Goal: Task Accomplishment & Management: Use online tool/utility

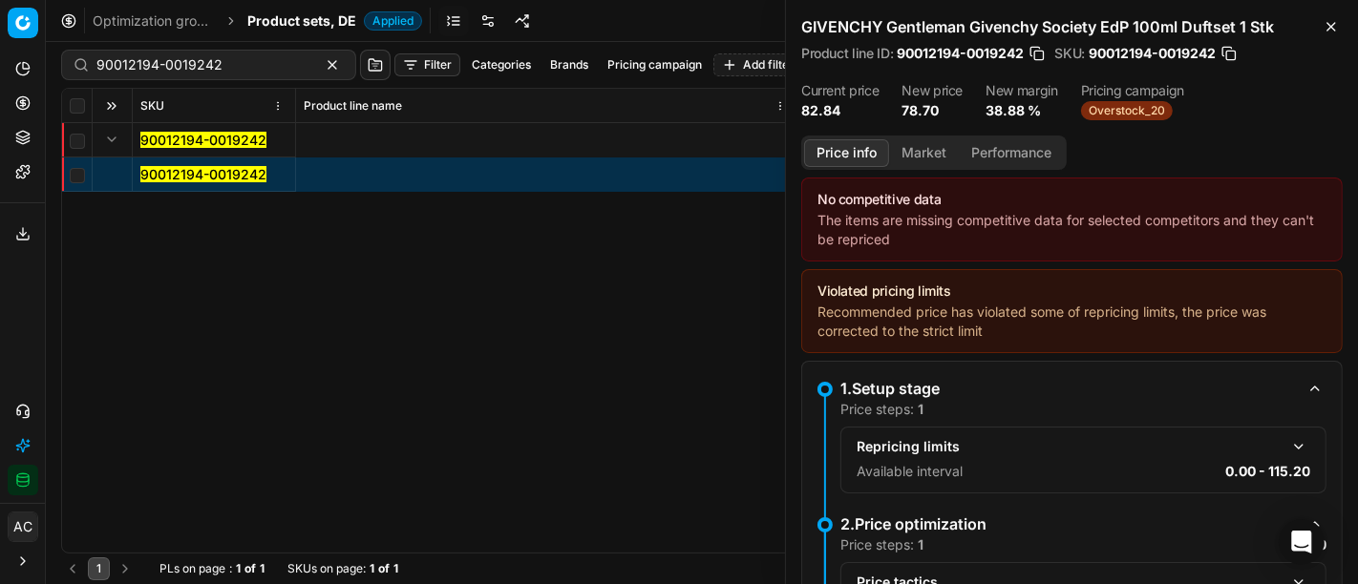
scroll to position [392, 0]
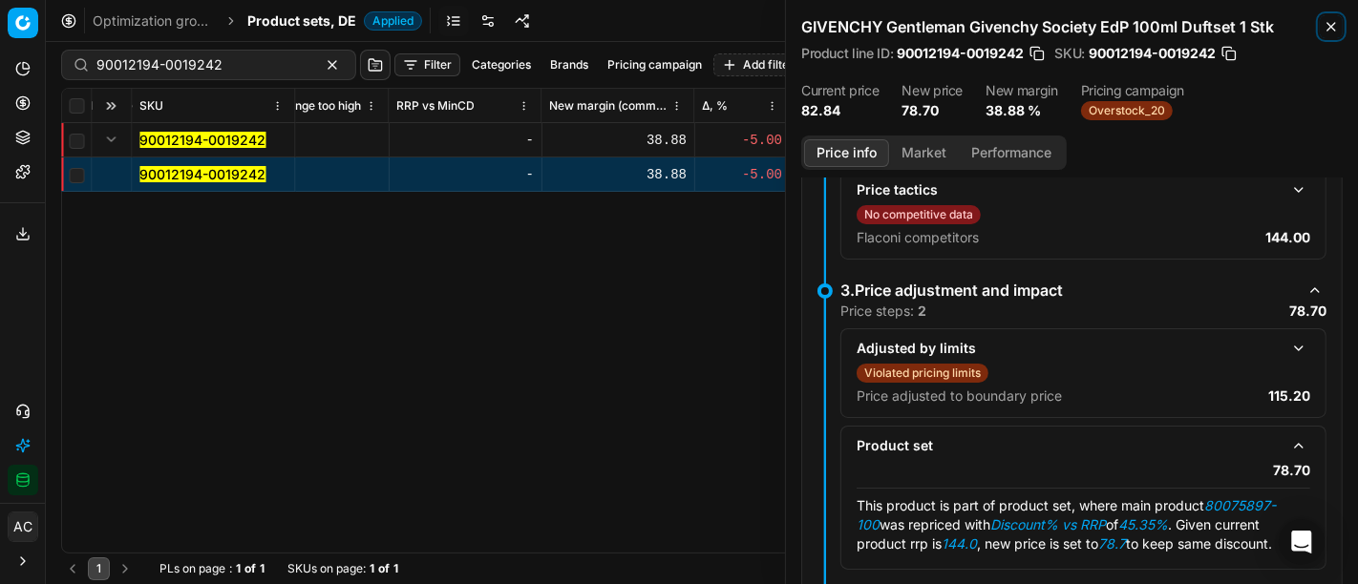
click at [1329, 27] on icon "button" at bounding box center [1330, 26] width 15 height 15
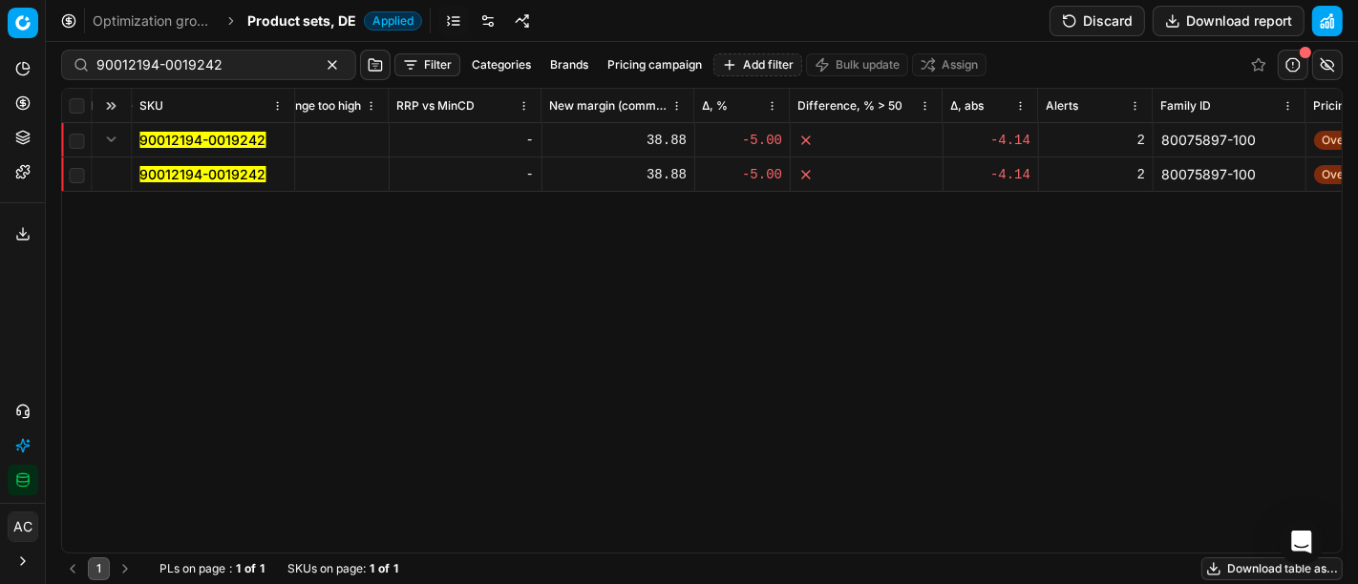
click at [380, 383] on div "SKU Product line name Product line ID Title Brand Sales Flag Brand Special Disp…" at bounding box center [702, 321] width 1280 height 464
click at [1031, 262] on div "SKU Product line name Product line ID Title Brand Sales Flag Brand Special Disp…" at bounding box center [702, 321] width 1280 height 464
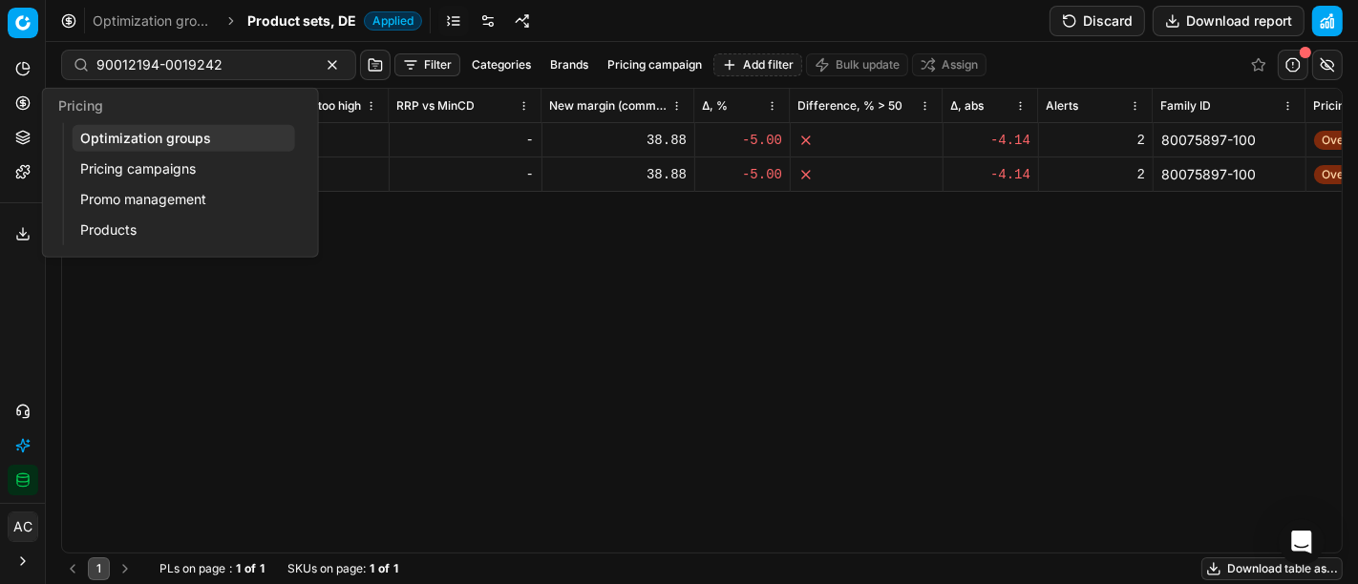
click at [16, 91] on button "Pricing" at bounding box center [23, 103] width 31 height 31
click at [142, 141] on link "Optimization groups" at bounding box center [184, 138] width 222 height 27
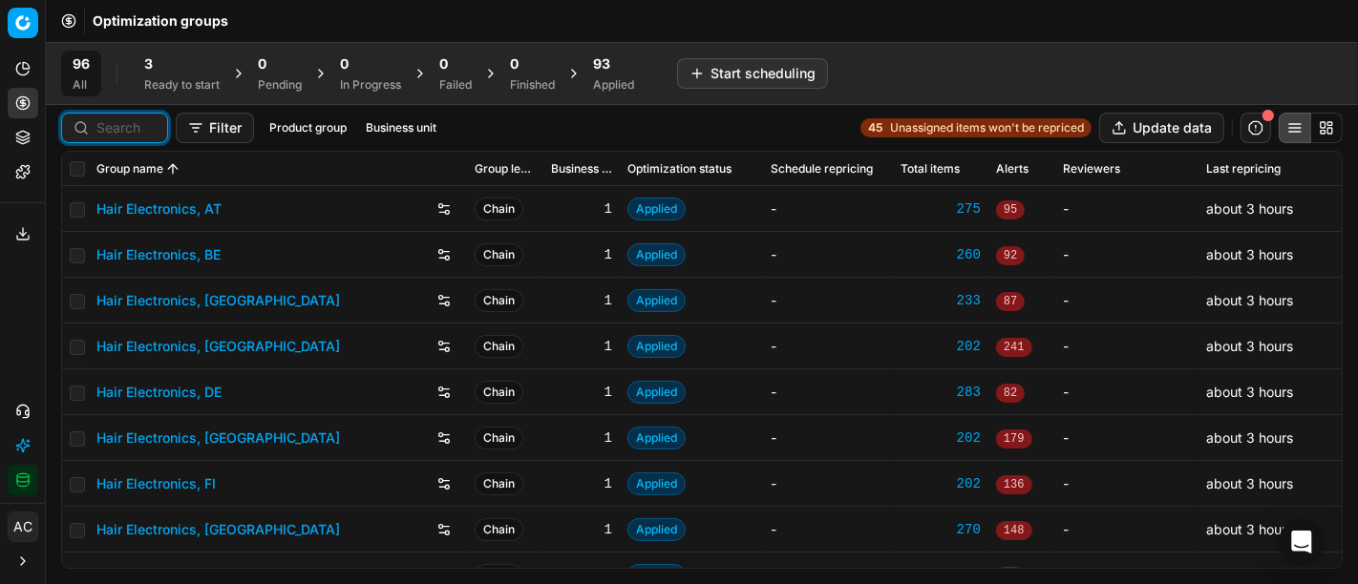
click at [131, 135] on input at bounding box center [125, 127] width 59 height 19
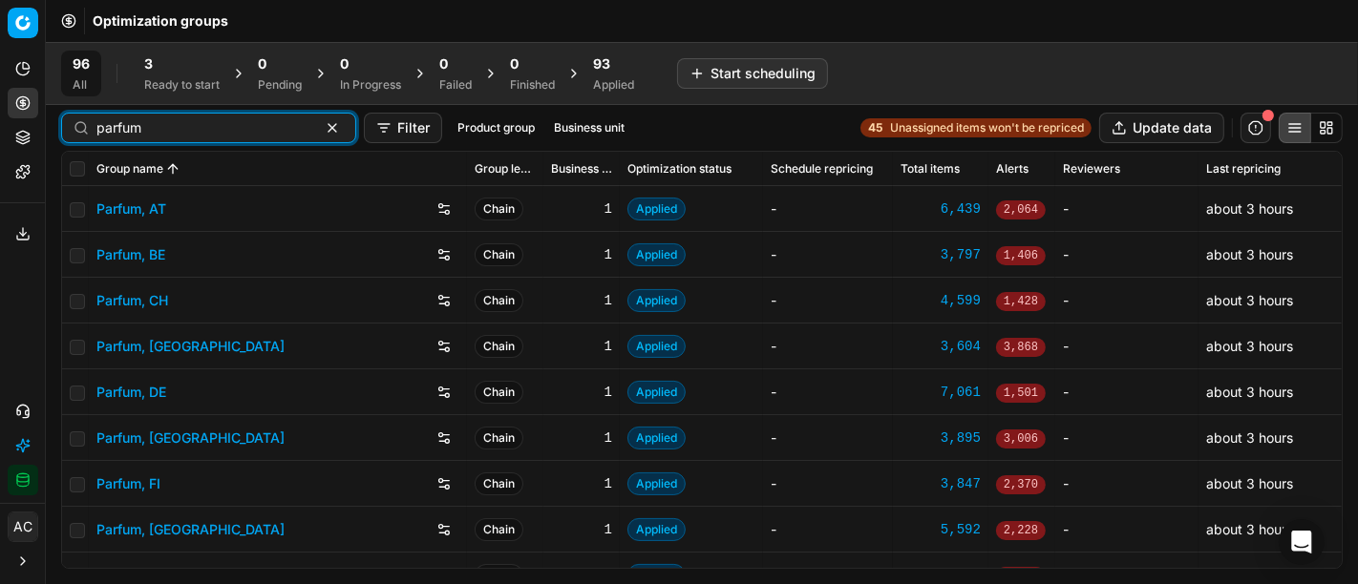
type input "parfum"
click at [134, 392] on link "Parfum, DE" at bounding box center [131, 392] width 70 height 19
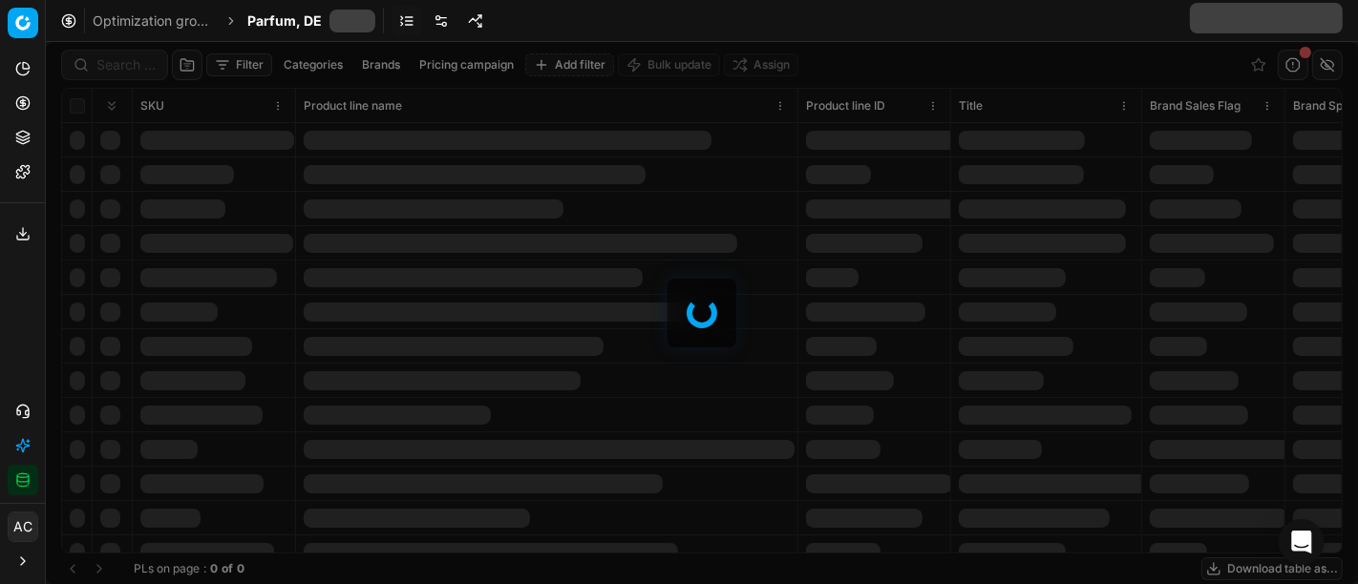
click at [113, 64] on div at bounding box center [702, 313] width 1312 height 542
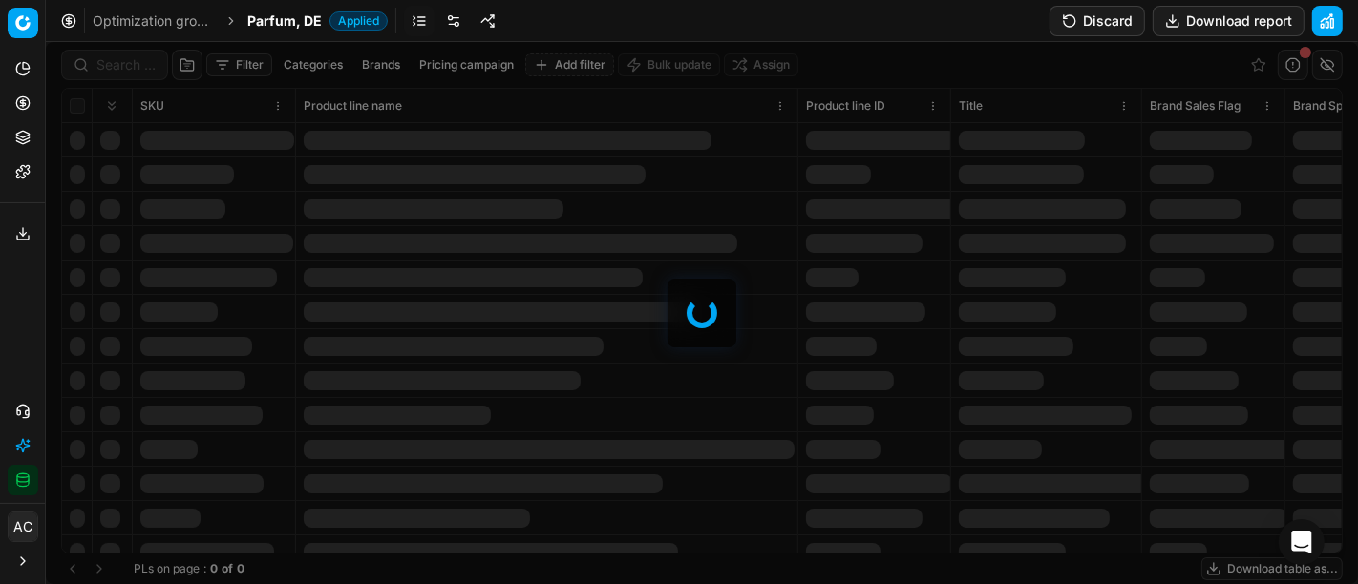
click at [113, 64] on div at bounding box center [702, 313] width 1312 height 542
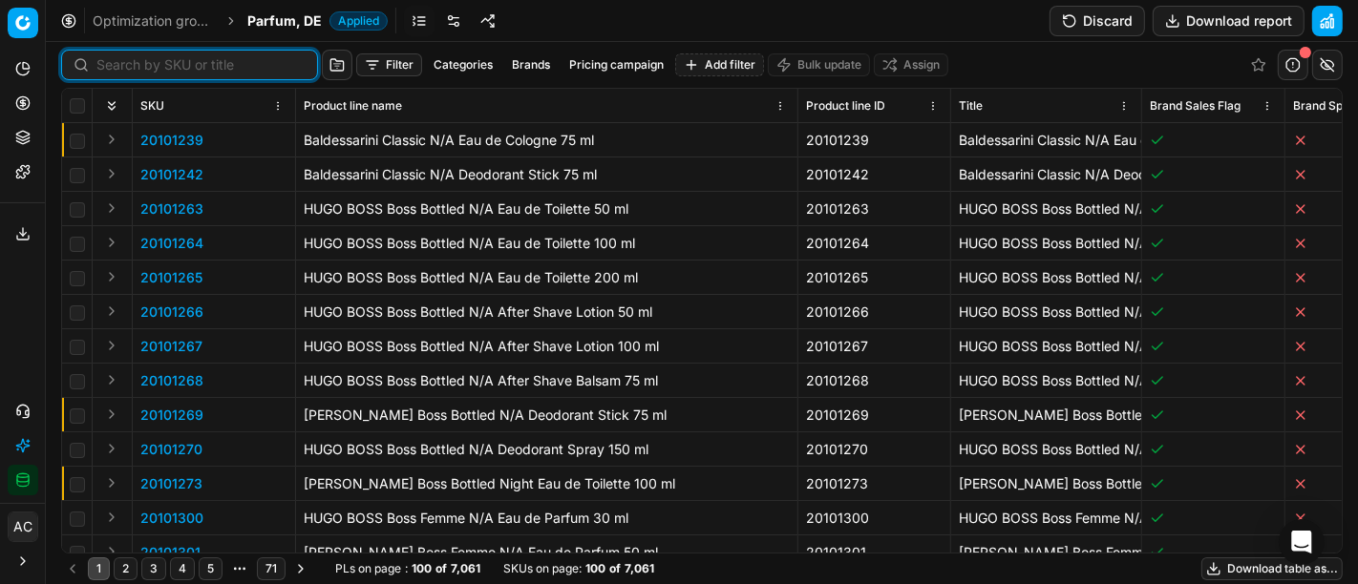
click at [113, 64] on input at bounding box center [200, 64] width 209 height 19
paste input "80061632-150"
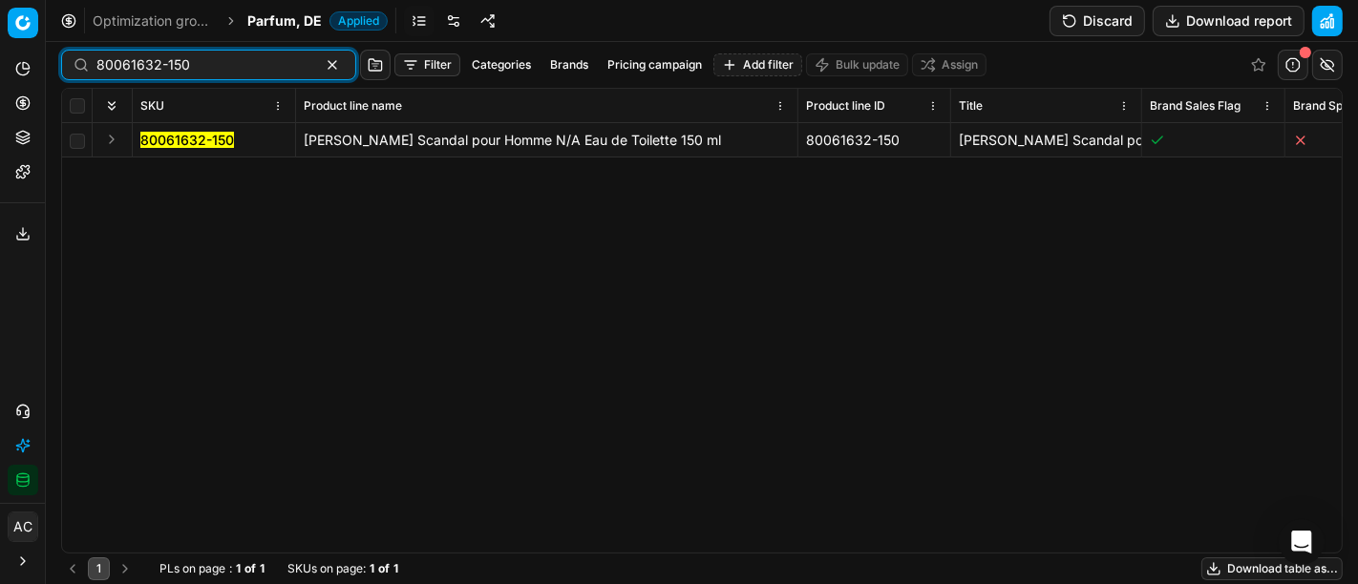
type input "80061632-150"
click at [111, 141] on button "Expand" at bounding box center [111, 139] width 23 height 23
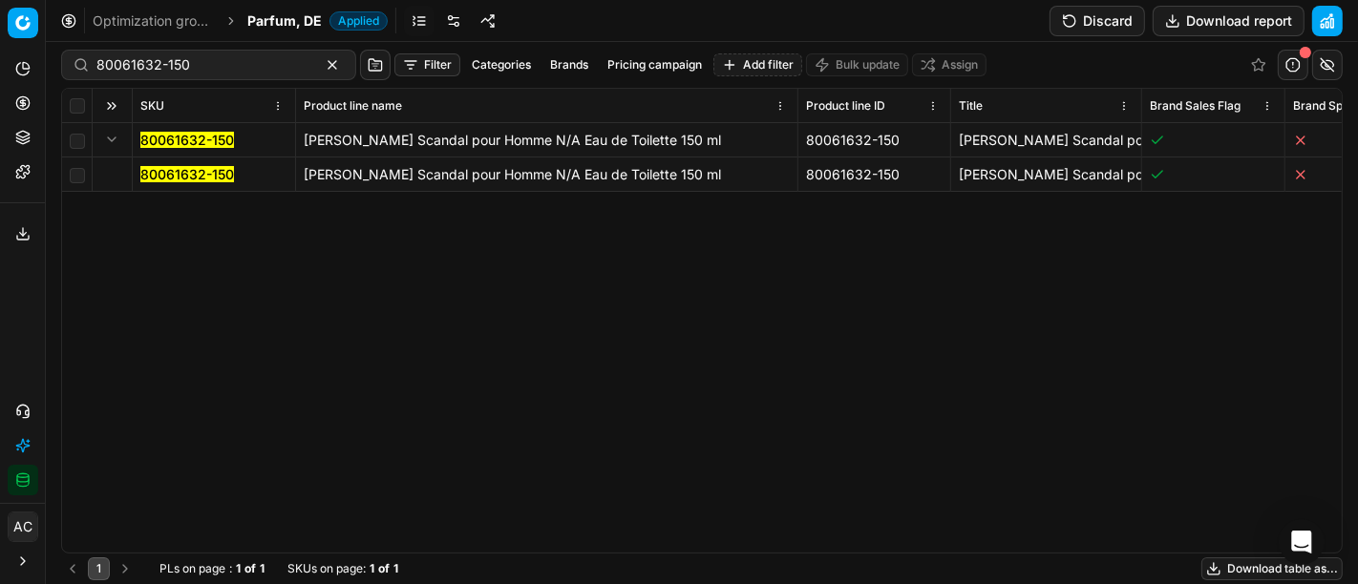
click at [144, 176] on mark "80061632-150" at bounding box center [187, 174] width 94 height 16
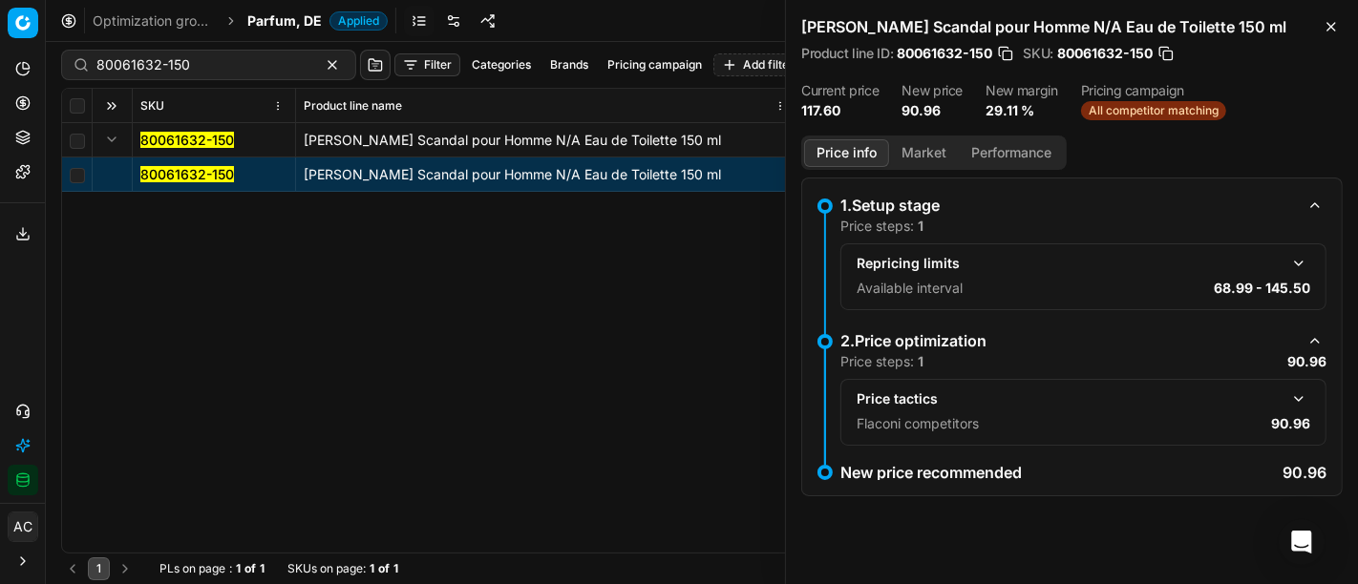
click at [1300, 395] on button "button" at bounding box center [1298, 399] width 23 height 23
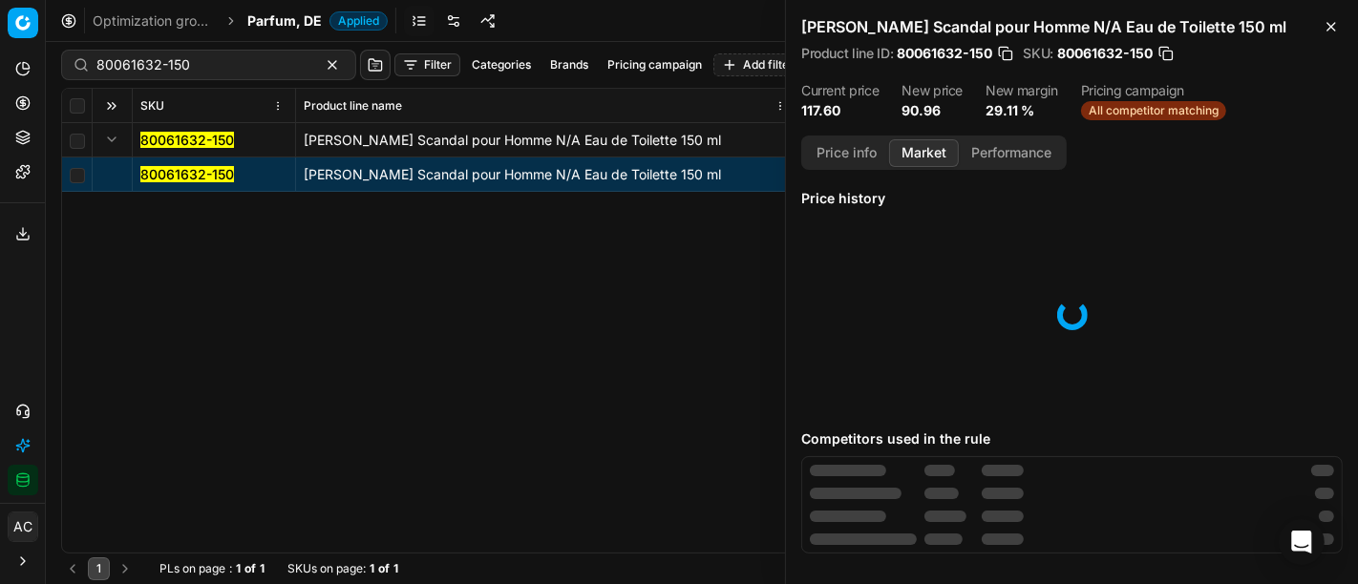
click at [927, 147] on button "Market" at bounding box center [924, 153] width 70 height 28
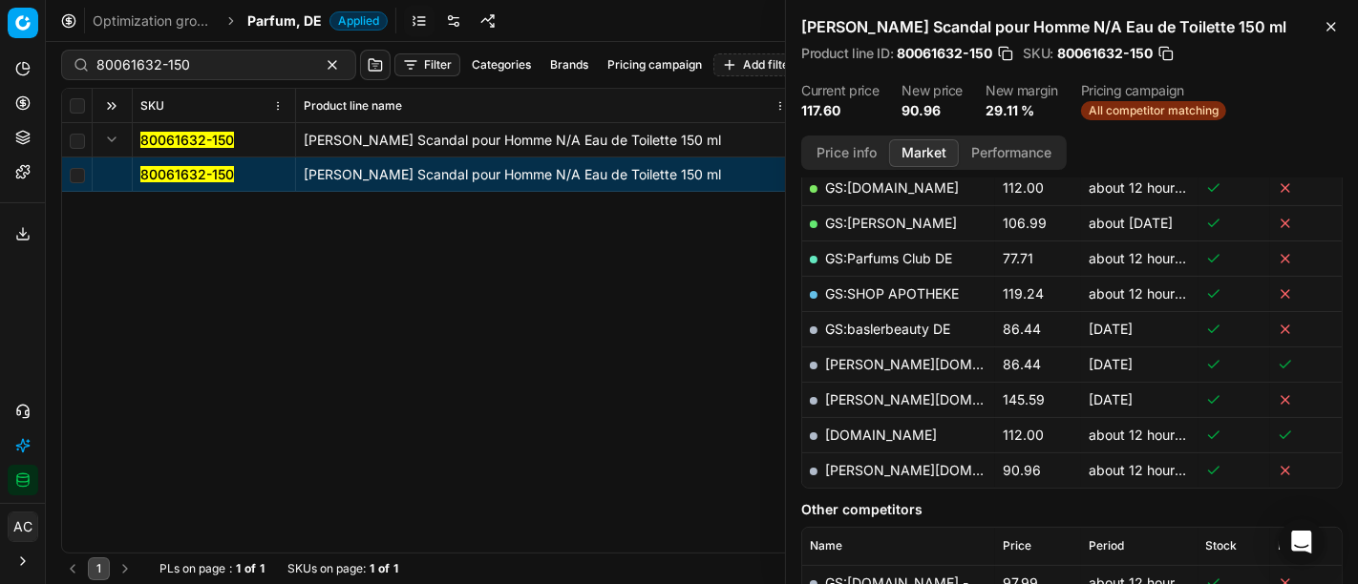
scroll to position [431, 0]
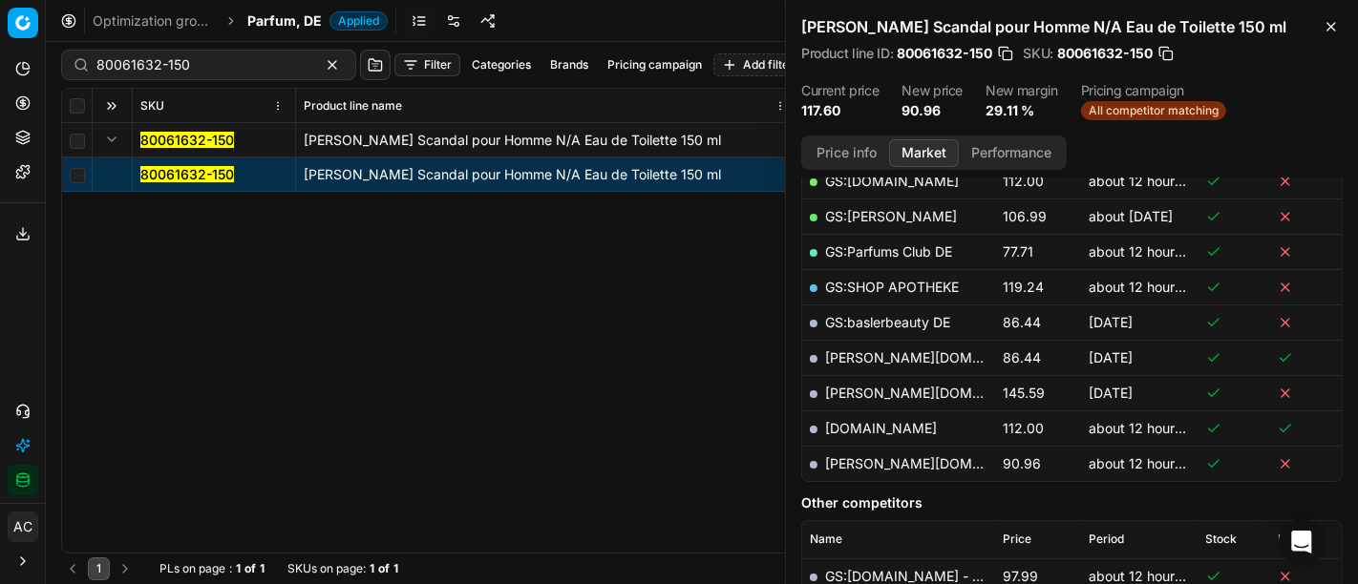
click at [859, 460] on link "[PERSON_NAME][DOMAIN_NAME]" at bounding box center [936, 463] width 222 height 16
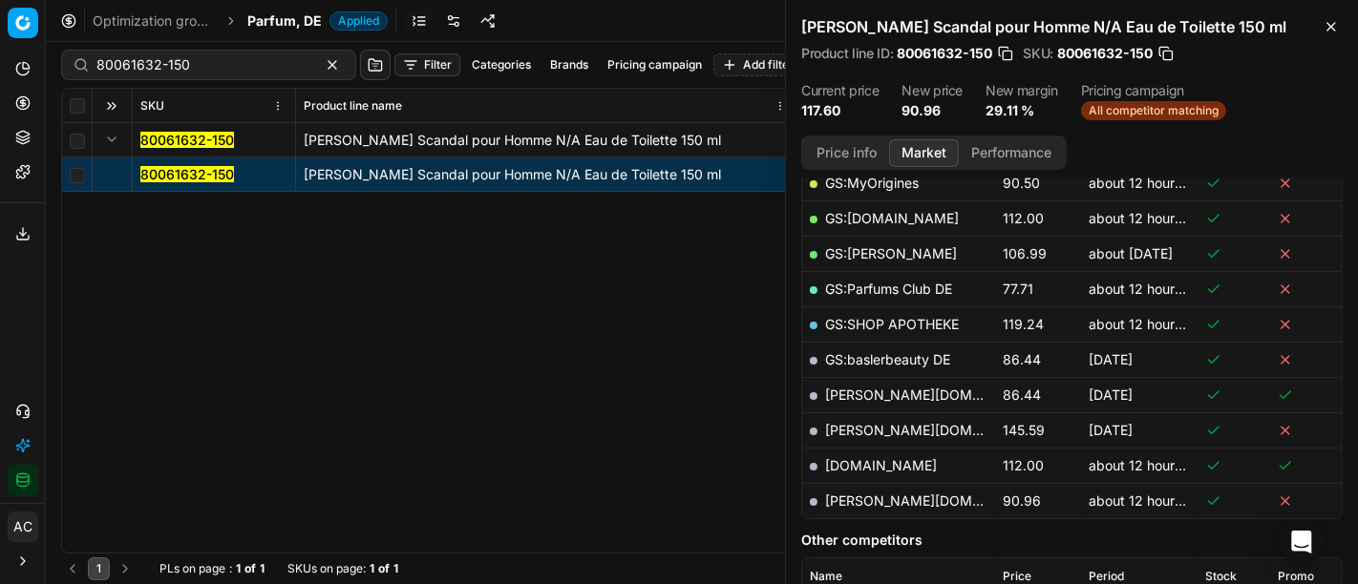
scroll to position [392, 0]
click at [286, 26] on span "Parfum, DE" at bounding box center [284, 20] width 74 height 19
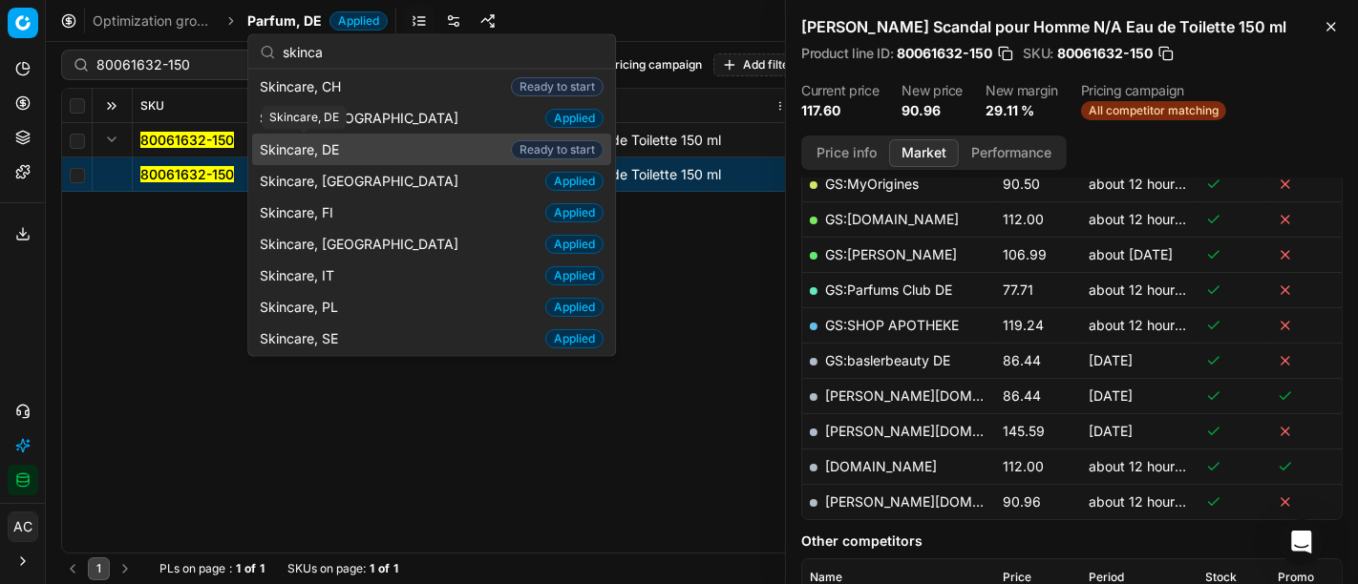
scroll to position [0, 0]
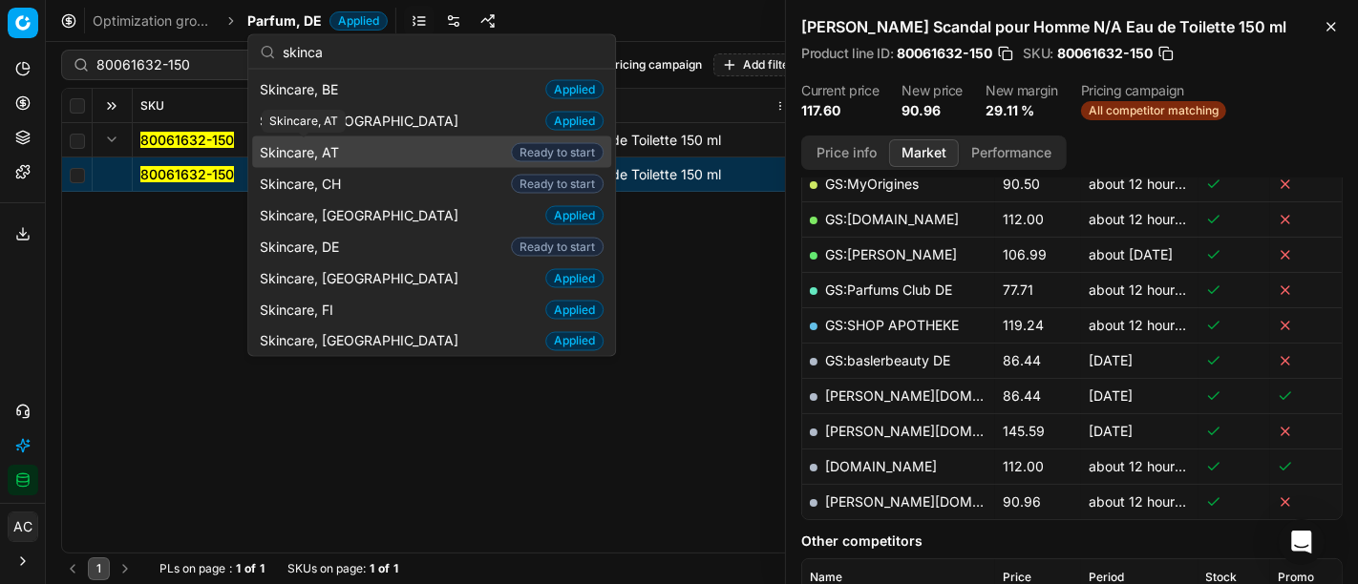
type input "skinca"
click at [320, 146] on span "Skincare, AT" at bounding box center [303, 151] width 87 height 19
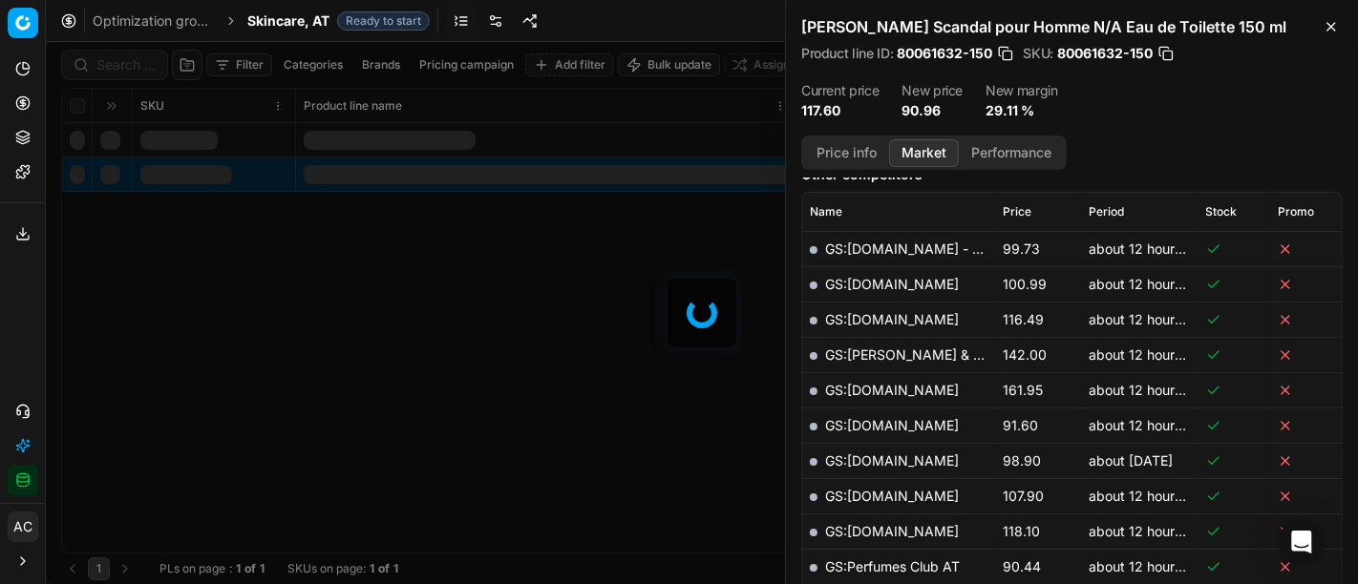
scroll to position [392, 0]
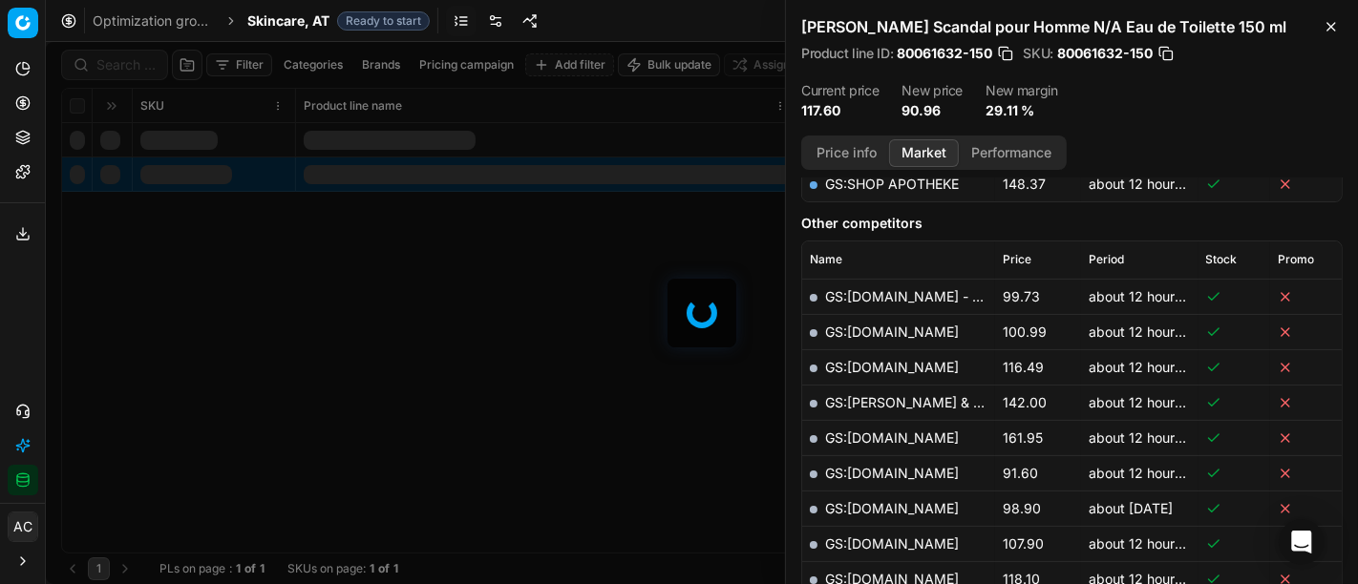
click at [292, 26] on span "Skincare, AT" at bounding box center [288, 20] width 82 height 19
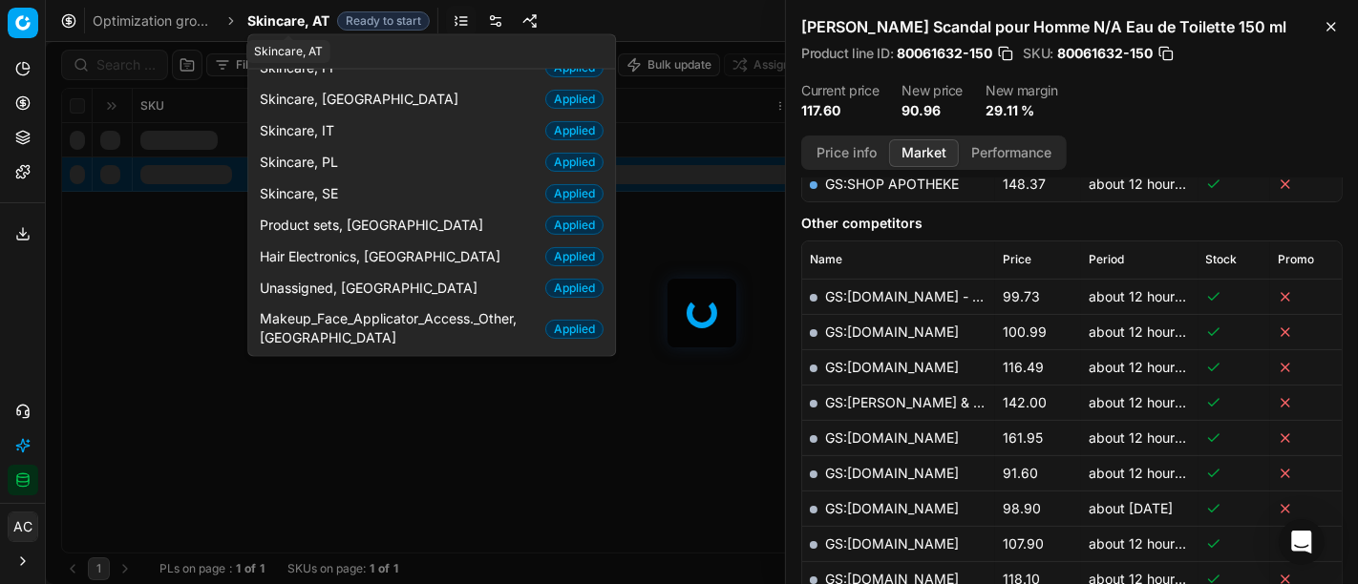
scroll to position [97, 0]
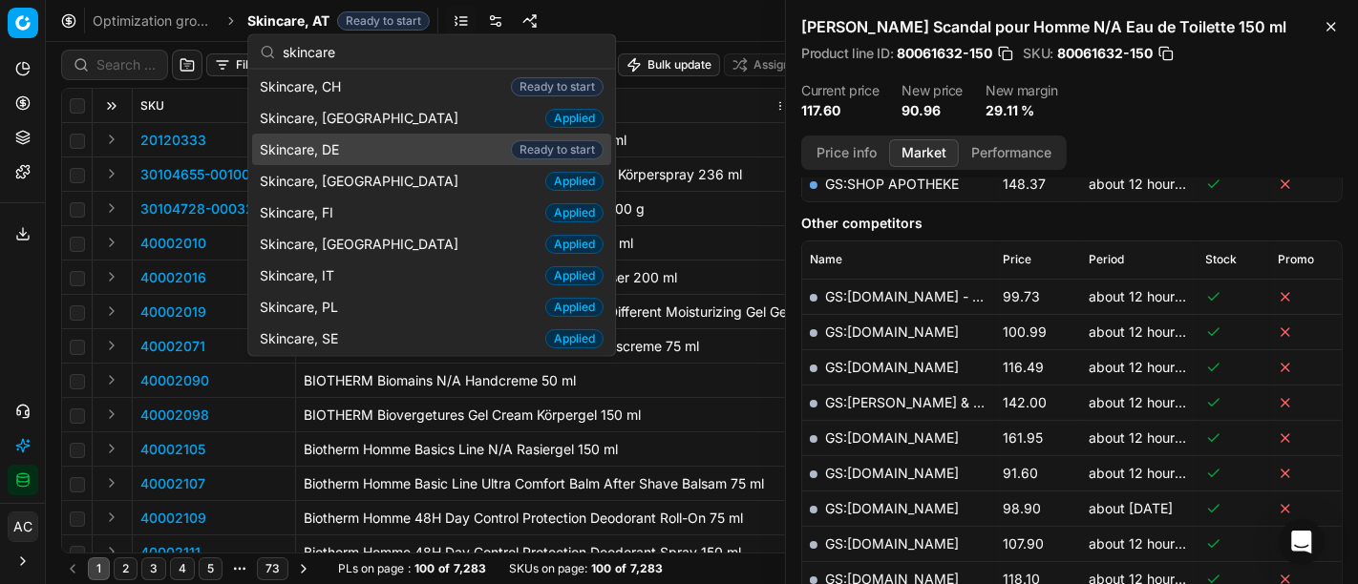
type input "skincare"
click at [317, 157] on span "Skincare, DE" at bounding box center [303, 148] width 87 height 19
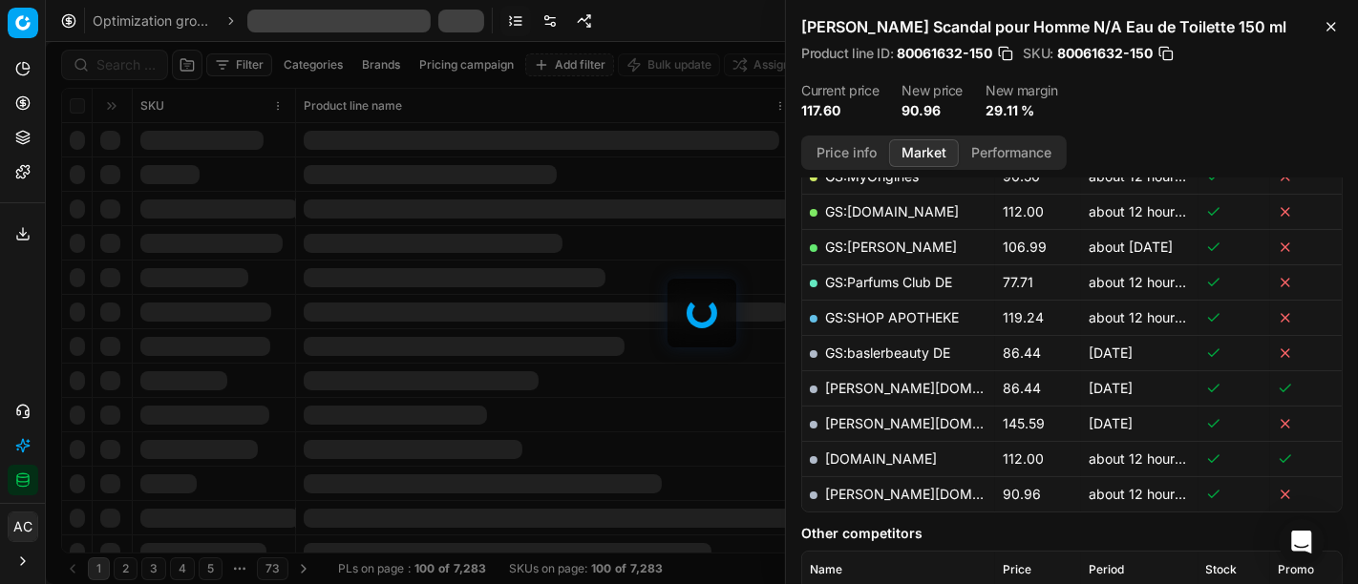
scroll to position [392, 0]
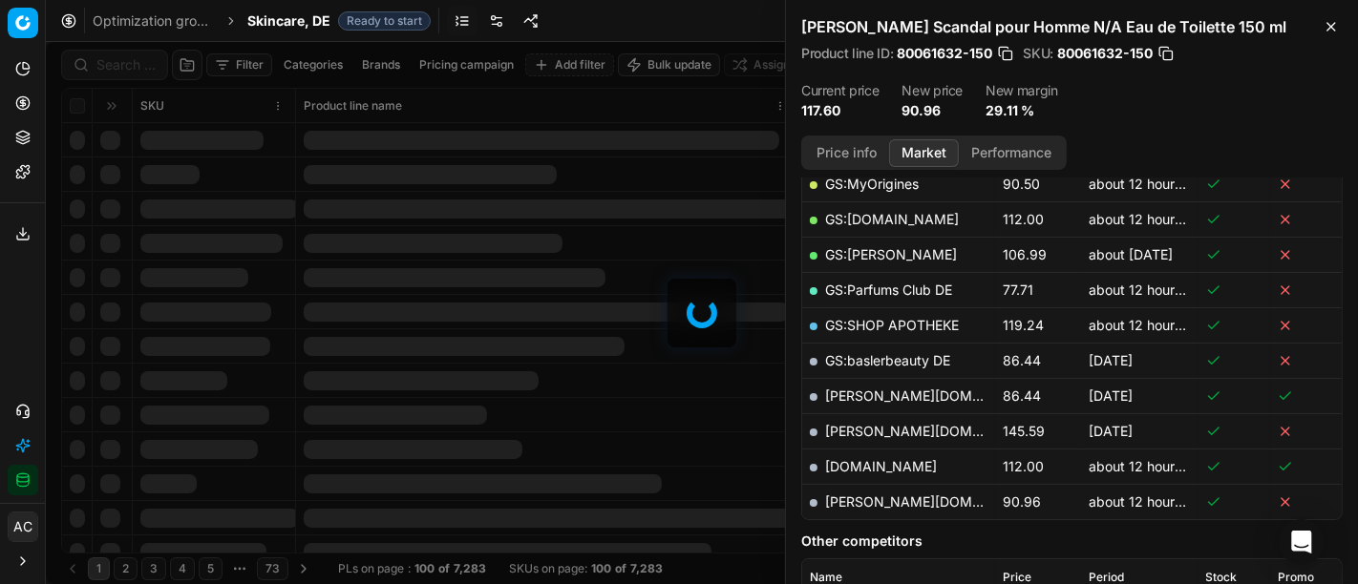
click at [128, 70] on div at bounding box center [702, 313] width 1312 height 542
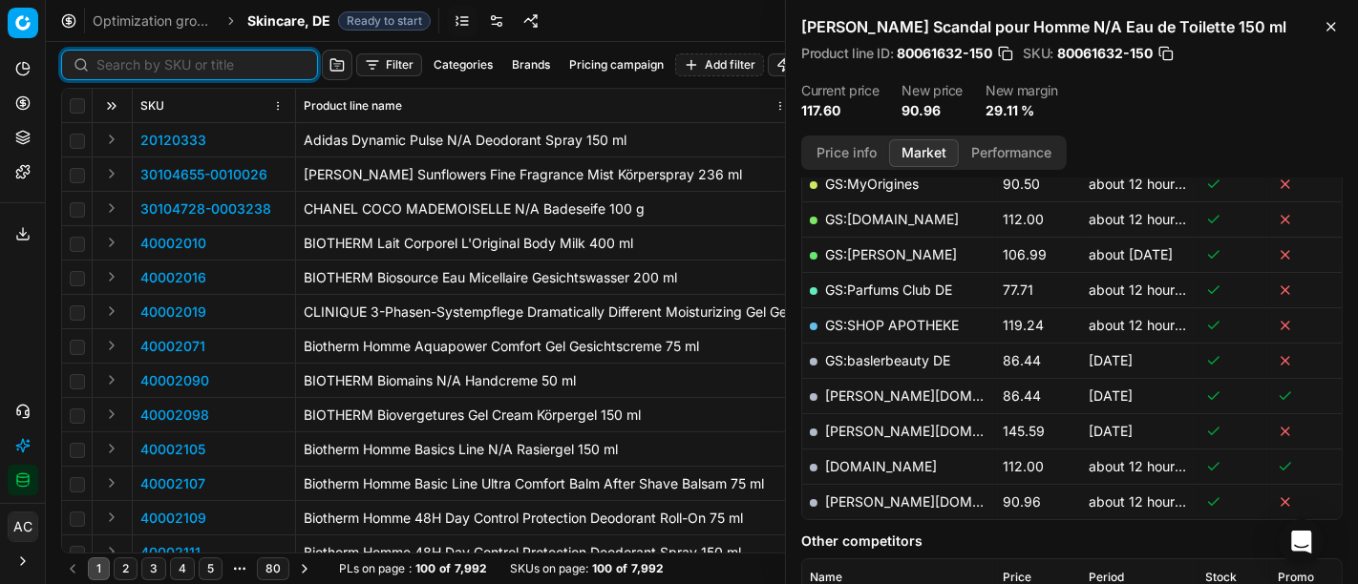
click at [128, 70] on input at bounding box center [200, 64] width 209 height 19
paste input "90011232-0017774"
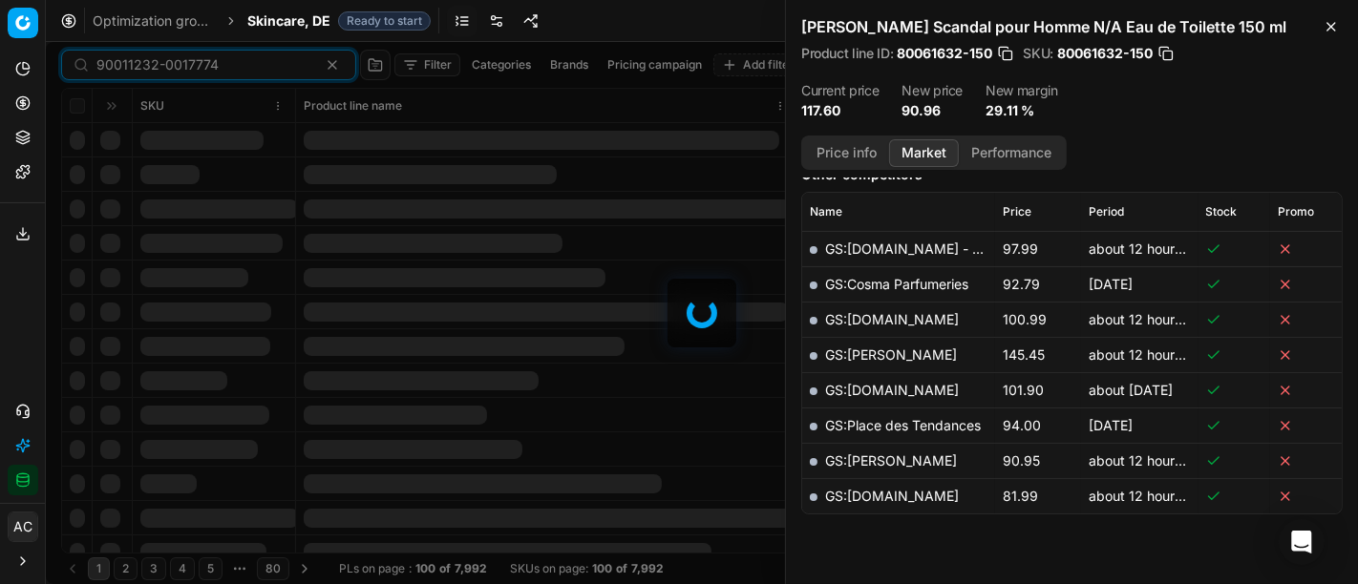
scroll to position [392, 0]
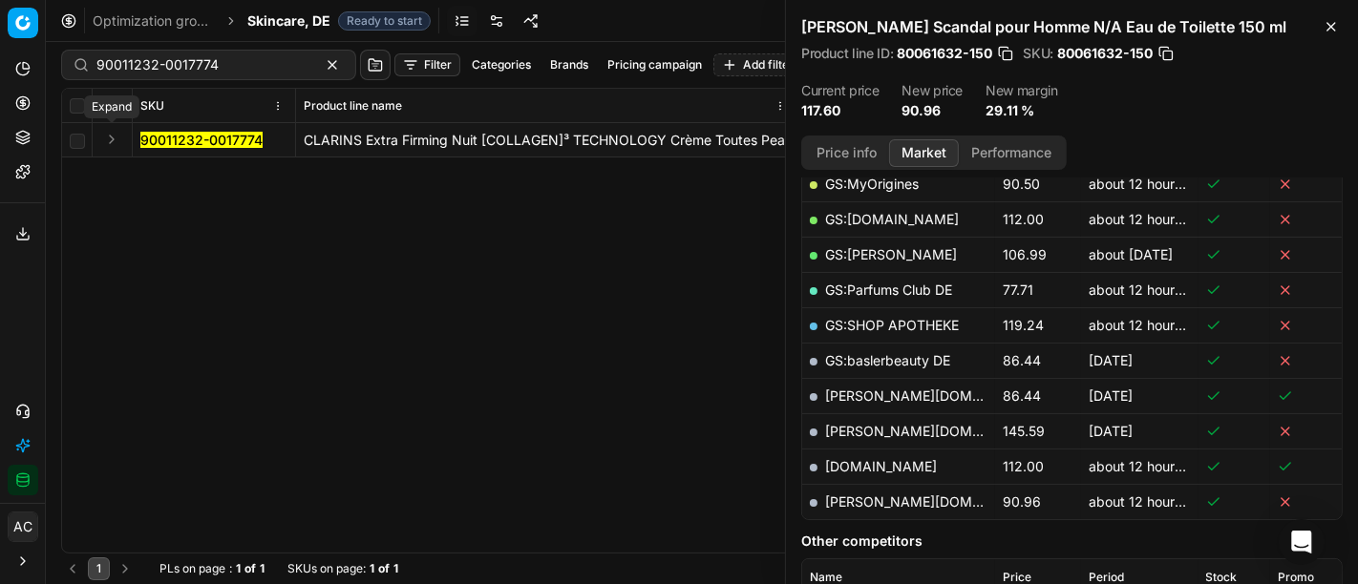
click at [113, 141] on button "Expand" at bounding box center [111, 139] width 23 height 23
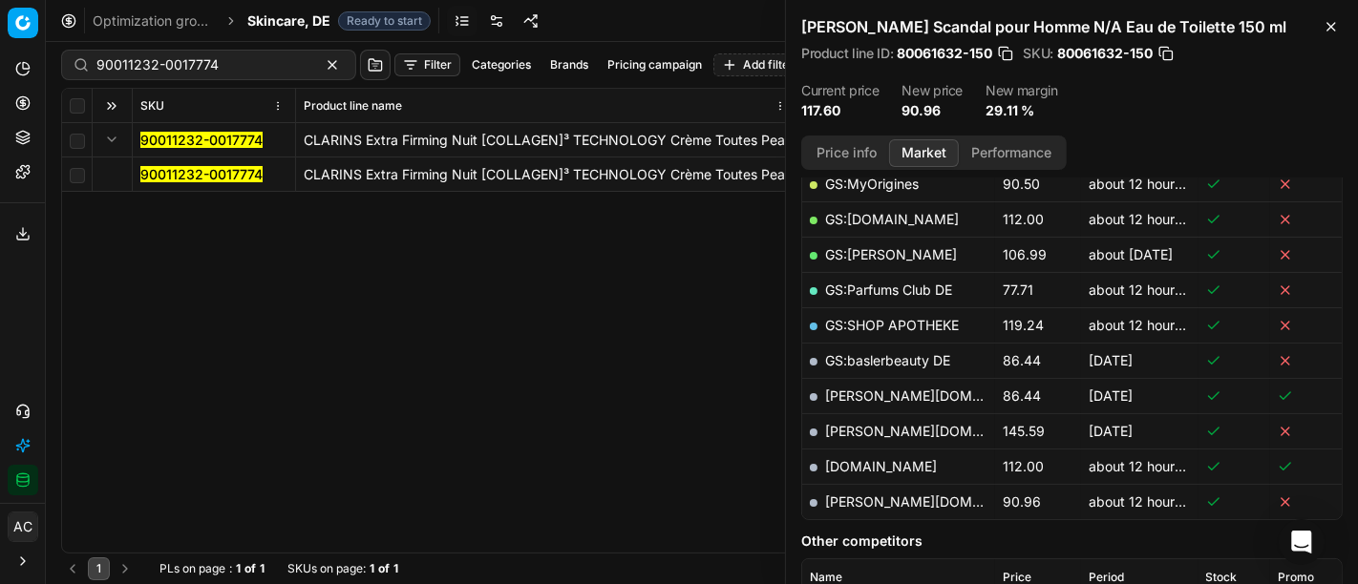
click at [171, 172] on mark "90011232-0017774" at bounding box center [201, 174] width 122 height 16
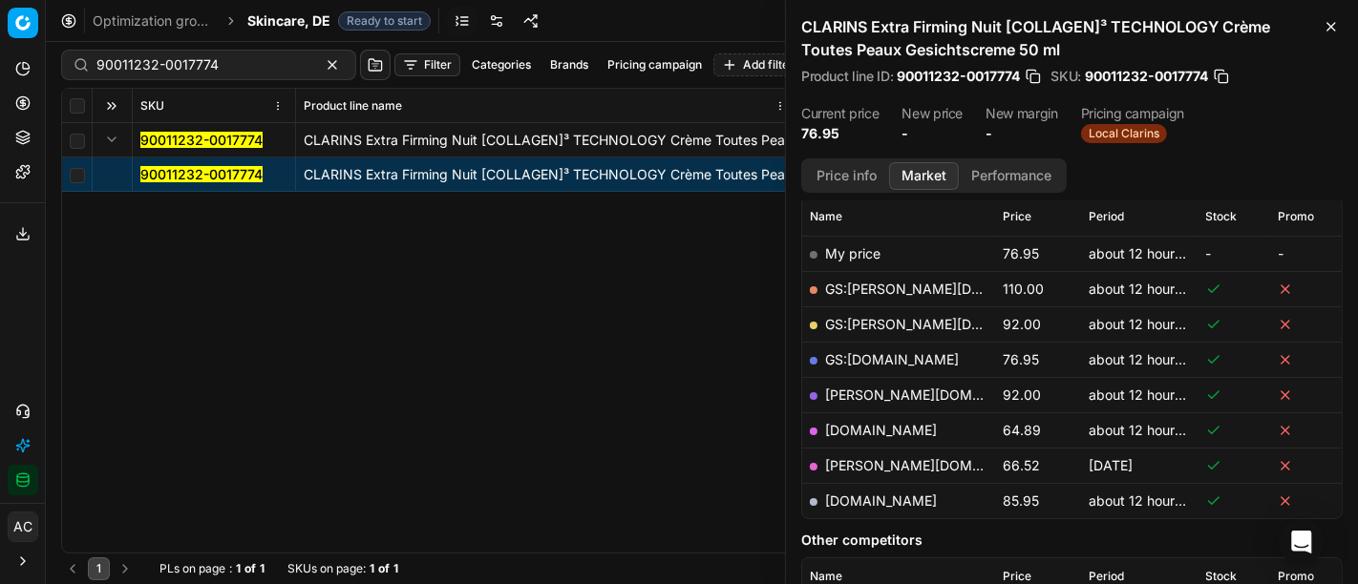
scroll to position [275, 0]
click at [861, 176] on button "Price info" at bounding box center [846, 176] width 85 height 28
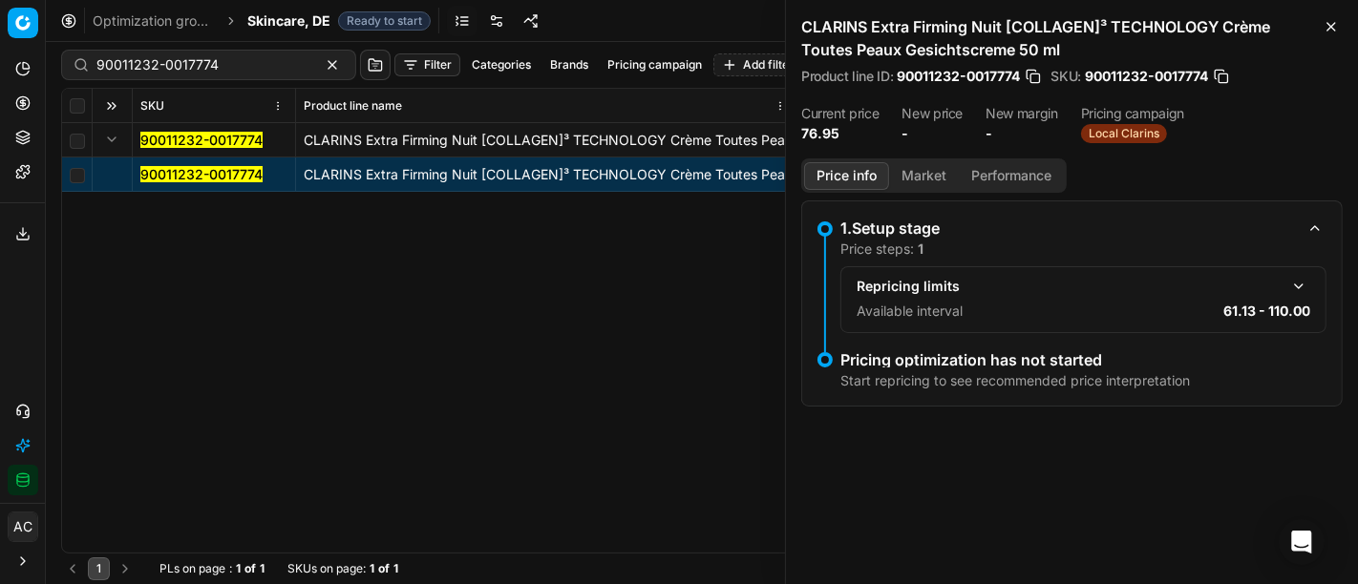
click at [1302, 288] on button "button" at bounding box center [1298, 286] width 23 height 23
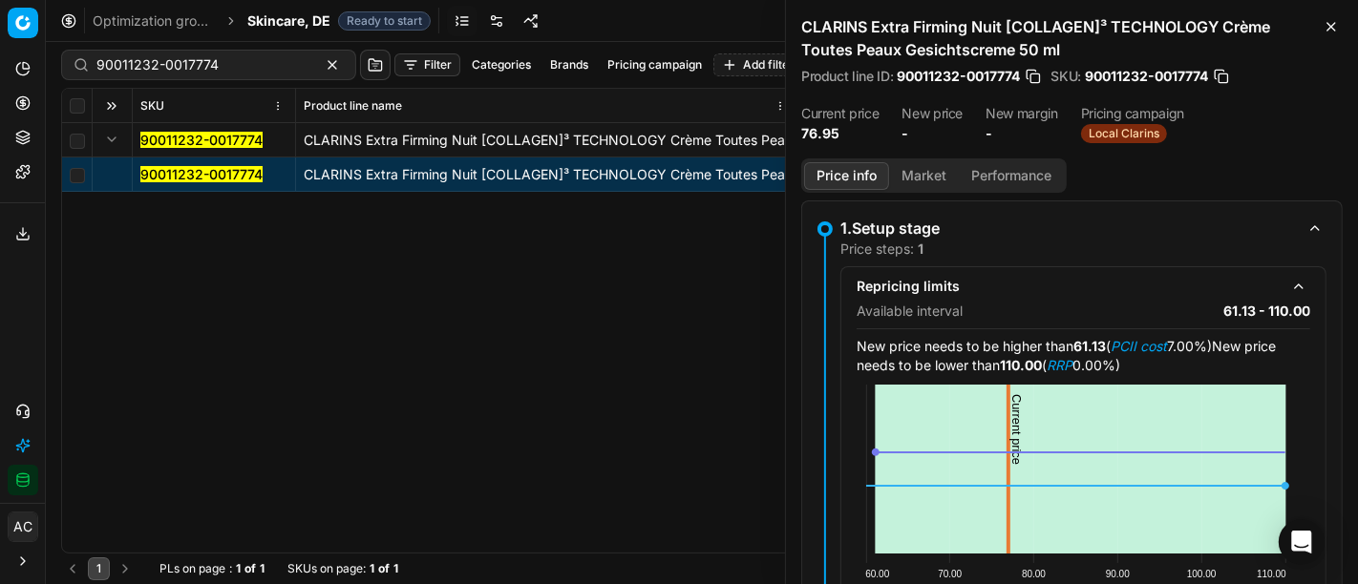
scroll to position [235, 0]
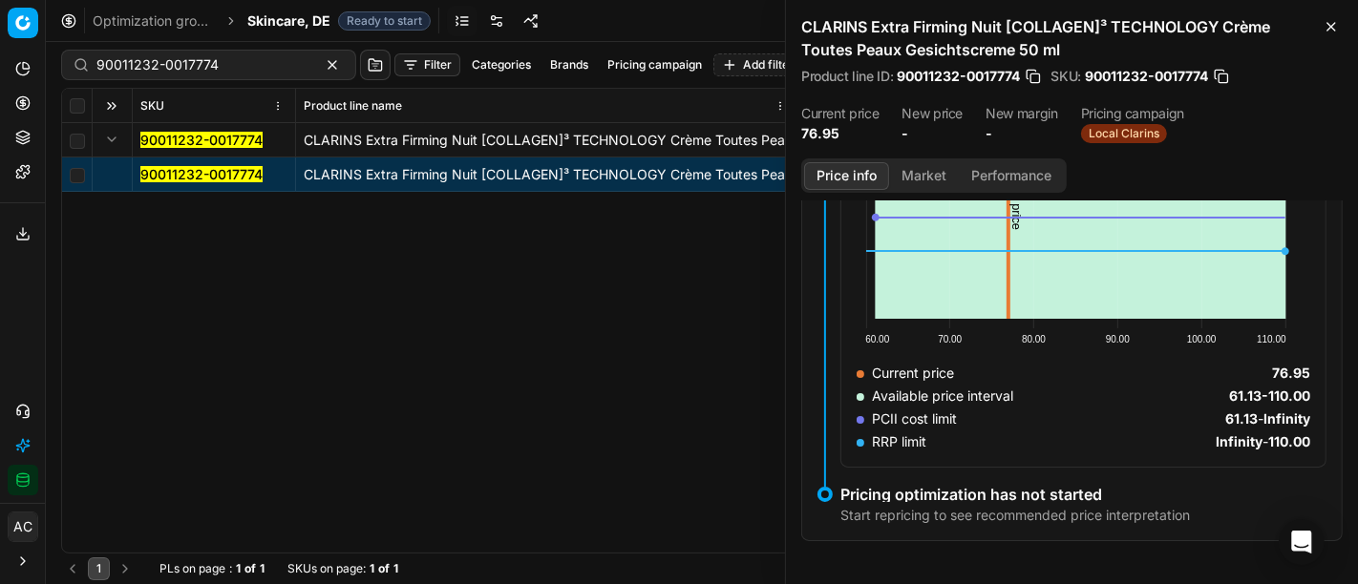
click at [913, 180] on button "Market" at bounding box center [924, 176] width 70 height 28
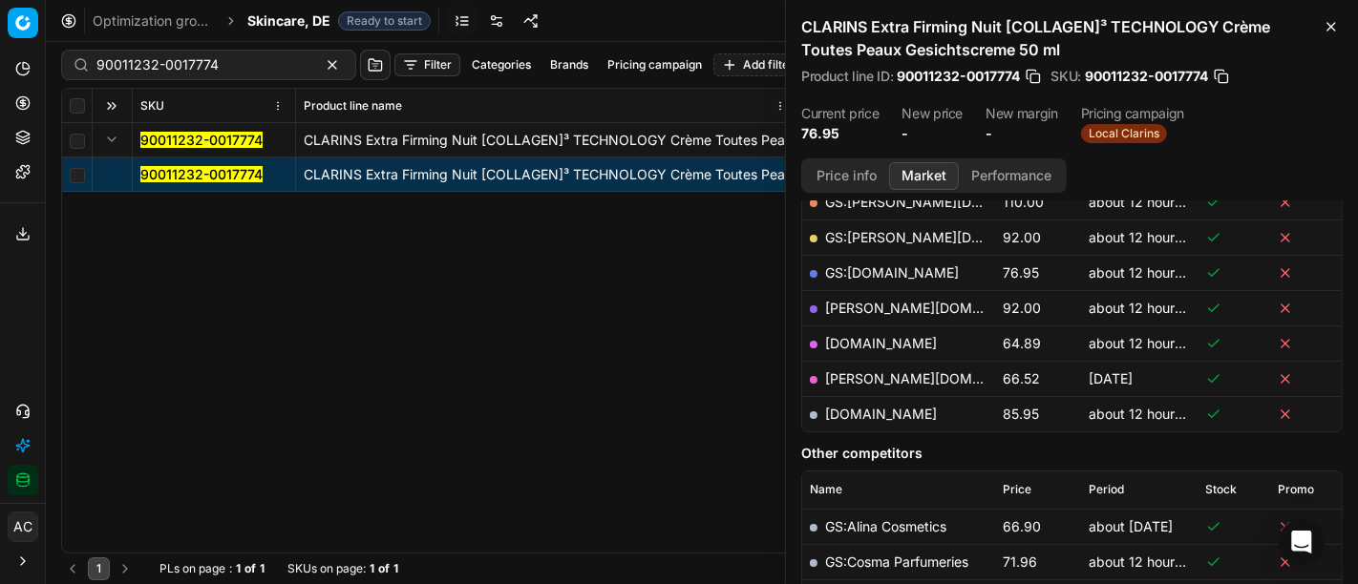
scroll to position [369, 0]
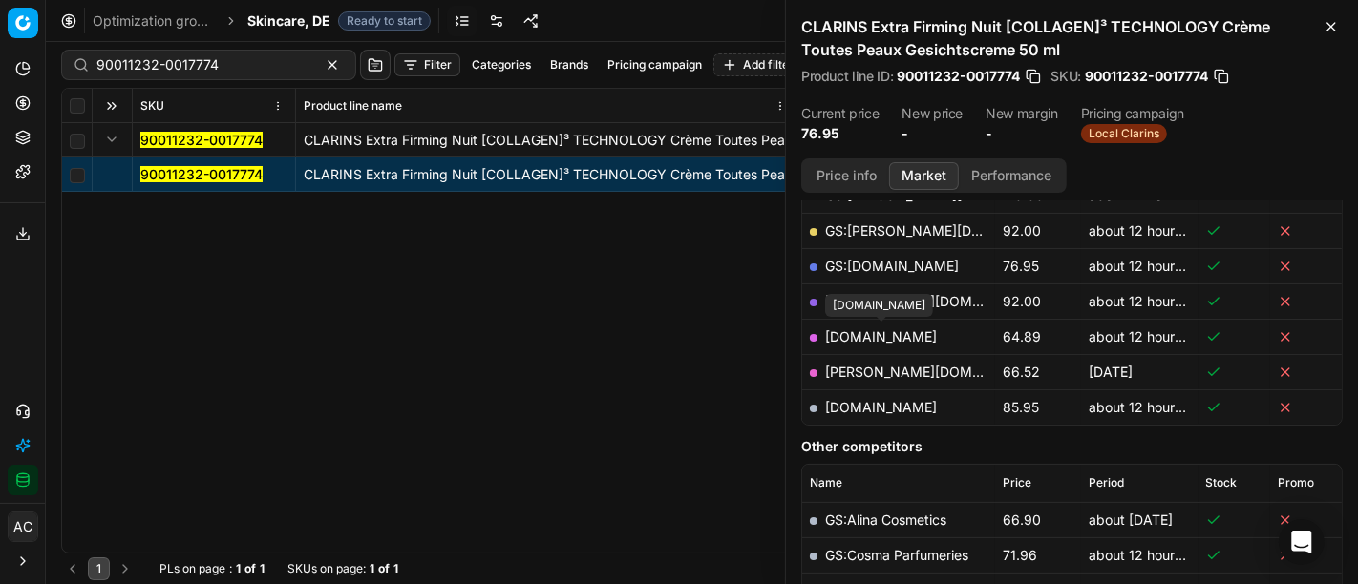
click at [902, 333] on link "[DOMAIN_NAME]" at bounding box center [881, 336] width 112 height 16
click at [291, 23] on span "Skincare, DE" at bounding box center [288, 20] width 83 height 19
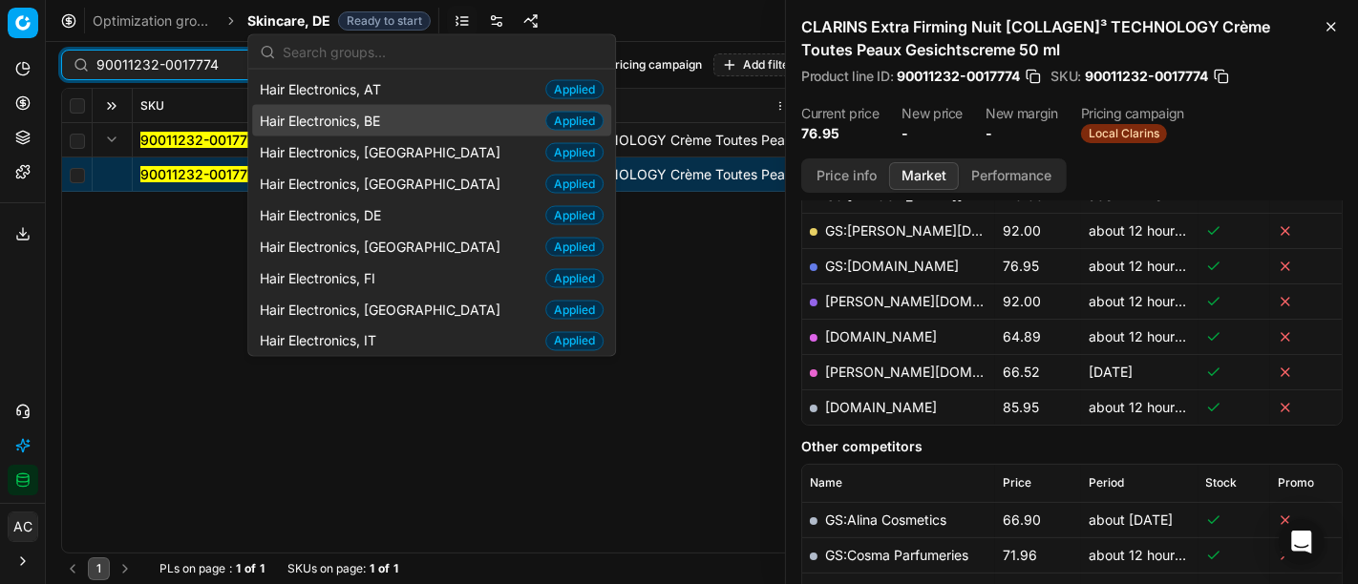
click at [197, 68] on input "90011232-0017774" at bounding box center [200, 64] width 209 height 19
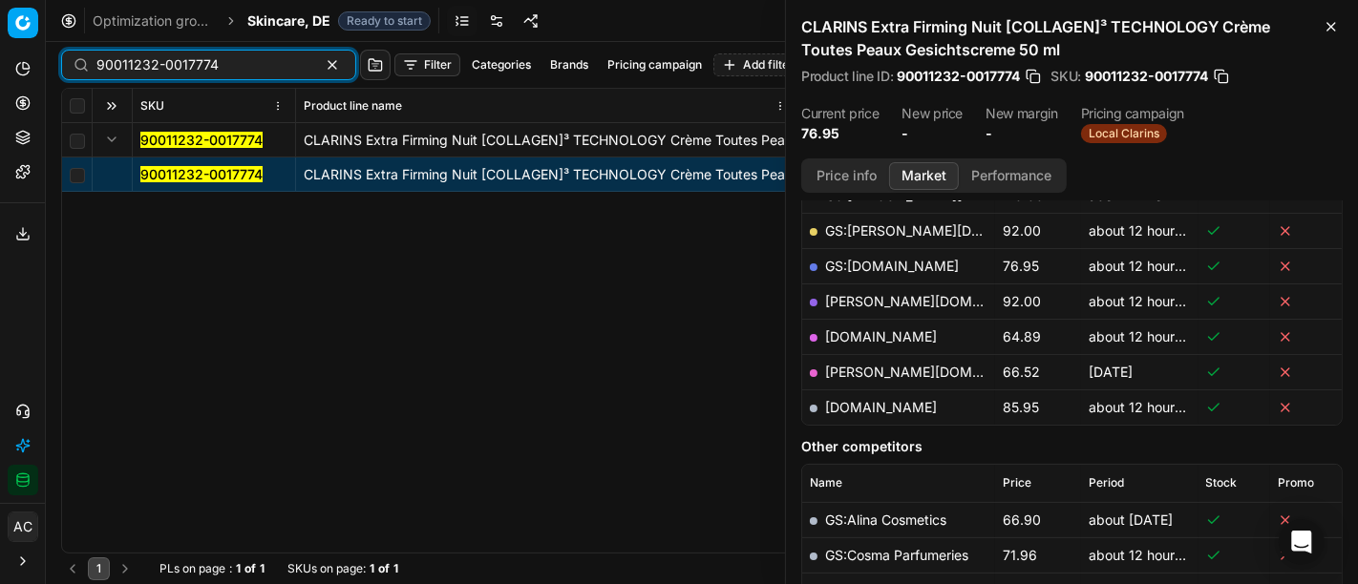
paste input "4030000"
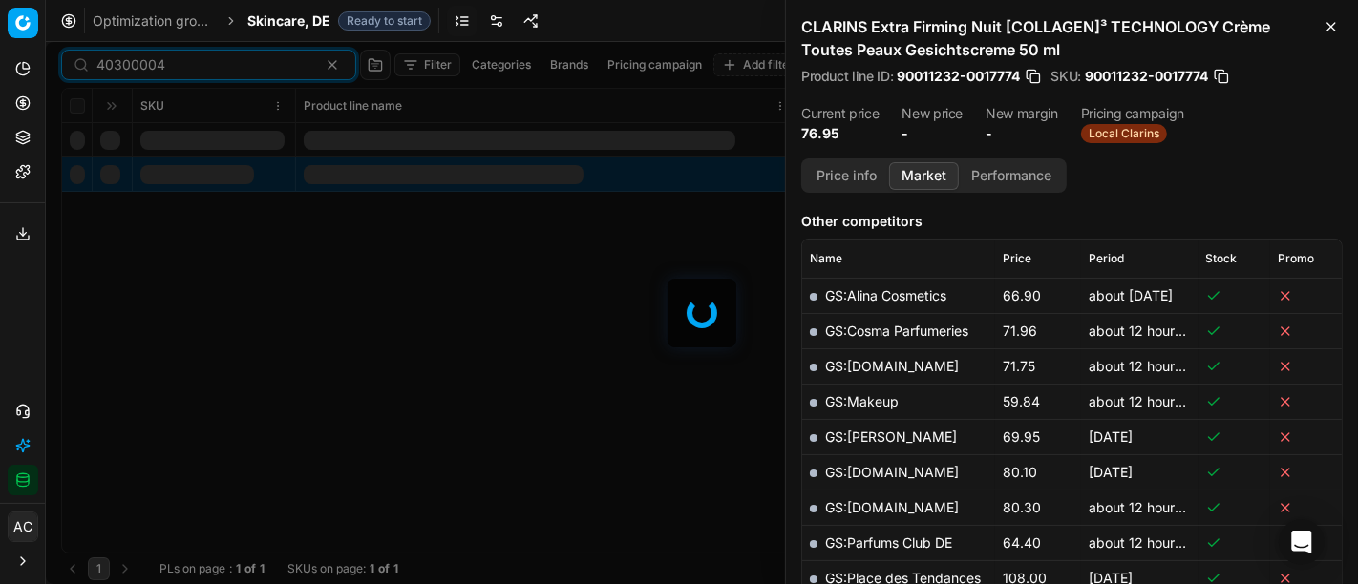
scroll to position [369, 0]
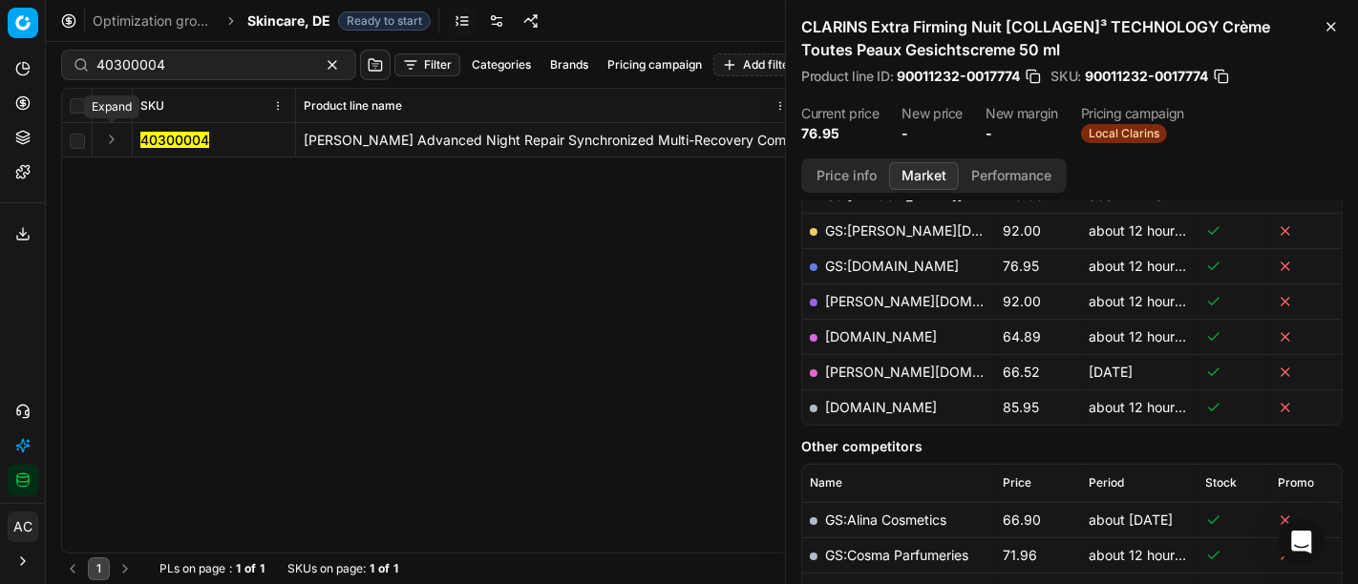
click at [115, 135] on button "Expand" at bounding box center [111, 139] width 23 height 23
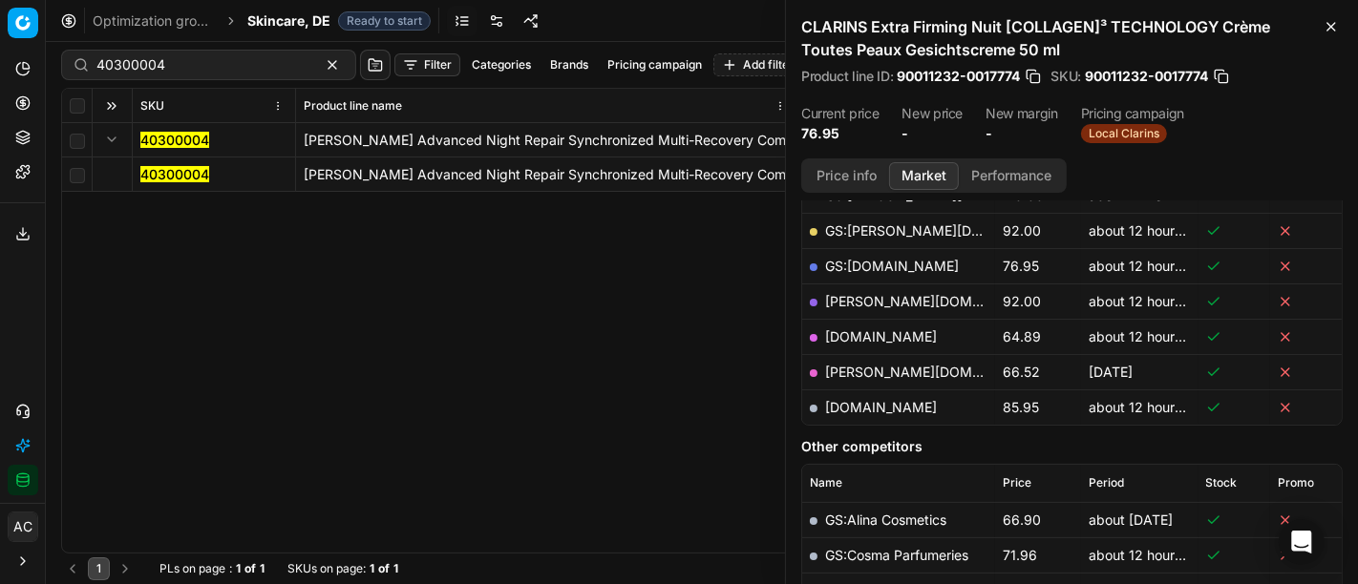
click at [180, 181] on mark "40300004" at bounding box center [174, 174] width 69 height 16
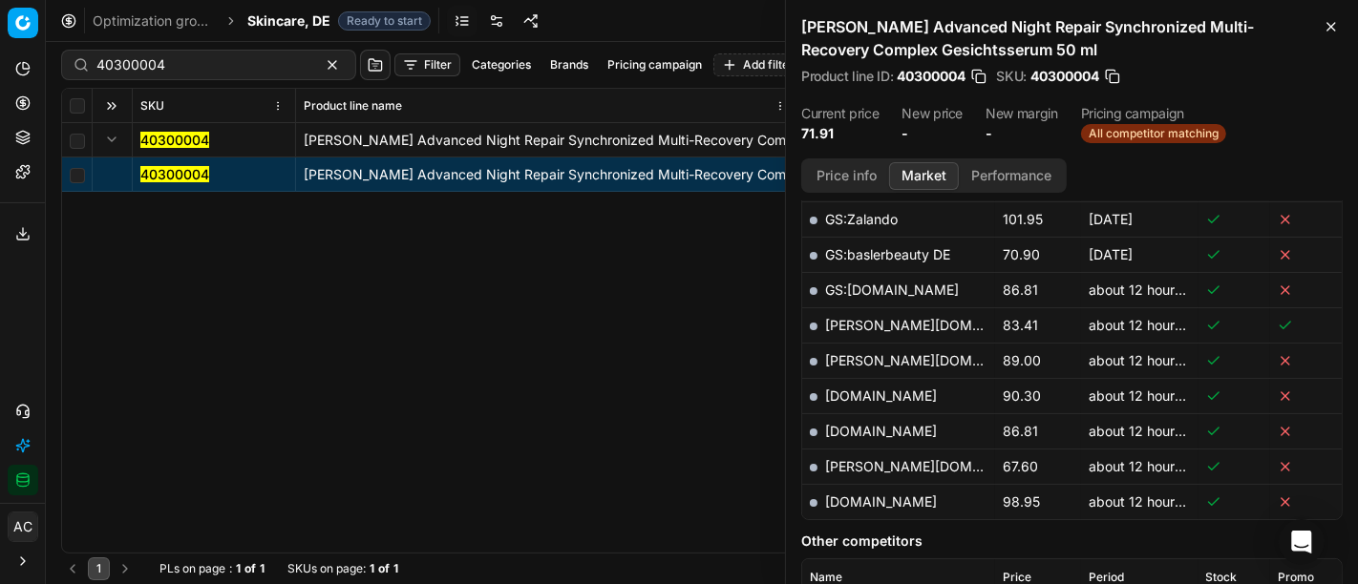
scroll to position [627, 0]
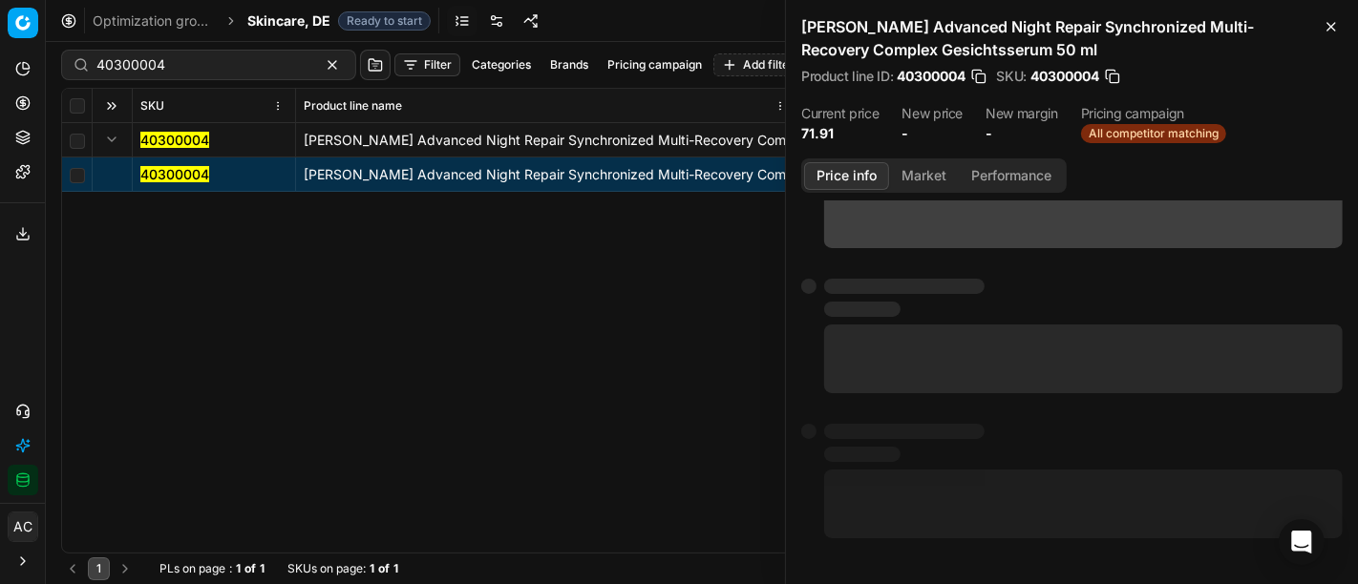
click at [845, 181] on button "Price info" at bounding box center [846, 176] width 85 height 28
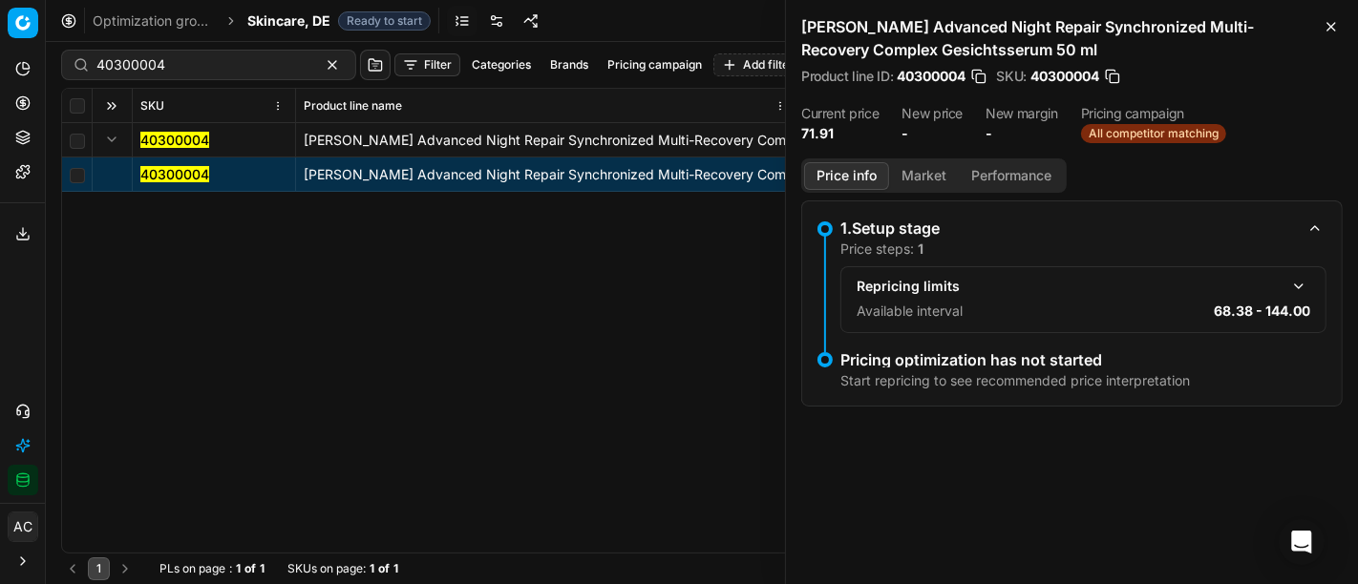
click at [1309, 286] on button "button" at bounding box center [1298, 286] width 23 height 23
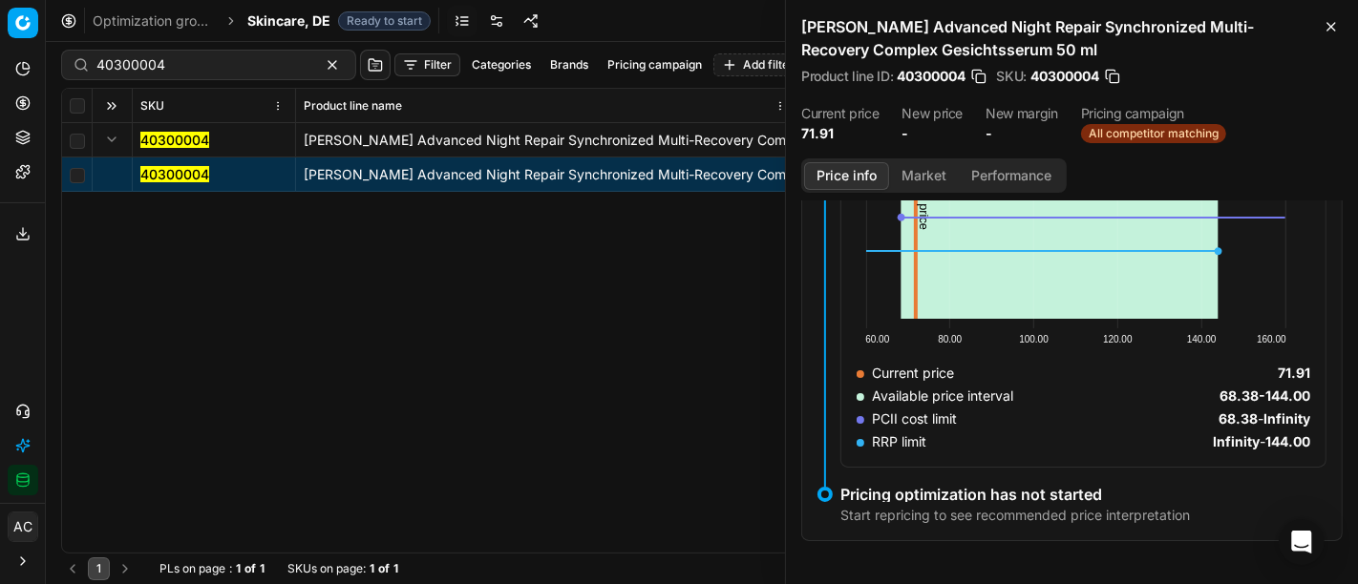
scroll to position [234, 0]
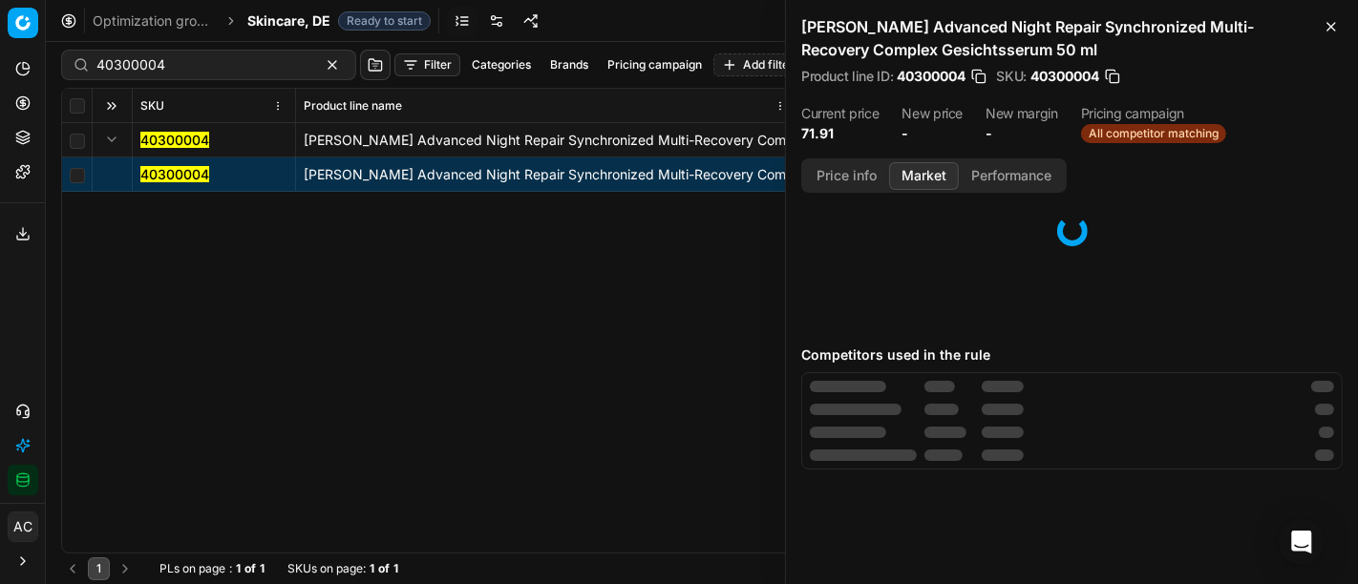
click at [915, 163] on button "Market" at bounding box center [924, 176] width 70 height 28
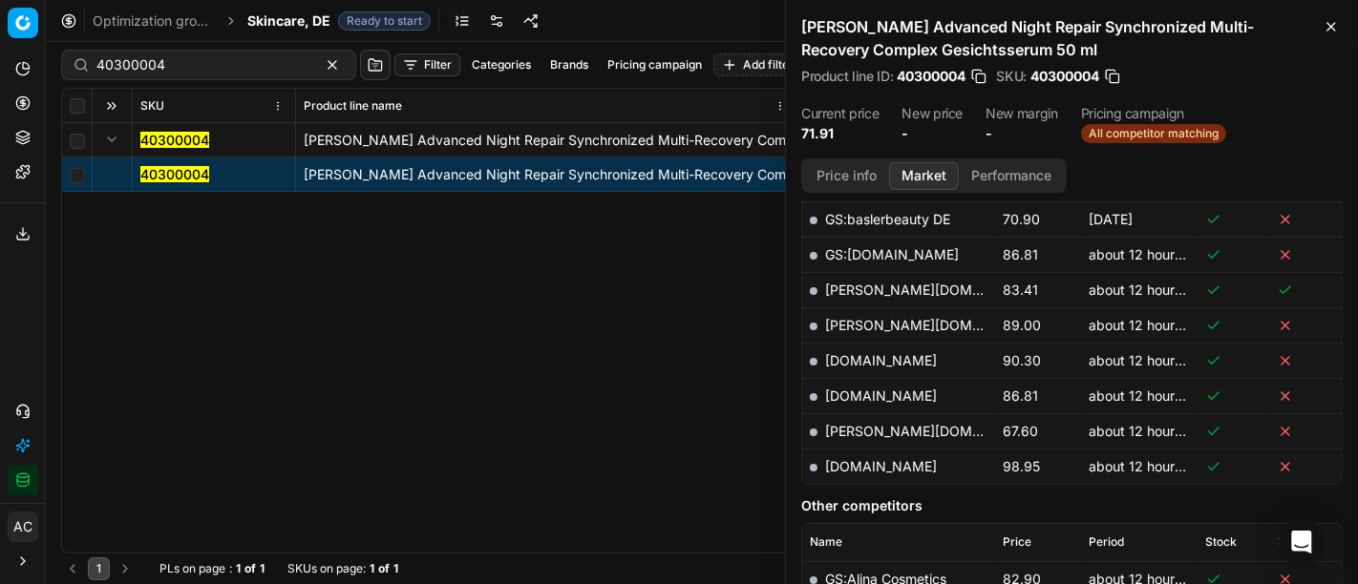
scroll to position [674, 0]
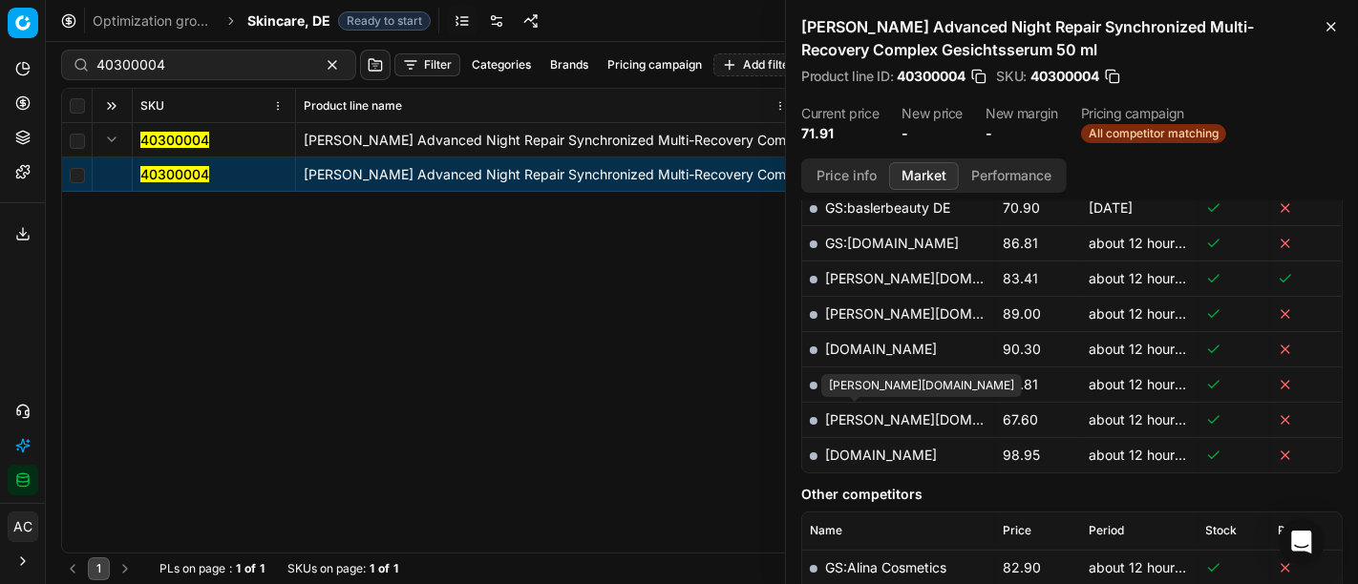
click at [840, 413] on link "[PERSON_NAME][DOMAIN_NAME]" at bounding box center [936, 420] width 222 height 16
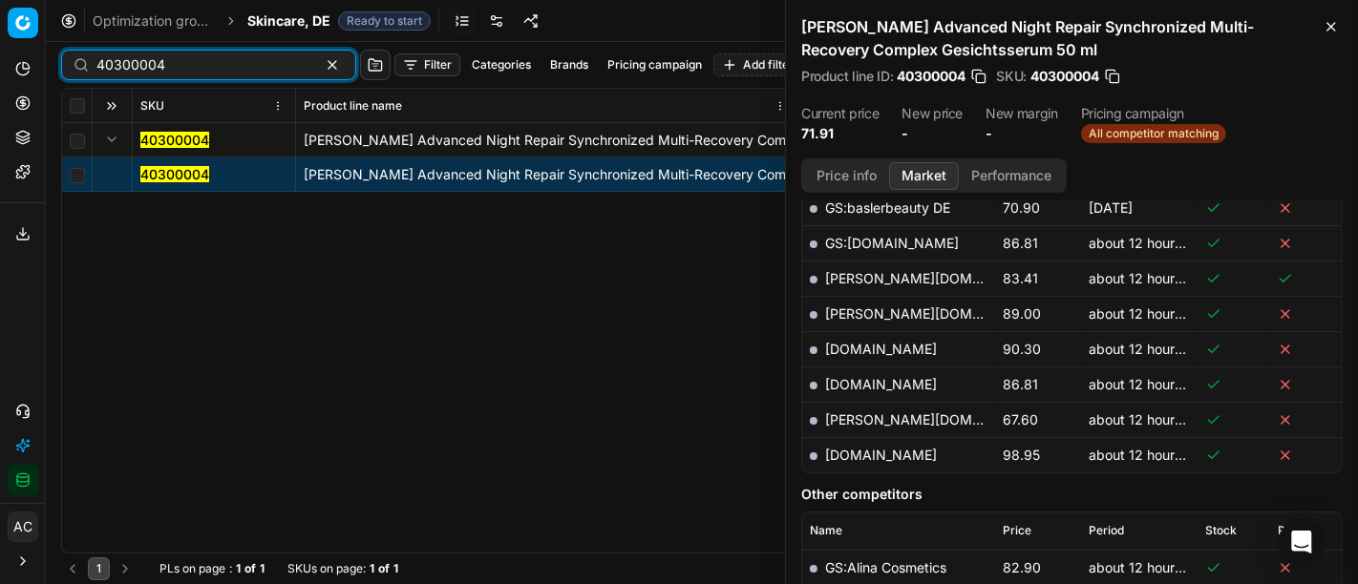
click at [210, 69] on input "40300004" at bounding box center [200, 64] width 209 height 19
paste input "80066525-50"
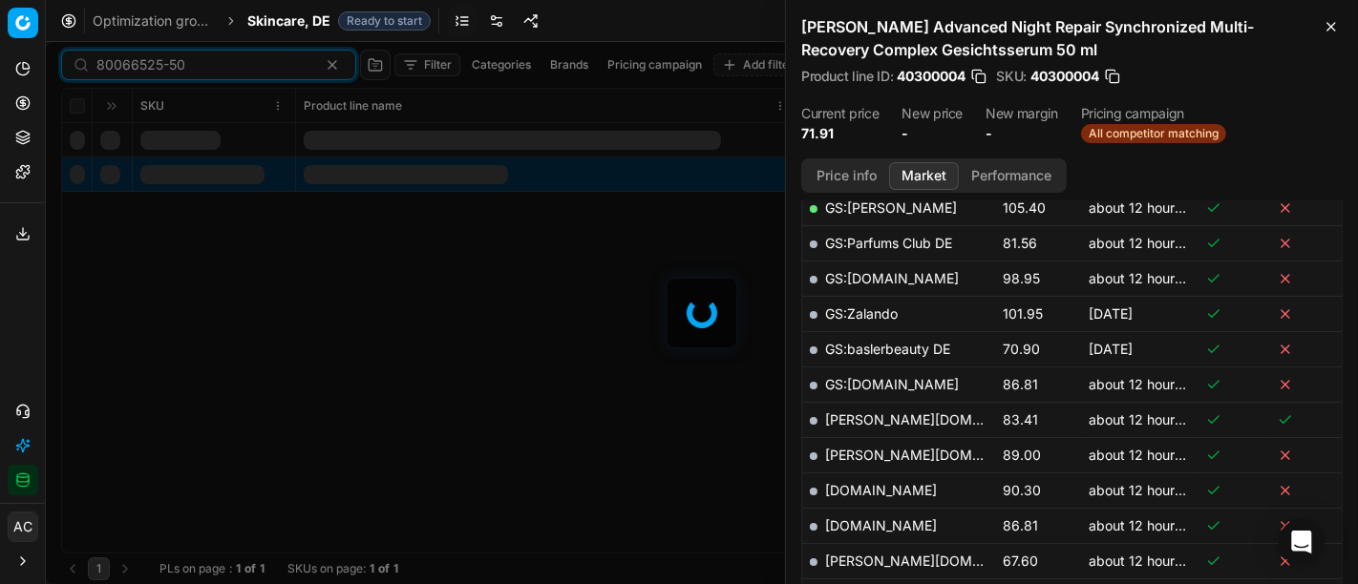
scroll to position [674, 0]
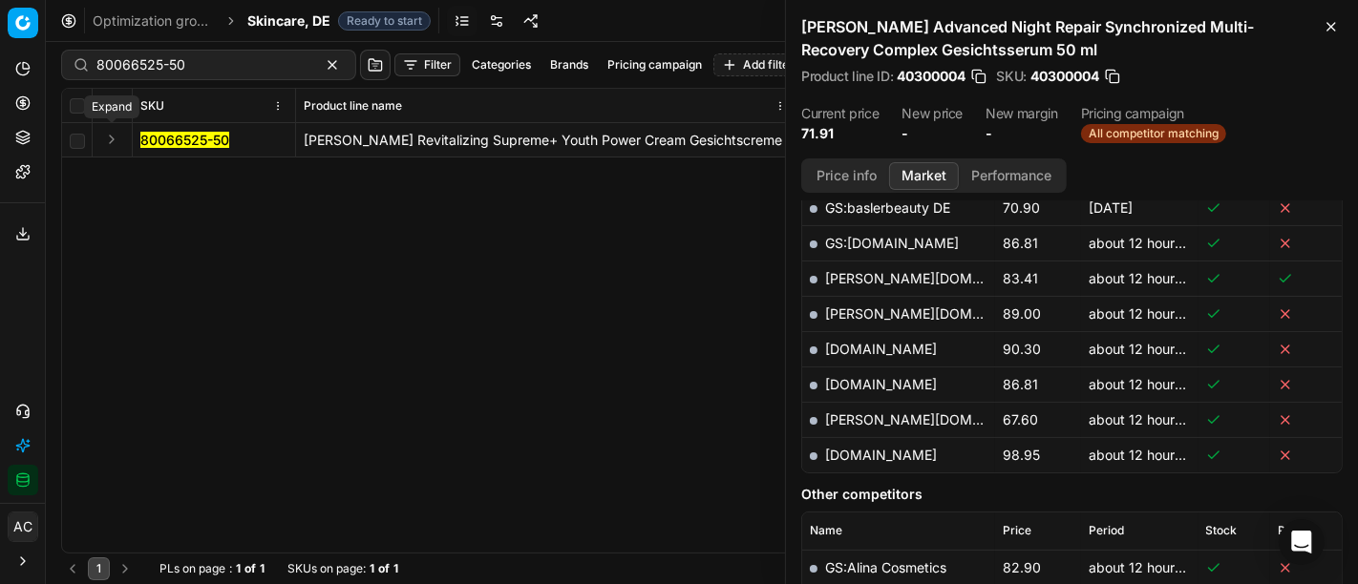
click at [105, 140] on button "Expand" at bounding box center [111, 139] width 23 height 23
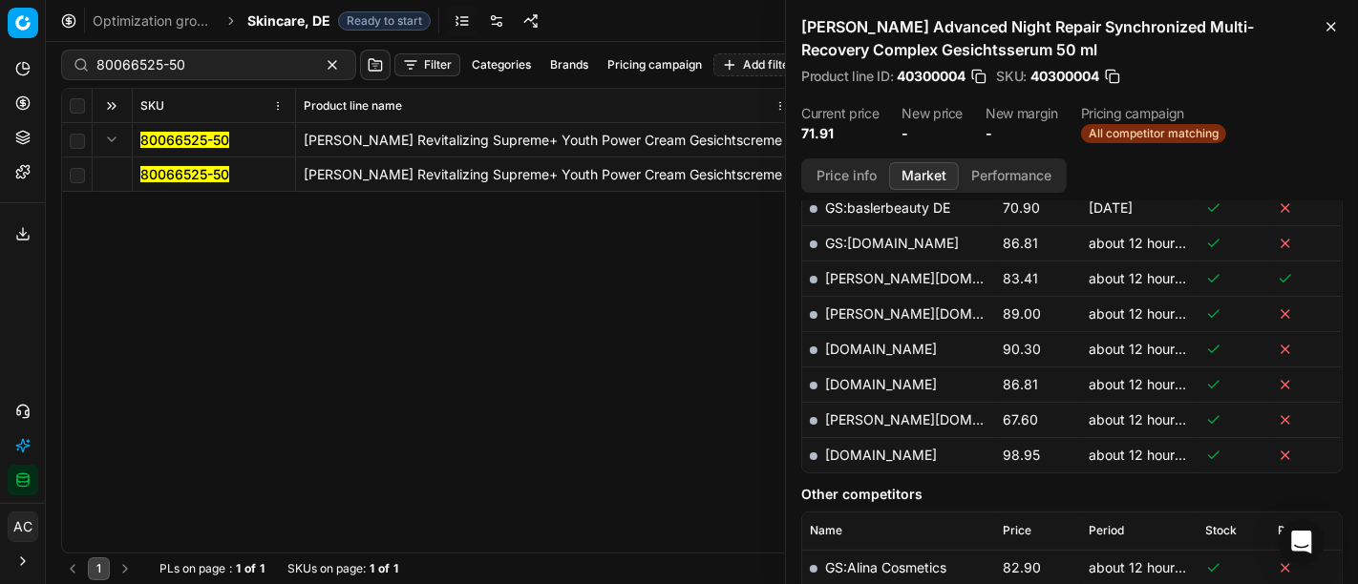
click at [192, 173] on mark "80066525-50" at bounding box center [184, 174] width 89 height 16
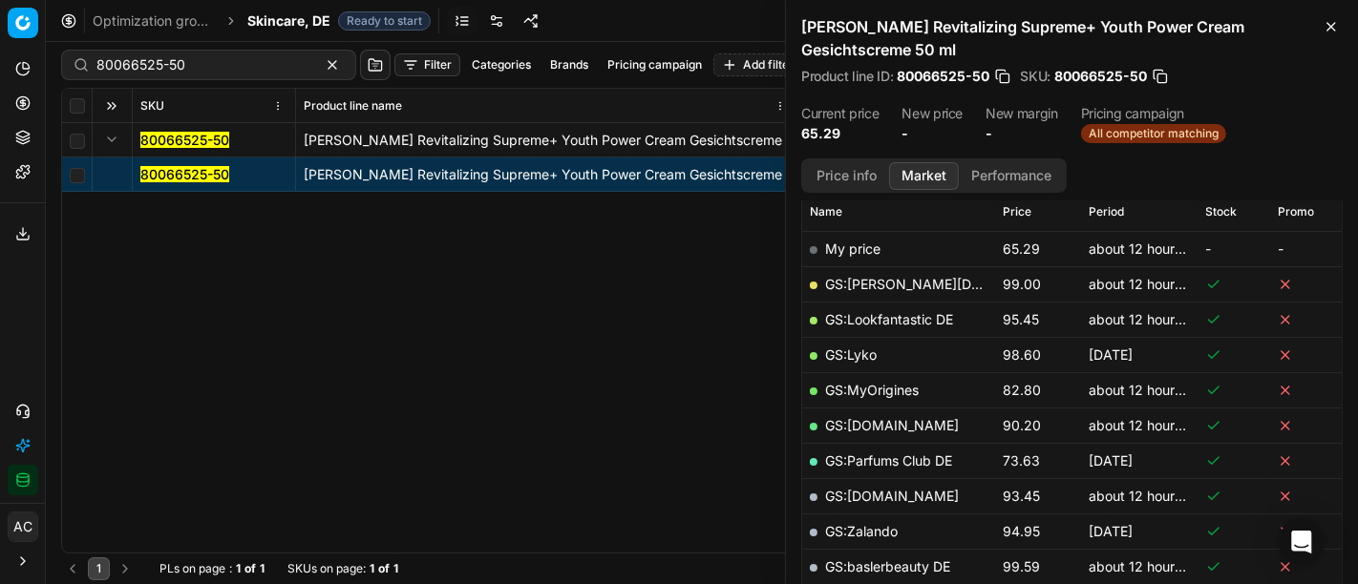
scroll to position [725, 0]
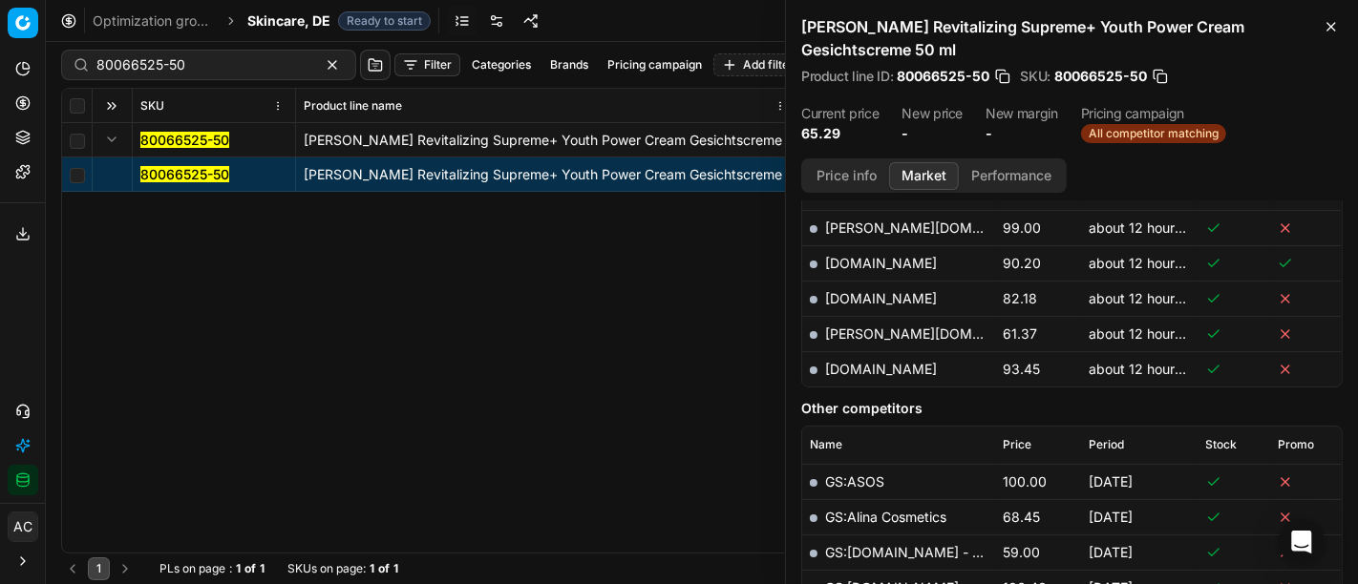
click at [854, 327] on link "[PERSON_NAME][DOMAIN_NAME]" at bounding box center [936, 334] width 222 height 16
click at [175, 67] on input "80066525-50" at bounding box center [200, 64] width 209 height 19
paste input "90007788-0012042"
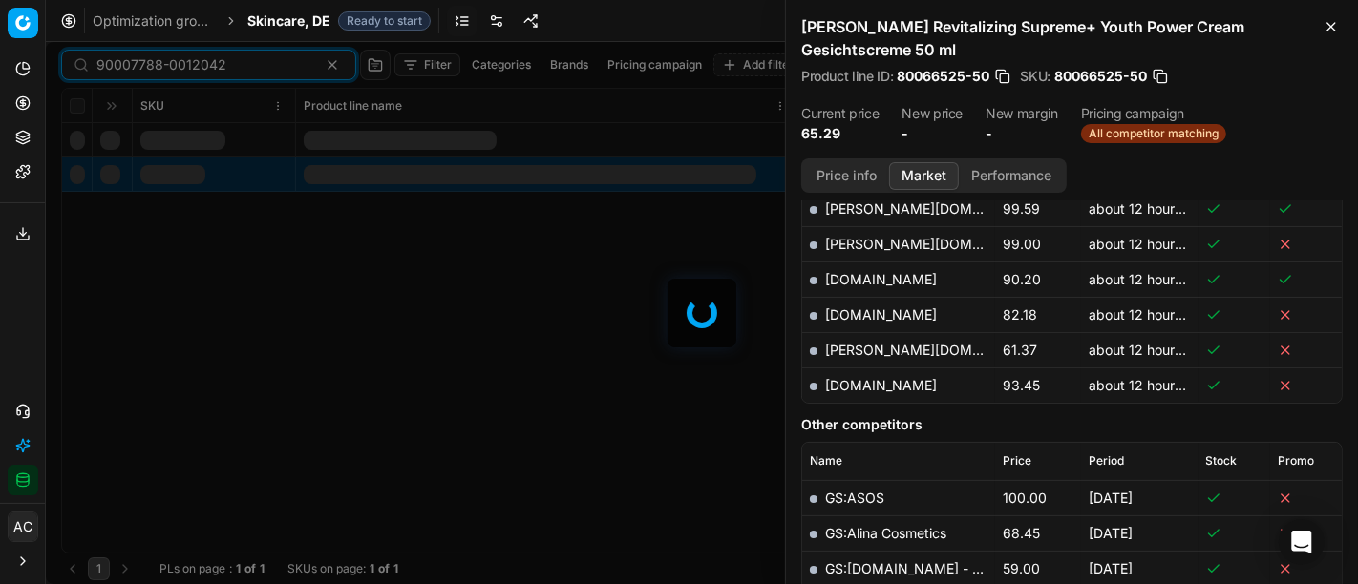
scroll to position [725, 0]
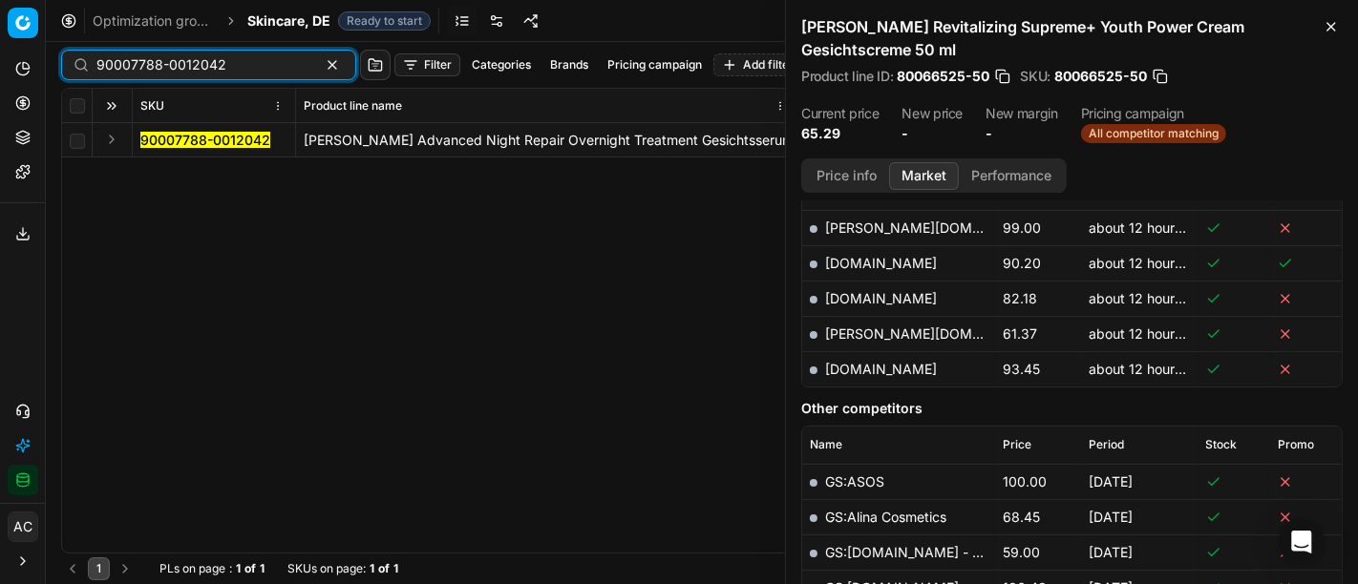
type input "90007788-0012042"
click at [106, 146] on button "Expand" at bounding box center [111, 139] width 23 height 23
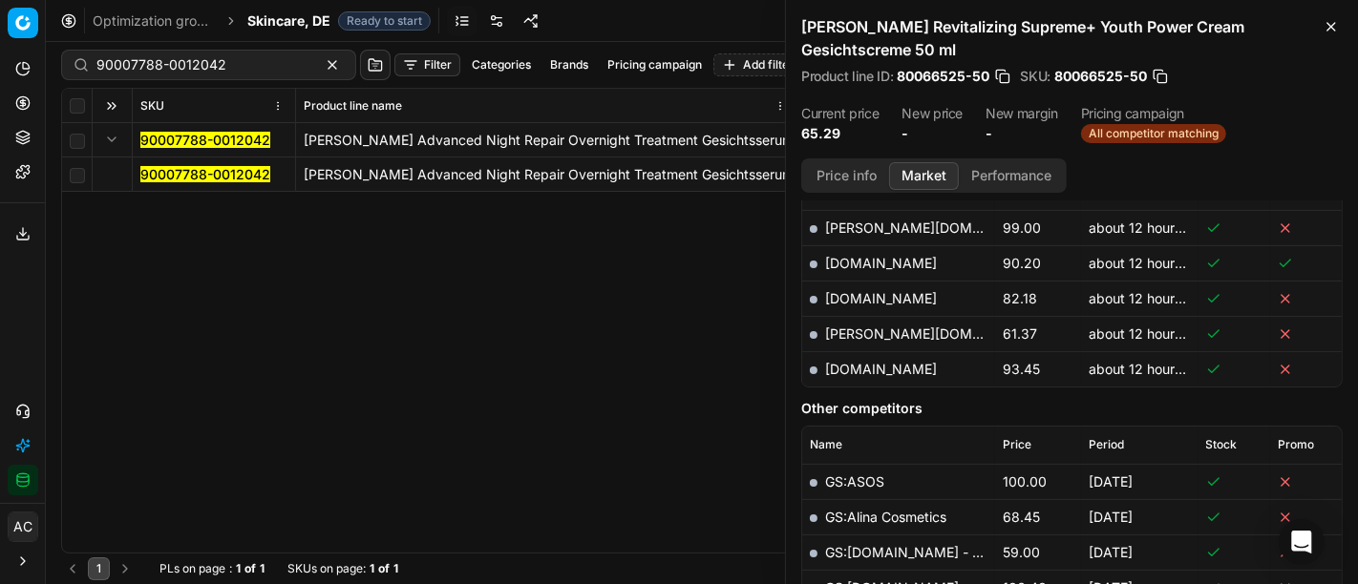
click at [158, 173] on mark "90007788-0012042" at bounding box center [205, 174] width 130 height 16
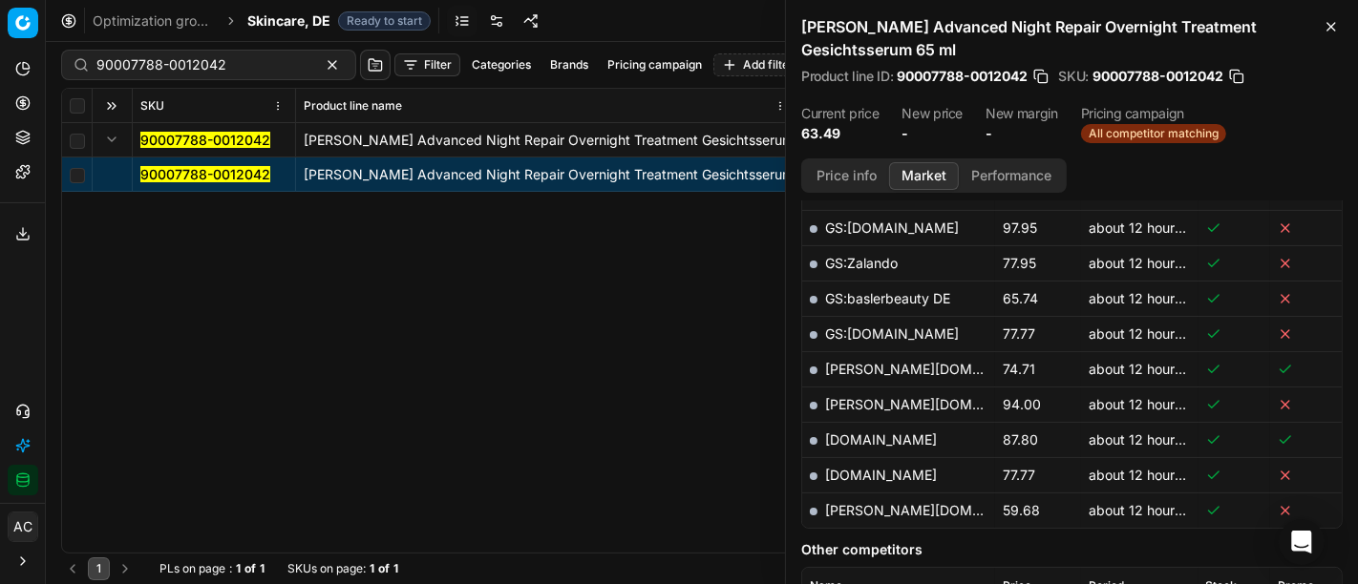
scroll to position [548, 0]
click at [850, 502] on link "[PERSON_NAME][DOMAIN_NAME]" at bounding box center [936, 510] width 222 height 16
click at [287, 20] on span "Skincare, DE" at bounding box center [288, 20] width 83 height 19
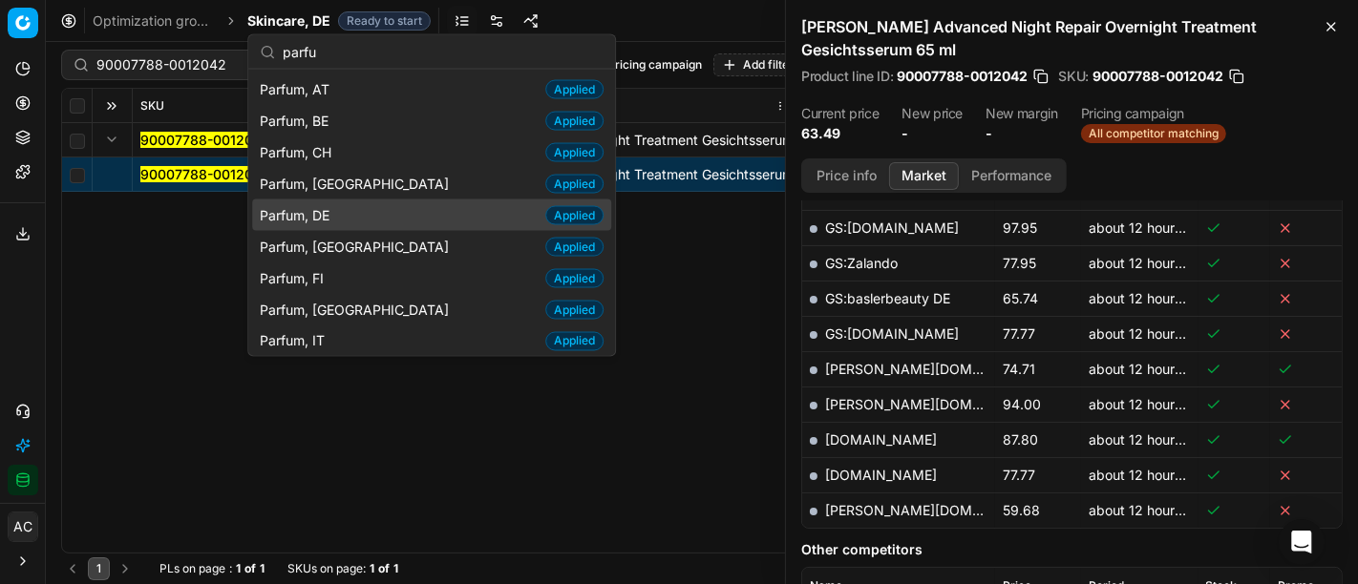
type input "parfu"
click at [347, 220] on div "Parfum, DE Applied" at bounding box center [431, 216] width 359 height 32
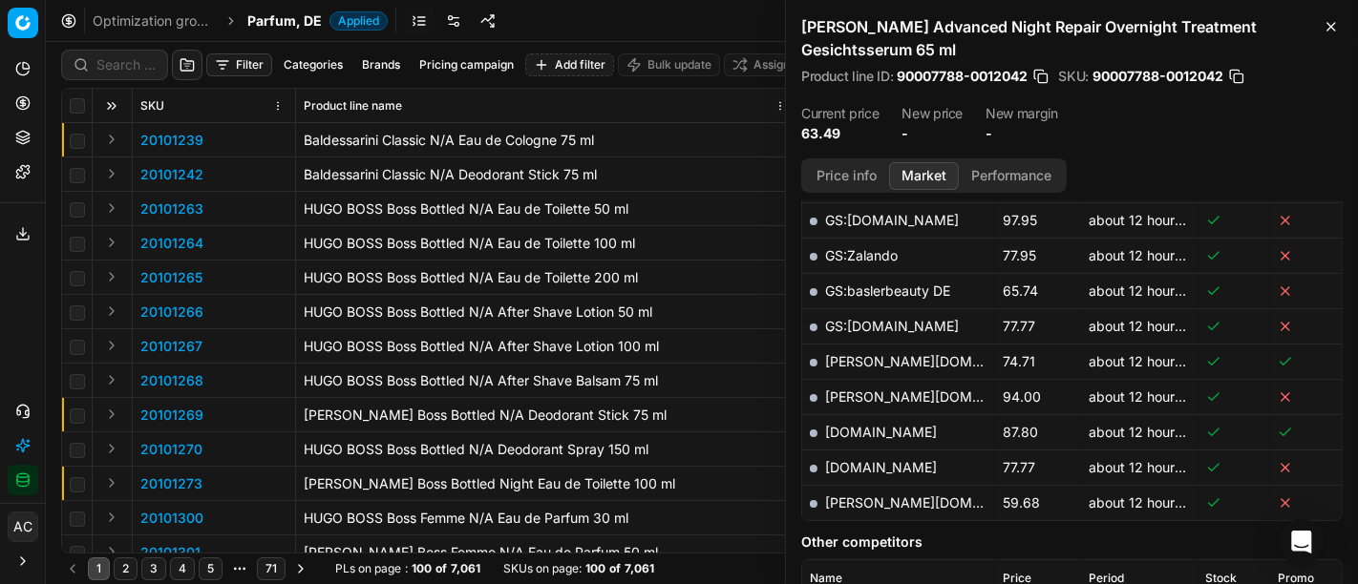
scroll to position [548, 0]
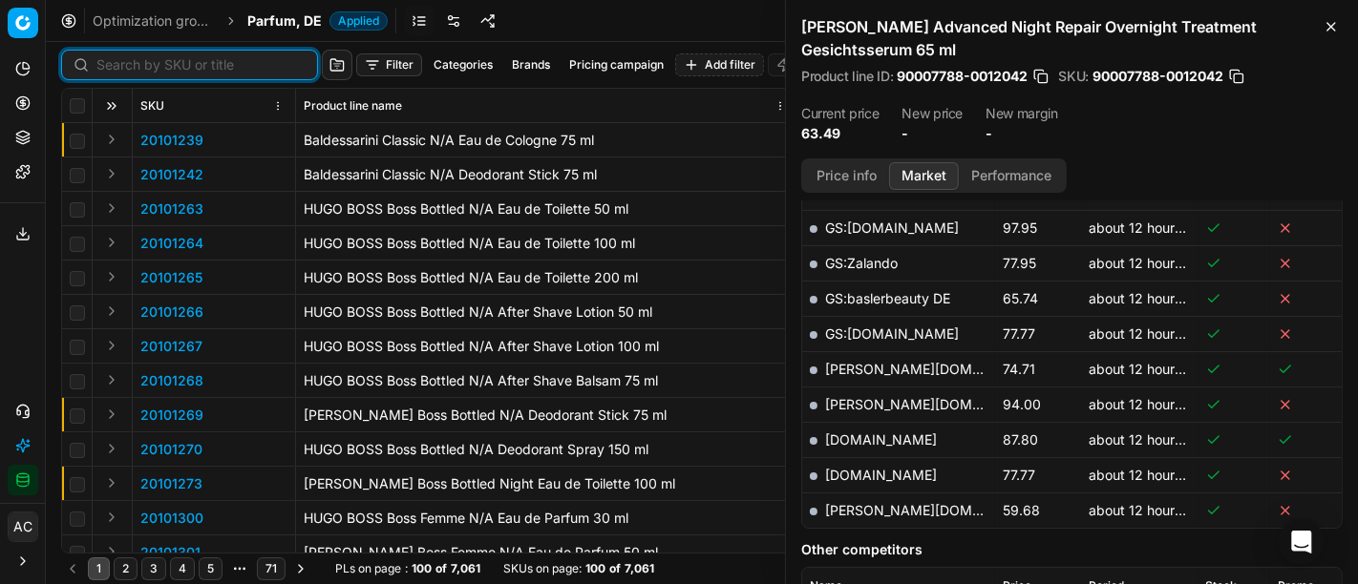
click at [133, 55] on input at bounding box center [200, 64] width 209 height 19
paste input "90002278-0003193"
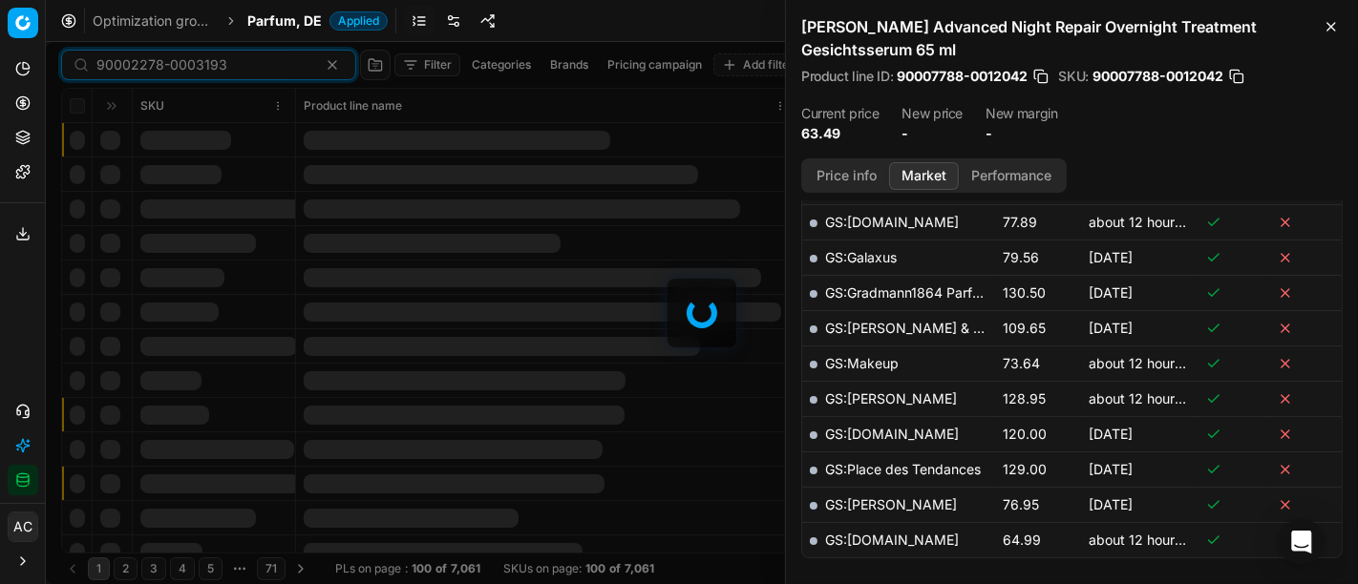
scroll to position [548, 0]
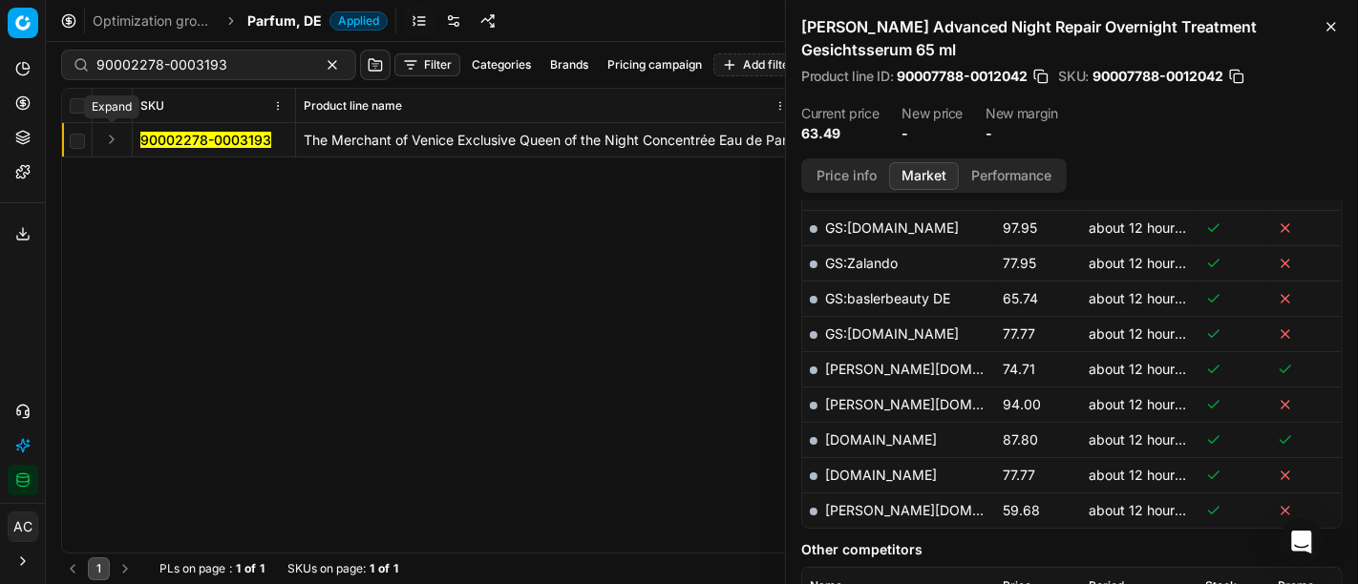
click at [116, 133] on button "Expand" at bounding box center [111, 139] width 23 height 23
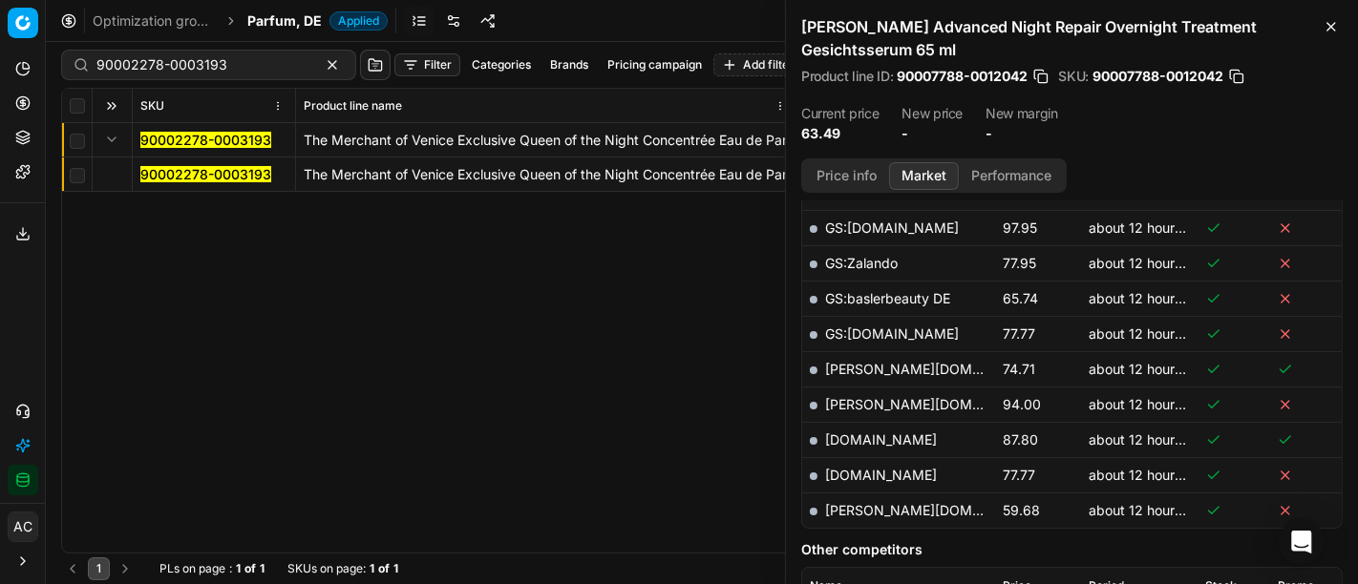
click at [177, 170] on mark "90002278-0003193" at bounding box center [205, 174] width 131 height 16
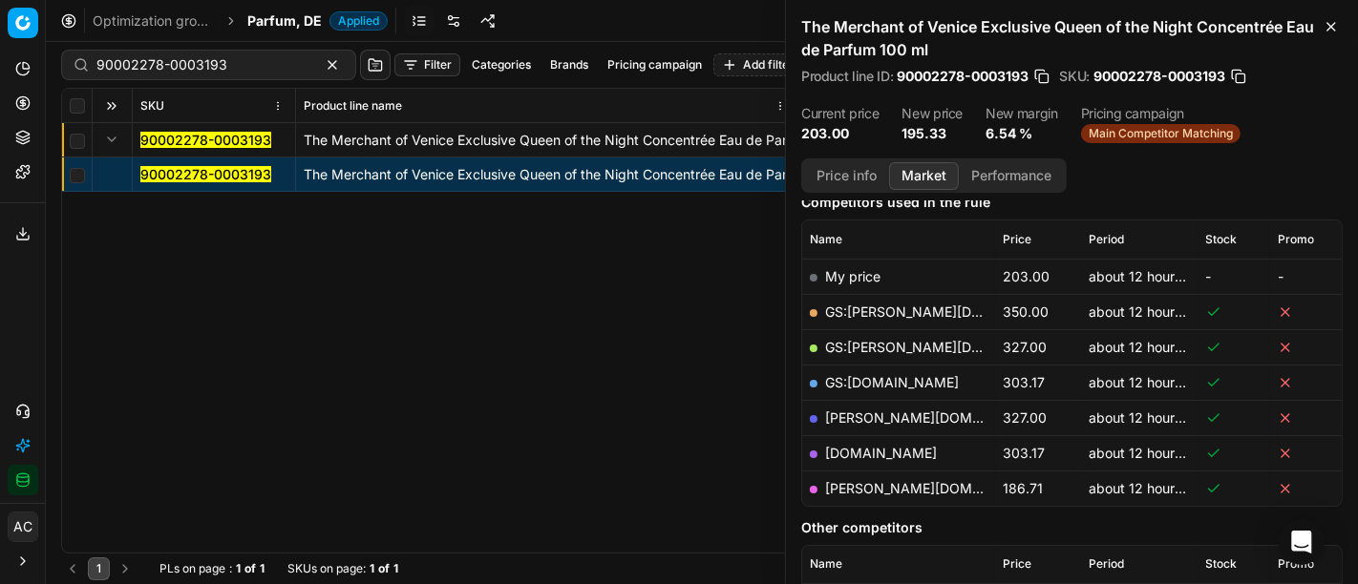
scroll to position [256, 0]
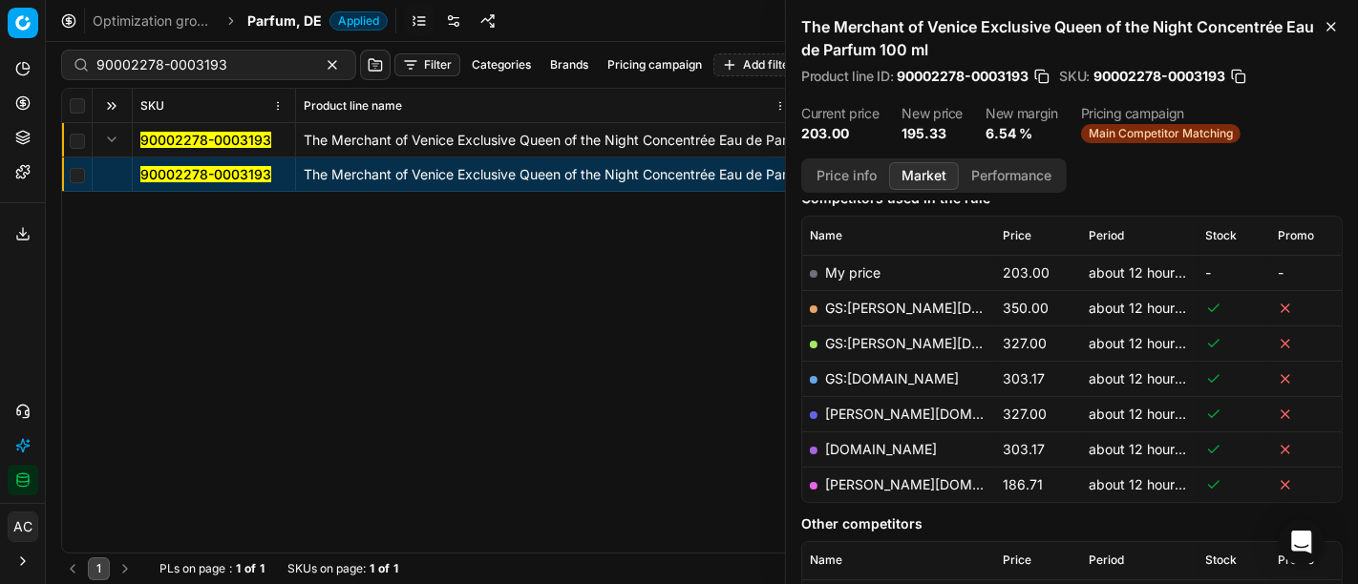
click at [869, 480] on link "[PERSON_NAME][DOMAIN_NAME]" at bounding box center [936, 484] width 222 height 16
click at [205, 53] on div "90002278-0003193" at bounding box center [208, 65] width 295 height 31
paste input "80077379-150"
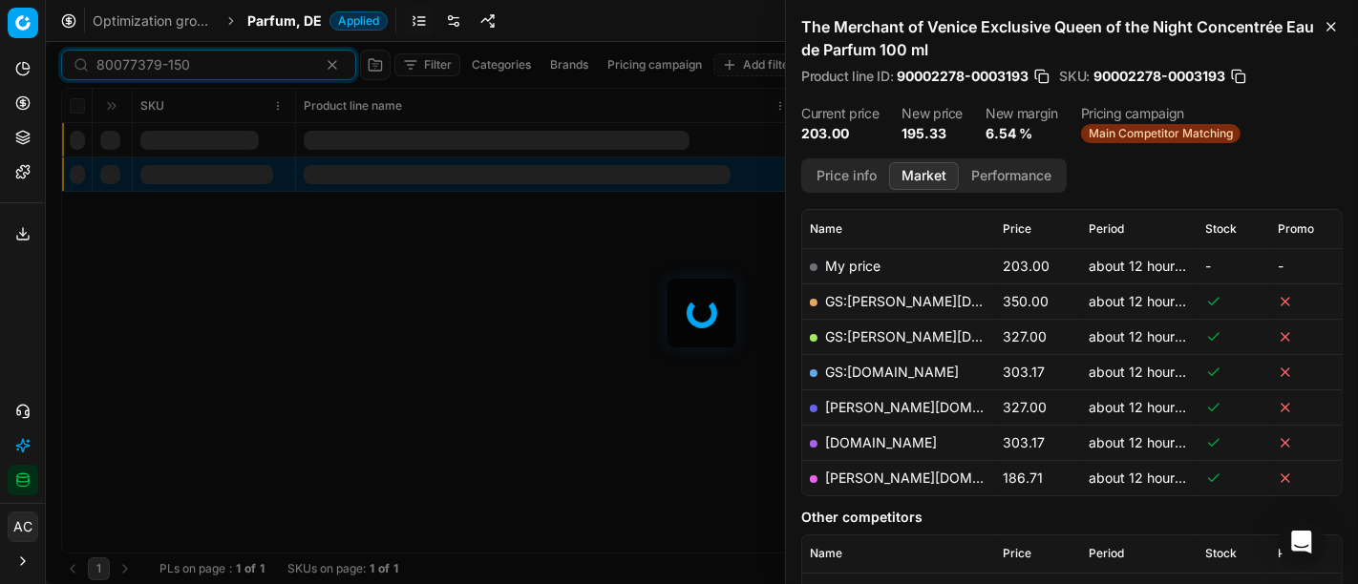
scroll to position [256, 0]
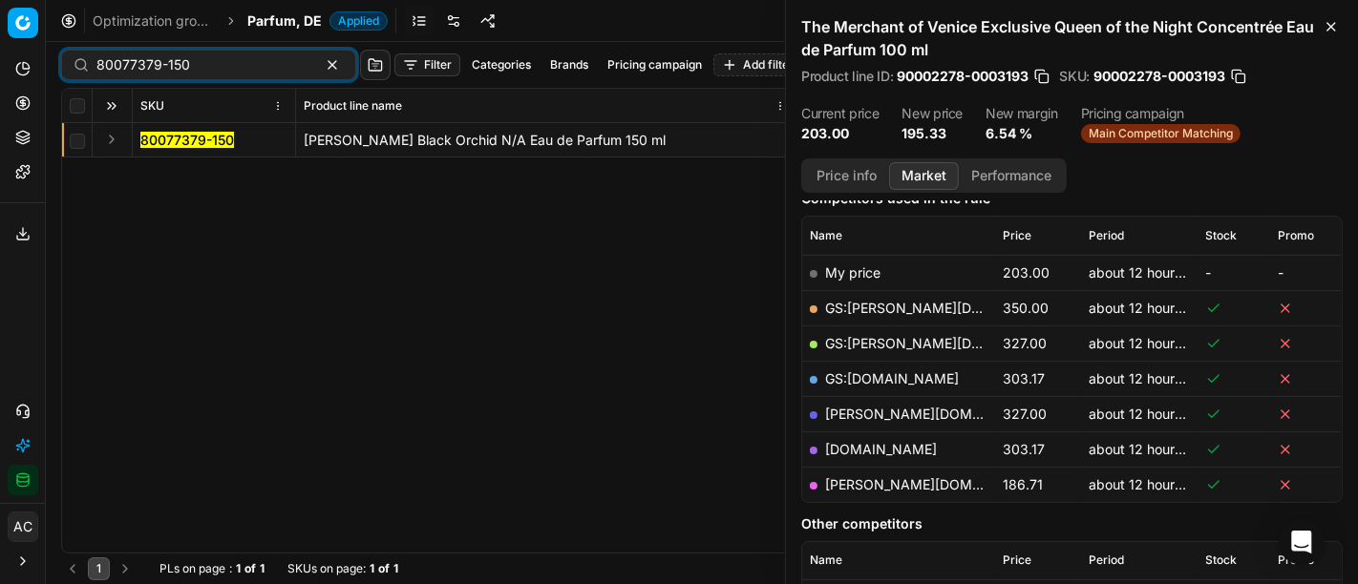
click at [110, 140] on button "Expand" at bounding box center [111, 139] width 23 height 23
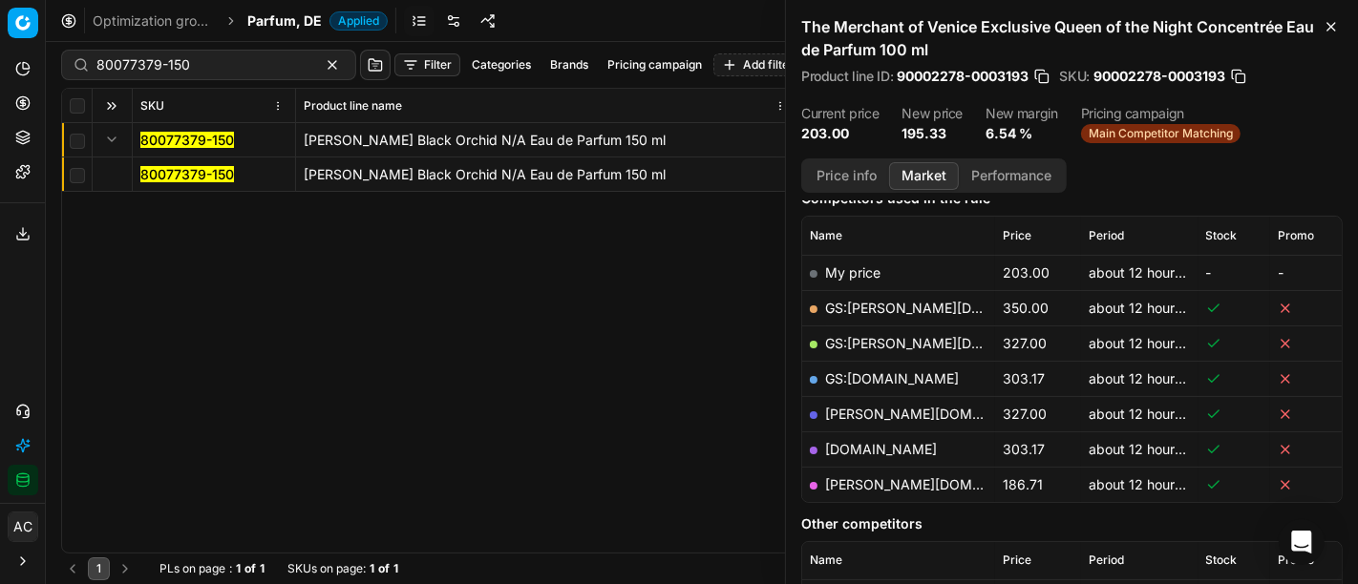
click at [180, 183] on td "80077379-150" at bounding box center [214, 175] width 163 height 34
click at [174, 167] on mark "80077379-150" at bounding box center [187, 174] width 94 height 16
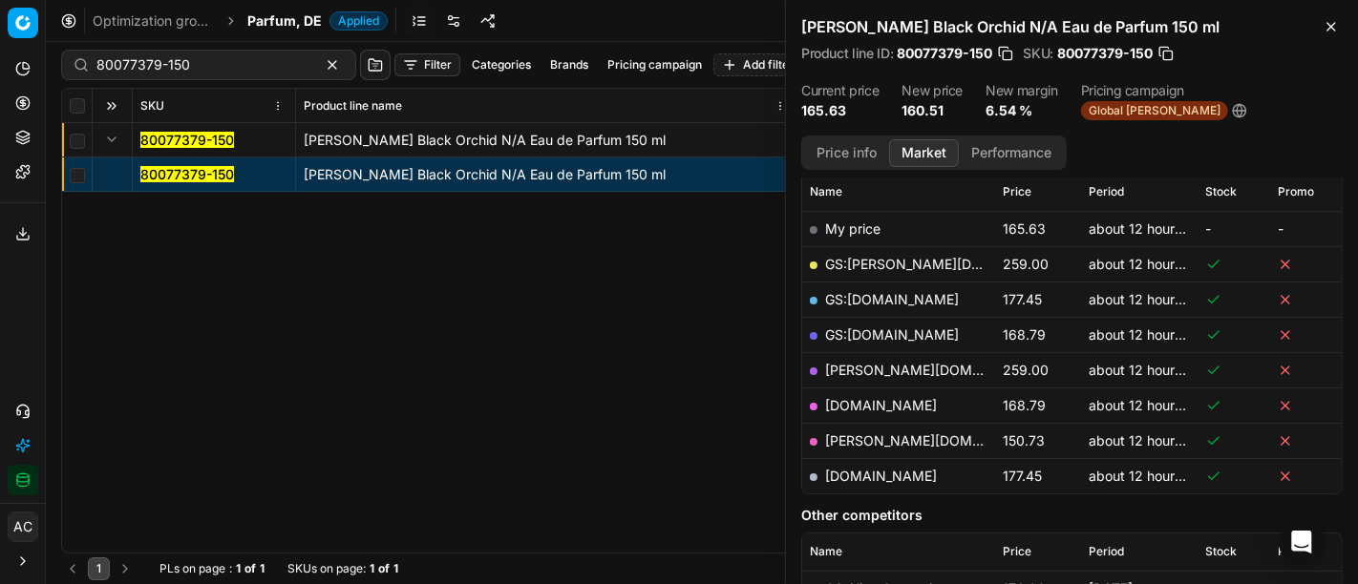
scroll to position [275, 0]
click at [857, 437] on link "[PERSON_NAME][DOMAIN_NAME]" at bounding box center [936, 442] width 222 height 16
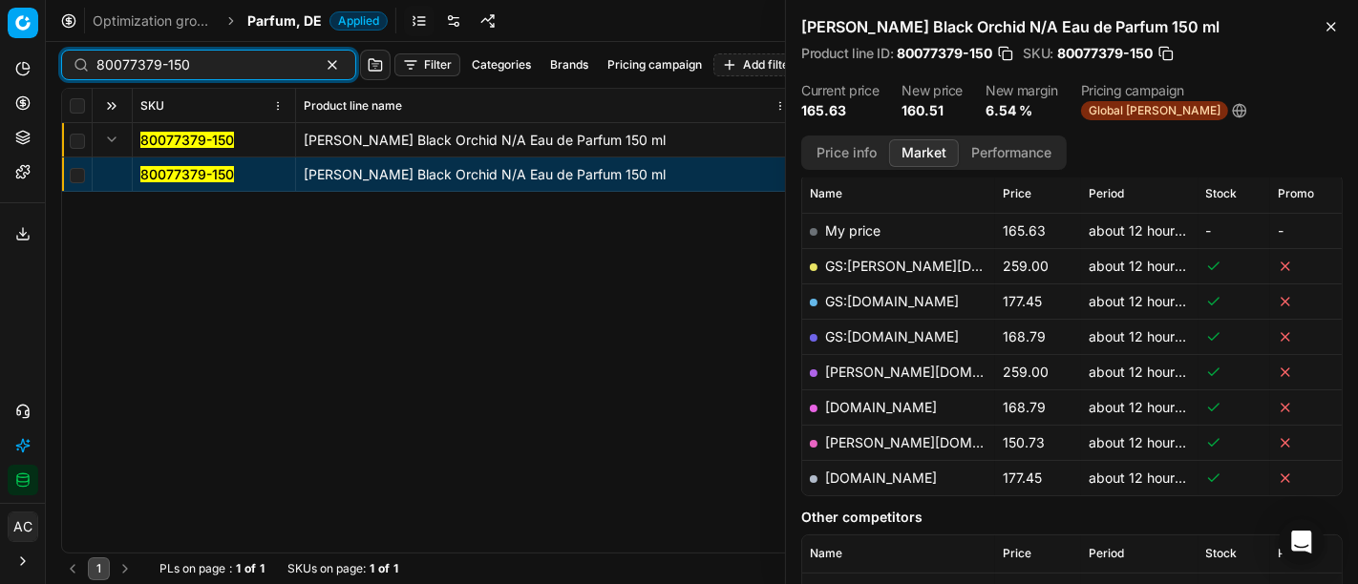
click at [193, 60] on input "80077379-150" at bounding box center [200, 64] width 209 height 19
paste input "08047-8"
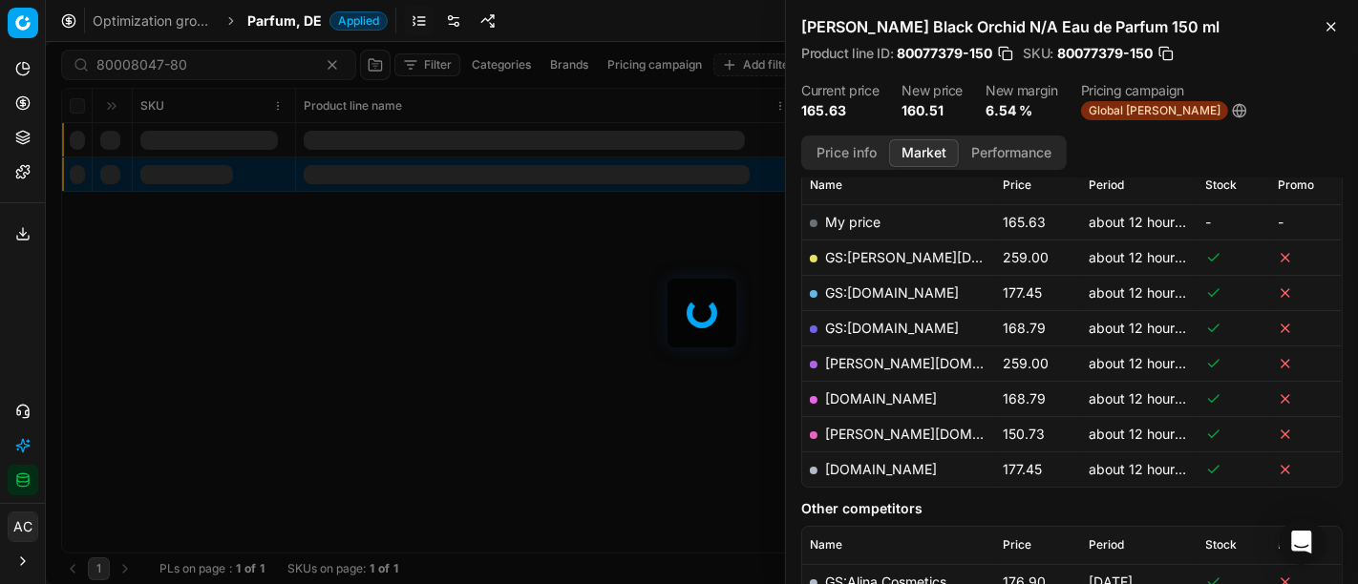
scroll to position [275, 0]
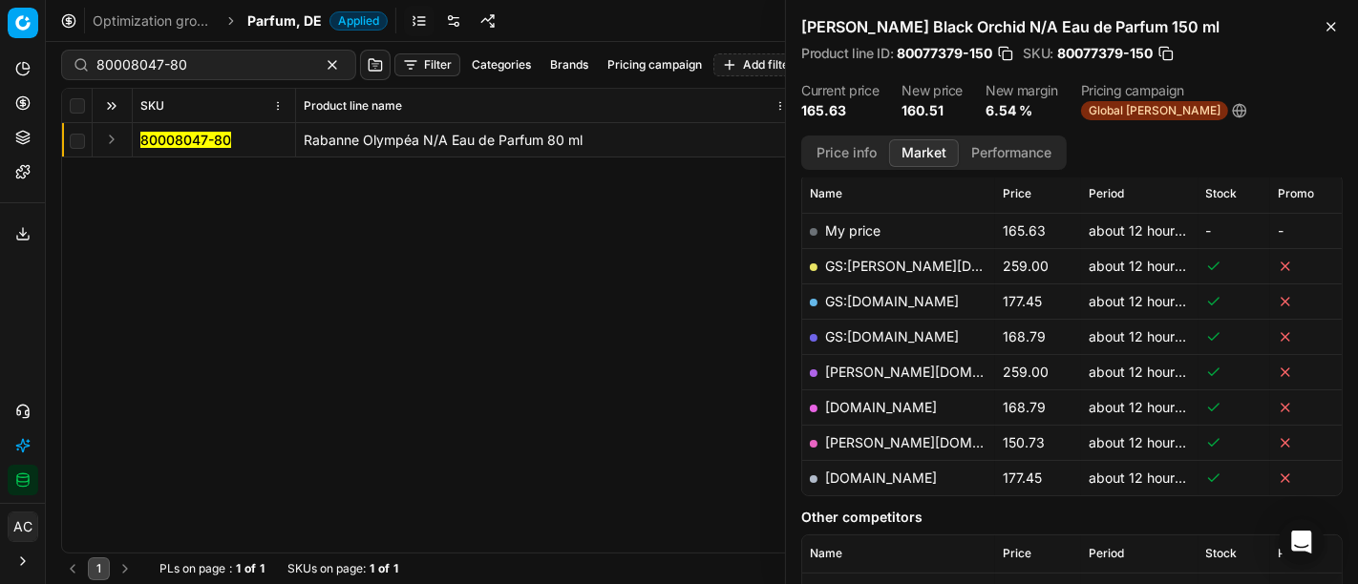
click at [113, 137] on button "Expand" at bounding box center [111, 139] width 23 height 23
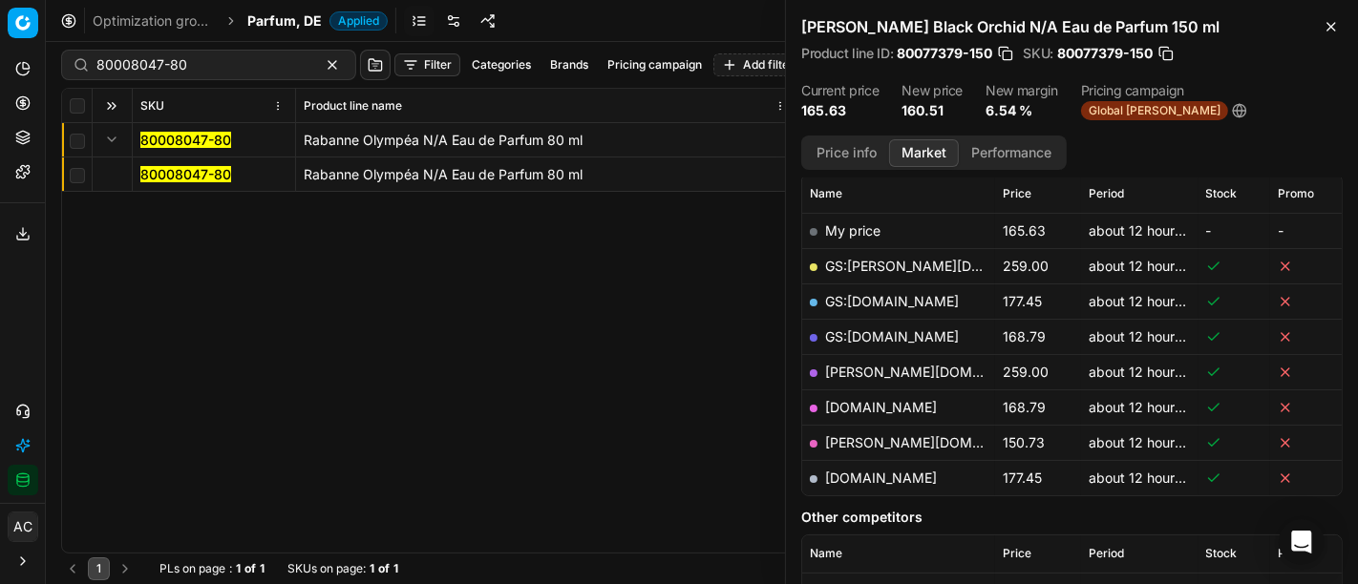
click at [158, 171] on mark "80008047-80" at bounding box center [185, 174] width 91 height 16
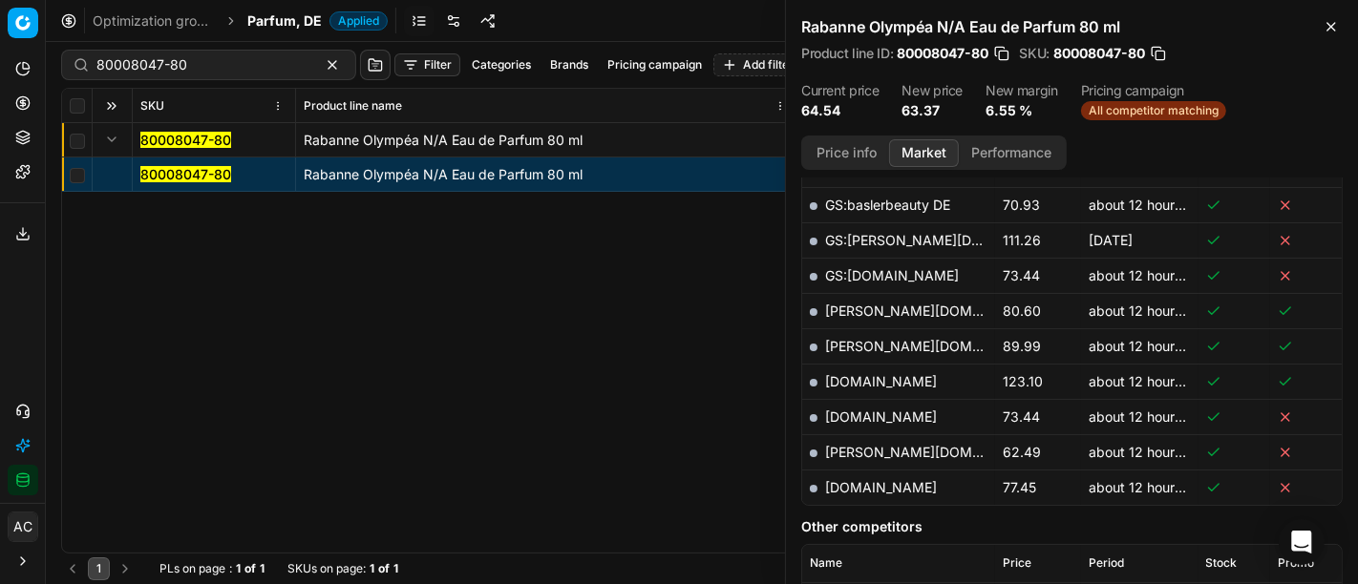
scroll to position [619, 0]
click at [851, 447] on link "[PERSON_NAME][DOMAIN_NAME]" at bounding box center [936, 452] width 222 height 16
click at [187, 60] on input "80008047-80" at bounding box center [200, 64] width 209 height 19
paste input "20102464"
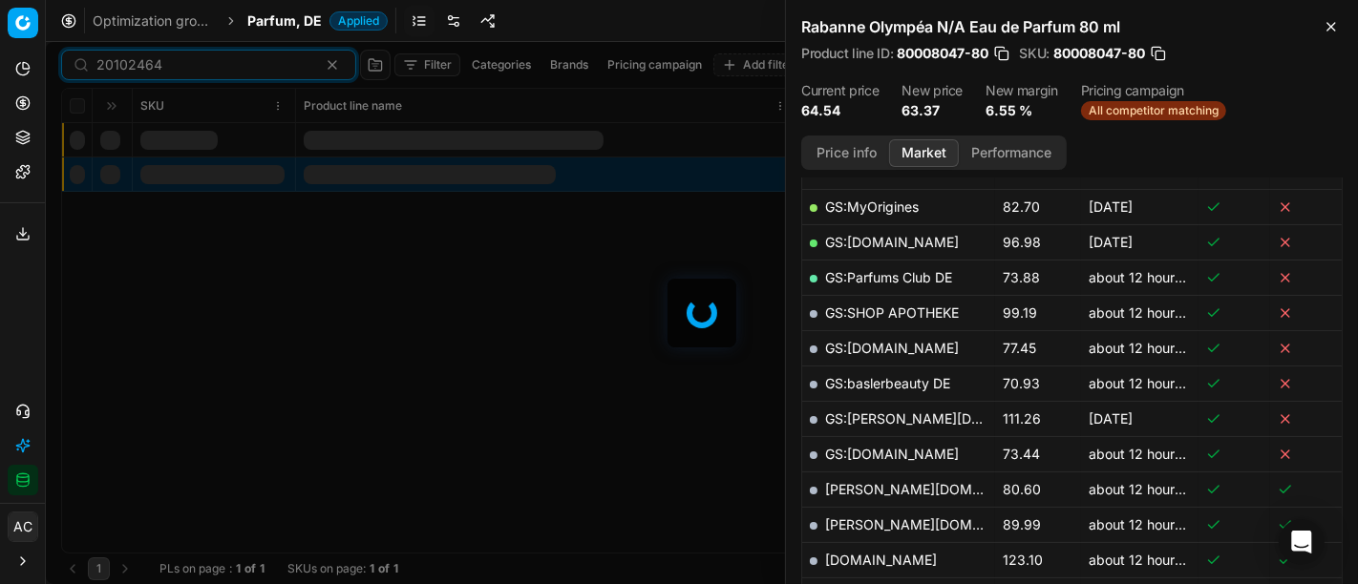
scroll to position [619, 0]
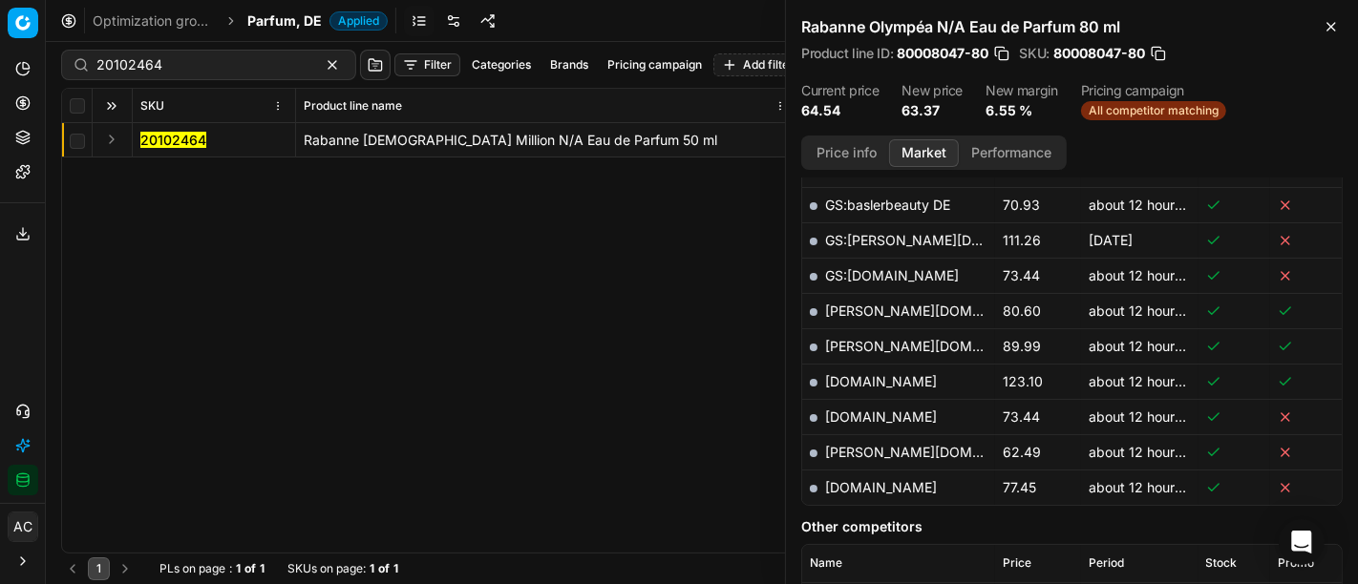
click at [121, 139] on button "Expand" at bounding box center [111, 139] width 23 height 23
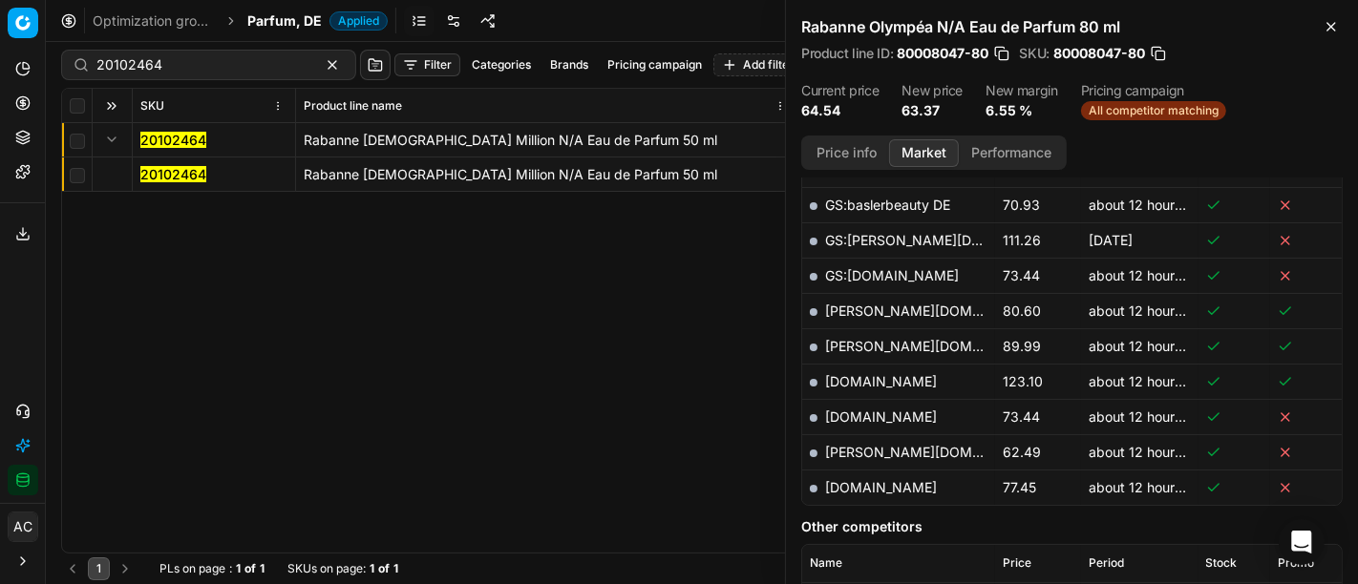
click at [192, 178] on mark "20102464" at bounding box center [173, 174] width 66 height 16
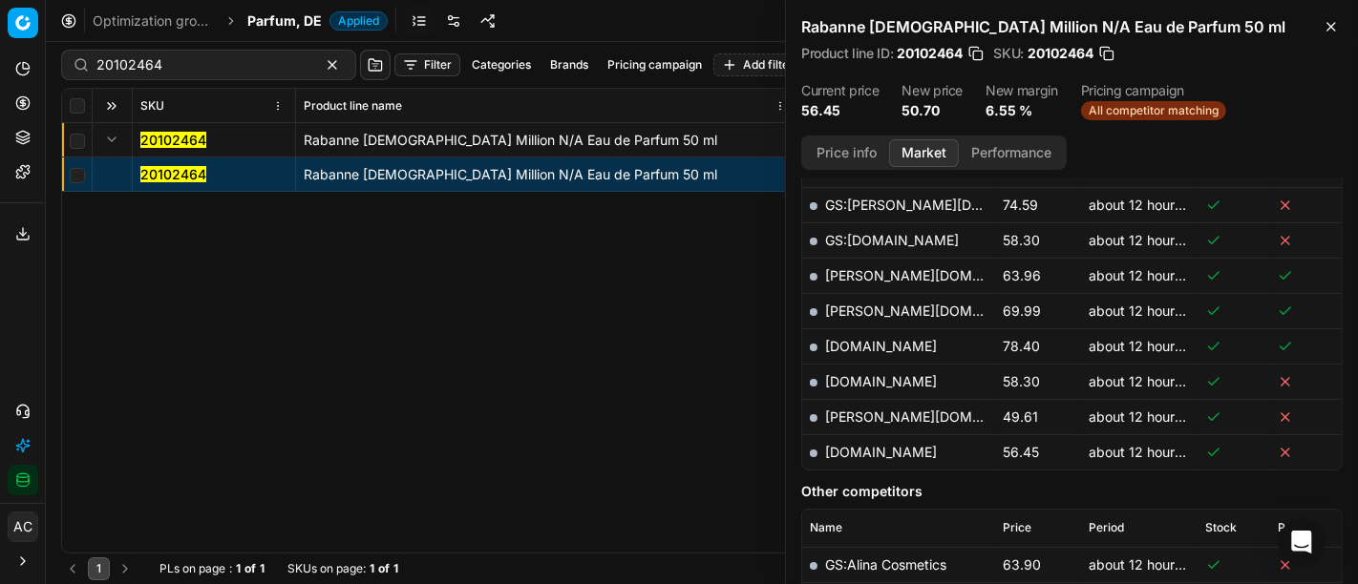
scroll to position [542, 0]
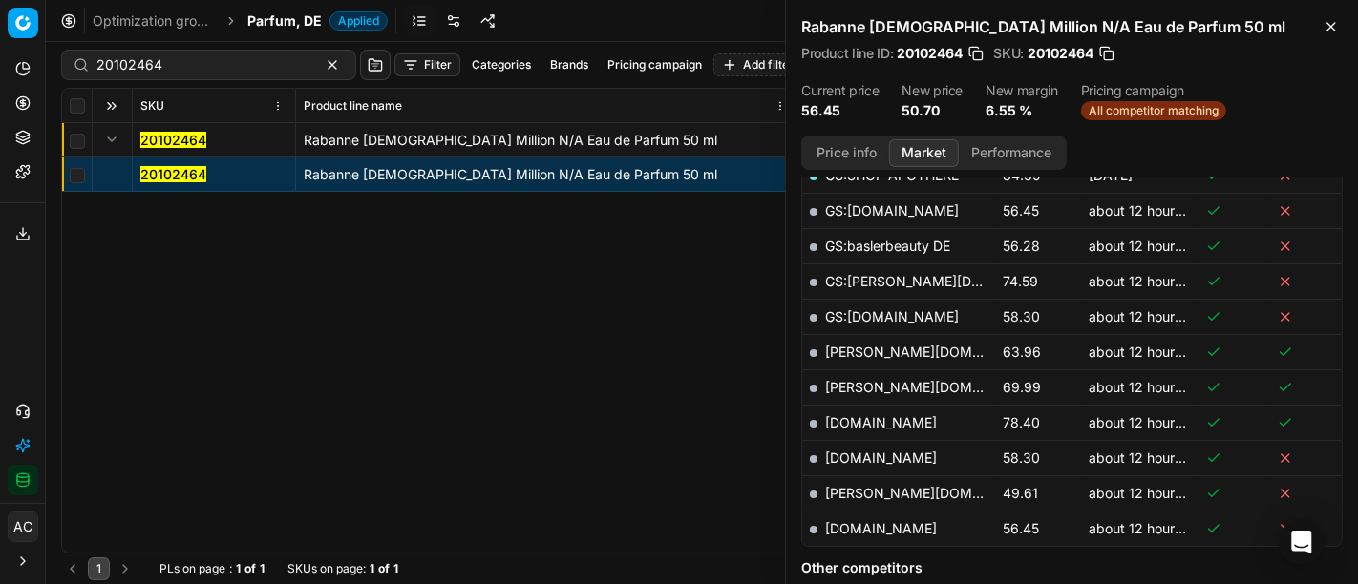
click at [871, 492] on link "[PERSON_NAME][DOMAIN_NAME]" at bounding box center [936, 493] width 222 height 16
click at [152, 80] on div "20102464 Filter Categories Brands Pricing campaign Add filter Bulk update Assign" at bounding box center [701, 65] width 1281 height 46
click at [180, 67] on input "20102464" at bounding box center [200, 64] width 209 height 19
paste input "90015025-0023531"
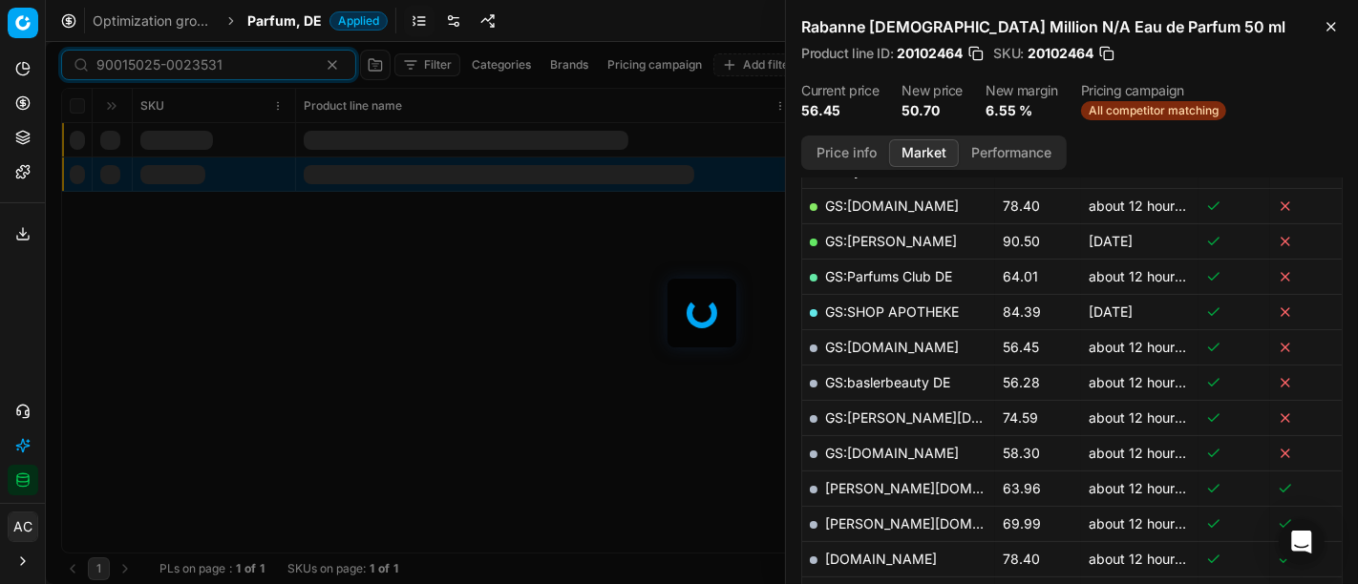
scroll to position [542, 0]
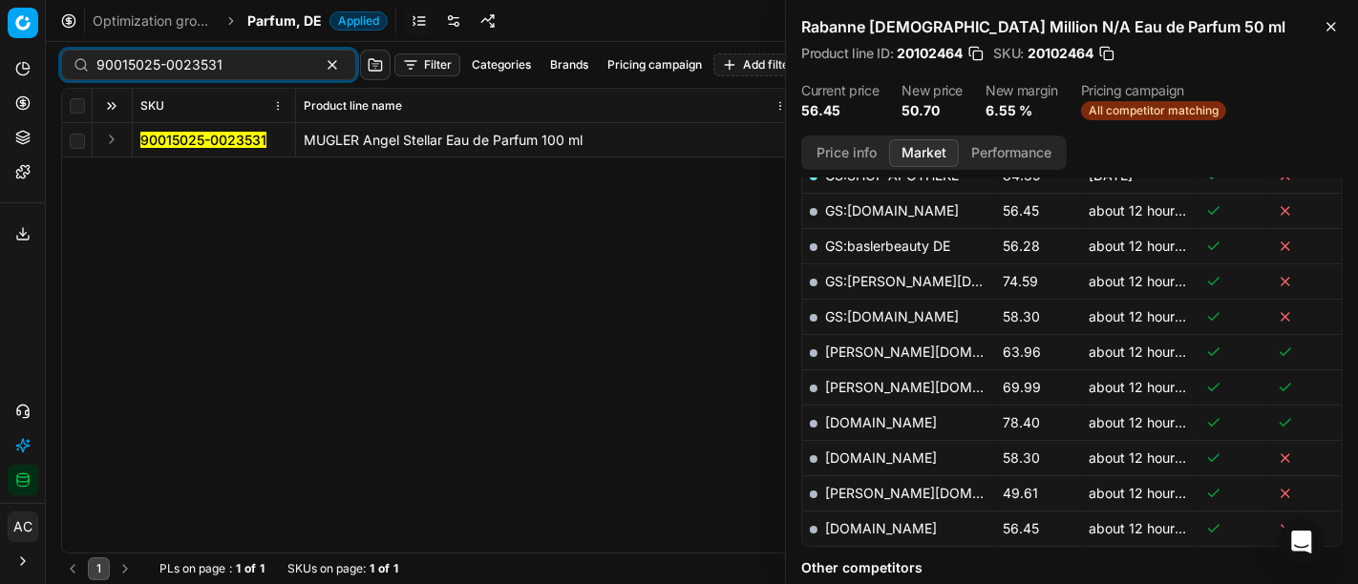
click at [106, 138] on button "Expand" at bounding box center [111, 139] width 23 height 23
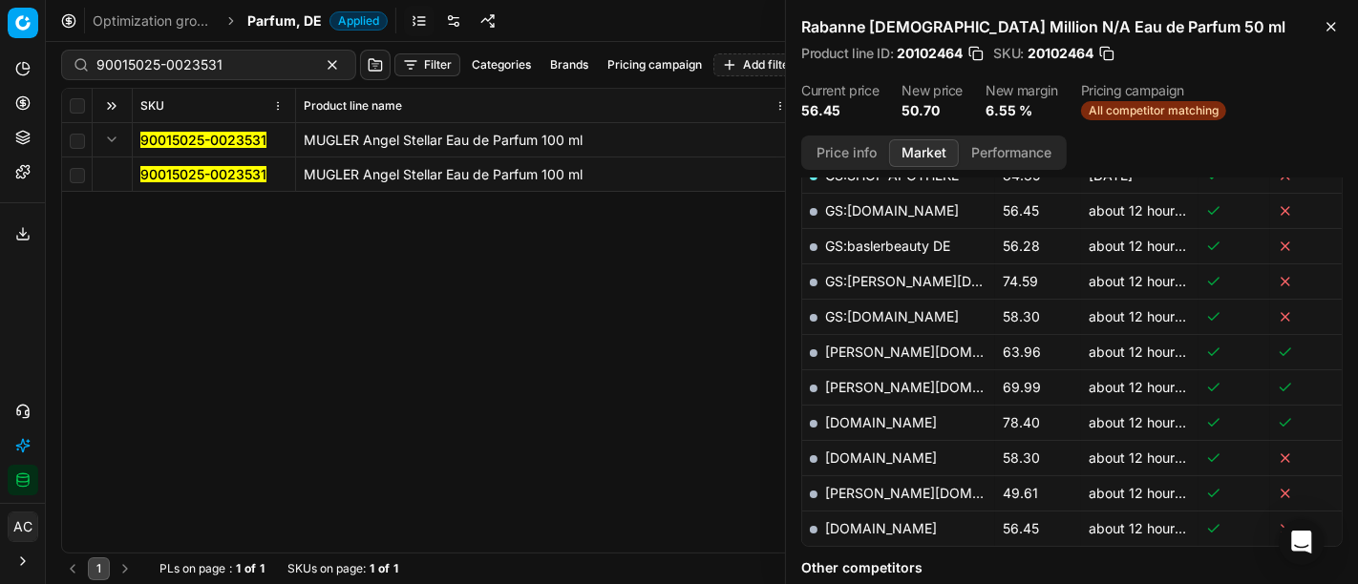
click at [157, 166] on mark "90015025-0023531" at bounding box center [203, 174] width 126 height 16
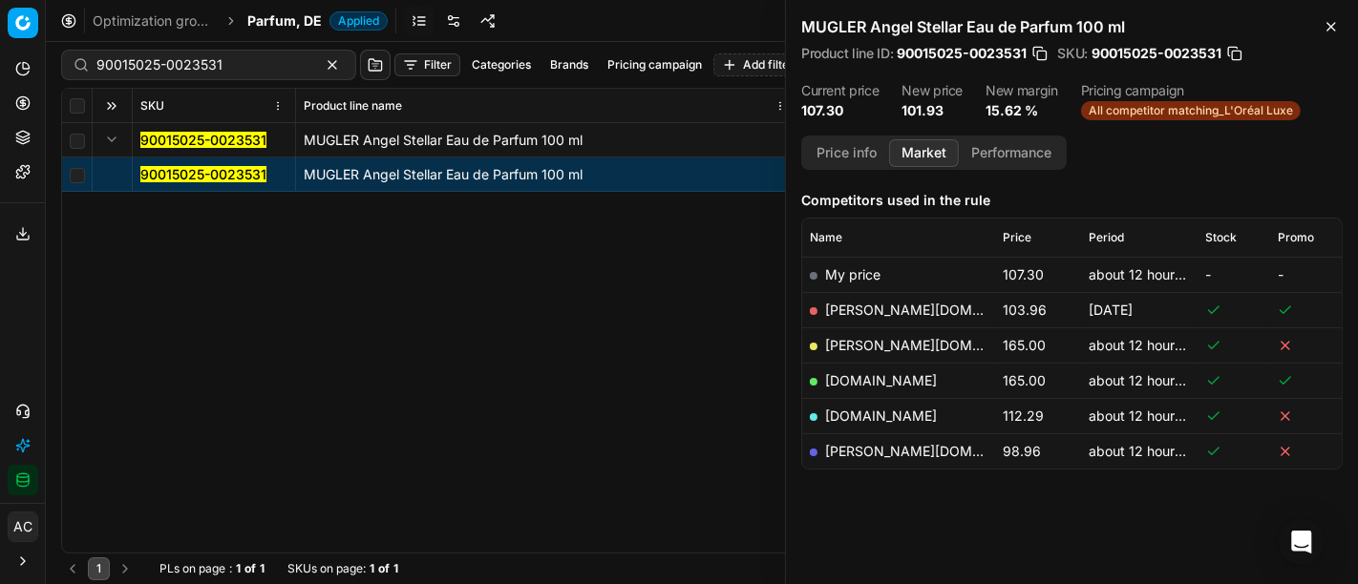
scroll to position [227, 0]
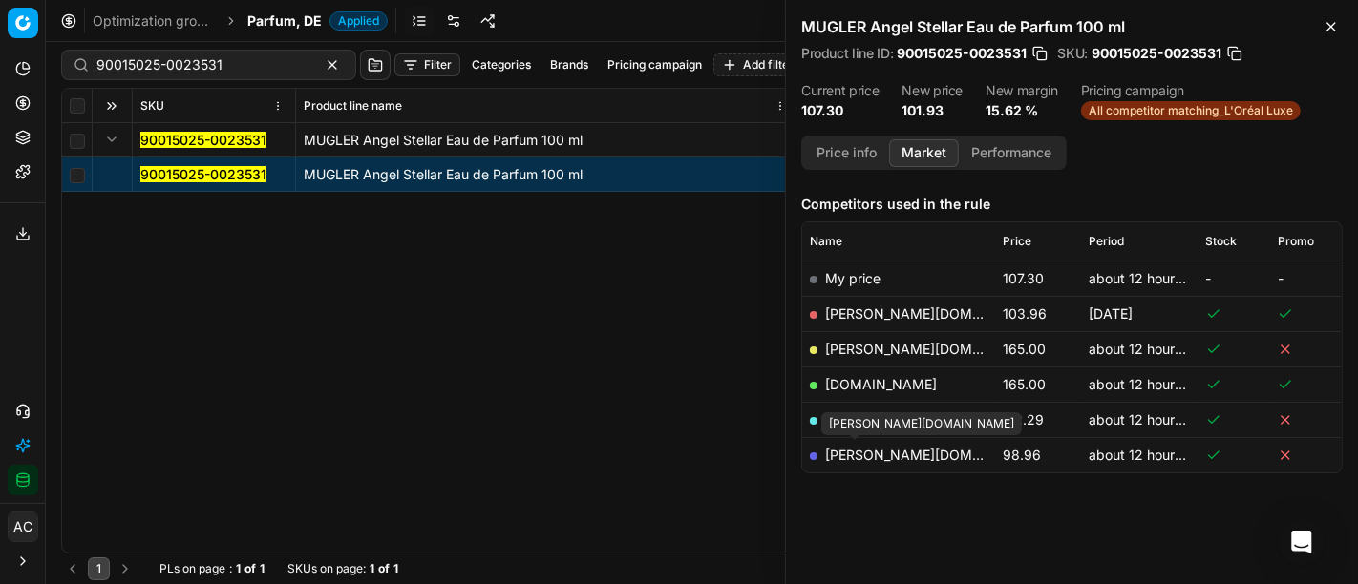
click at [836, 447] on link "[PERSON_NAME][DOMAIN_NAME]" at bounding box center [936, 455] width 222 height 16
click at [460, 422] on div "90015025-0023531 MUGLER Angel Stellar Eau de Parfum 100 ml 90015025-0023531 MUG…" at bounding box center [702, 338] width 1280 height 430
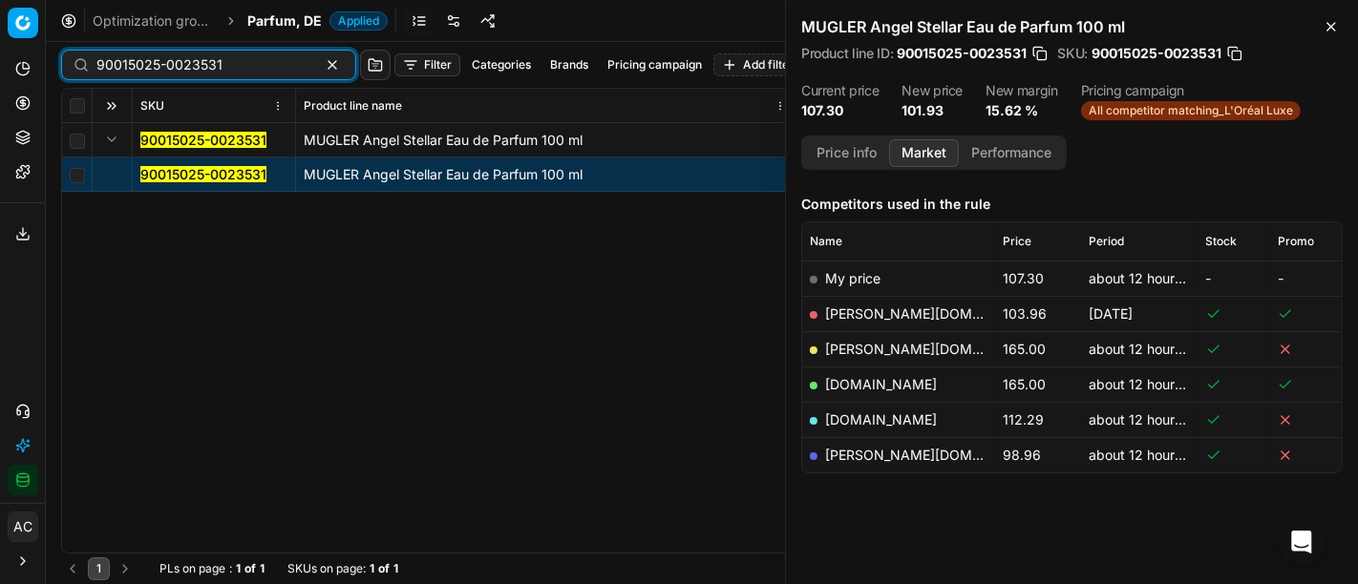
click at [204, 69] on input "90015025-0023531" at bounding box center [200, 64] width 209 height 19
paste input "05637-0008349"
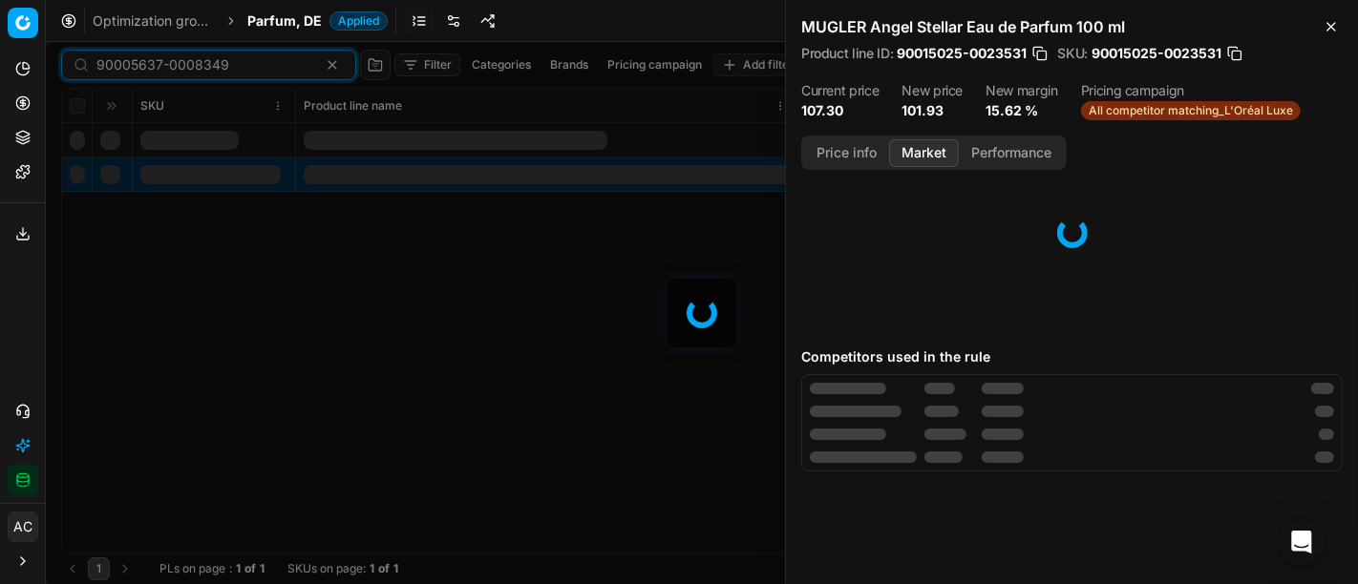
scroll to position [227, 0]
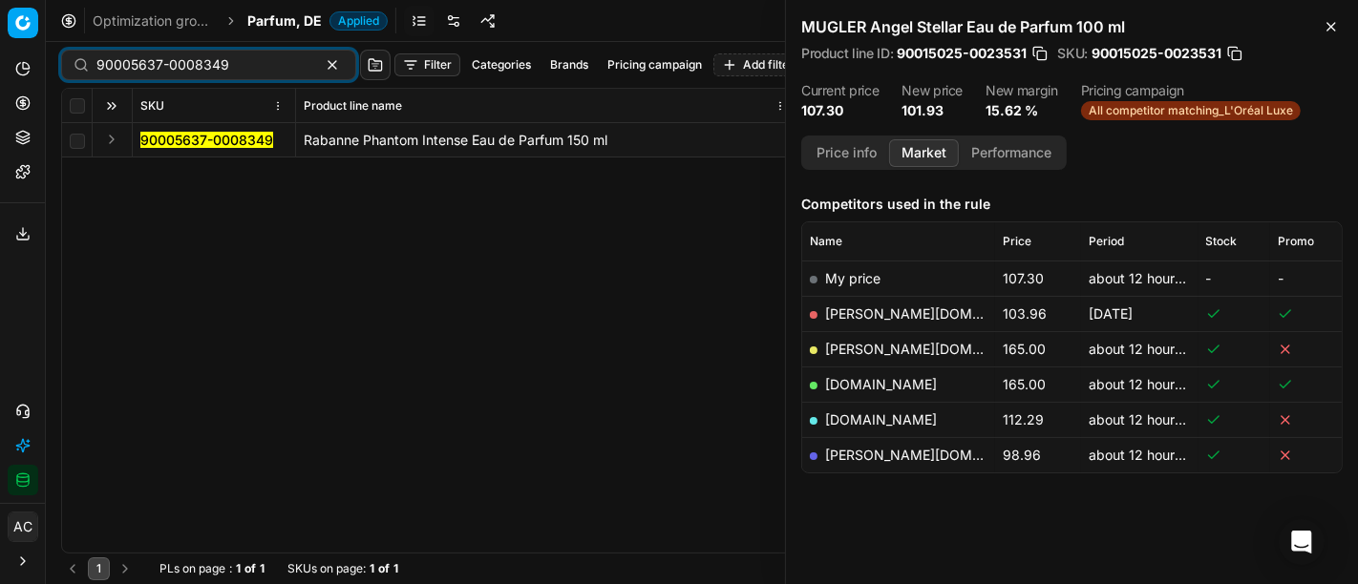
click at [116, 138] on button "Expand" at bounding box center [111, 139] width 23 height 23
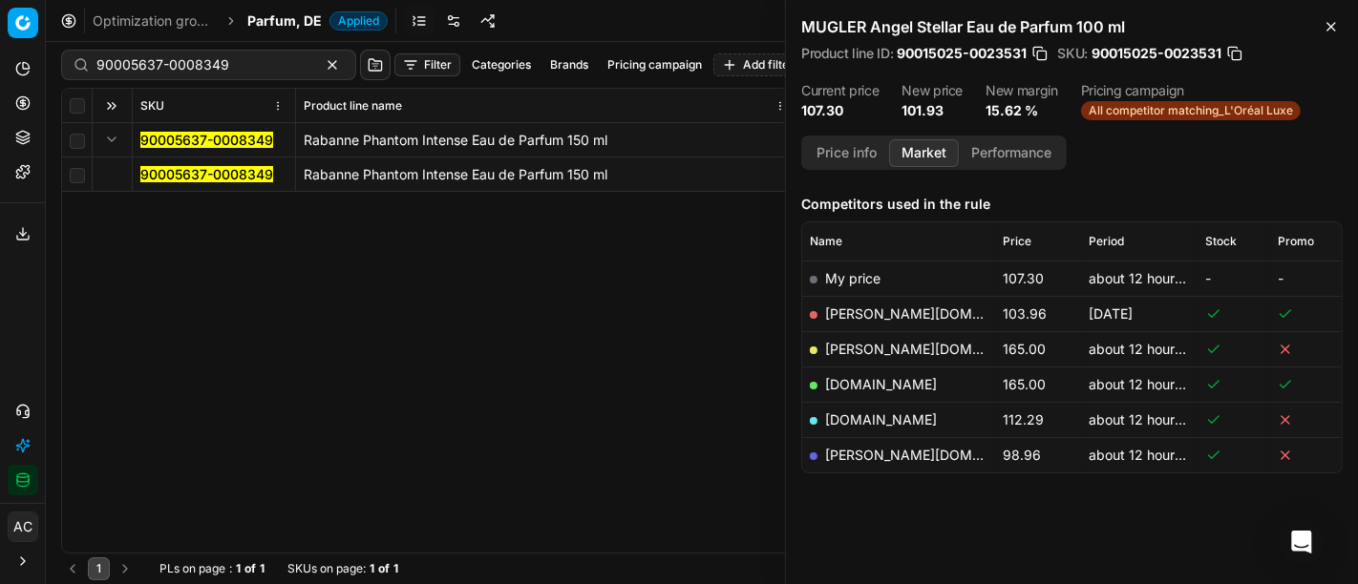
click at [169, 166] on mark "90005637-0008349" at bounding box center [206, 174] width 133 height 16
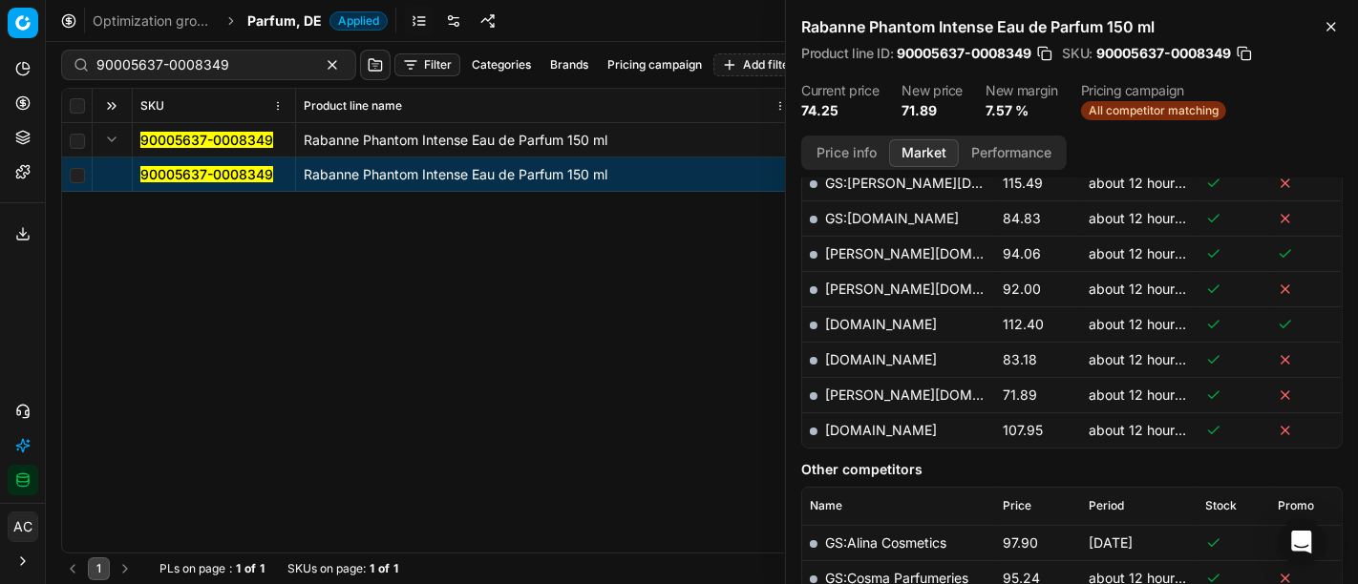
scroll to position [676, 0]
click at [858, 394] on link "[PERSON_NAME][DOMAIN_NAME]" at bounding box center [936, 395] width 222 height 16
click at [172, 77] on div "90005637-0008349" at bounding box center [208, 65] width 295 height 31
paste input "80077623-80"
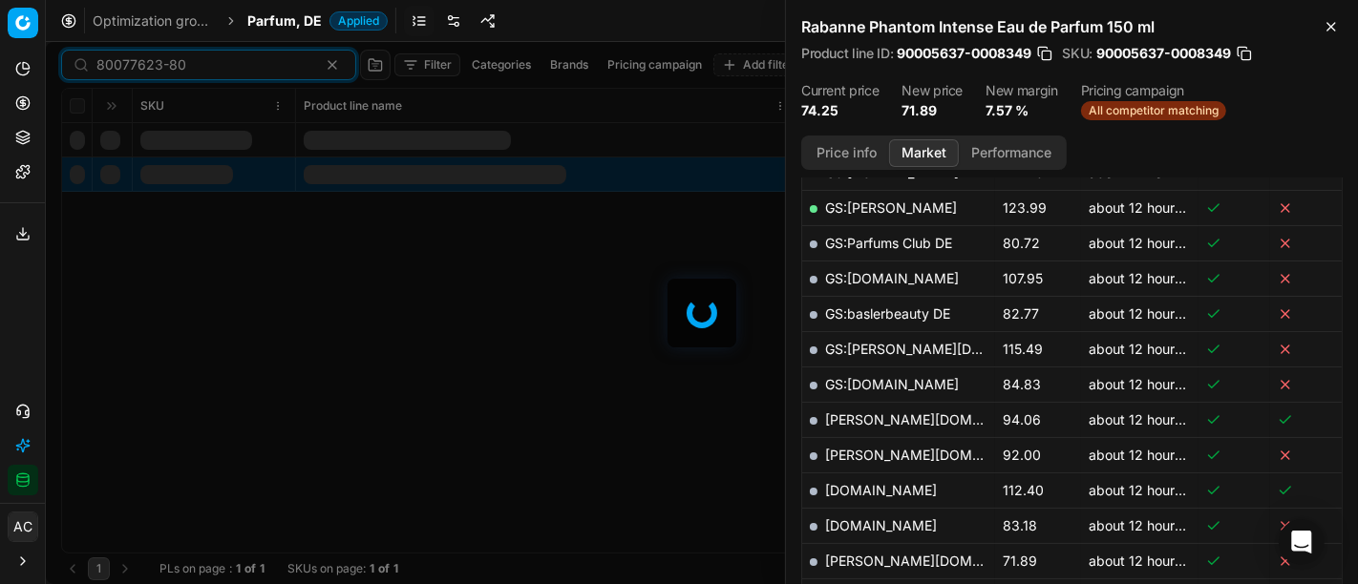
scroll to position [676, 0]
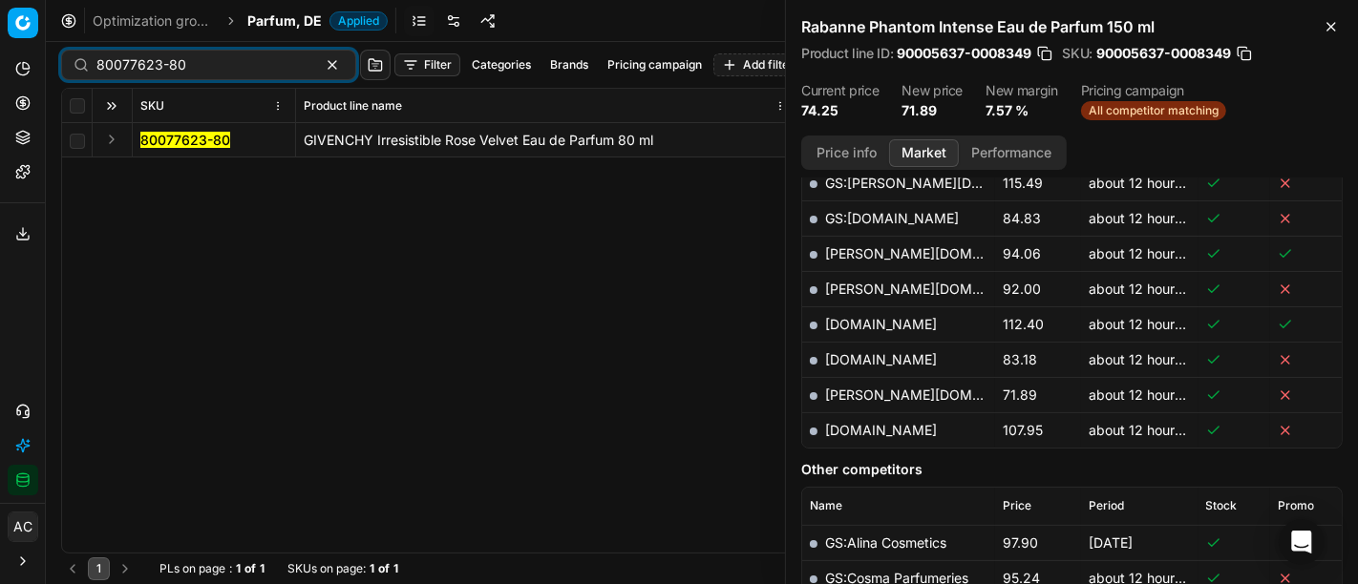
click at [106, 138] on button "Expand" at bounding box center [111, 139] width 23 height 23
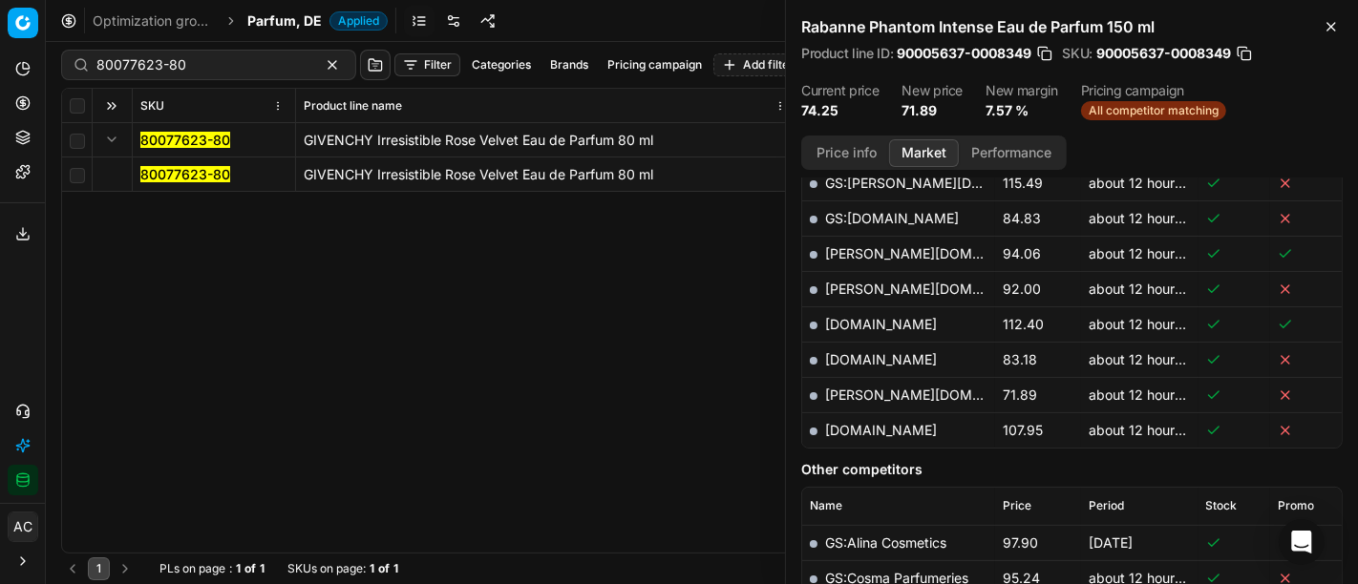
click at [152, 172] on mark "80077623-80" at bounding box center [185, 174] width 90 height 16
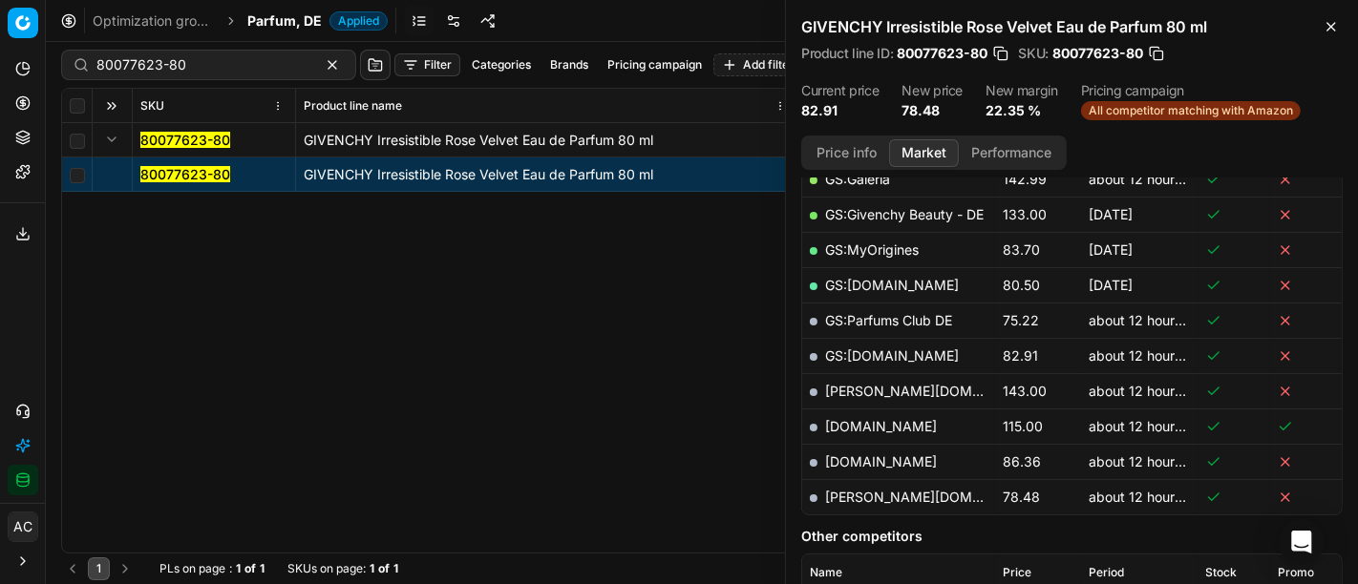
scroll to position [441, 0]
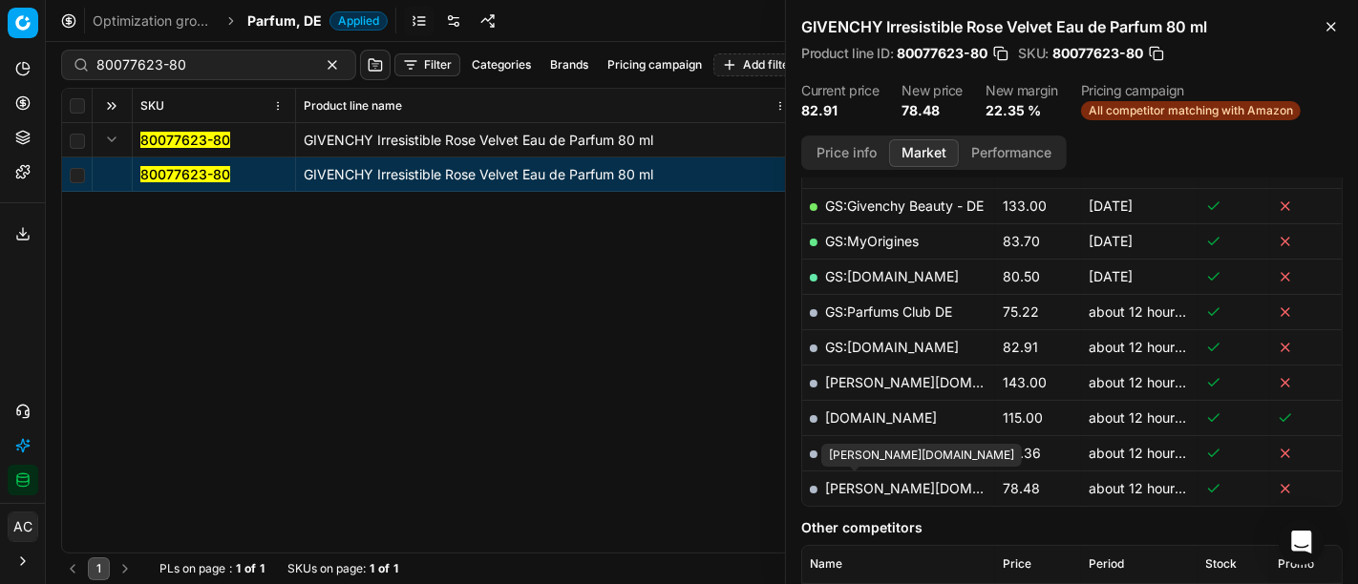
click at [859, 487] on link "[PERSON_NAME][DOMAIN_NAME]" at bounding box center [936, 488] width 222 height 16
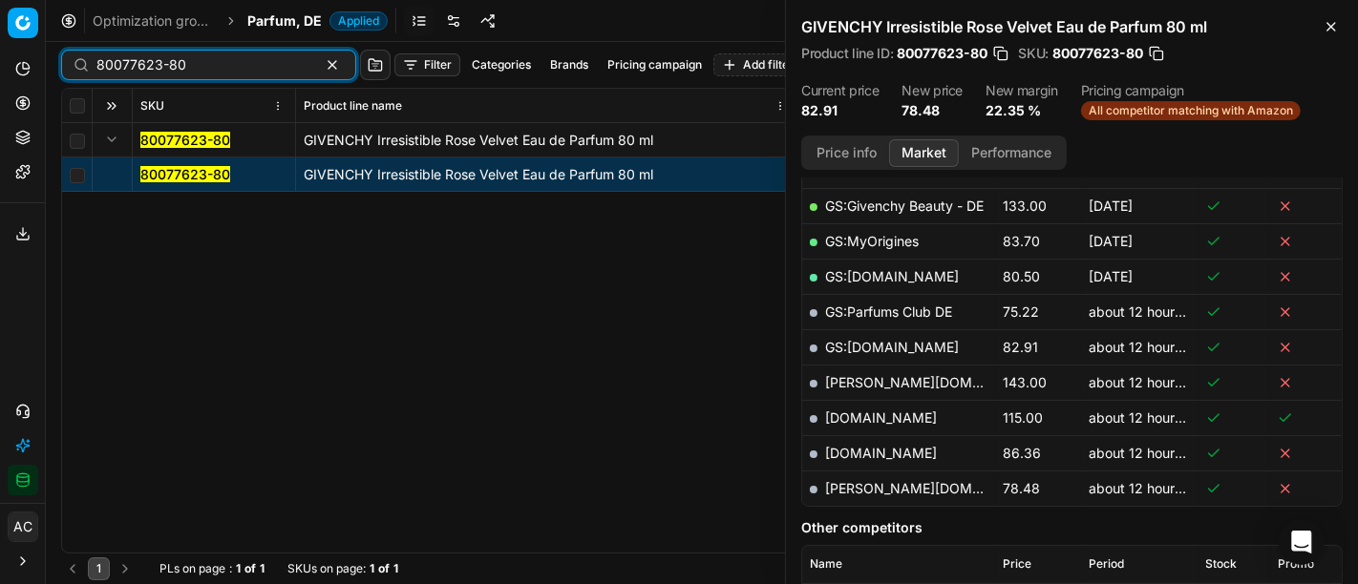
click at [174, 61] on input "80077623-80" at bounding box center [200, 64] width 209 height 19
paste input "2015029"
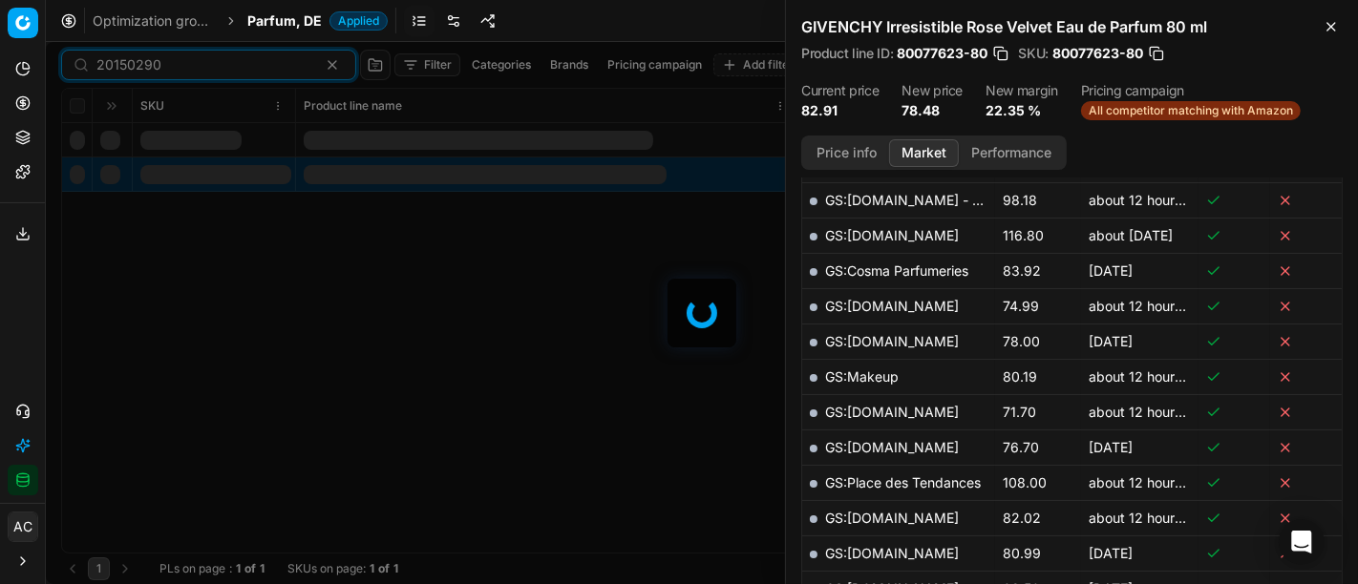
scroll to position [441, 0]
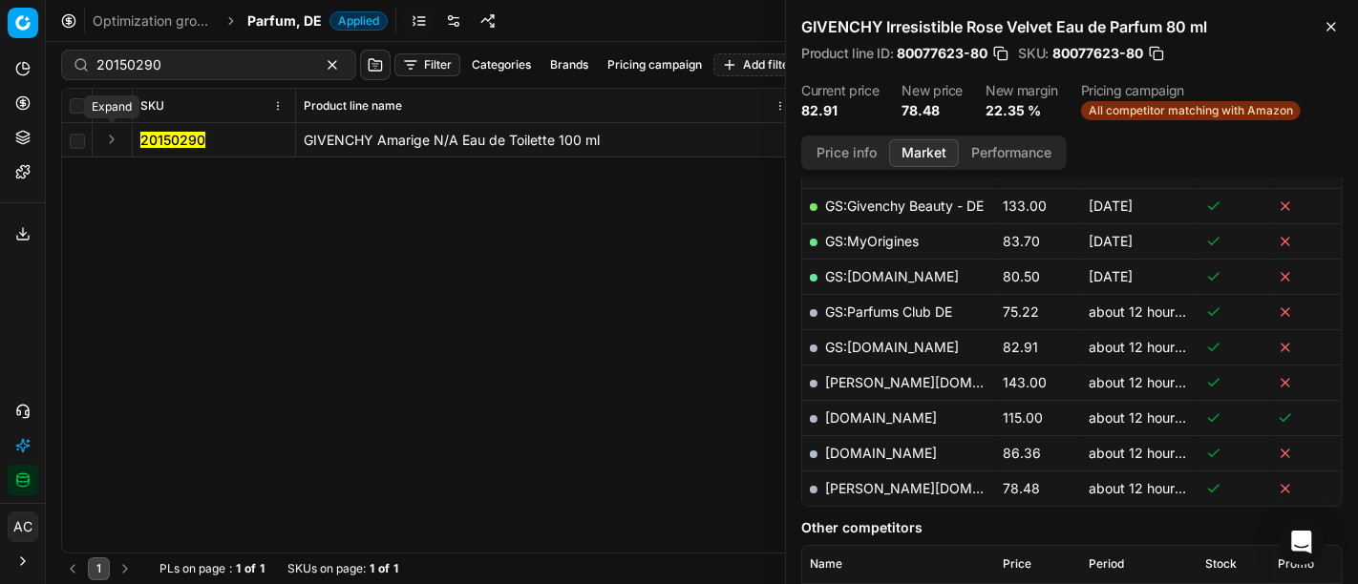
click at [115, 138] on button "Expand" at bounding box center [111, 139] width 23 height 23
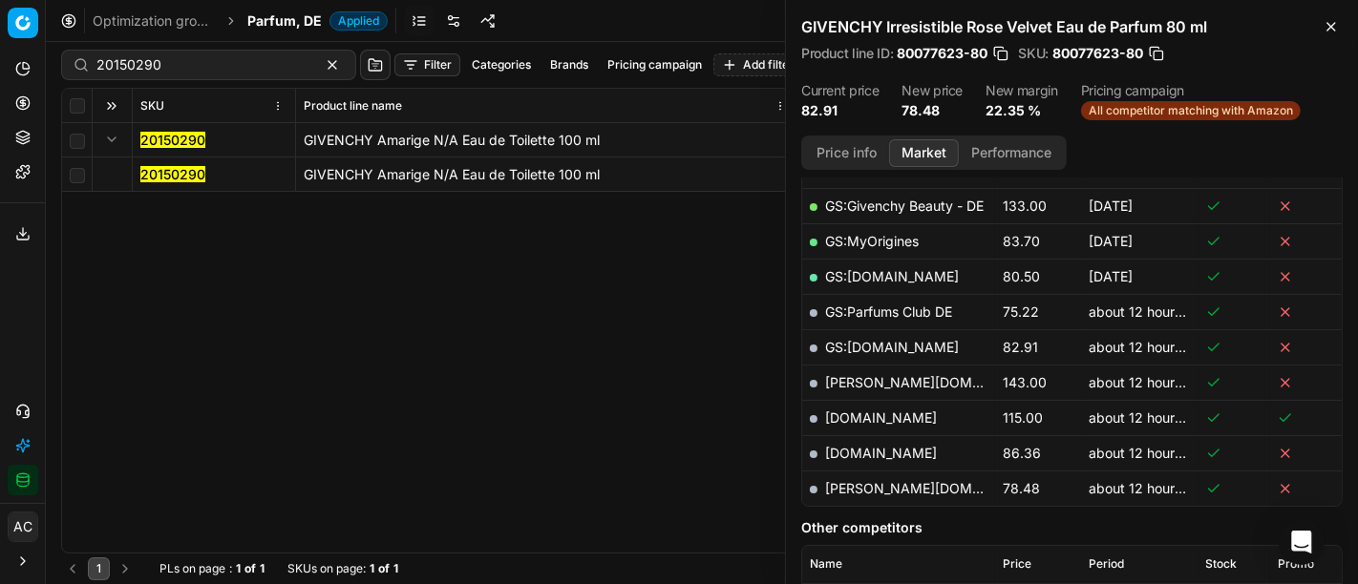
click at [179, 175] on mark "20150290" at bounding box center [172, 174] width 65 height 16
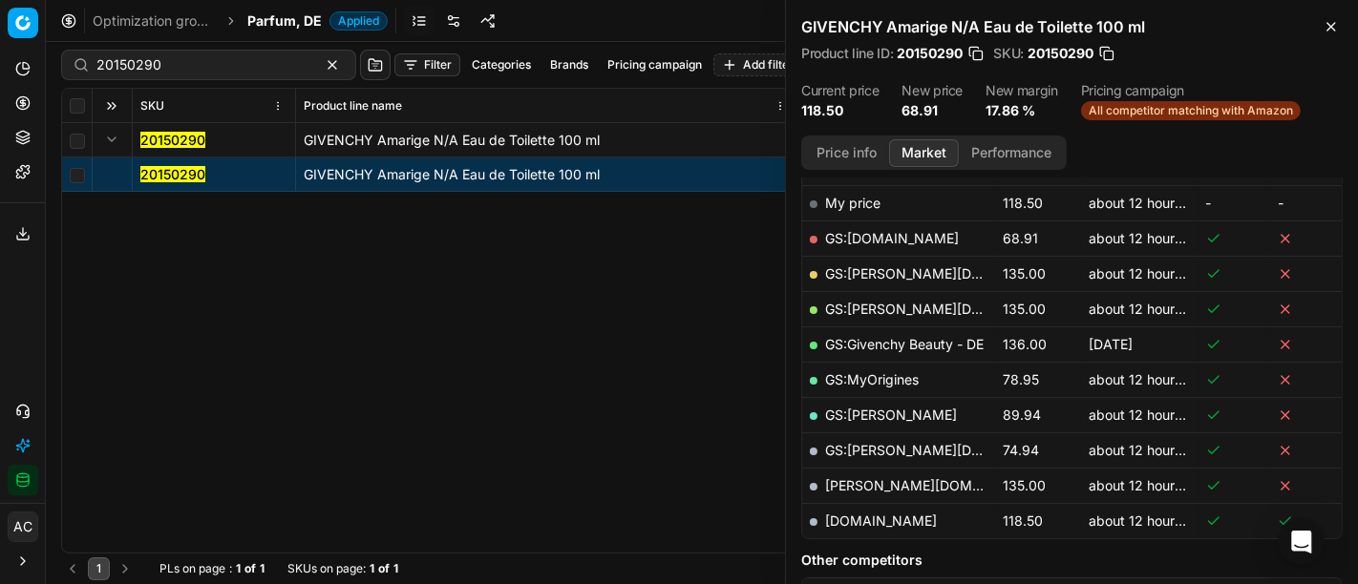
scroll to position [272, 0]
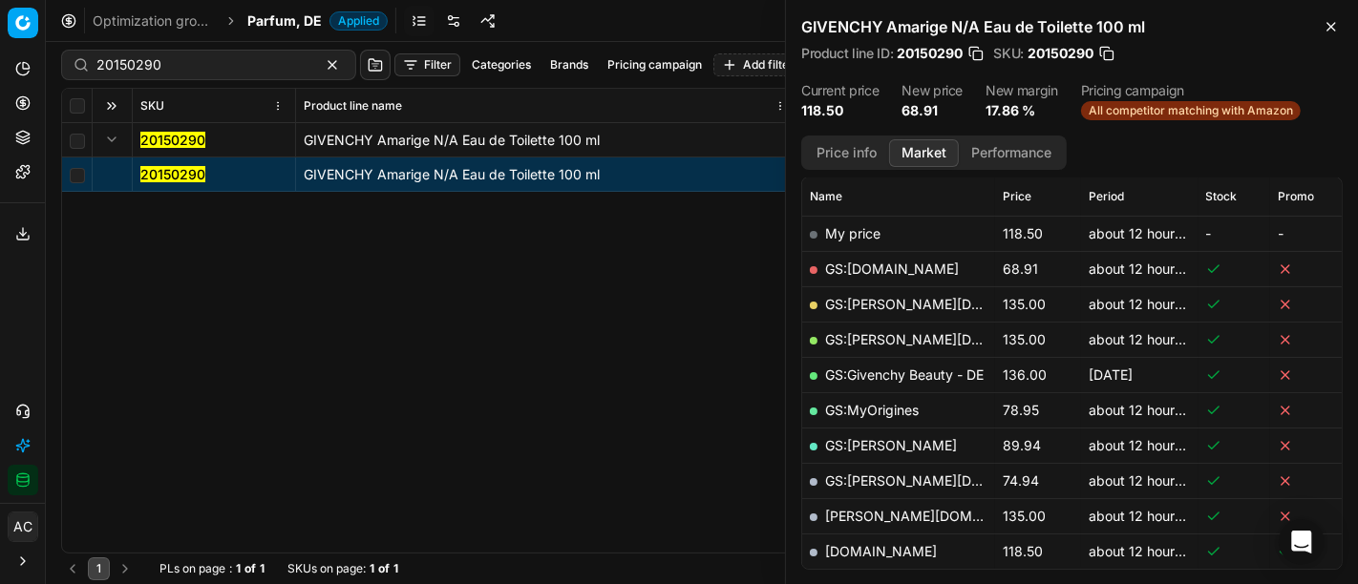
click at [835, 148] on button "Price info" at bounding box center [846, 153] width 85 height 28
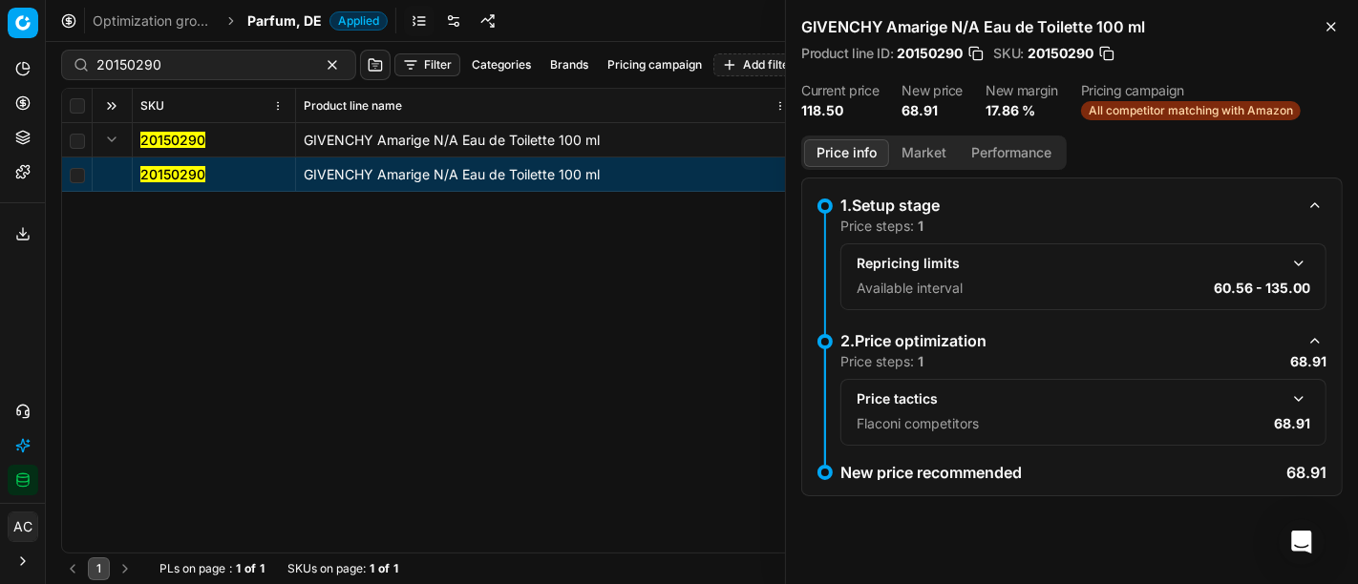
scroll to position [0, 0]
click at [913, 149] on button "Market" at bounding box center [924, 153] width 70 height 28
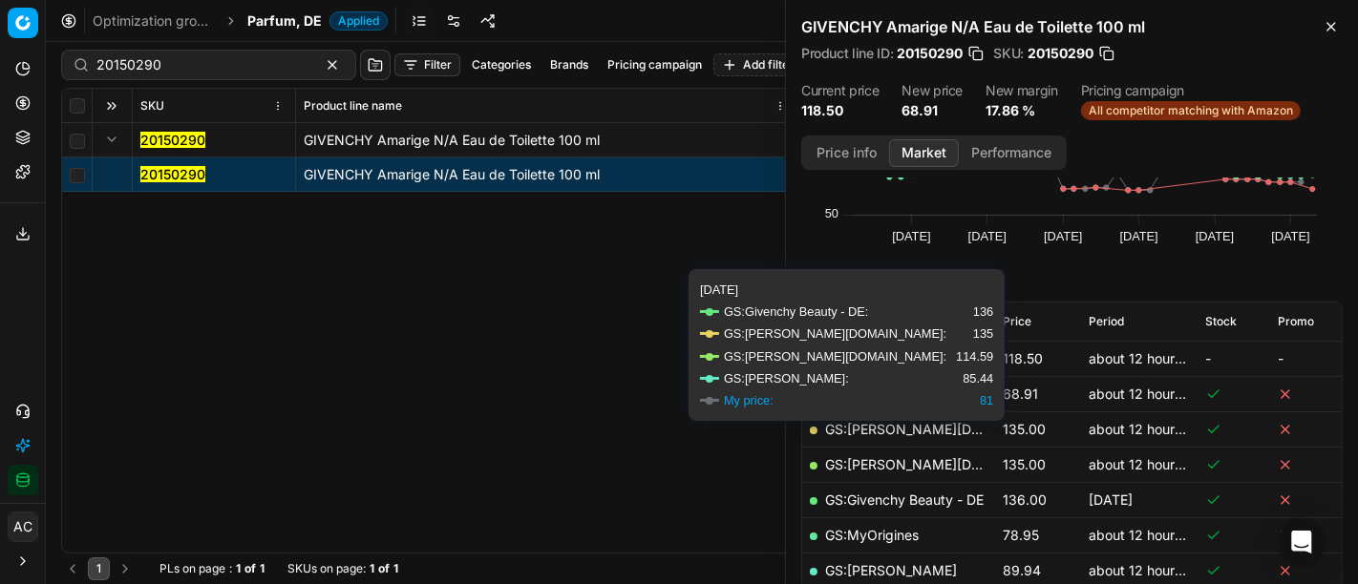
scroll to position [146, 0]
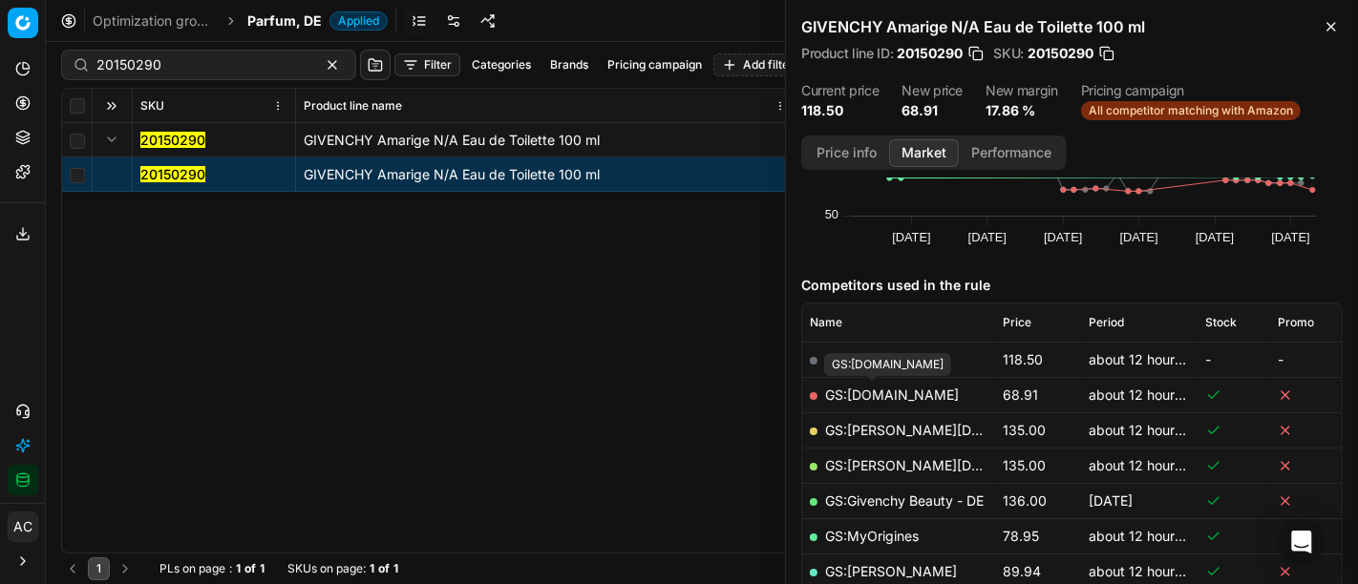
click at [881, 389] on link "GS:[DOMAIN_NAME]" at bounding box center [892, 395] width 134 height 16
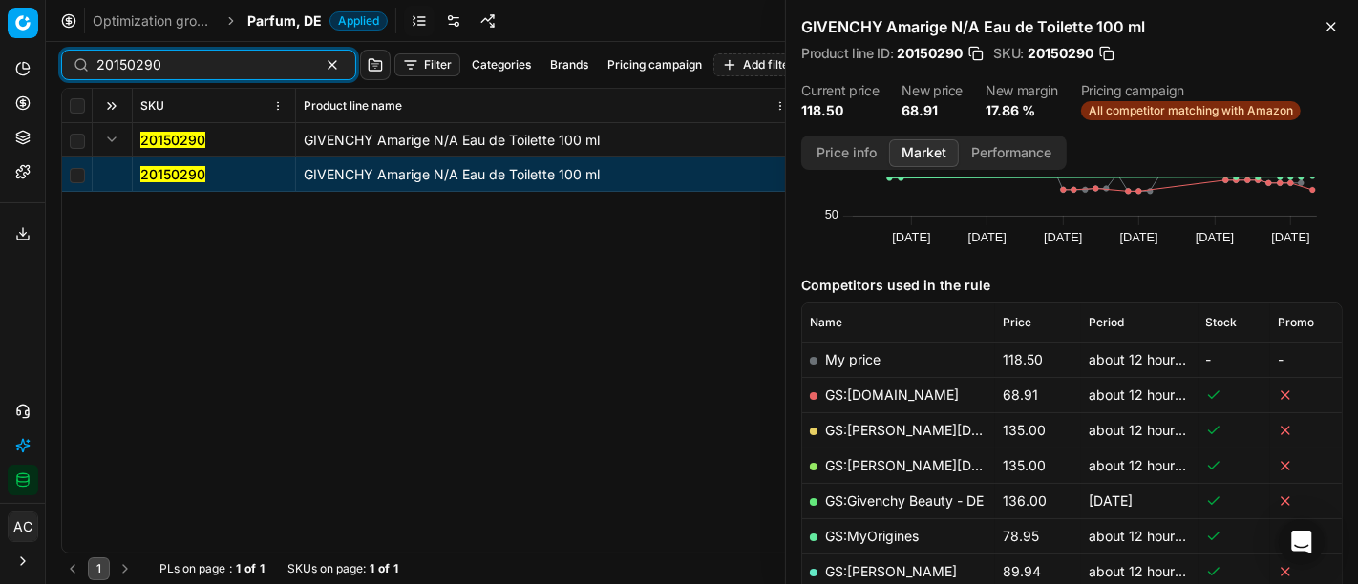
click at [210, 55] on input "20150290" at bounding box center [200, 64] width 209 height 19
paste input "80075248-125"
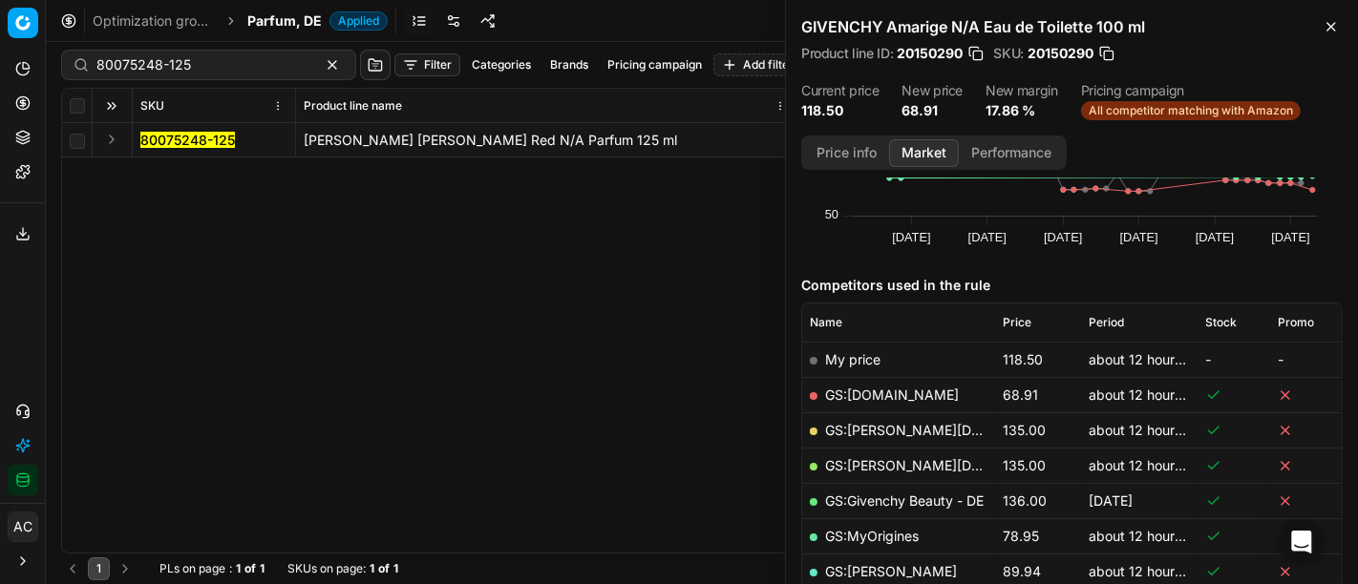
click at [114, 142] on button "Expand" at bounding box center [111, 139] width 23 height 23
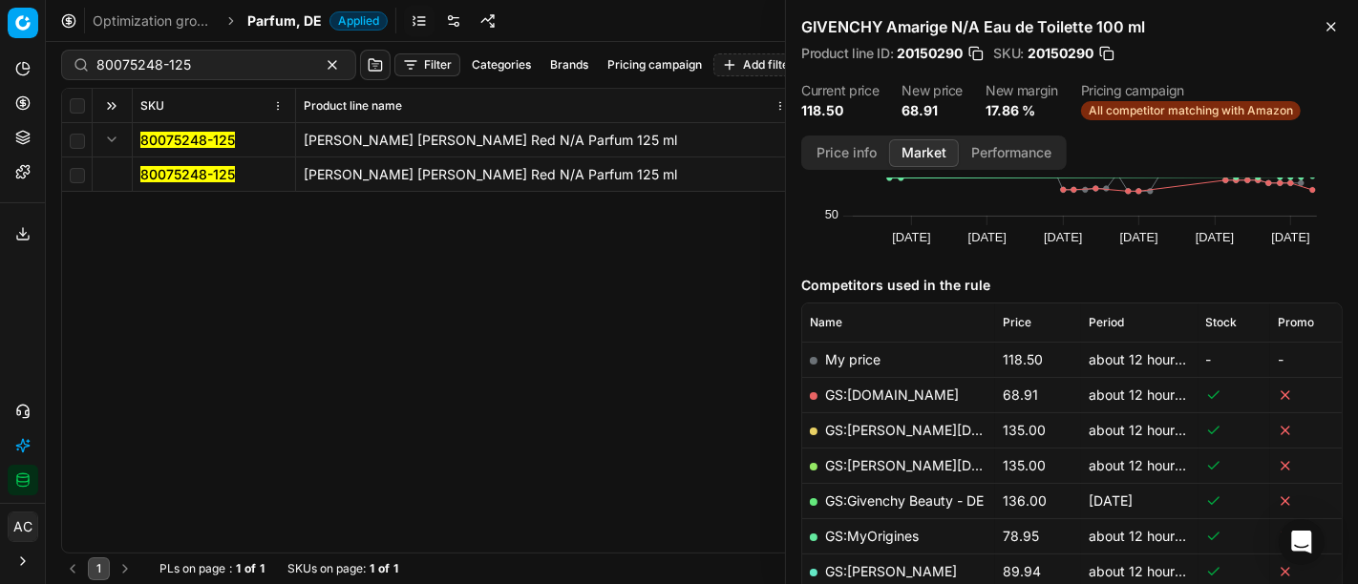
click at [150, 176] on mark "80075248-125" at bounding box center [187, 174] width 95 height 16
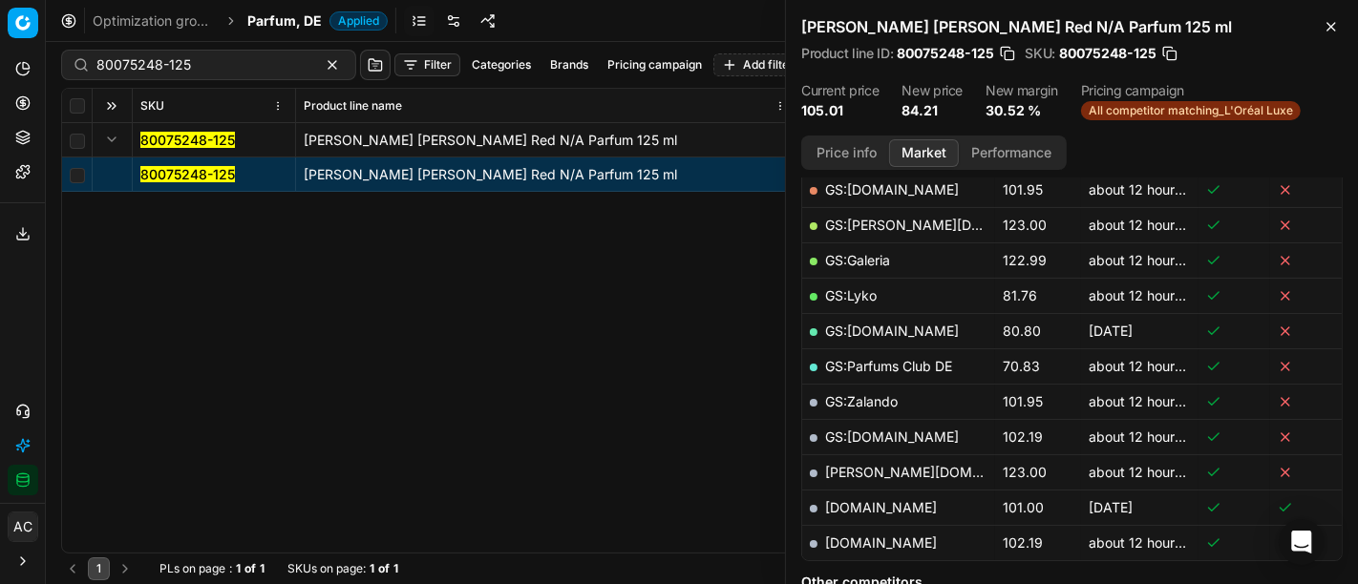
scroll to position [351, 0]
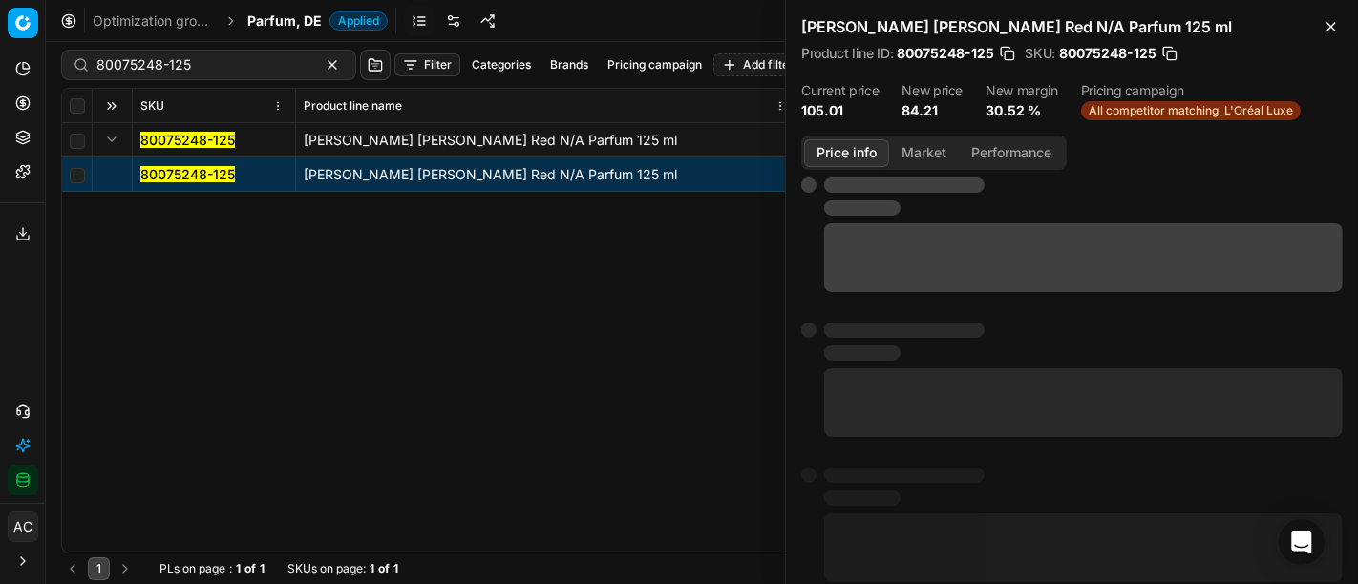
click at [852, 143] on button "Price info" at bounding box center [846, 153] width 85 height 28
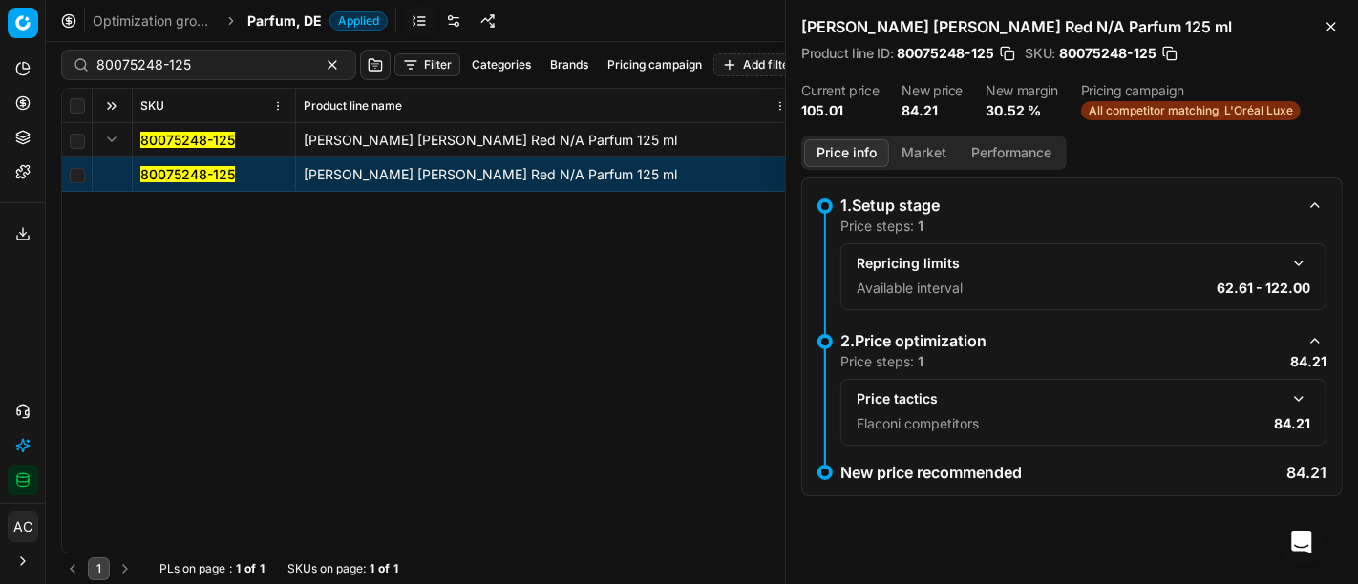
click at [1306, 383] on div "Price tactics Flaconi competitors 84.21" at bounding box center [1083, 412] width 486 height 67
click at [1302, 392] on button "button" at bounding box center [1298, 399] width 23 height 23
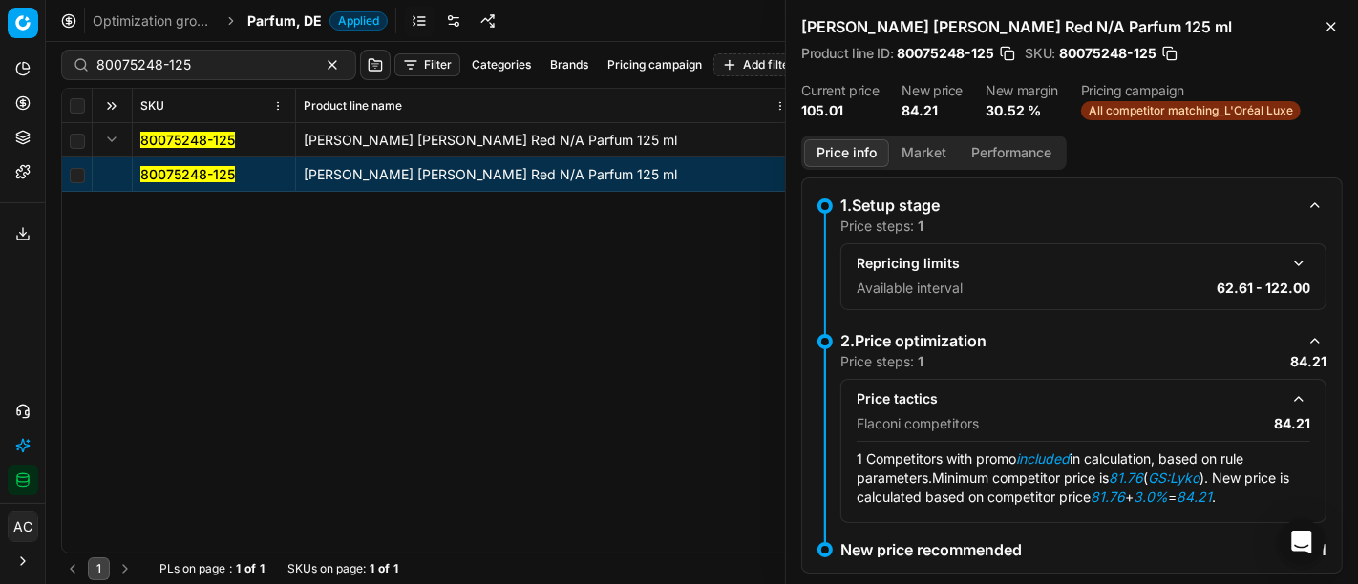
click at [925, 151] on button "Market" at bounding box center [924, 153] width 70 height 28
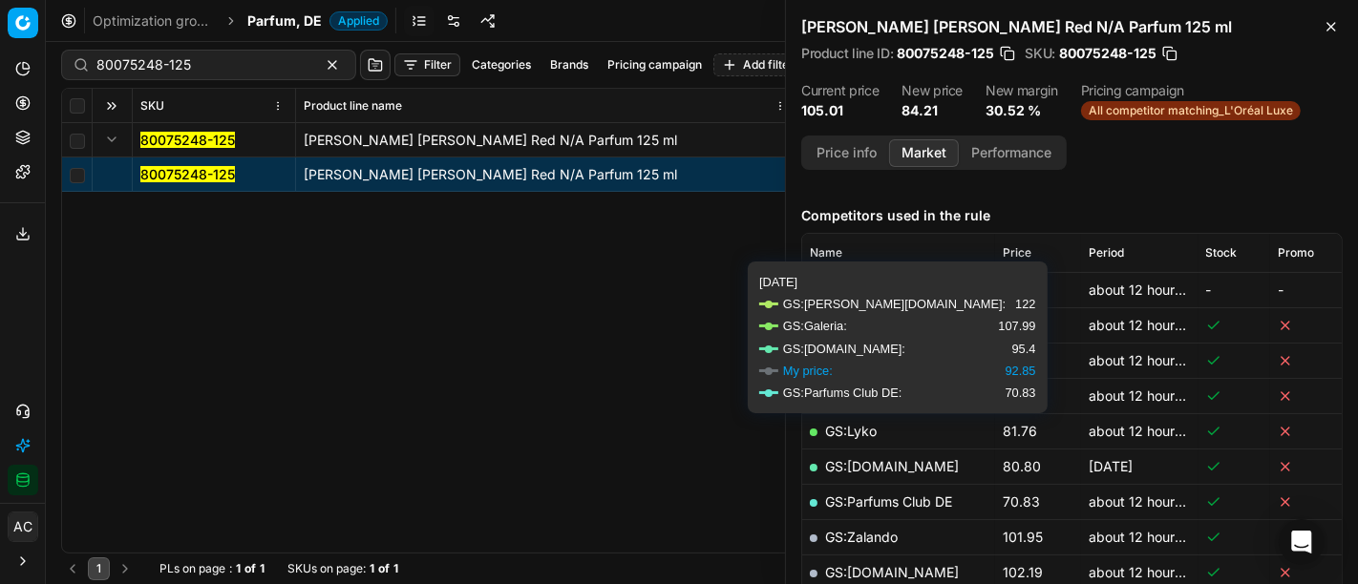
scroll to position [218, 0]
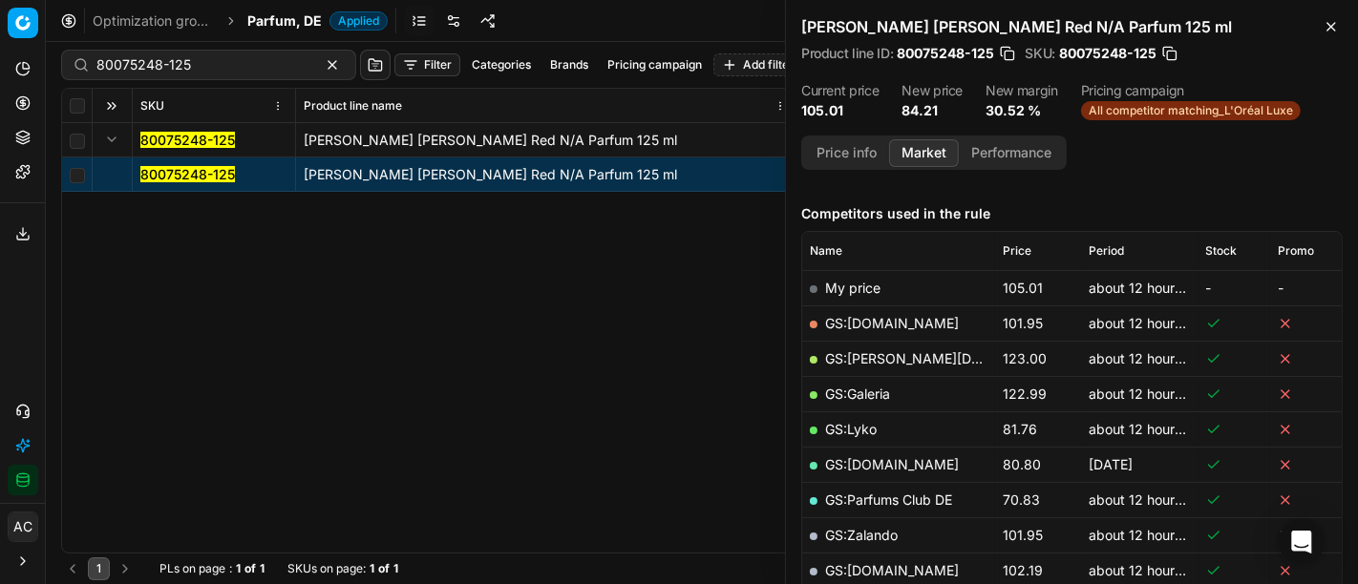
click at [858, 423] on link "GS:Lyko" at bounding box center [851, 429] width 52 height 16
click at [205, 70] on input "80075248-125" at bounding box center [200, 64] width 209 height 19
paste input "44881-7"
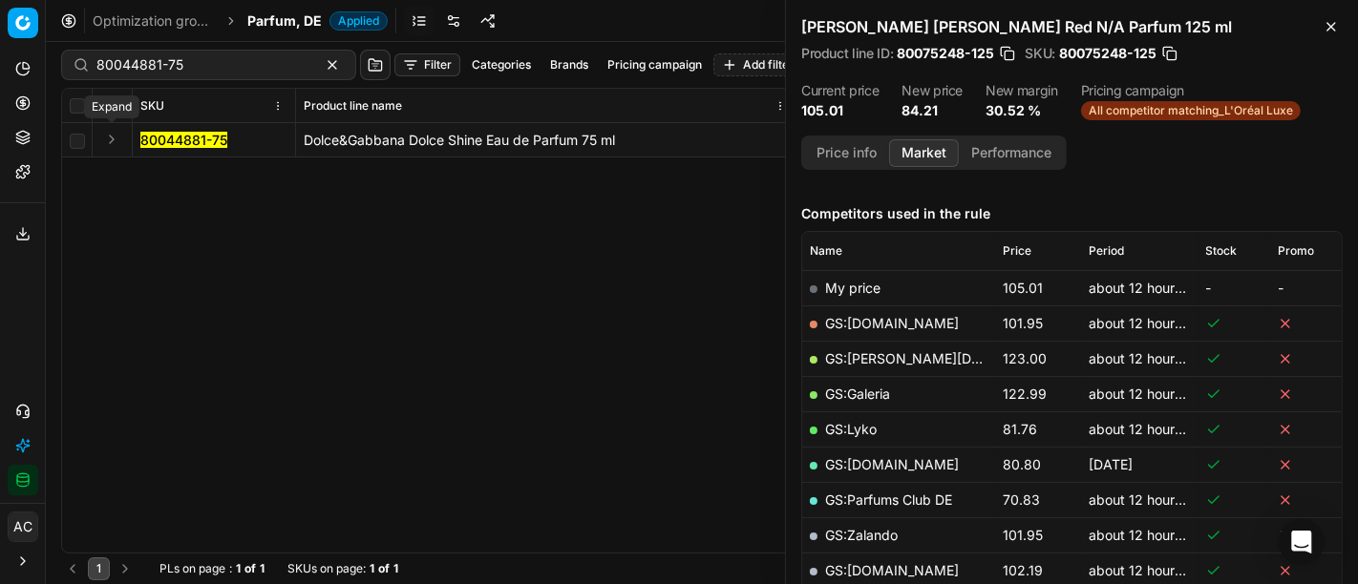
click at [115, 140] on button "Expand" at bounding box center [111, 139] width 23 height 23
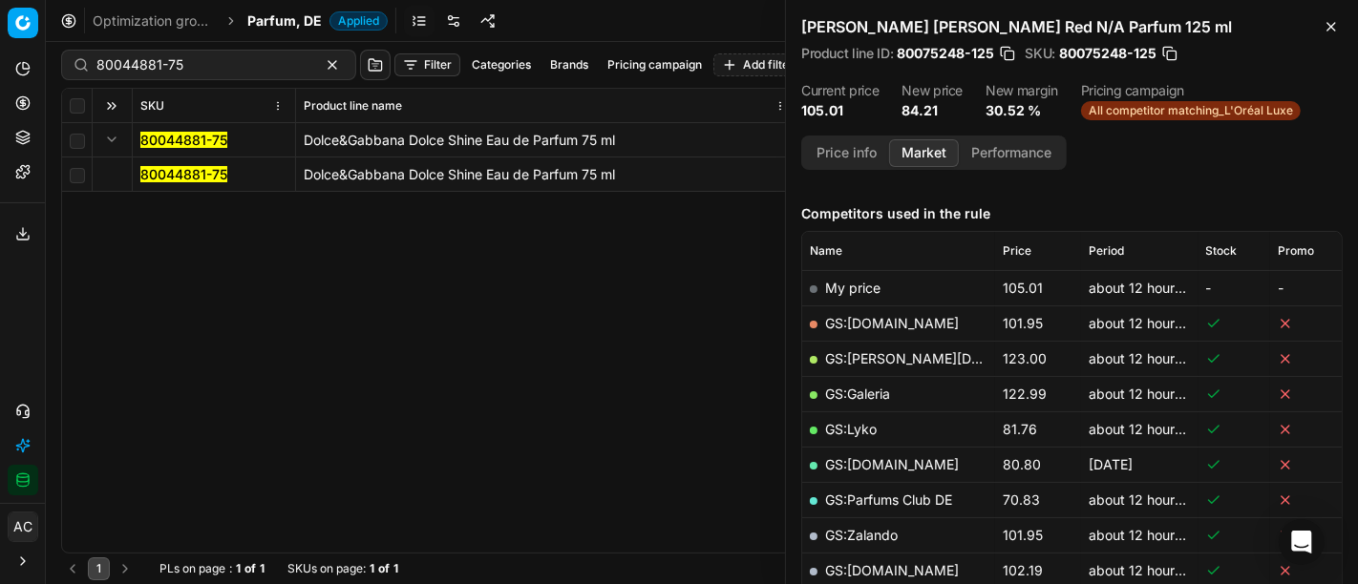
click at [155, 173] on mark "80044881-75" at bounding box center [183, 174] width 87 height 16
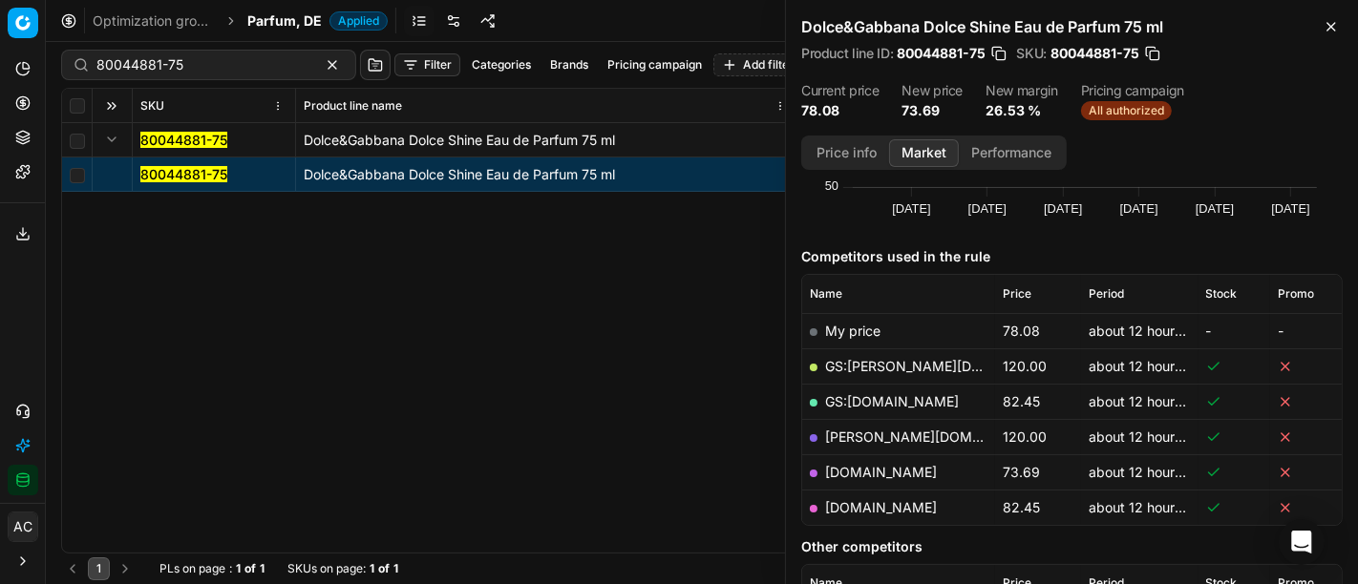
scroll to position [174, 0]
click at [907, 471] on link "[DOMAIN_NAME]" at bounding box center [881, 473] width 112 height 16
click at [223, 72] on input "80044881-75" at bounding box center [200, 64] width 209 height 19
paste input "0548-0005702"
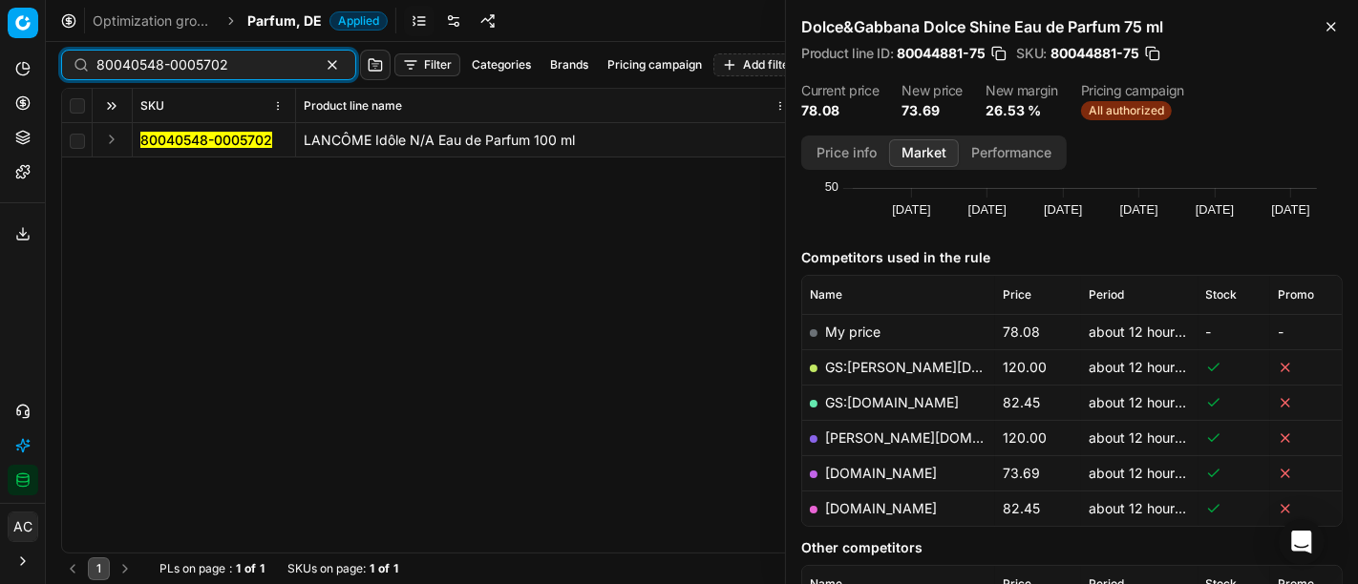
type input "80040548-0005702"
click at [112, 138] on button "Expand" at bounding box center [111, 139] width 23 height 23
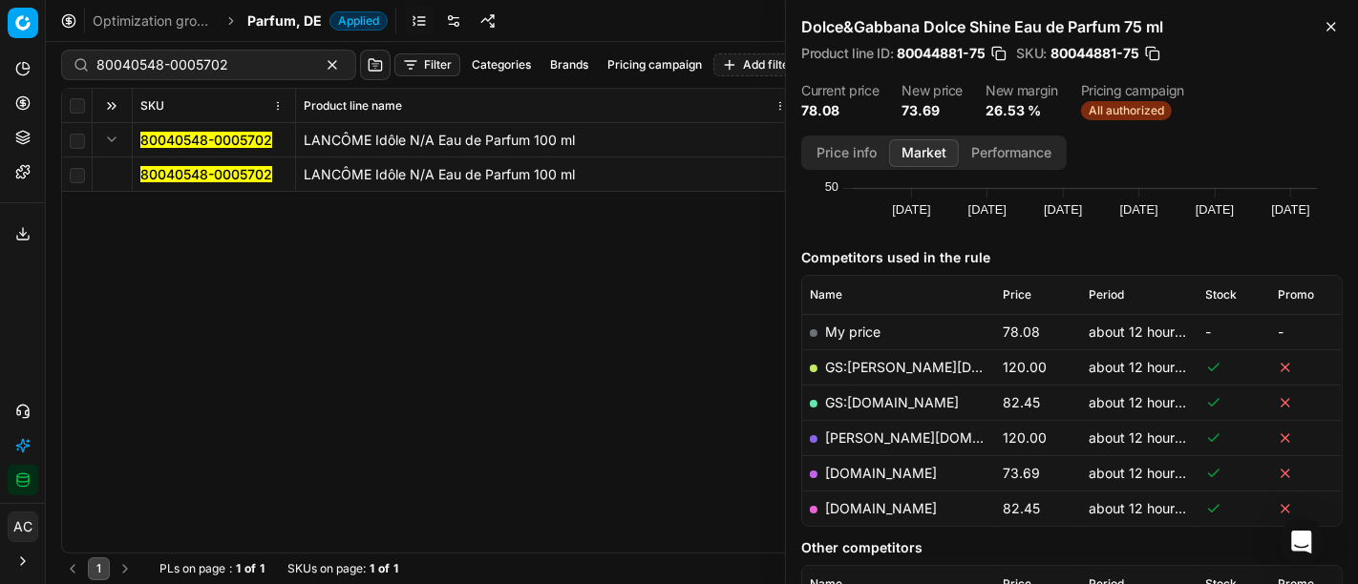
click at [170, 167] on mark "80040548-0005702" at bounding box center [206, 174] width 132 height 16
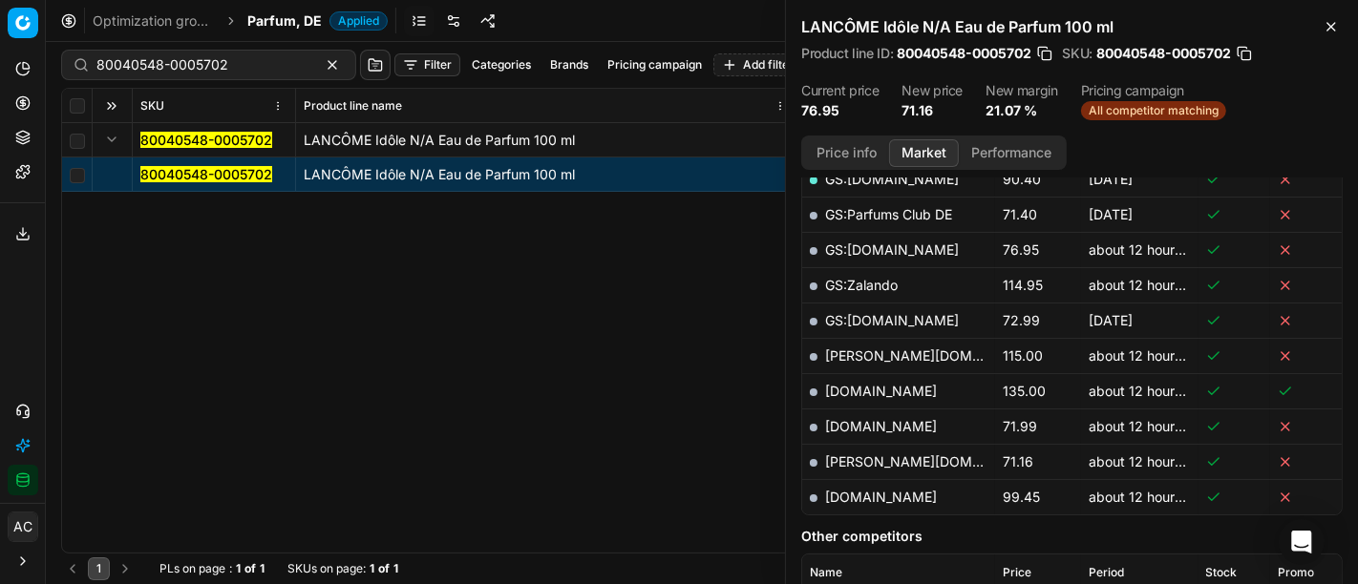
scroll to position [539, 0]
click at [867, 456] on link "[PERSON_NAME][DOMAIN_NAME]" at bounding box center [936, 462] width 222 height 16
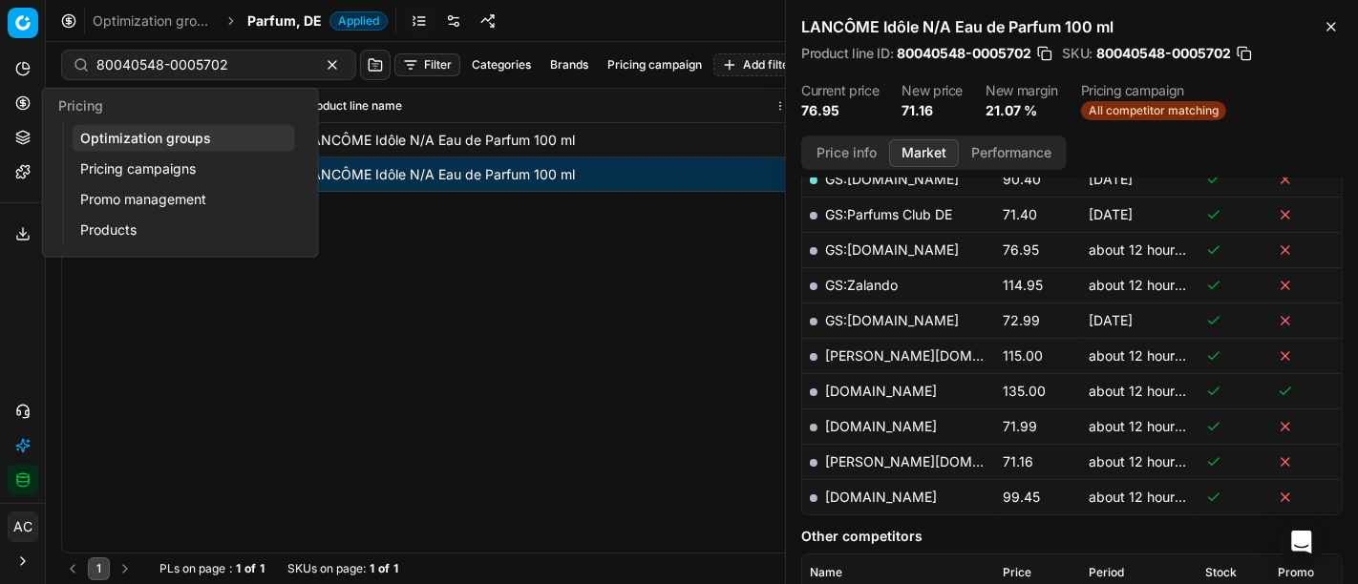
click at [21, 108] on circle at bounding box center [22, 102] width 12 height 12
click at [122, 132] on link "Optimization groups" at bounding box center [184, 138] width 222 height 27
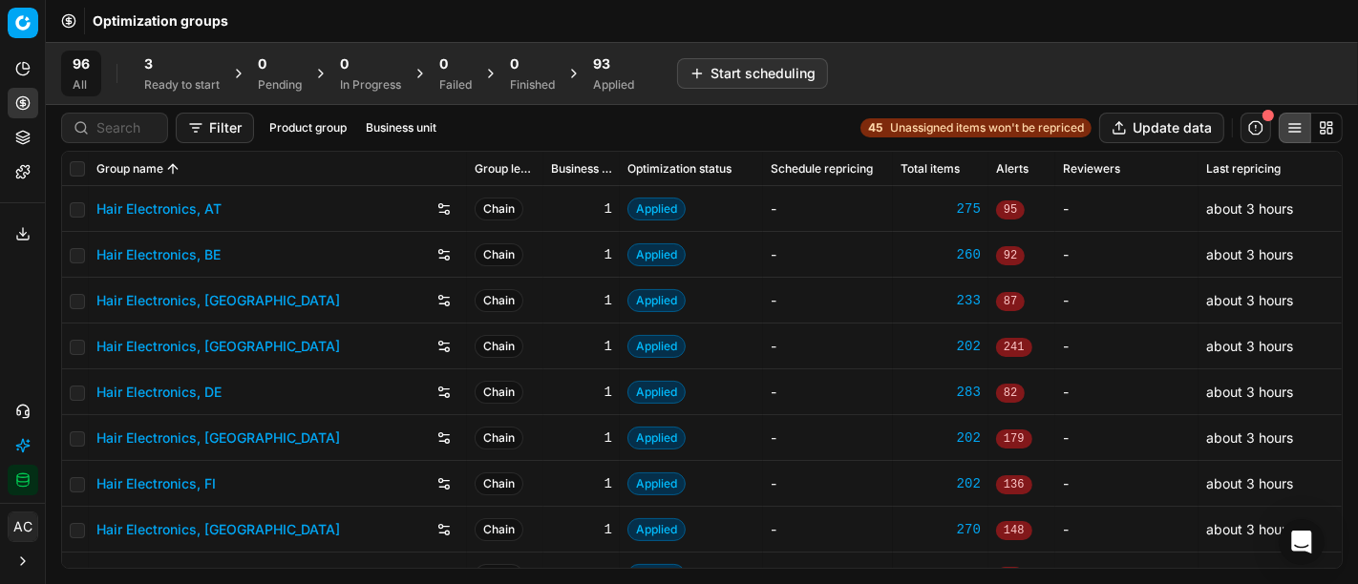
click at [177, 77] on div "Ready to start" at bounding box center [181, 84] width 75 height 15
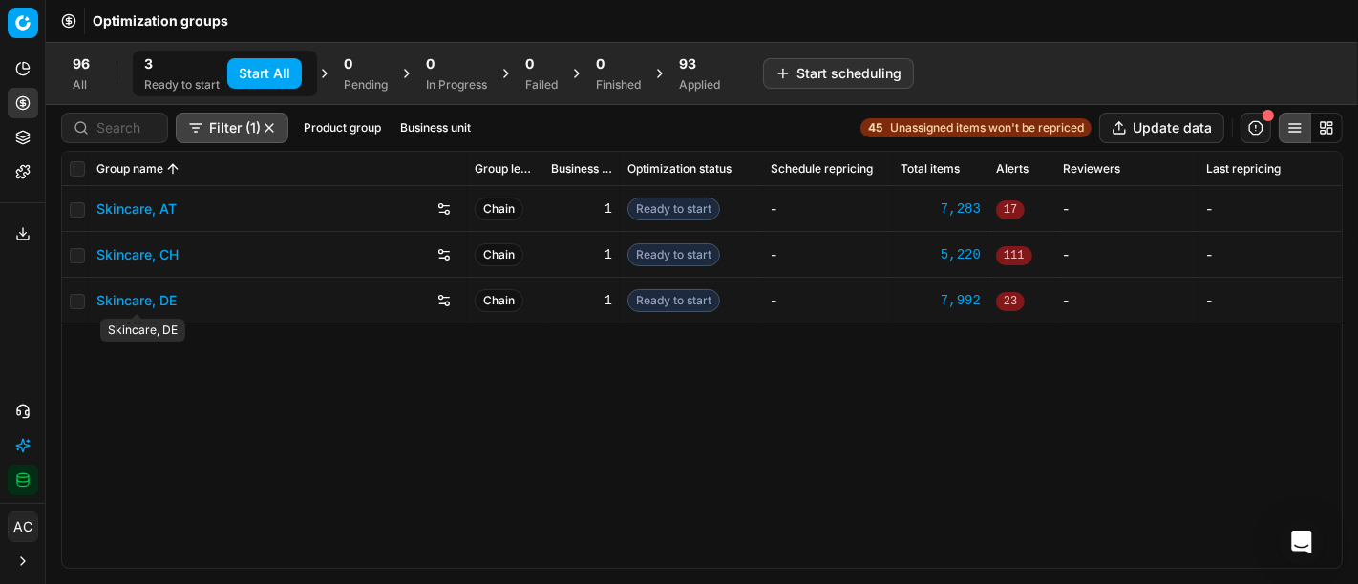
click at [142, 308] on link "Skincare, DE" at bounding box center [136, 300] width 80 height 19
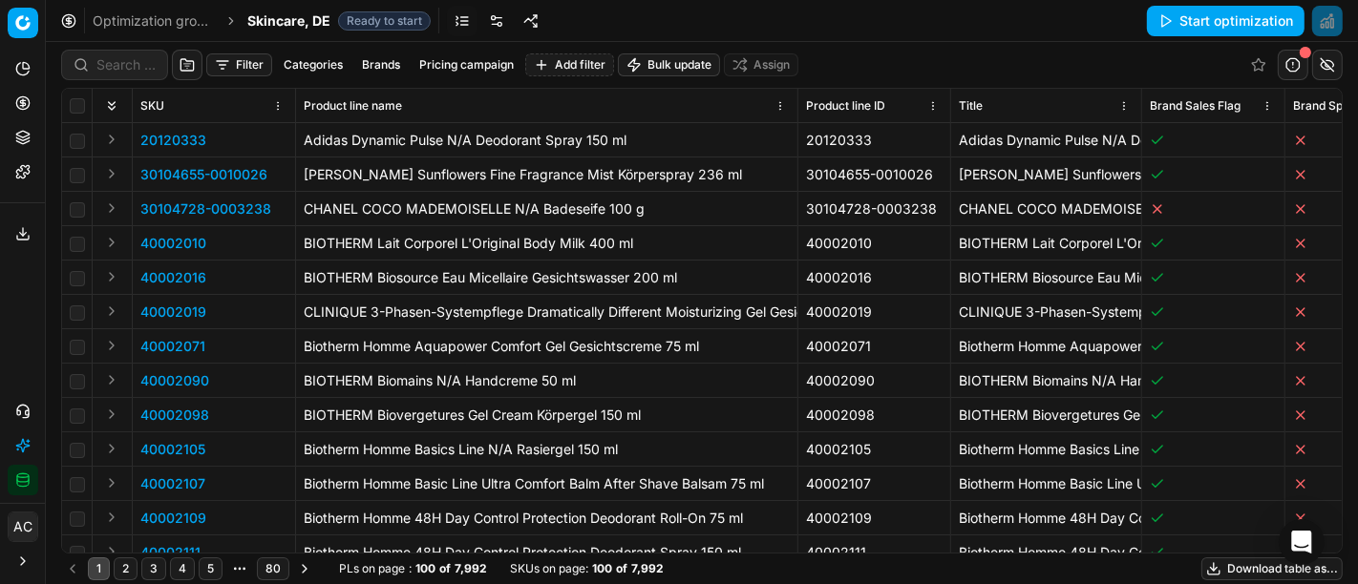
click at [489, 14] on link at bounding box center [496, 21] width 31 height 31
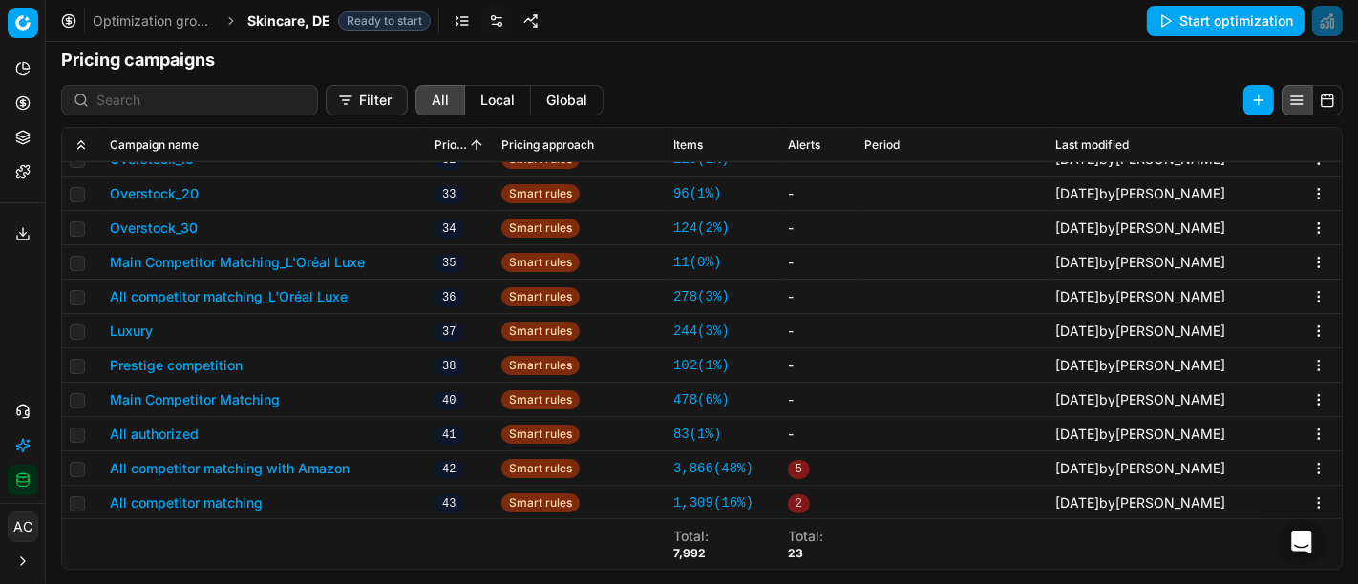
scroll to position [1170, 0]
click at [240, 502] on button "All competitor matching" at bounding box center [186, 503] width 153 height 19
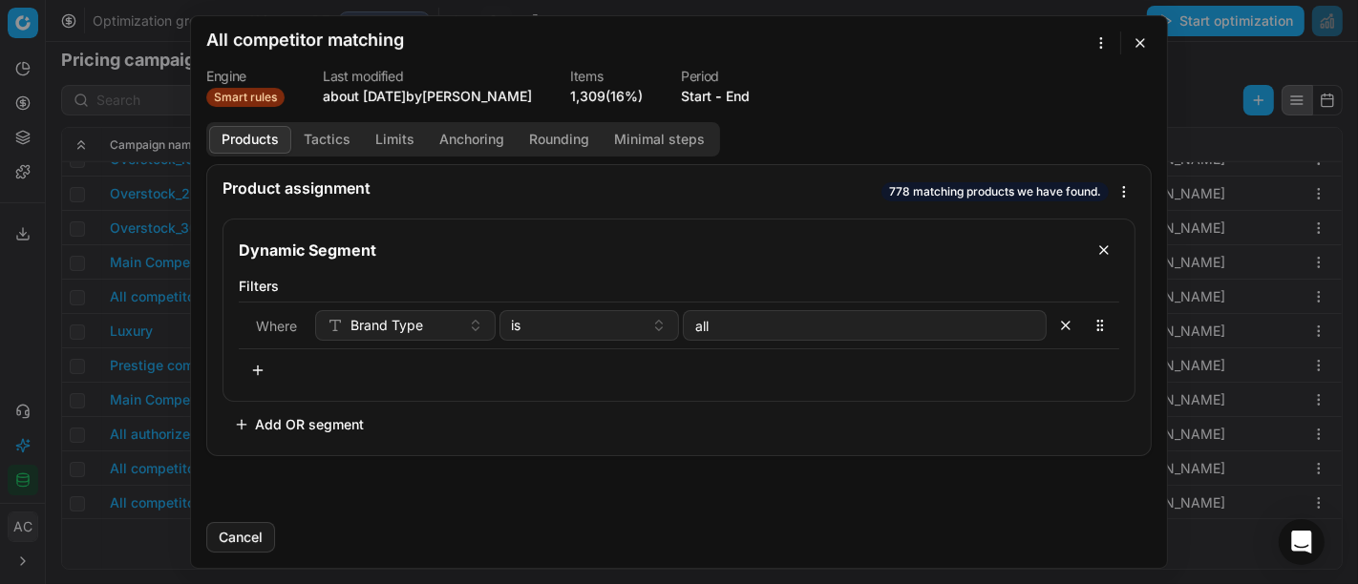
click at [328, 142] on button "Tactics" at bounding box center [327, 140] width 72 height 28
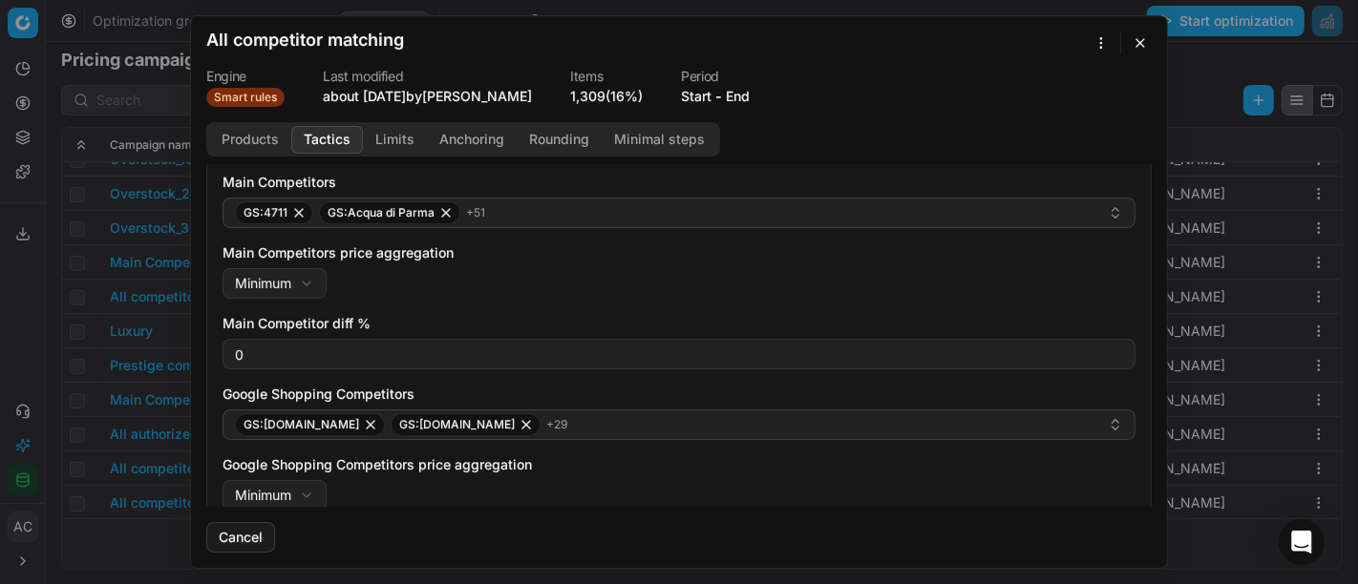
scroll to position [199, 0]
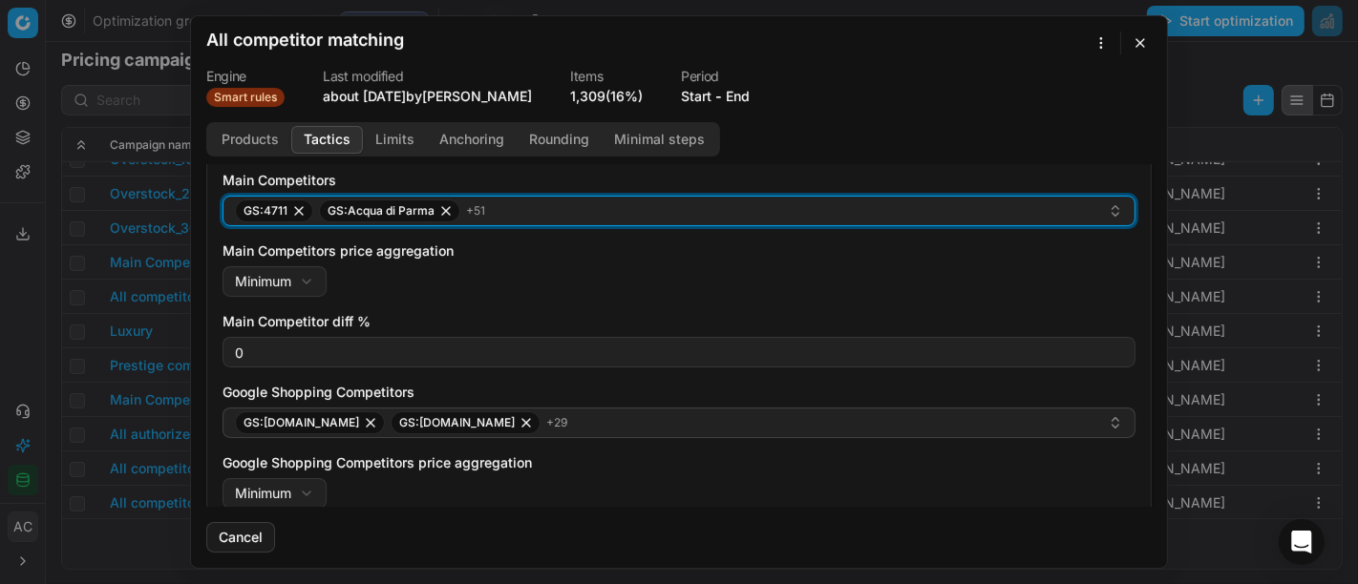
click at [566, 215] on div "GS:4711 GS:Acqua di Parma + 51" at bounding box center [671, 211] width 873 height 23
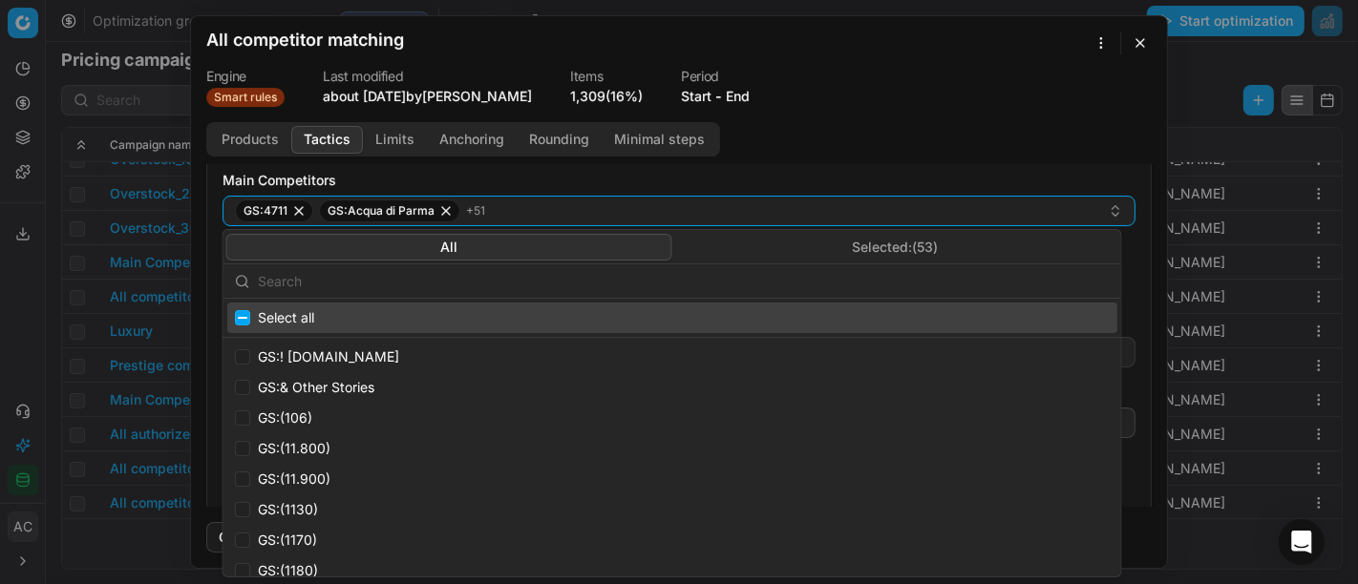
click at [848, 251] on button "Selected: ( 53 )" at bounding box center [895, 247] width 446 height 27
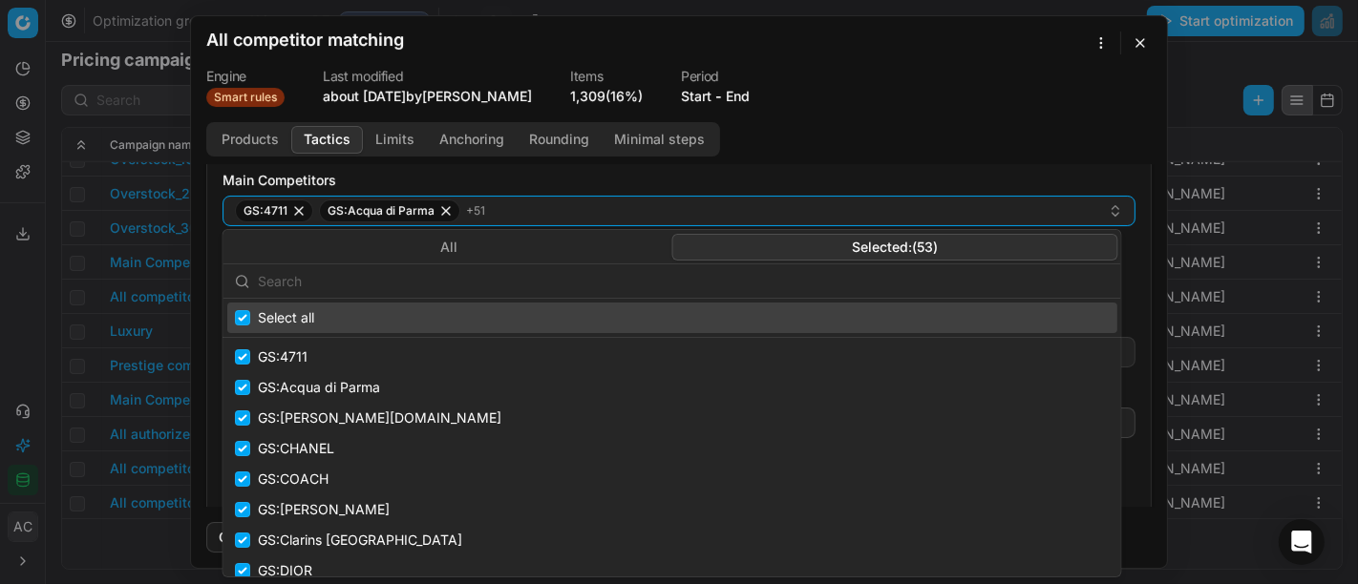
click at [649, 285] on input "text" at bounding box center [684, 282] width 852 height 38
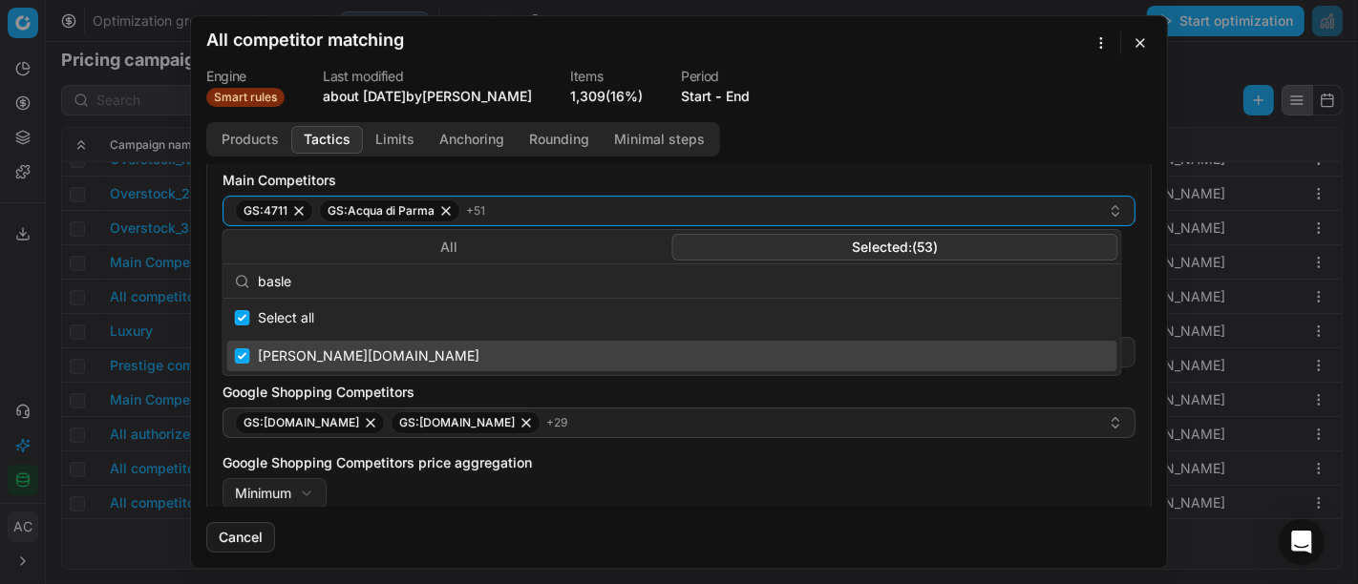
type input "basle"
click at [240, 354] on input "Suggestions" at bounding box center [242, 356] width 15 height 15
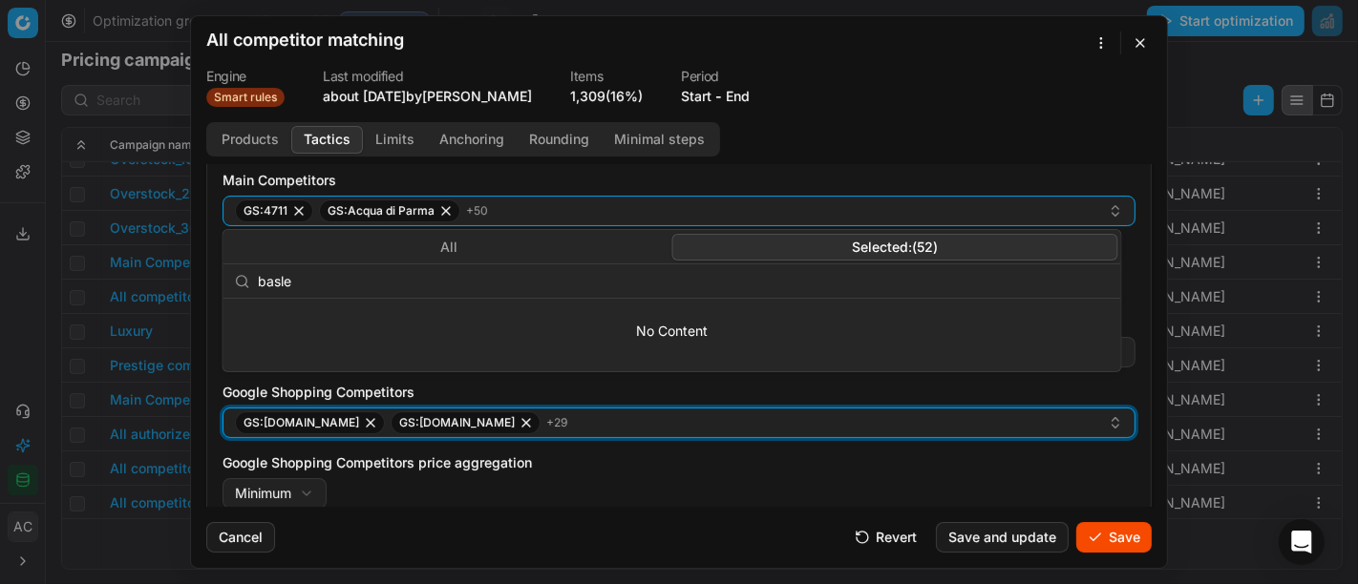
click at [646, 413] on div "GS:[DOMAIN_NAME] GS:[DOMAIN_NAME] + 29" at bounding box center [671, 423] width 873 height 23
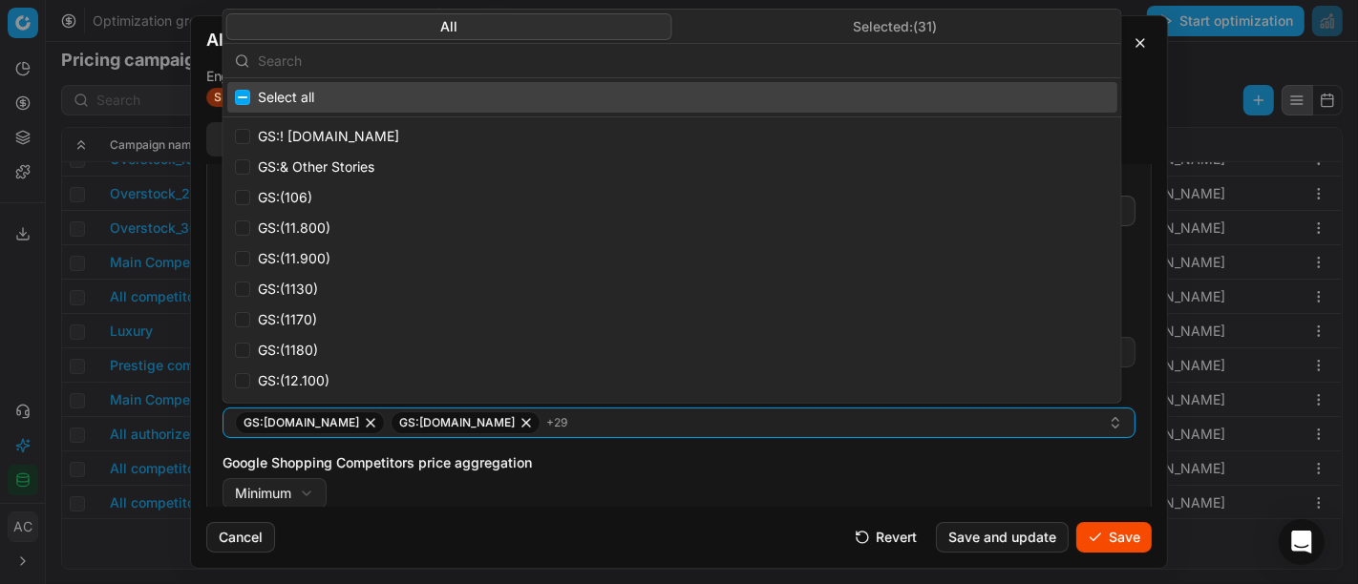
click at [601, 64] on input "text" at bounding box center [684, 60] width 852 height 38
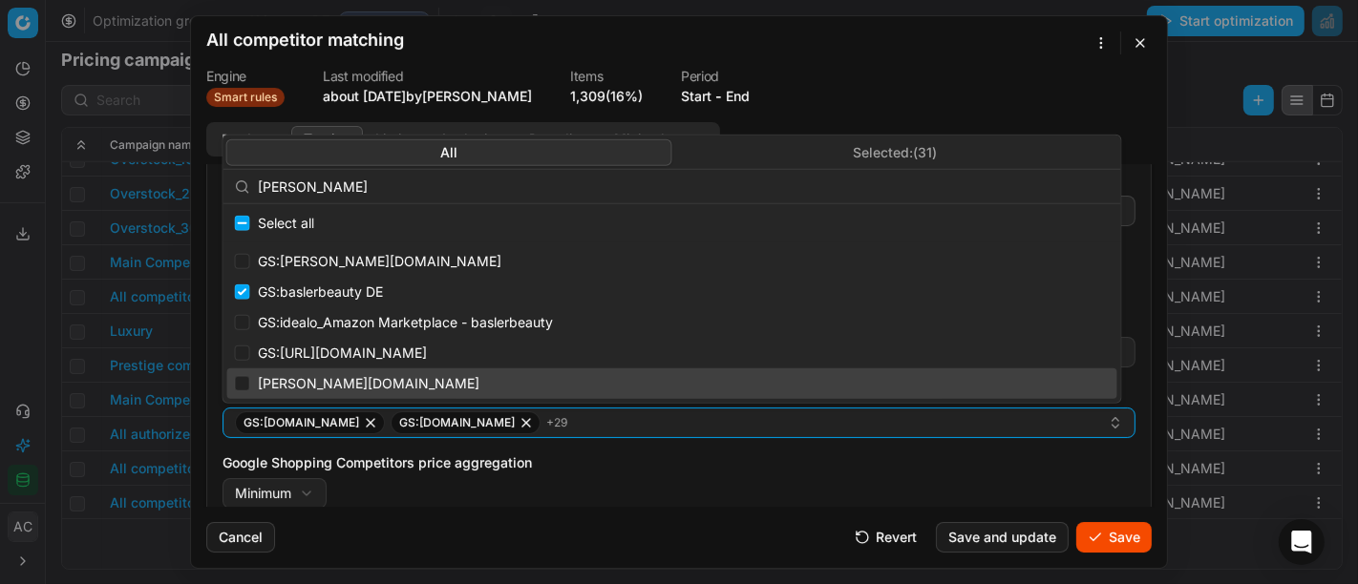
type input "[PERSON_NAME]"
click at [240, 385] on input "Suggestions" at bounding box center [242, 383] width 15 height 15
checkbox input "true"
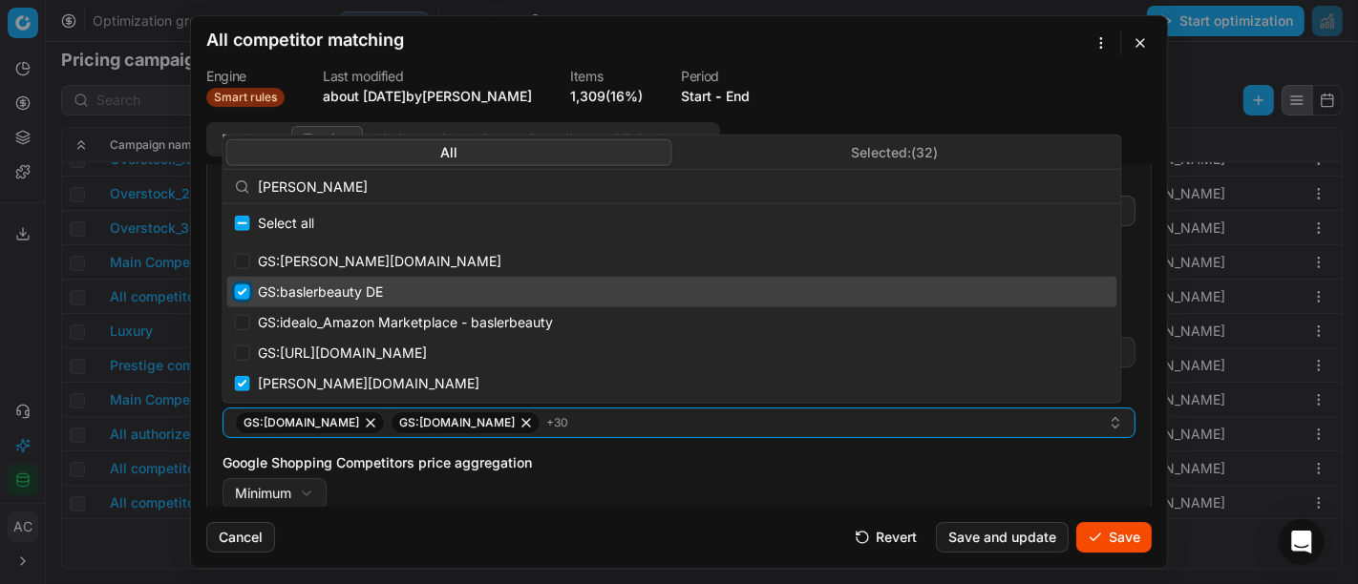
click at [243, 297] on input "Suggestions" at bounding box center [242, 292] width 15 height 15
checkbox input "false"
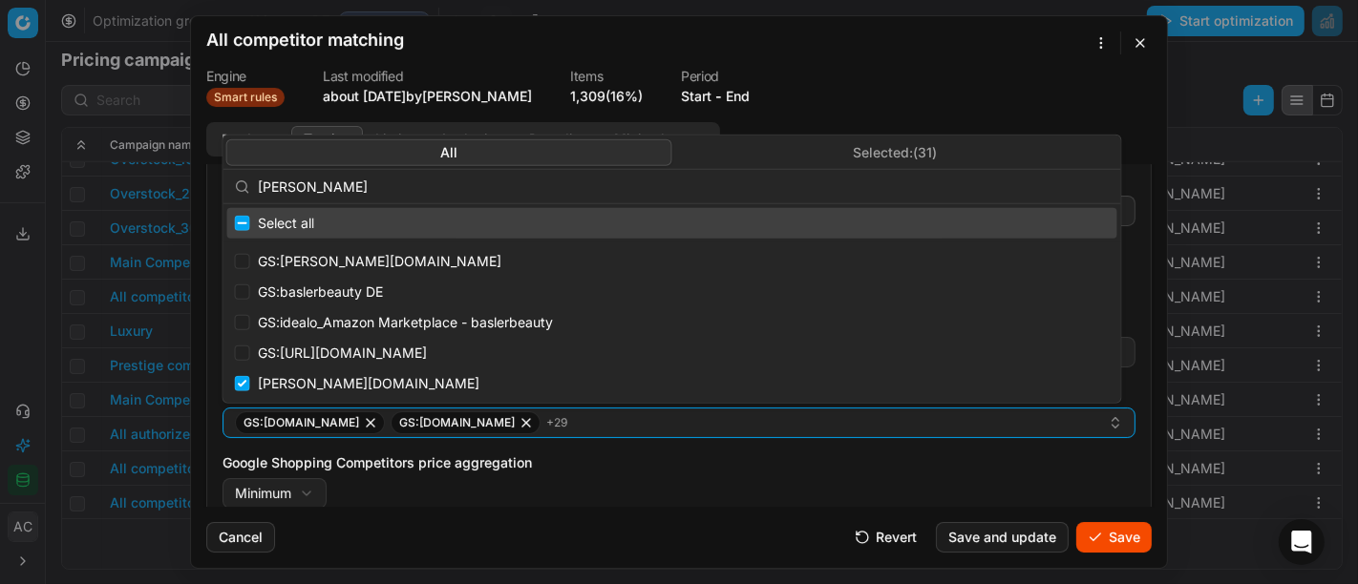
click at [853, 64] on form "We are saving PC settings. Please wait, it should take a few minutes All compet…" at bounding box center [679, 292] width 976 height 552
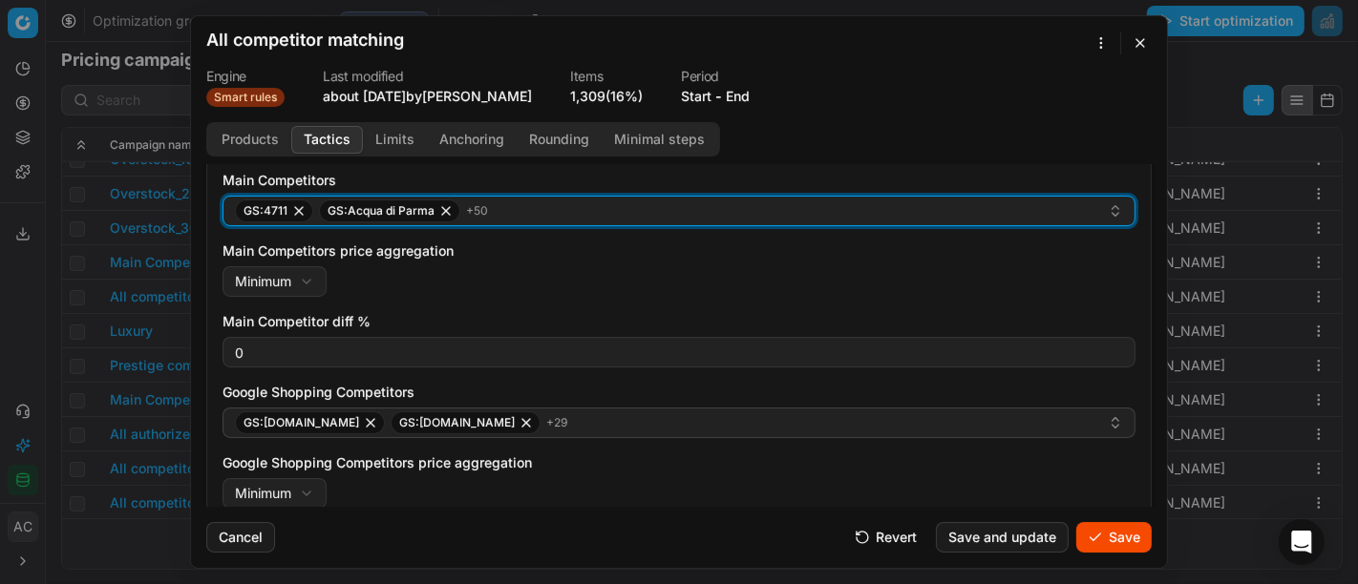
click at [554, 210] on div "GS:4711 GS:Acqua di Parma + 50" at bounding box center [671, 211] width 873 height 23
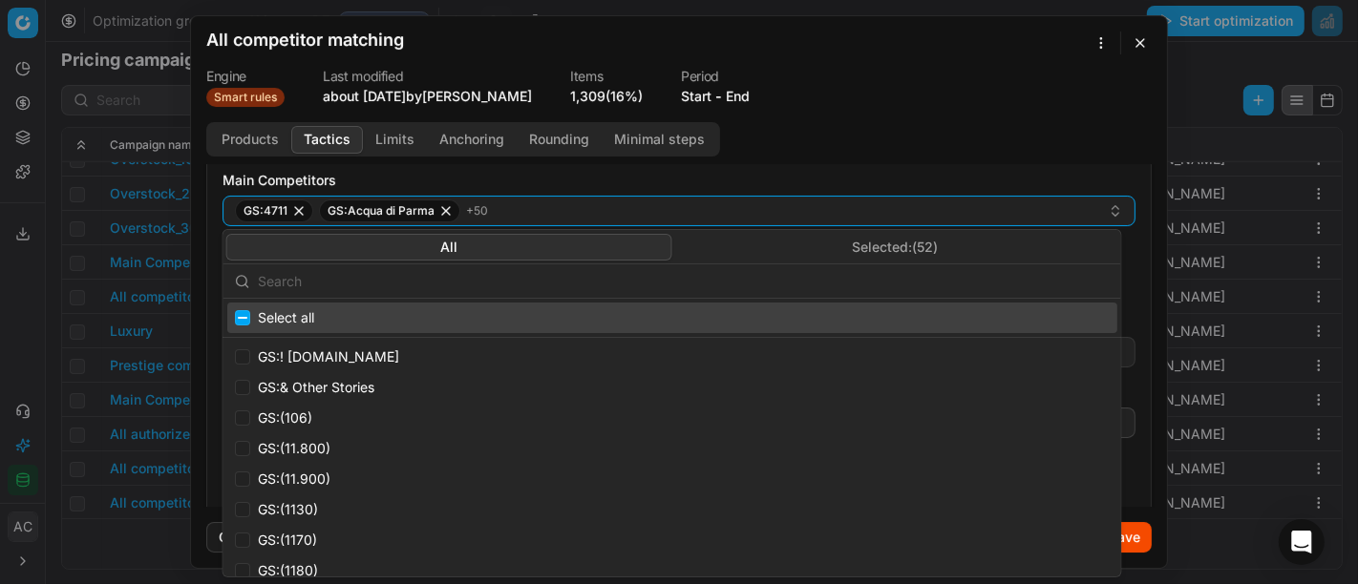
click at [607, 269] on input "text" at bounding box center [684, 282] width 852 height 38
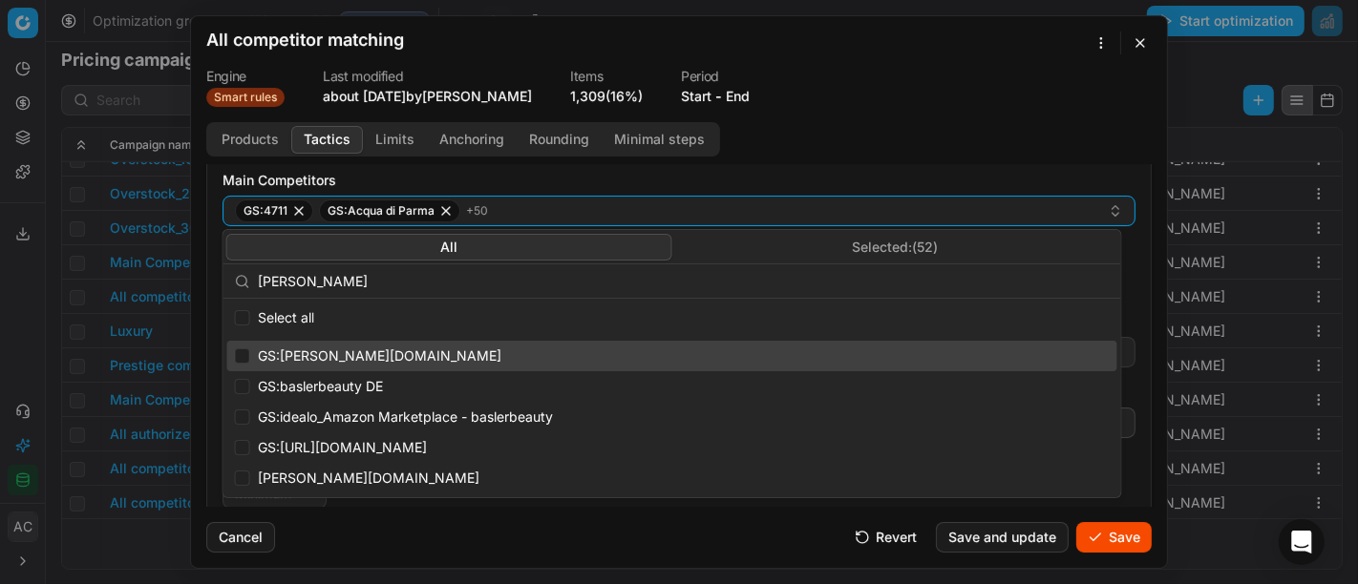
type input "[PERSON_NAME]"
click at [247, 350] on input "Suggestions" at bounding box center [242, 356] width 15 height 15
checkbox input "true"
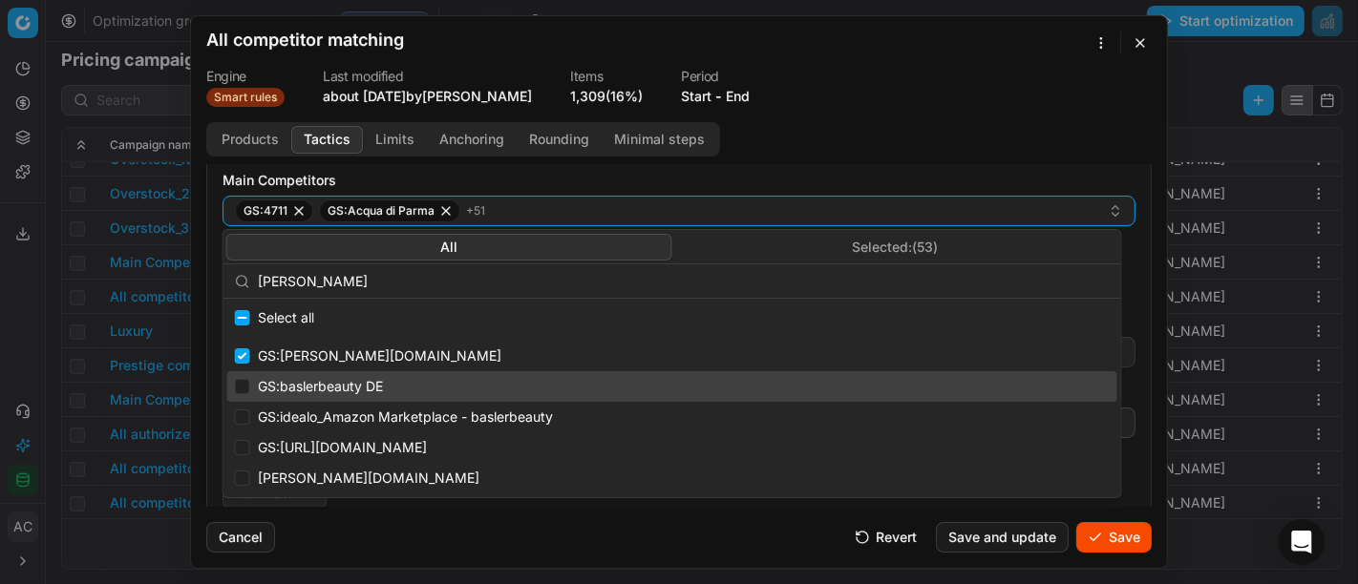
click at [244, 377] on div "GS:baslerbeauty DE" at bounding box center [672, 386] width 890 height 31
checkbox input "true"
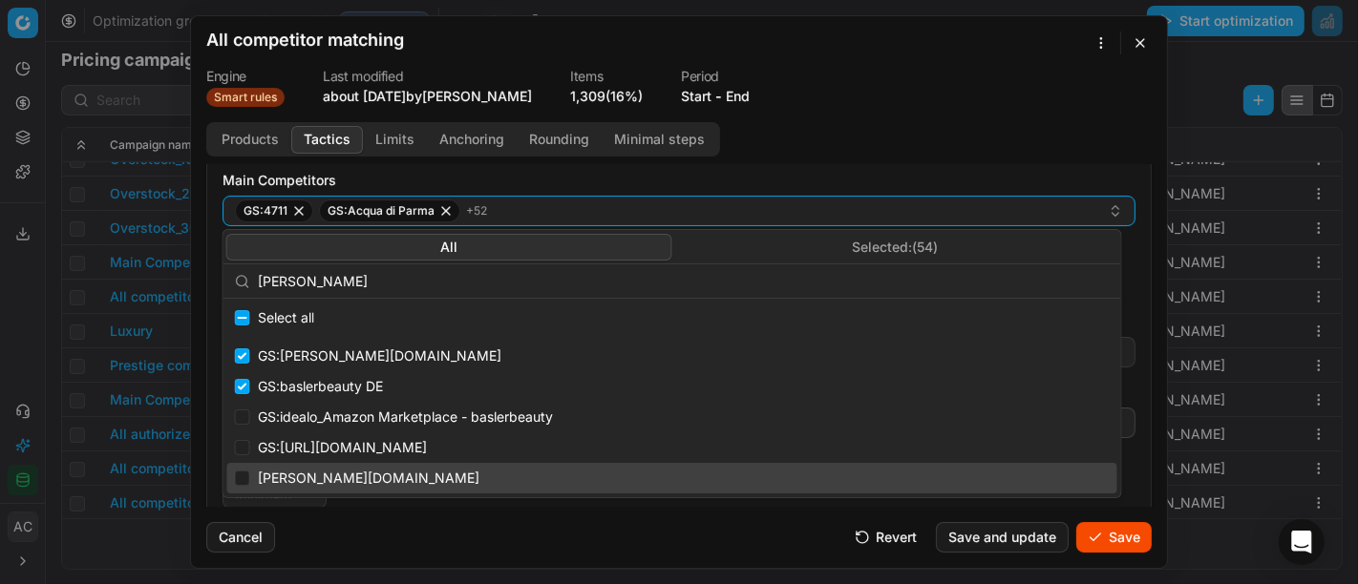
click at [1132, 548] on button "Save" at bounding box center [1113, 537] width 75 height 31
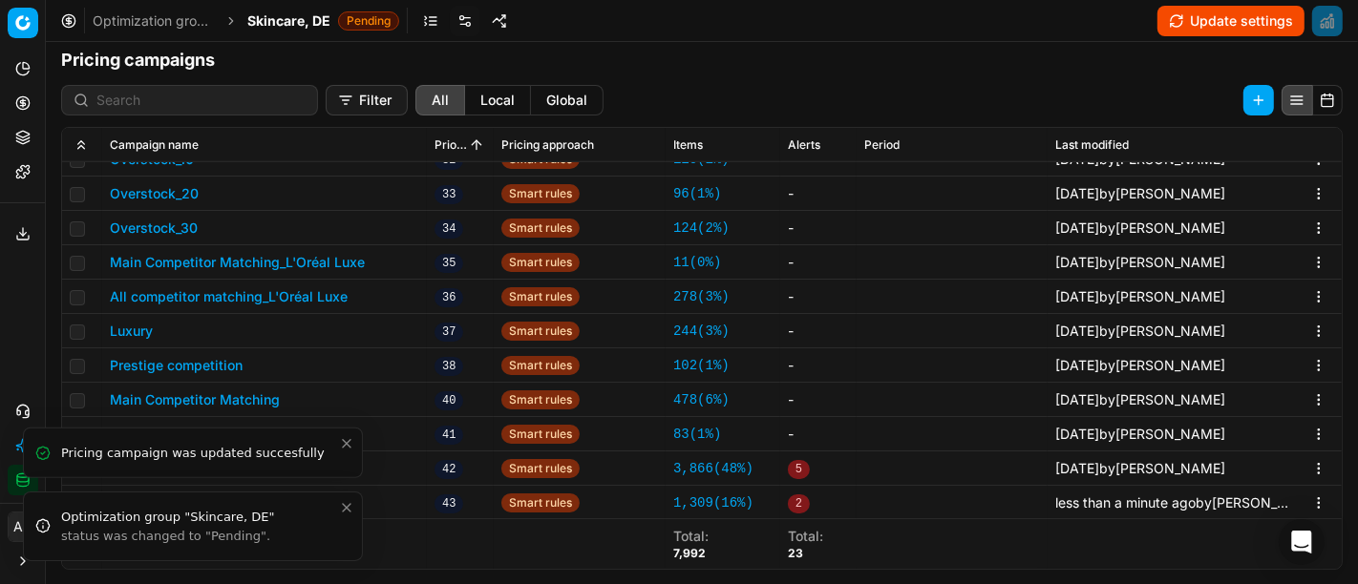
click at [346, 506] on icon "Close toast" at bounding box center [346, 507] width 15 height 15
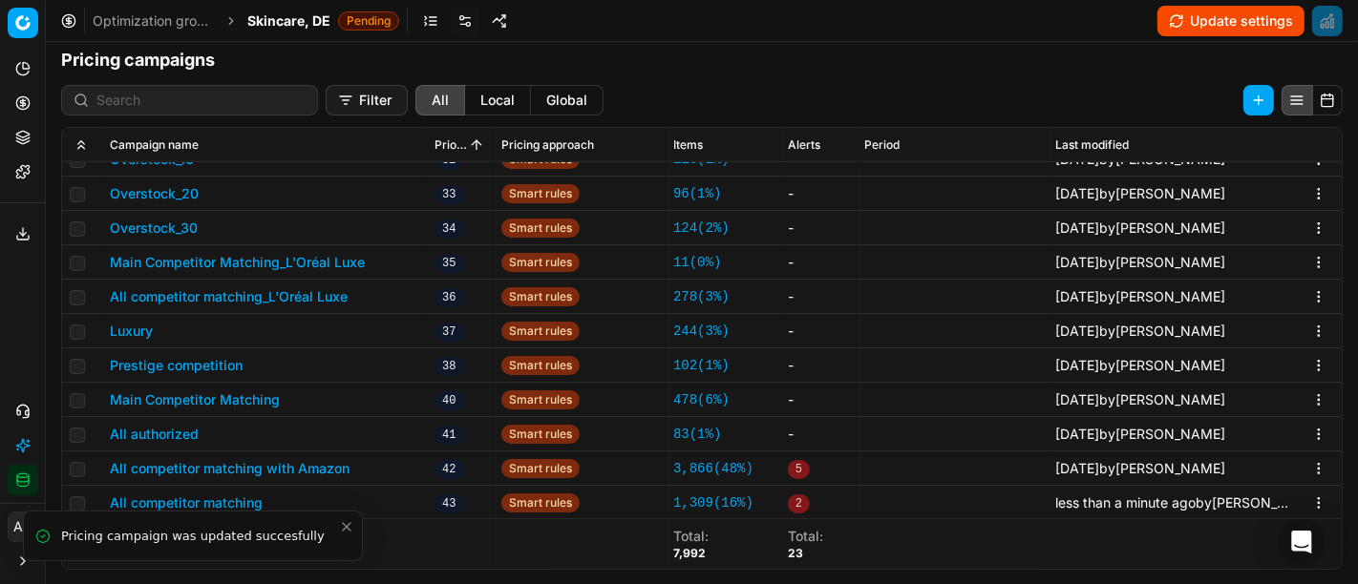
click at [342, 531] on icon "Close toast" at bounding box center [346, 526] width 15 height 15
click at [219, 498] on button "All competitor matching" at bounding box center [186, 503] width 153 height 19
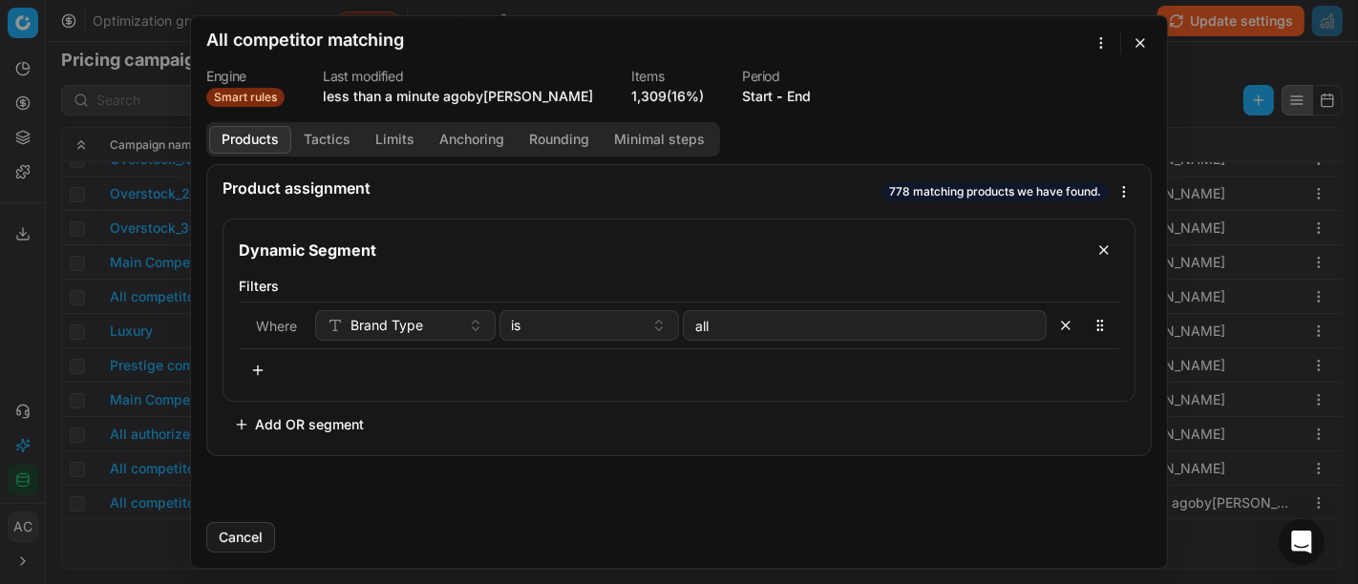
click at [337, 129] on button "Tactics" at bounding box center [327, 140] width 72 height 28
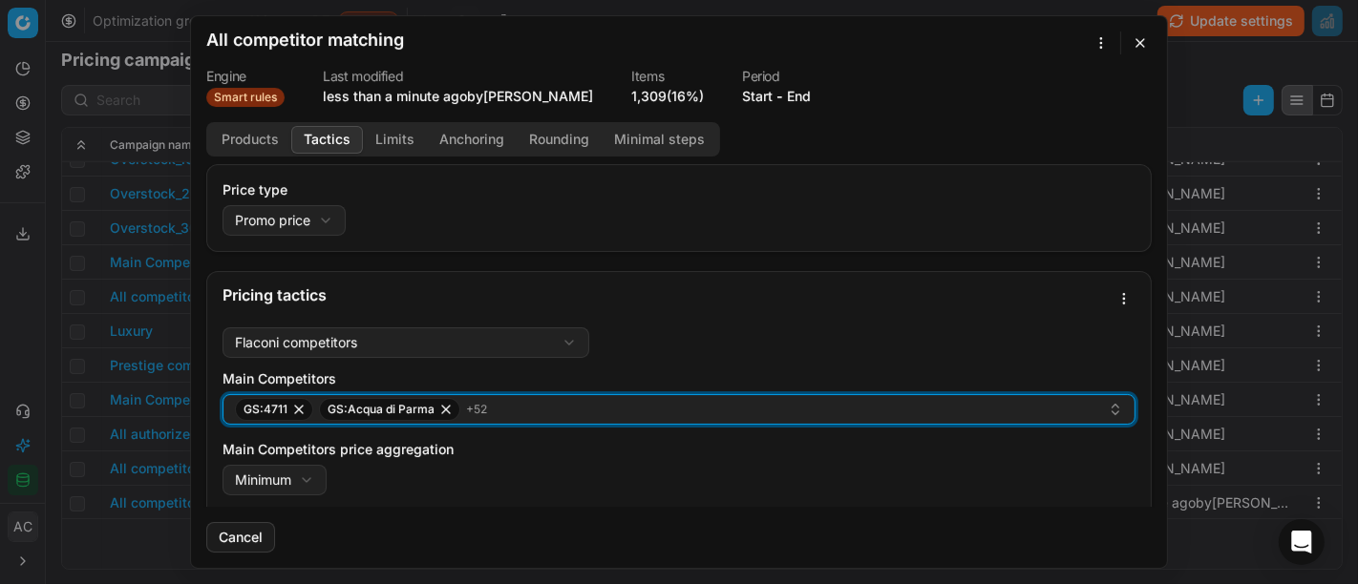
click at [523, 413] on div "GS:4711 GS:Acqua di Parma + 52" at bounding box center [671, 409] width 873 height 23
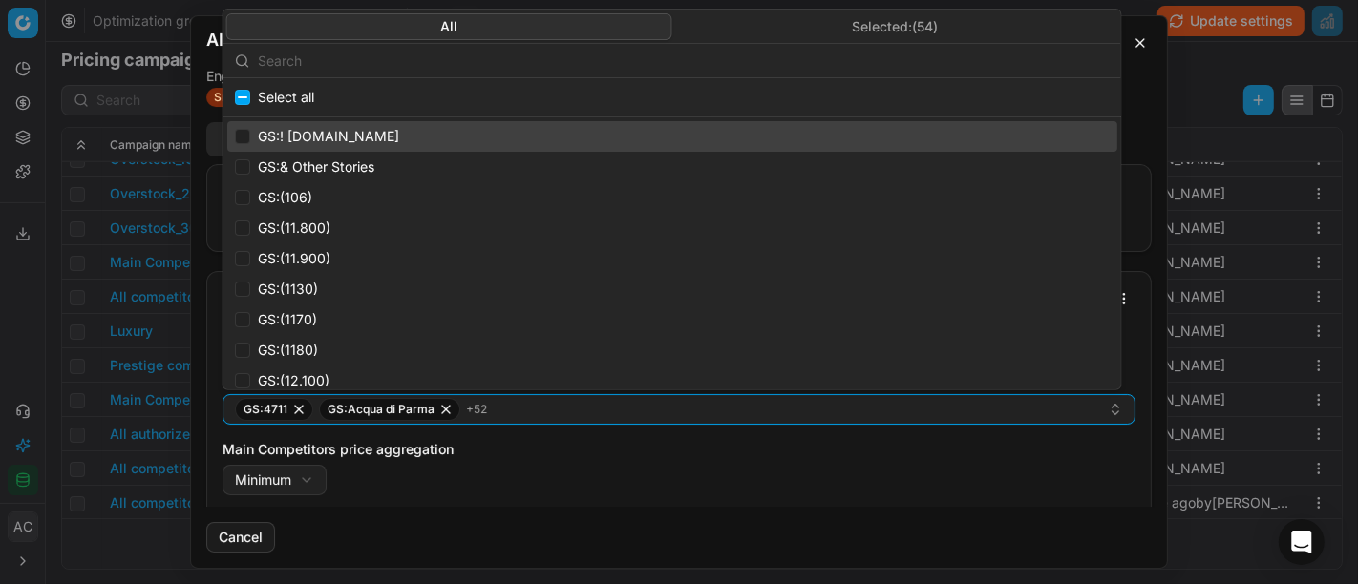
click at [516, 69] on input "text" at bounding box center [684, 60] width 852 height 38
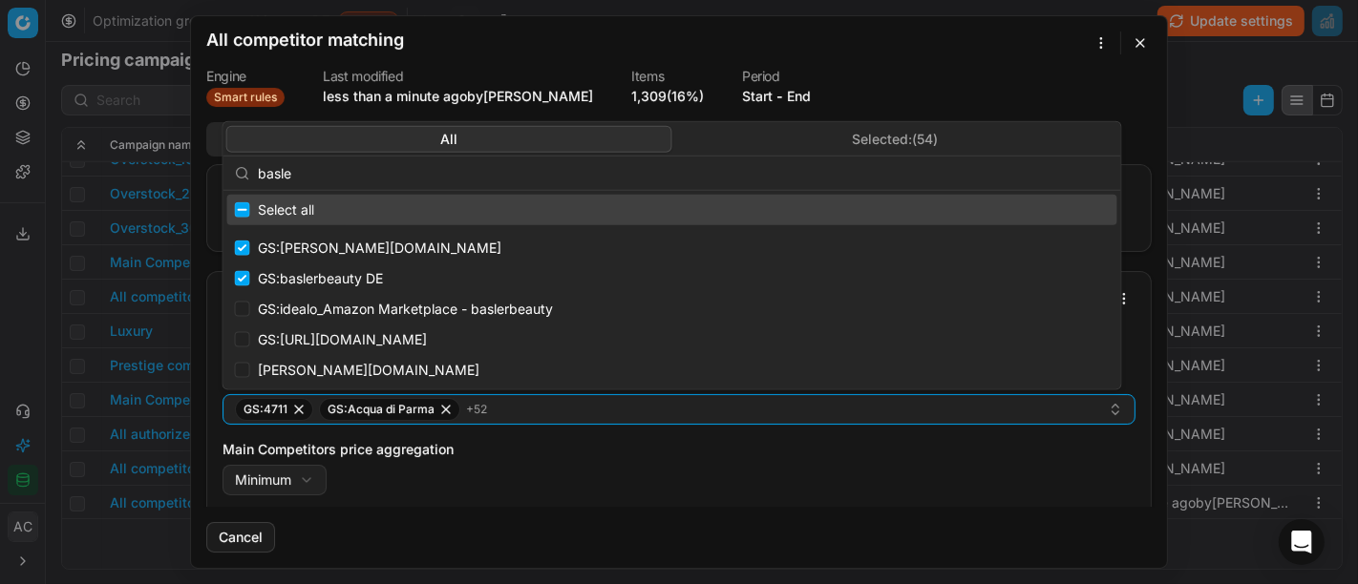
type input "[PERSON_NAME]"
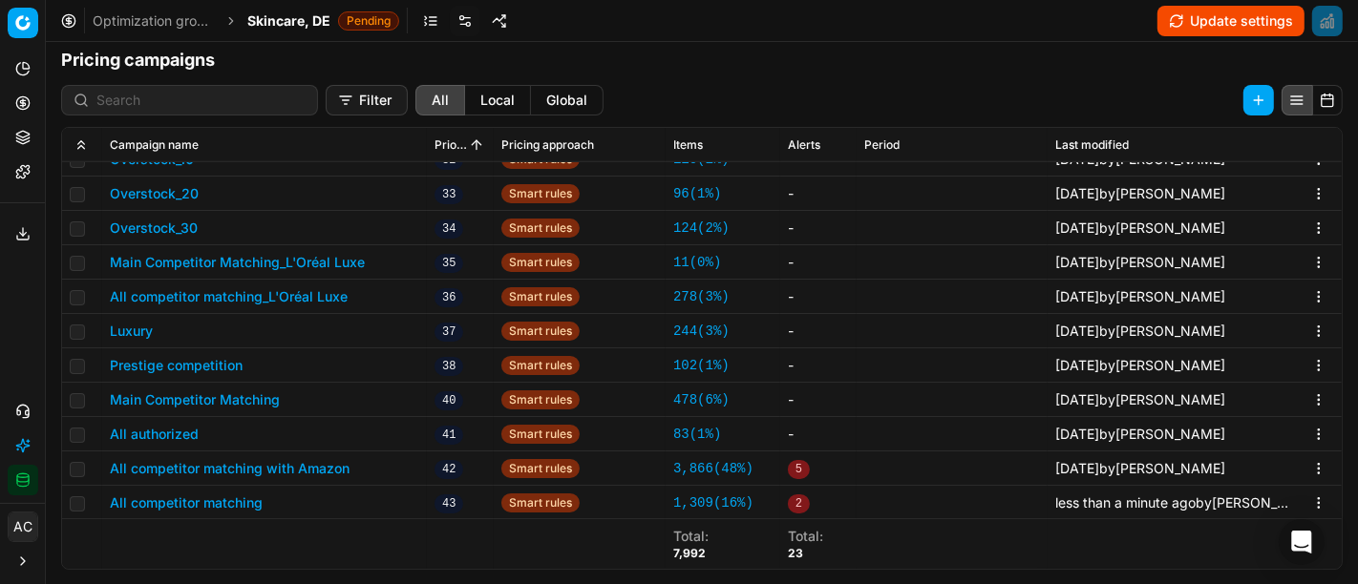
click at [62, 364] on div "We are saving PC settings. Please wait, it should take a few minutes All compet…" at bounding box center [679, 292] width 1358 height 584
click at [214, 473] on button "All competitor matching with Amazon" at bounding box center [230, 468] width 240 height 19
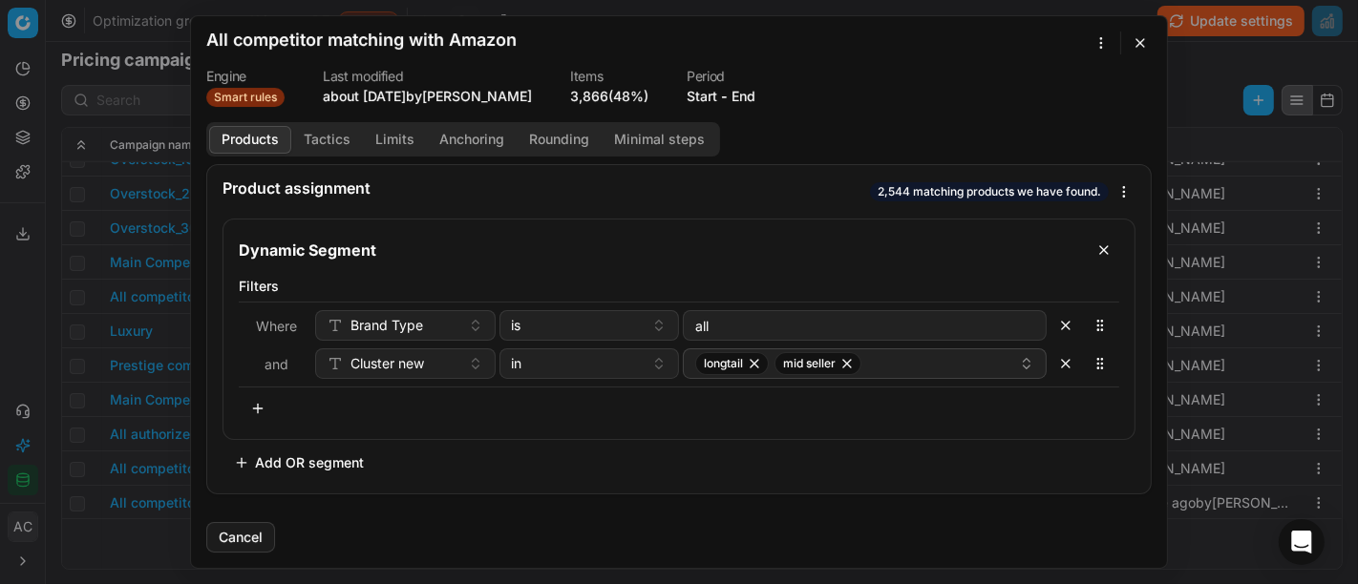
click at [307, 131] on button "Tactics" at bounding box center [327, 140] width 72 height 28
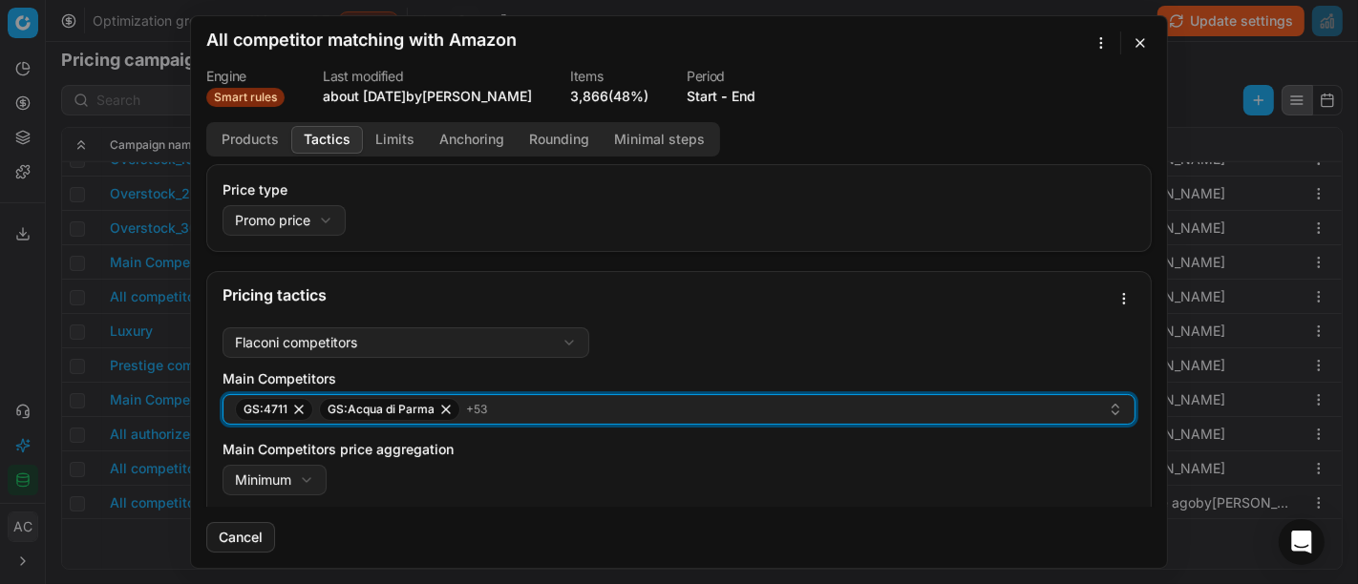
click at [529, 399] on div "GS:4711 GS:Acqua di Parma + 53" at bounding box center [671, 409] width 873 height 23
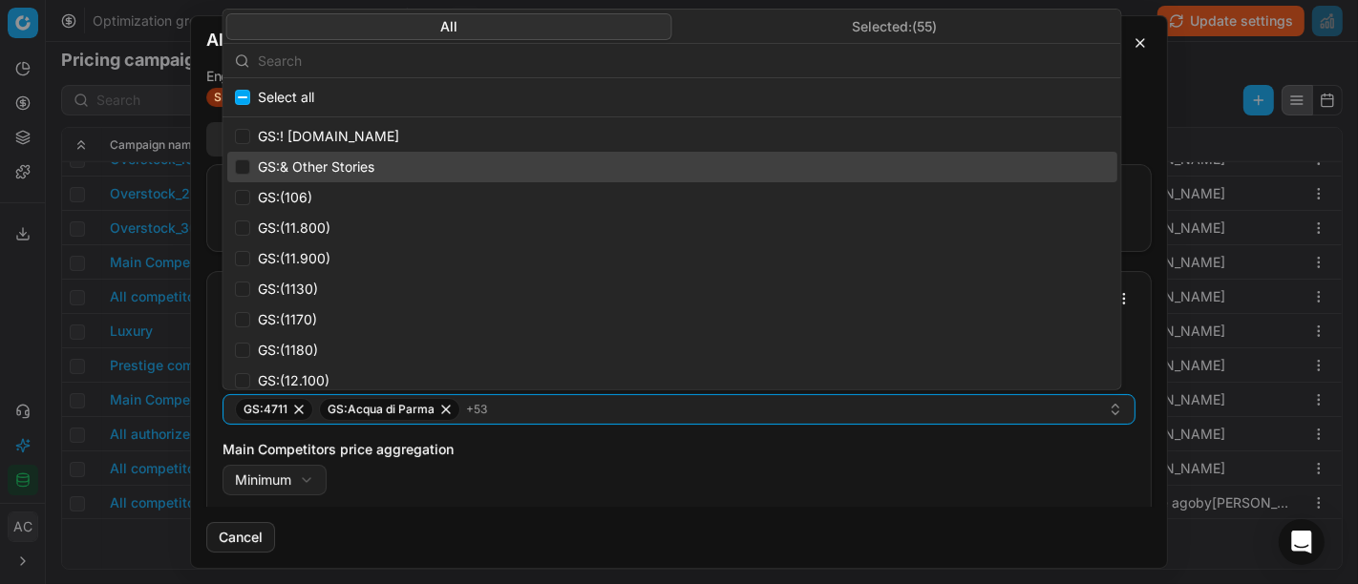
click at [573, 55] on input "text" at bounding box center [684, 60] width 852 height 38
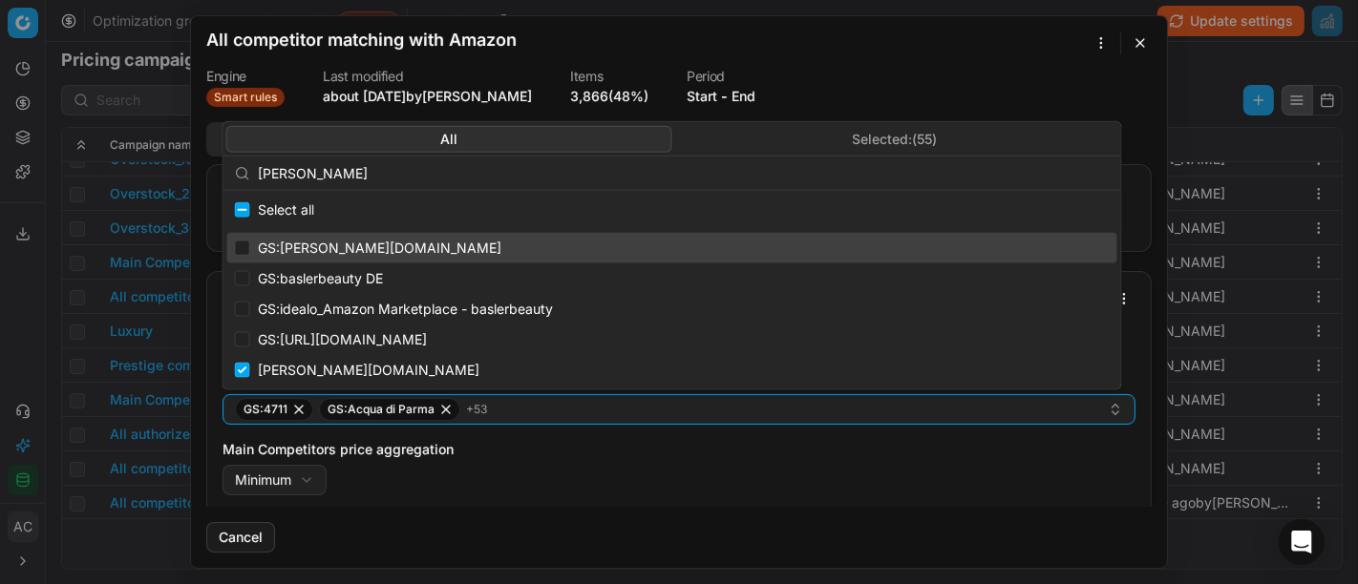
type input "[PERSON_NAME]"
click at [247, 250] on input "Suggestions" at bounding box center [242, 248] width 15 height 15
checkbox input "true"
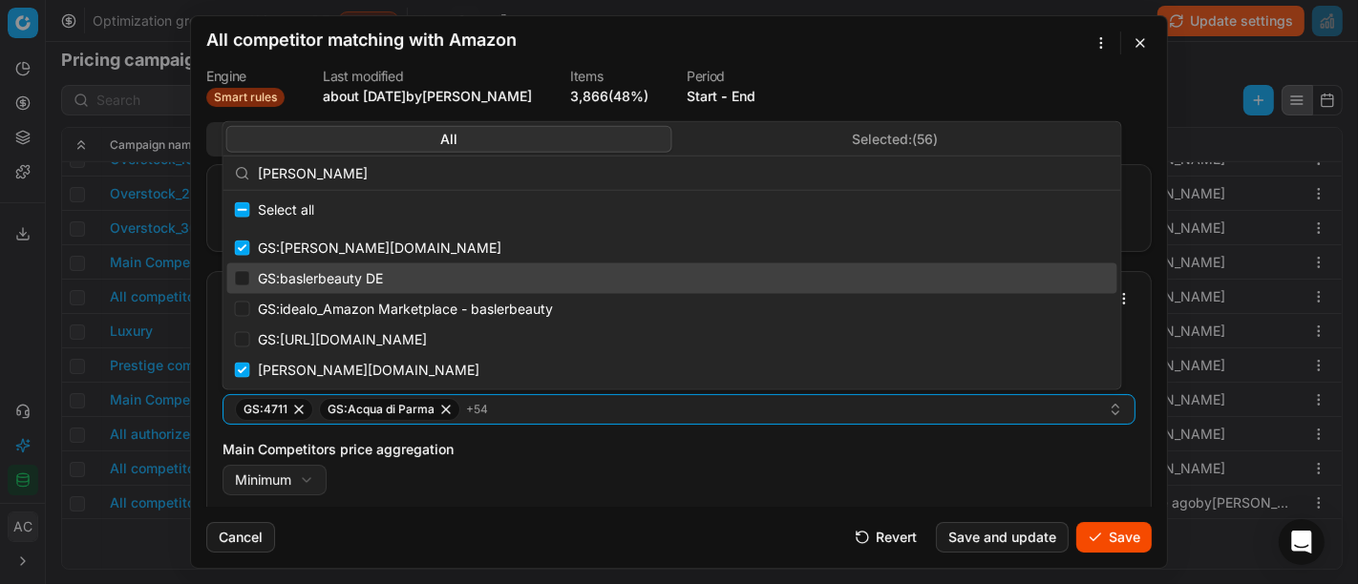
click at [244, 267] on div "GS:baslerbeauty DE" at bounding box center [672, 279] width 890 height 31
checkbox input "true"
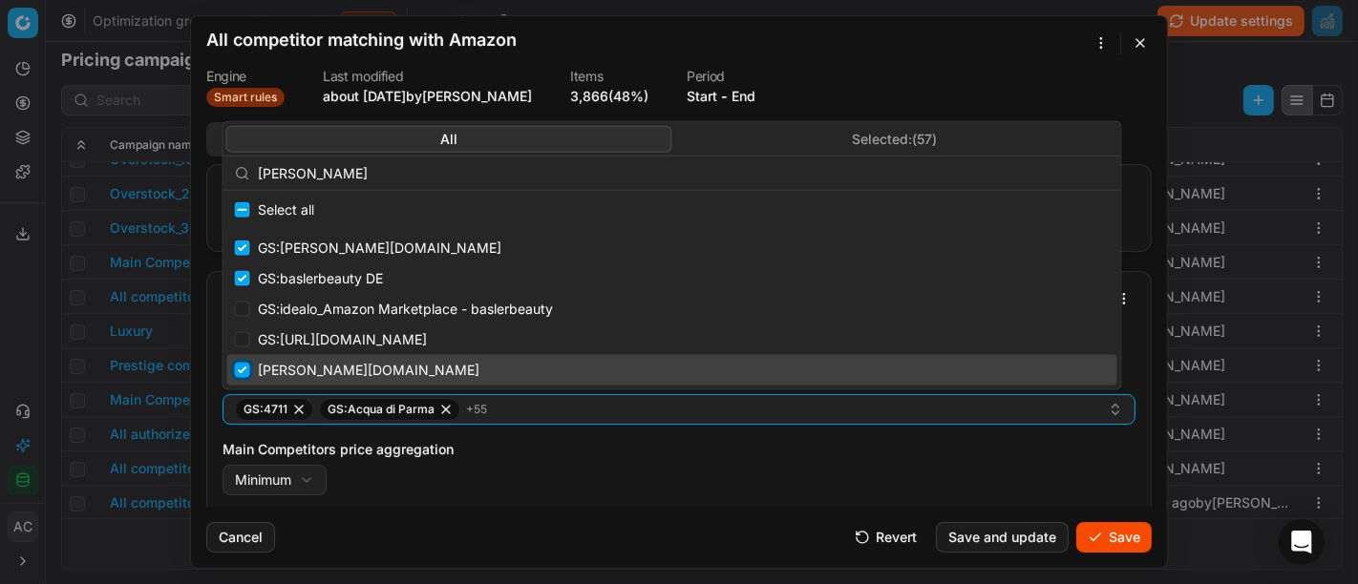
click at [243, 365] on input "Suggestions" at bounding box center [242, 370] width 15 height 15
checkbox input "false"
click at [579, 465] on div "Main Competitors price aggregation Minimum Minimum Maximum" at bounding box center [678, 467] width 913 height 55
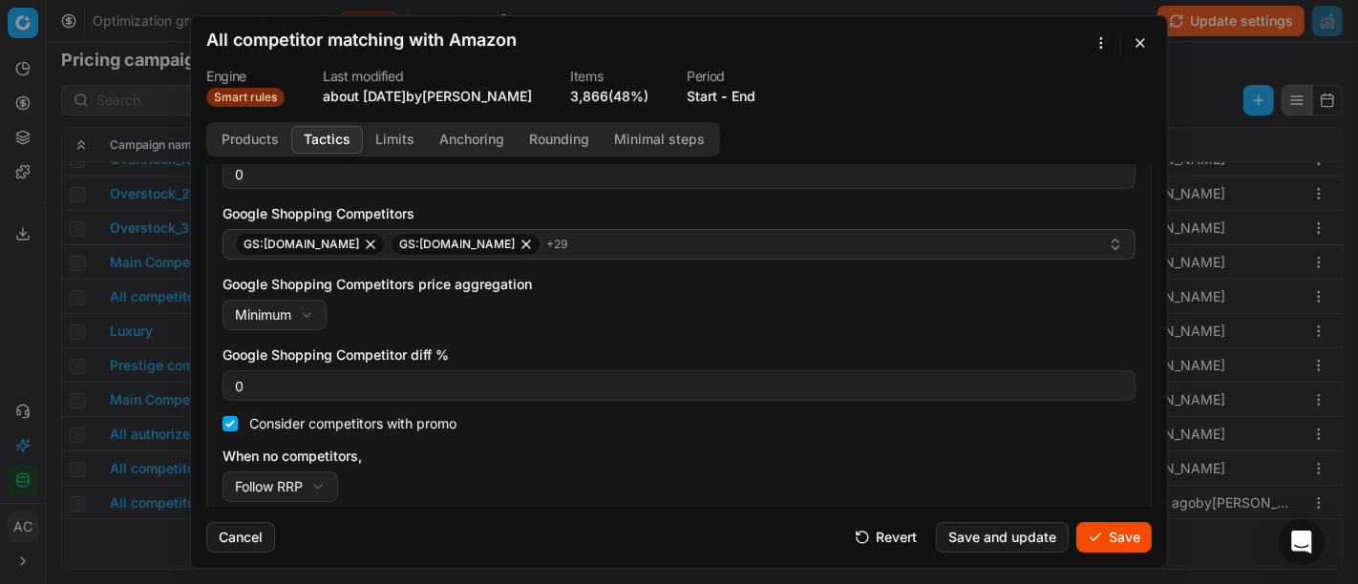
scroll to position [387, 0]
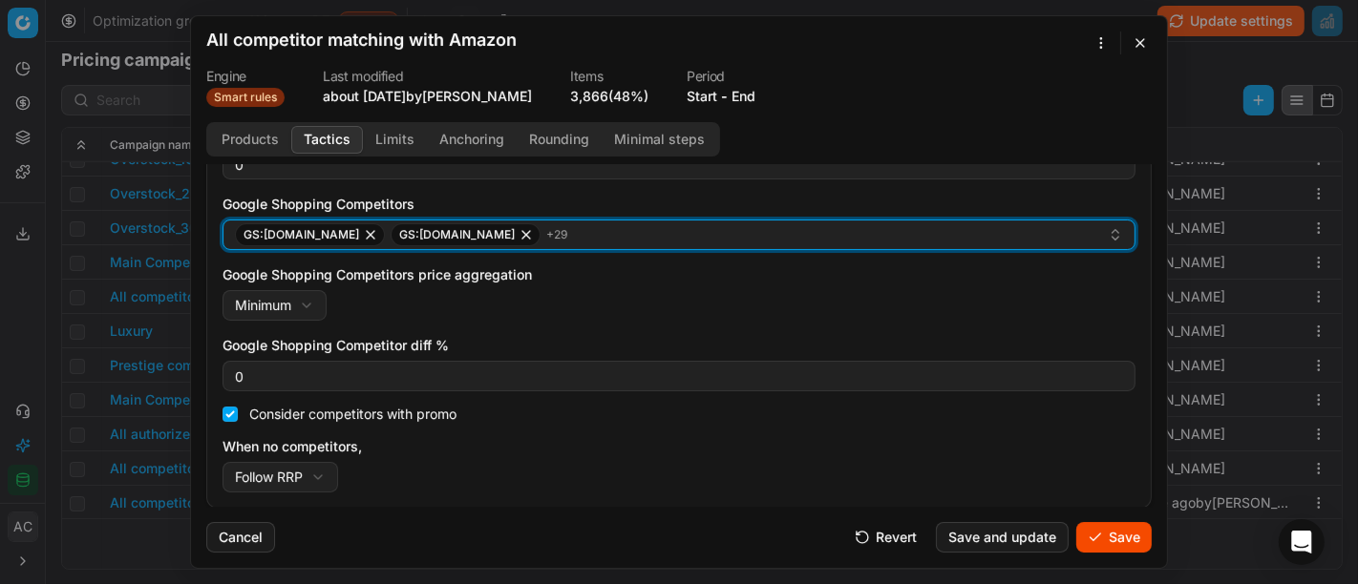
click at [605, 238] on div "GS:[DOMAIN_NAME] GS:[DOMAIN_NAME] + 29" at bounding box center [671, 234] width 873 height 23
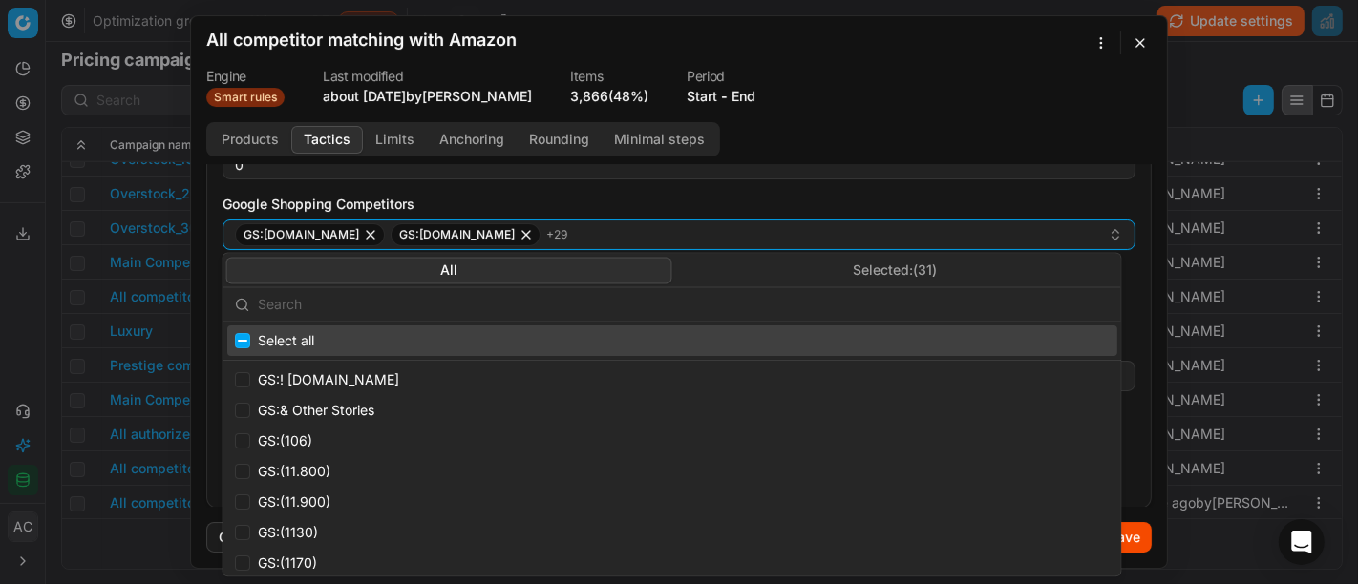
click at [608, 296] on input "text" at bounding box center [684, 305] width 852 height 38
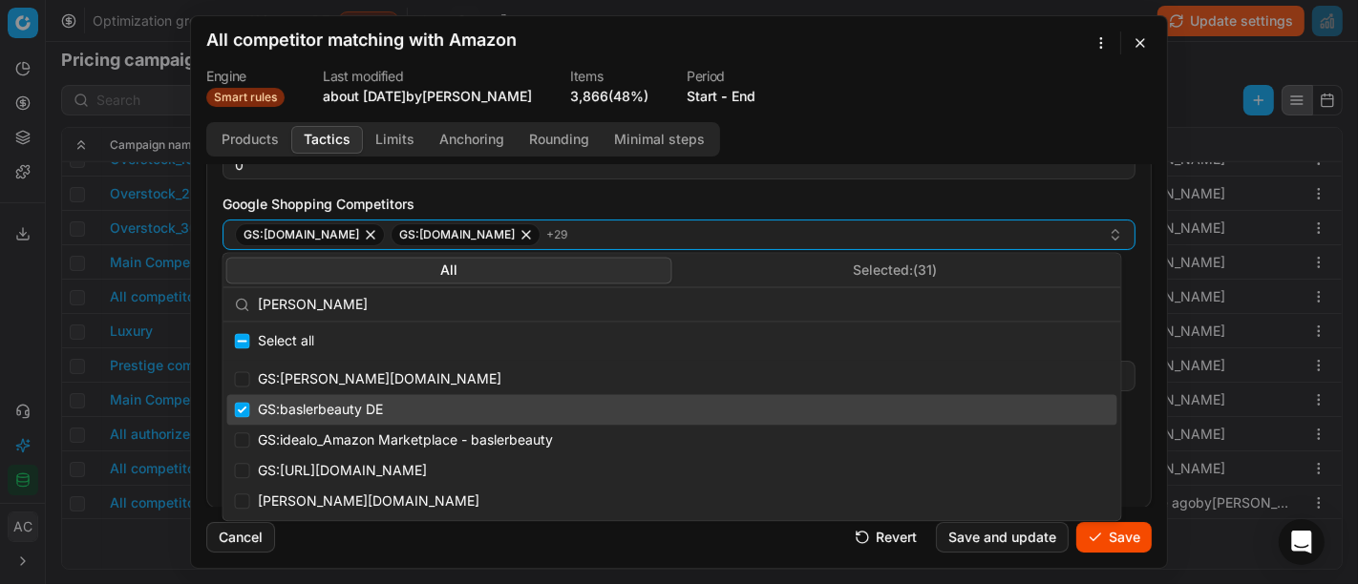
type input "[PERSON_NAME]"
click at [240, 411] on input "Suggestions" at bounding box center [242, 409] width 15 height 15
checkbox input "false"
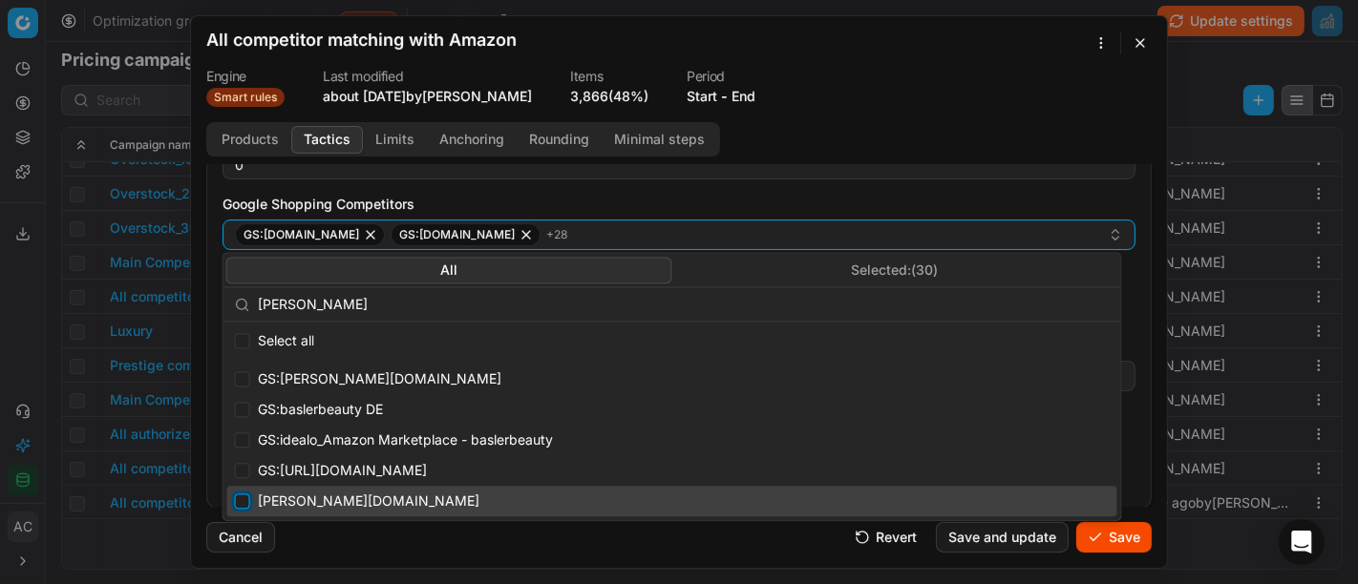
click at [243, 503] on input "Suggestions" at bounding box center [242, 501] width 15 height 15
checkbox input "true"
click at [460, 544] on div "Cancel Revert Save and update Save" at bounding box center [678, 530] width 945 height 46
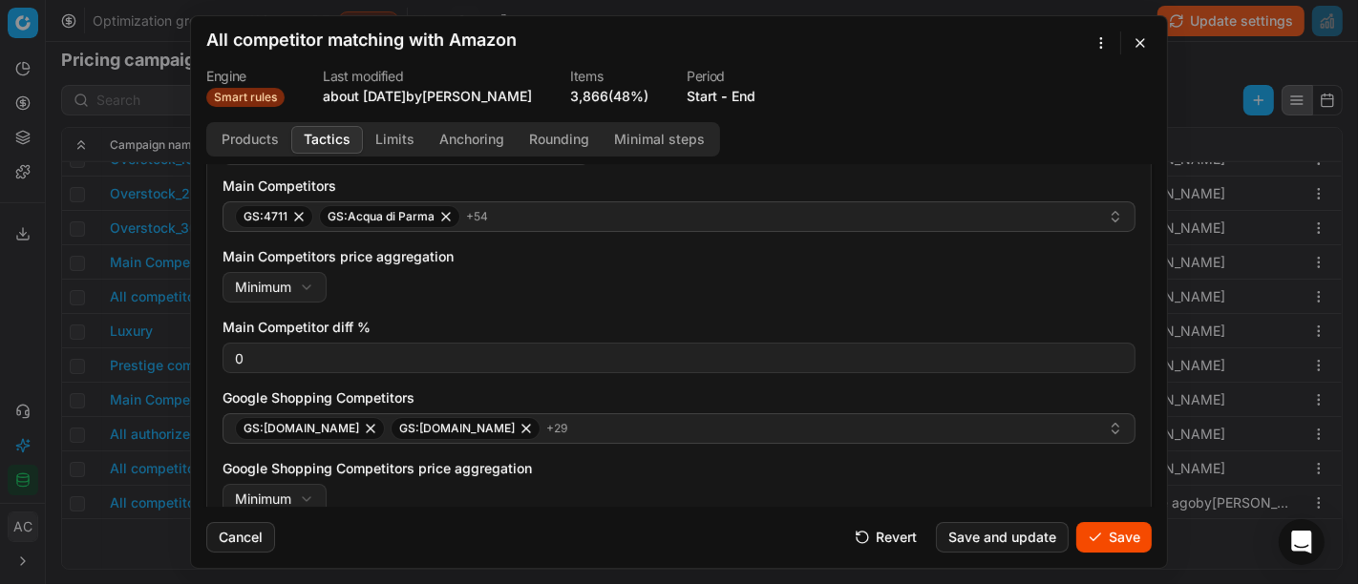
scroll to position [195, 0]
click at [1135, 535] on button "Save" at bounding box center [1113, 537] width 75 height 31
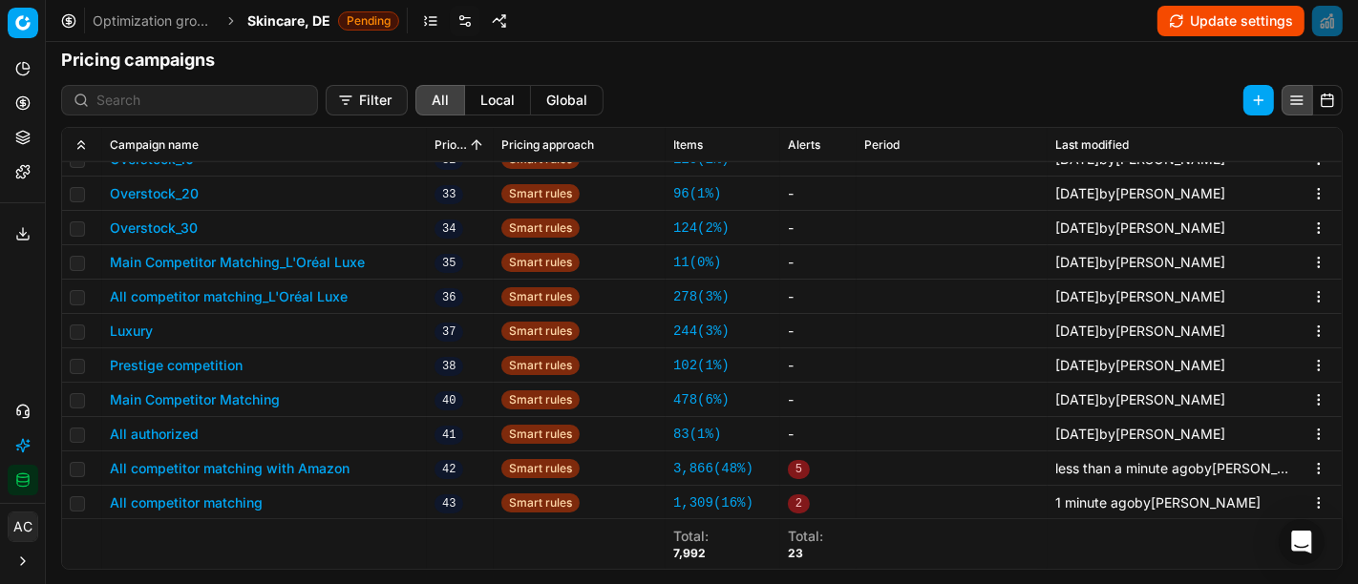
click at [21, 317] on div "Analytics Pricing Product portfolio Templates Export service 12 Contact support…" at bounding box center [22, 274] width 45 height 457
click at [183, 426] on button "All authorized" at bounding box center [154, 434] width 89 height 19
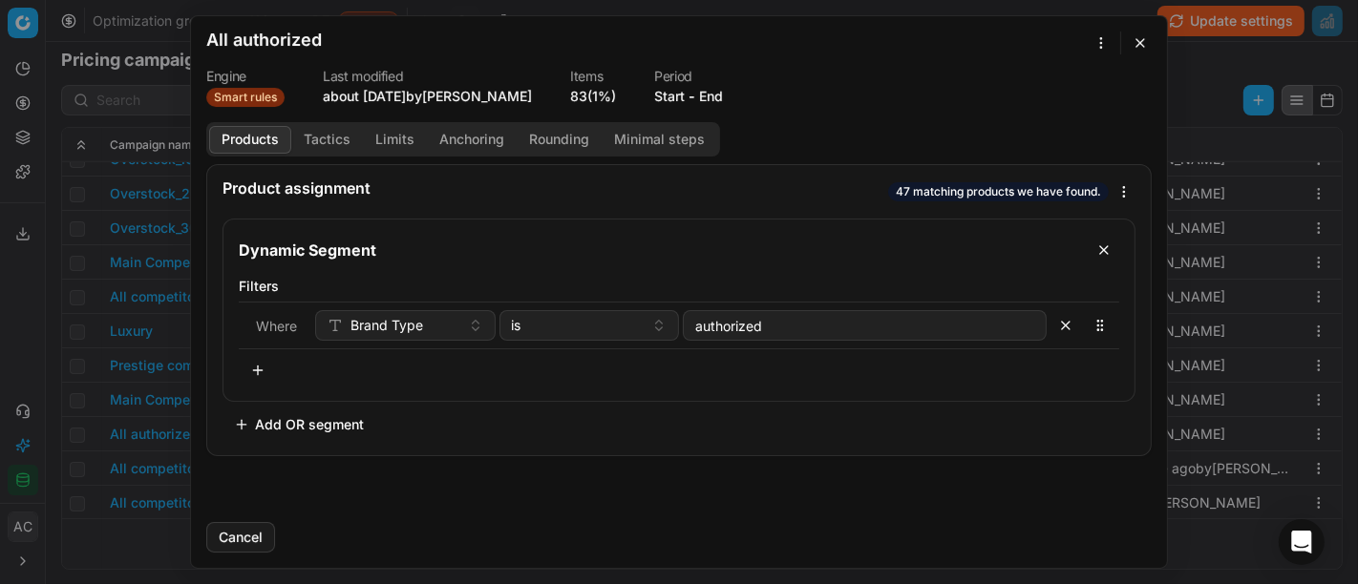
click at [320, 137] on button "Tactics" at bounding box center [327, 140] width 72 height 28
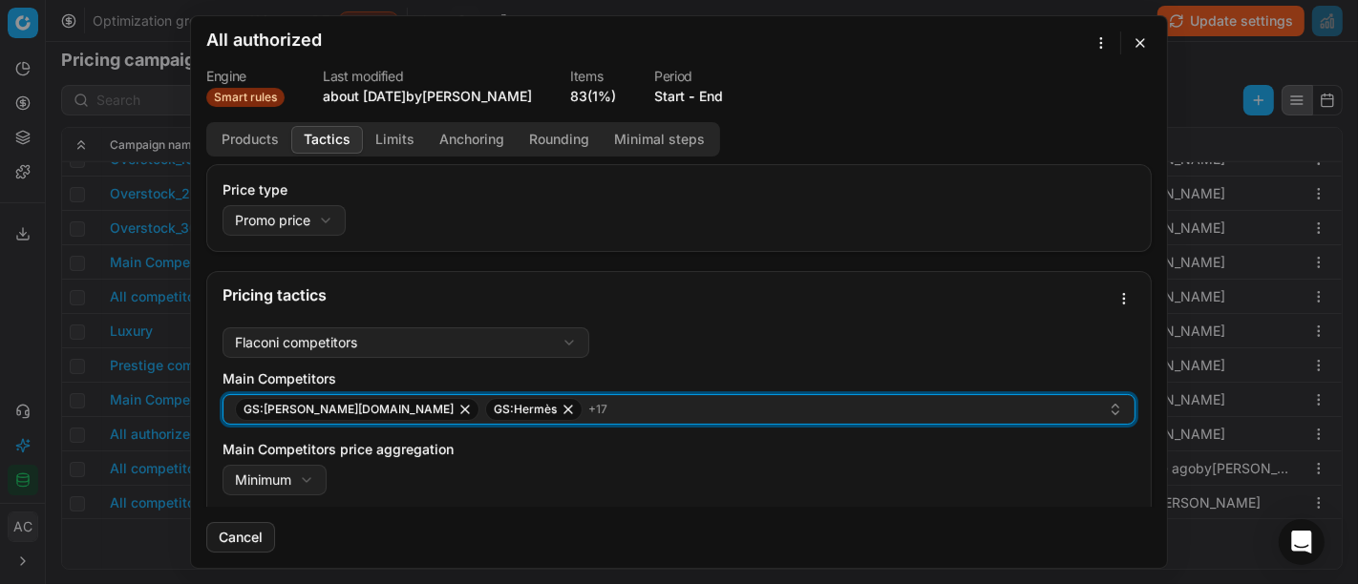
click at [588, 417] on div "GS:[PERSON_NAME][DOMAIN_NAME] GS:Hermès + 17" at bounding box center [671, 409] width 873 height 23
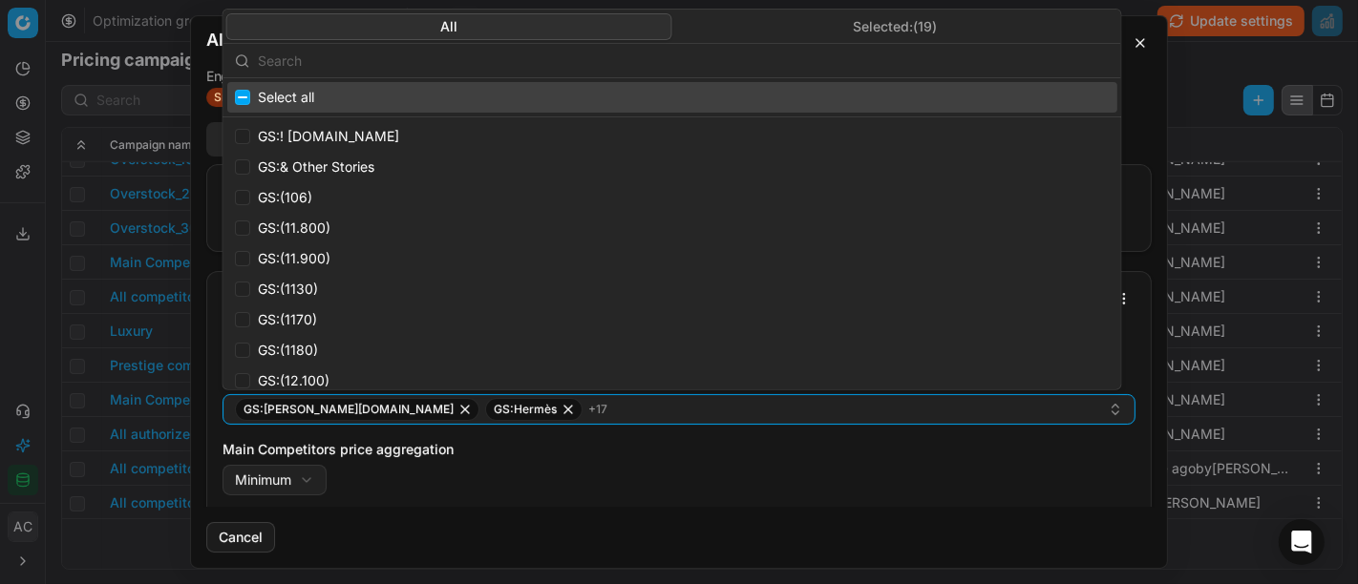
click at [495, 57] on input "text" at bounding box center [684, 60] width 852 height 38
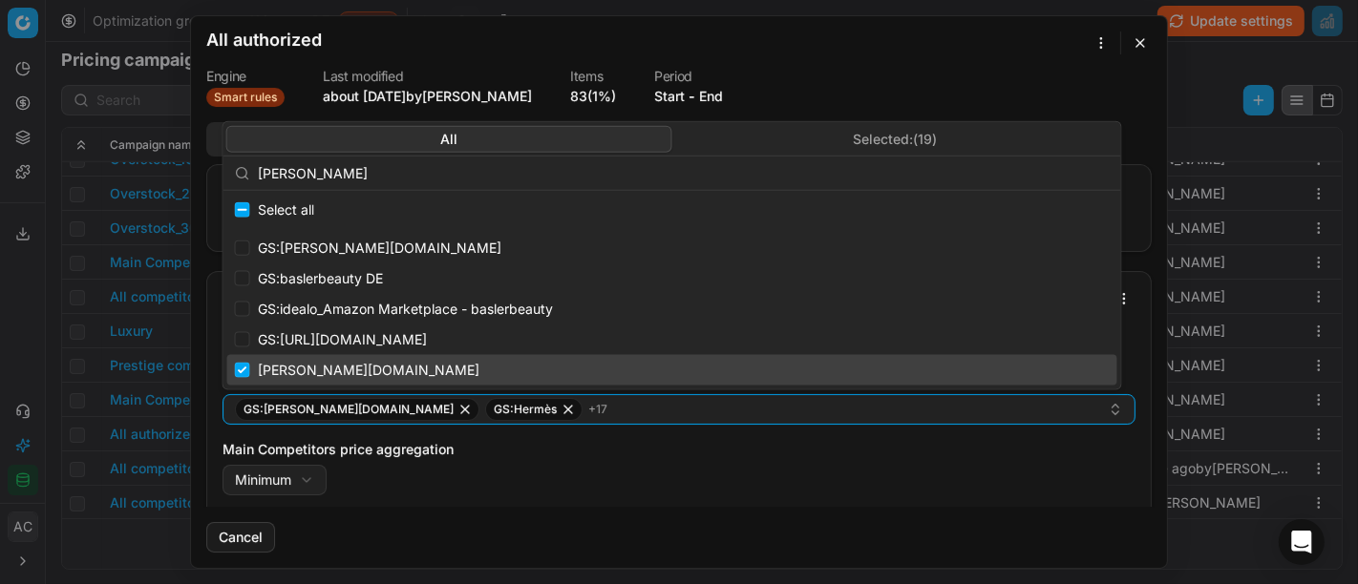
type input "[PERSON_NAME]"
click at [246, 371] on input "Suggestions" at bounding box center [242, 370] width 15 height 15
checkbox input "false"
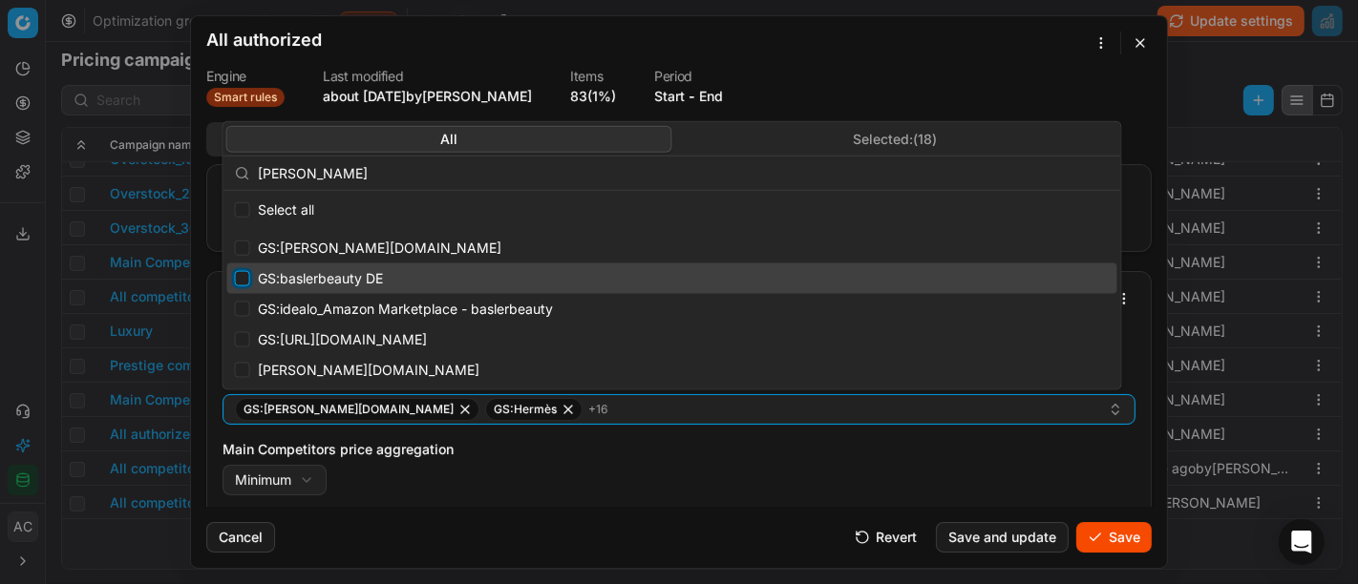
click at [248, 274] on input "Suggestions" at bounding box center [242, 278] width 15 height 15
checkbox input "true"
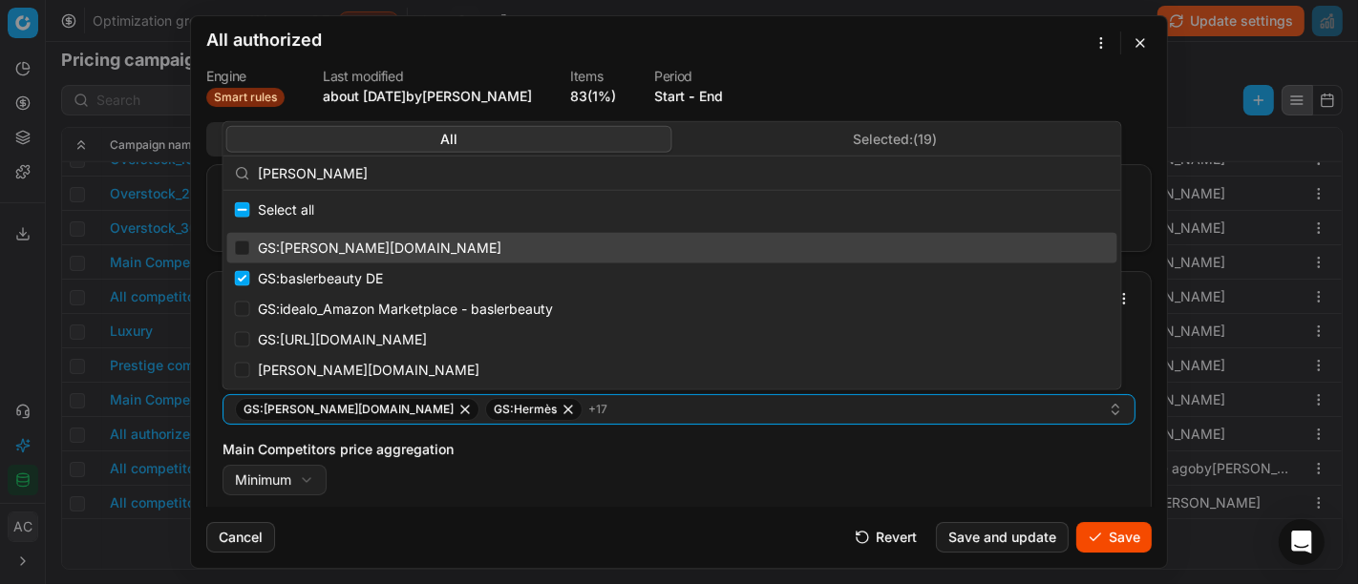
click at [241, 255] on div "GS:[PERSON_NAME][DOMAIN_NAME]" at bounding box center [672, 248] width 890 height 31
checkbox input "true"
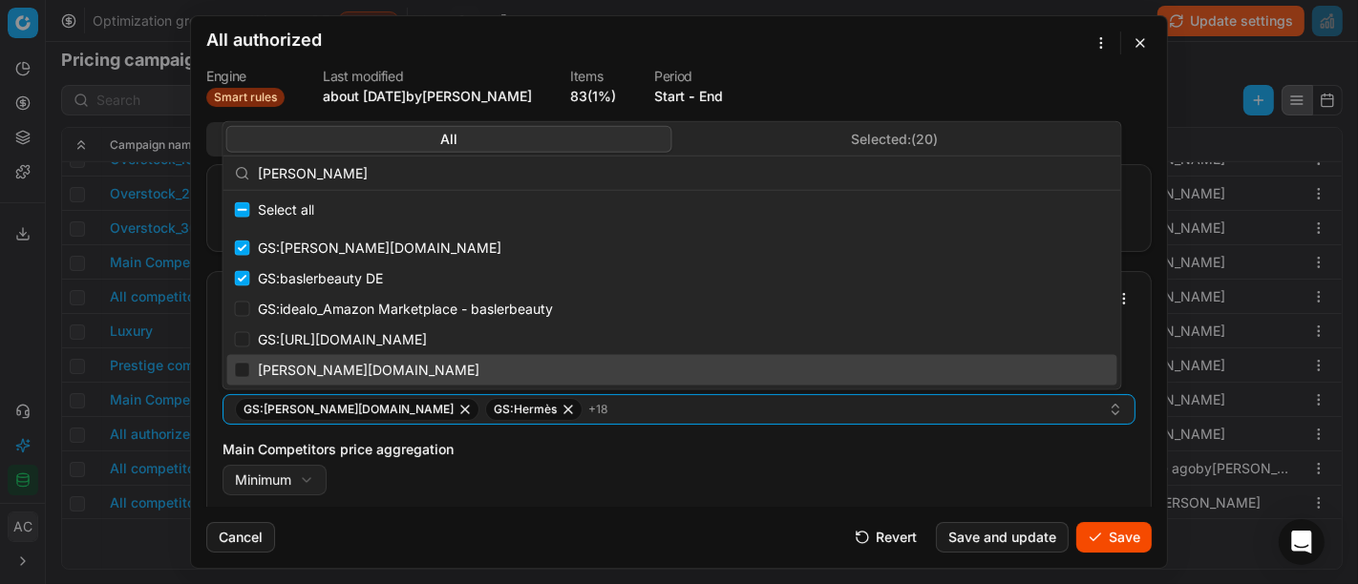
click at [764, 468] on div "Main Competitors price aggregation Minimum Minimum Maximum" at bounding box center [678, 467] width 913 height 55
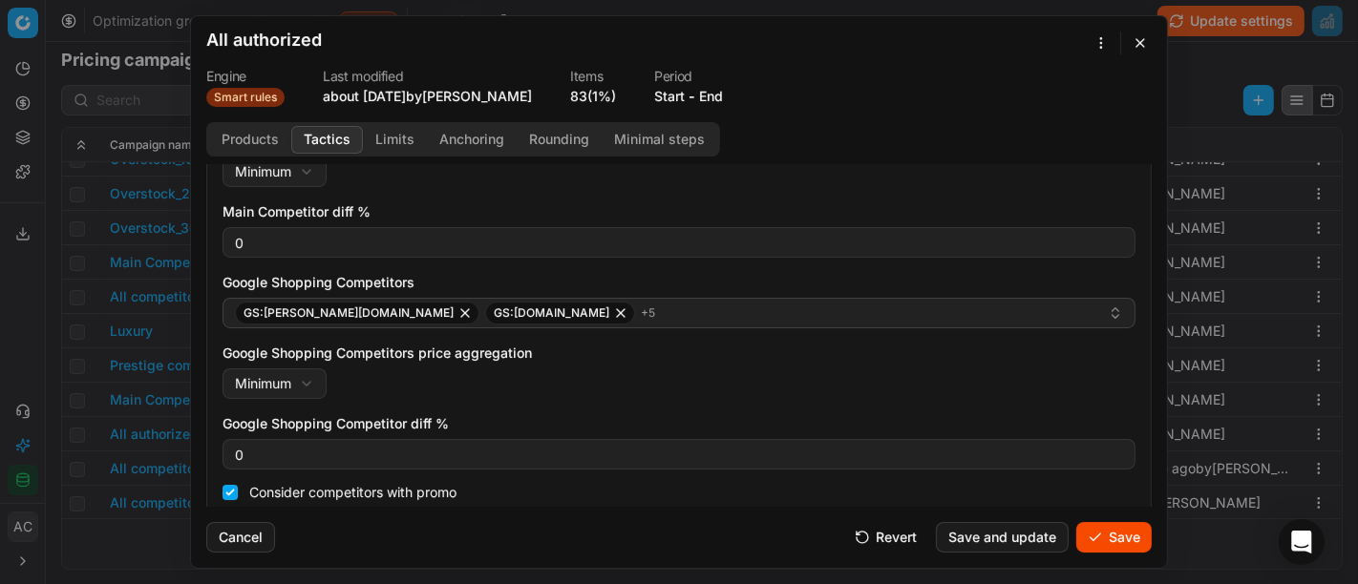
scroll to position [309, 0]
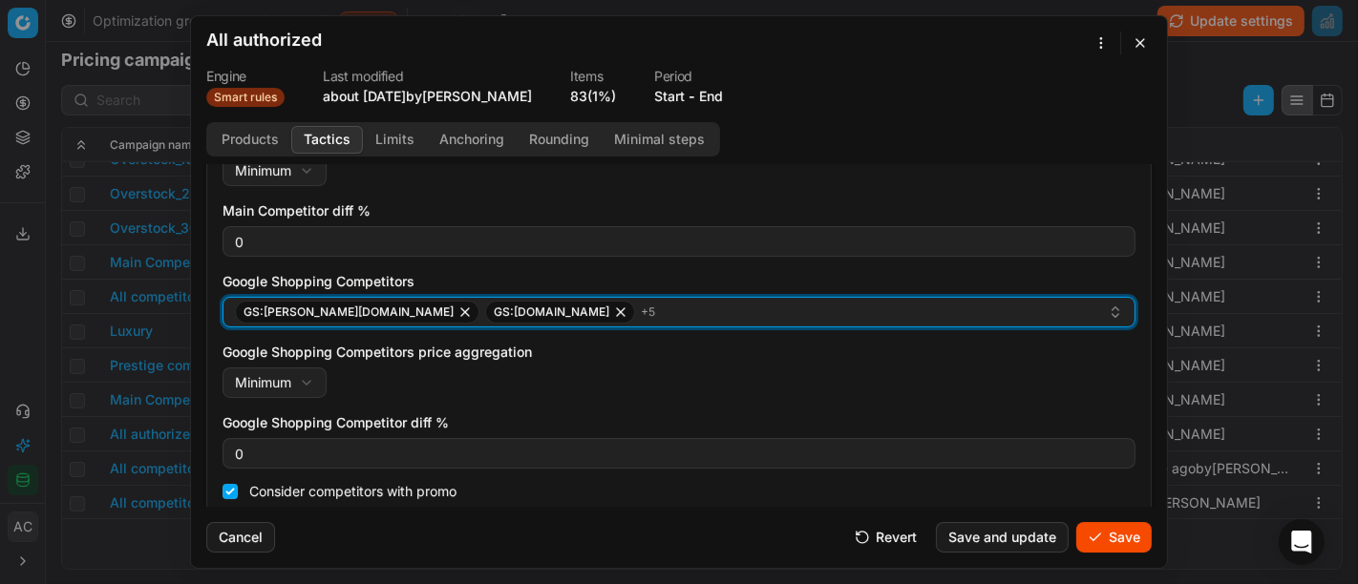
click at [619, 302] on div "GS:[PERSON_NAME][DOMAIN_NAME] GS:[DOMAIN_NAME] + 5" at bounding box center [671, 312] width 873 height 23
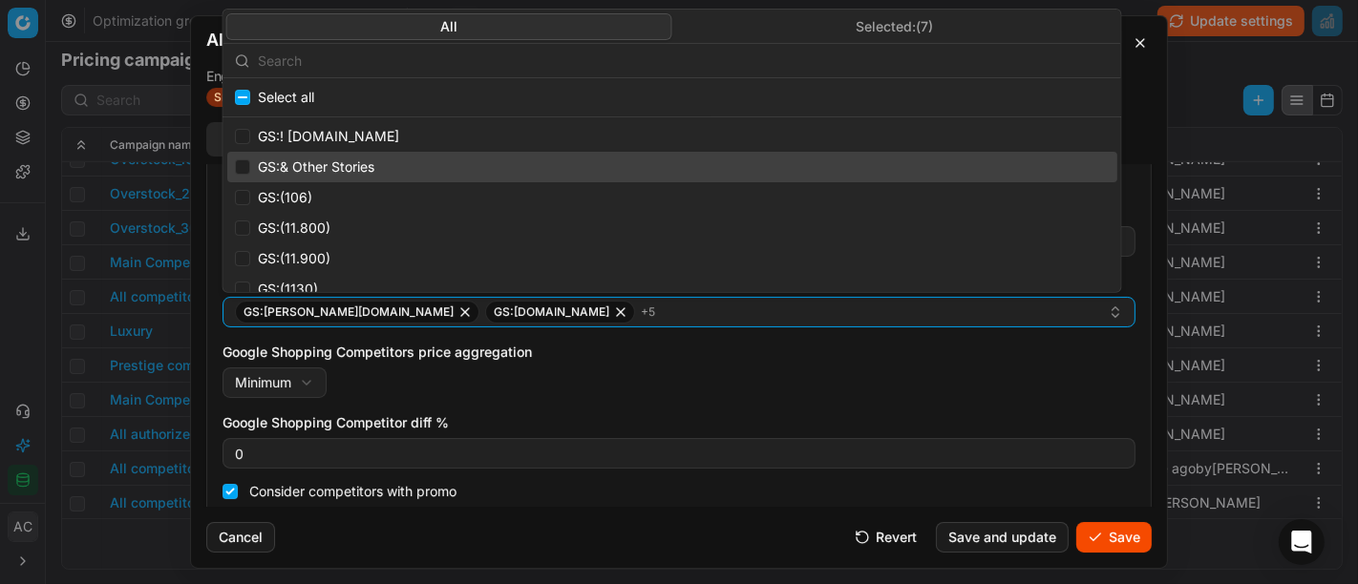
click at [554, 69] on input "text" at bounding box center [684, 60] width 852 height 38
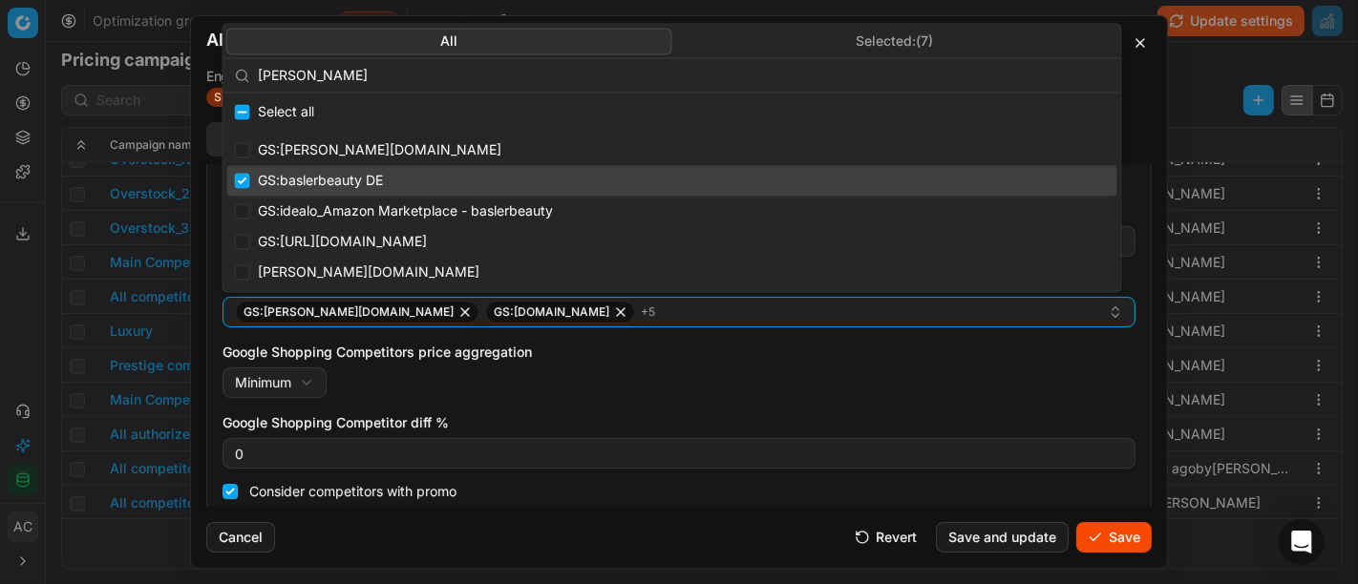
type input "[PERSON_NAME]"
click at [235, 179] on input "Suggestions" at bounding box center [242, 180] width 15 height 15
checkbox input "false"
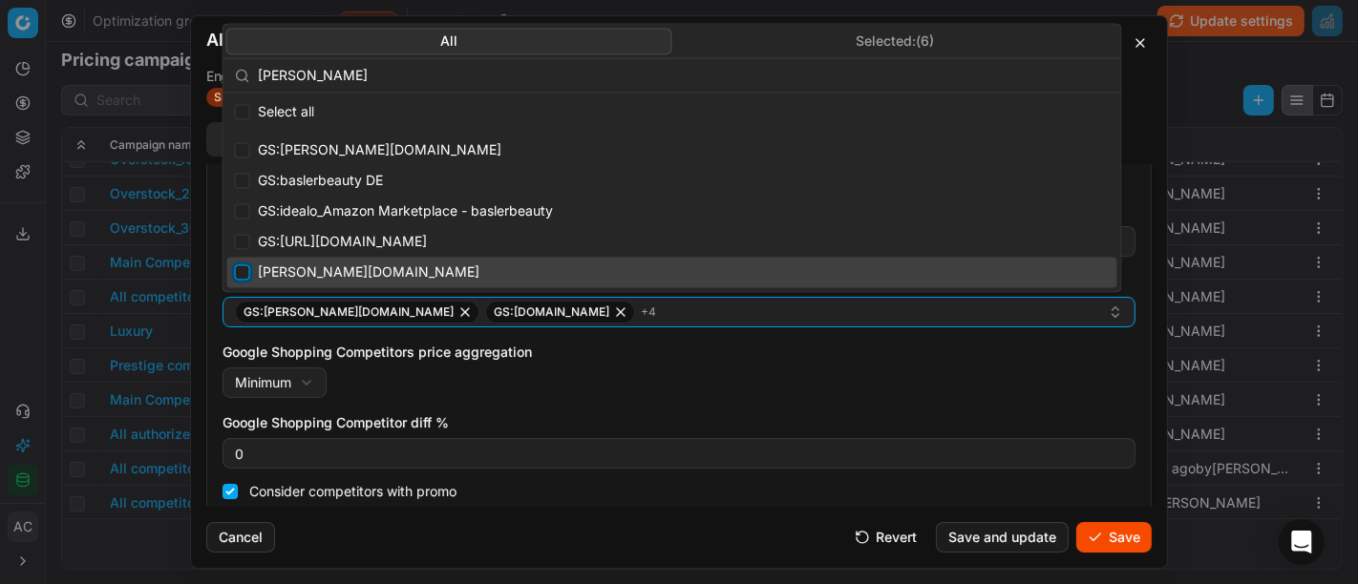
click at [242, 268] on input "Suggestions" at bounding box center [242, 272] width 15 height 15
checkbox input "true"
click at [673, 367] on div "Google Shopping Competitors price aggregation Minimum Minimum Maximum" at bounding box center [678, 370] width 913 height 55
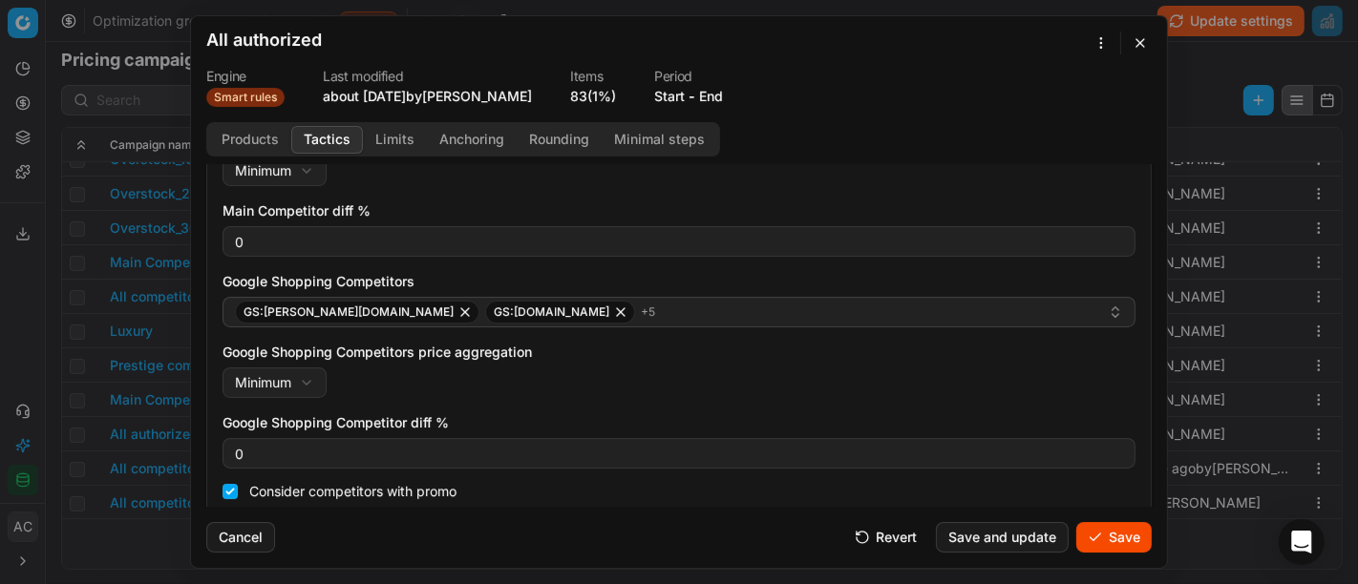
scroll to position [387, 0]
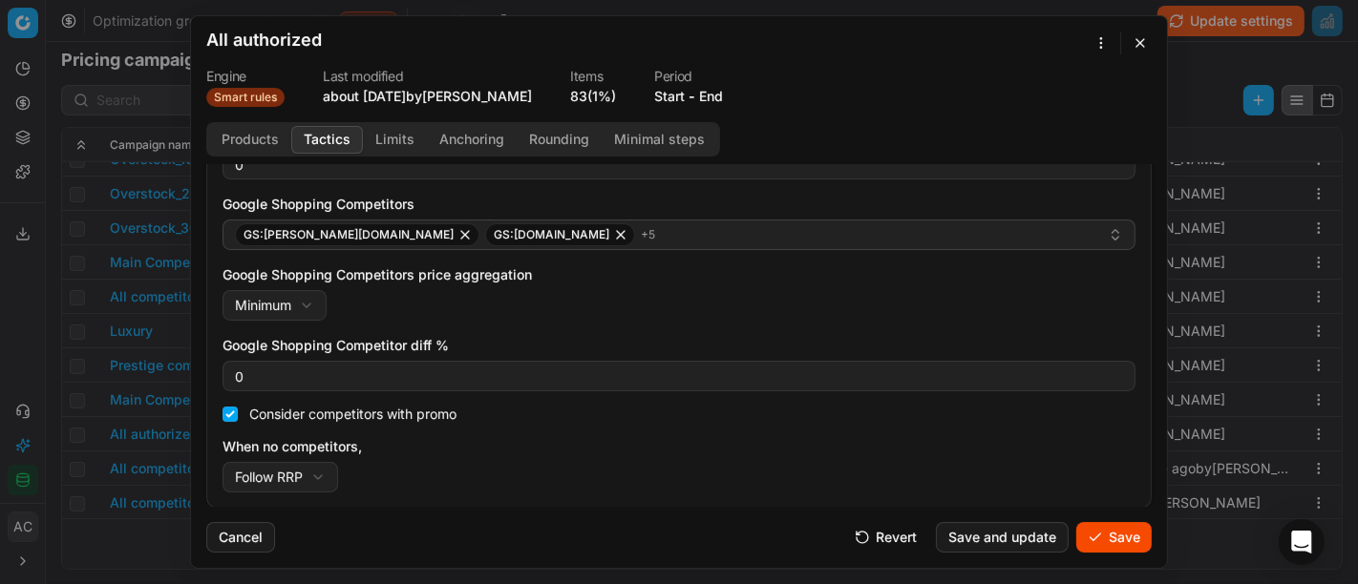
click at [1135, 538] on button "Save" at bounding box center [1113, 537] width 75 height 31
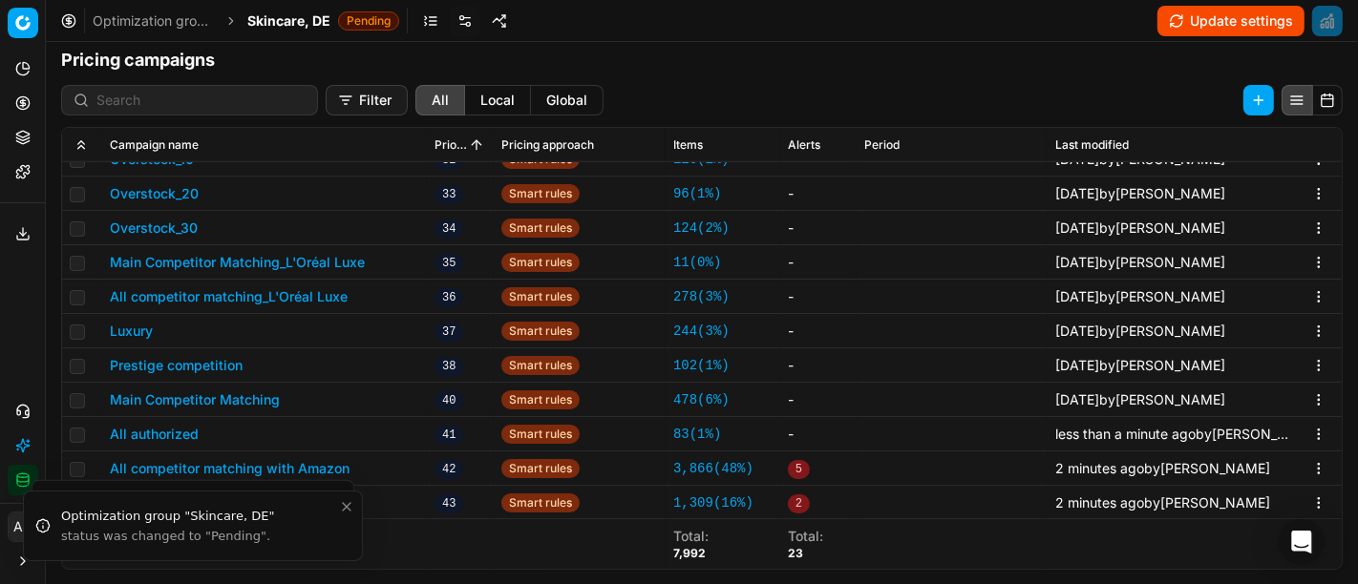
click at [179, 402] on button "Main Competitor Matching" at bounding box center [195, 400] width 170 height 19
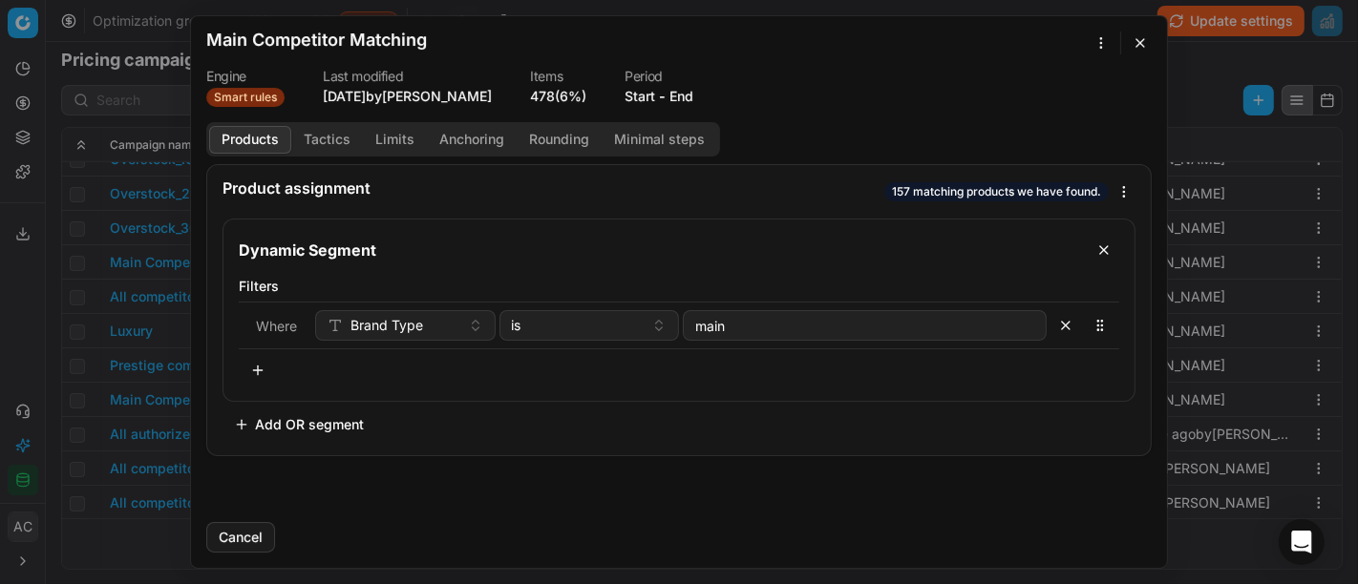
click at [334, 134] on button "Tactics" at bounding box center [327, 140] width 72 height 28
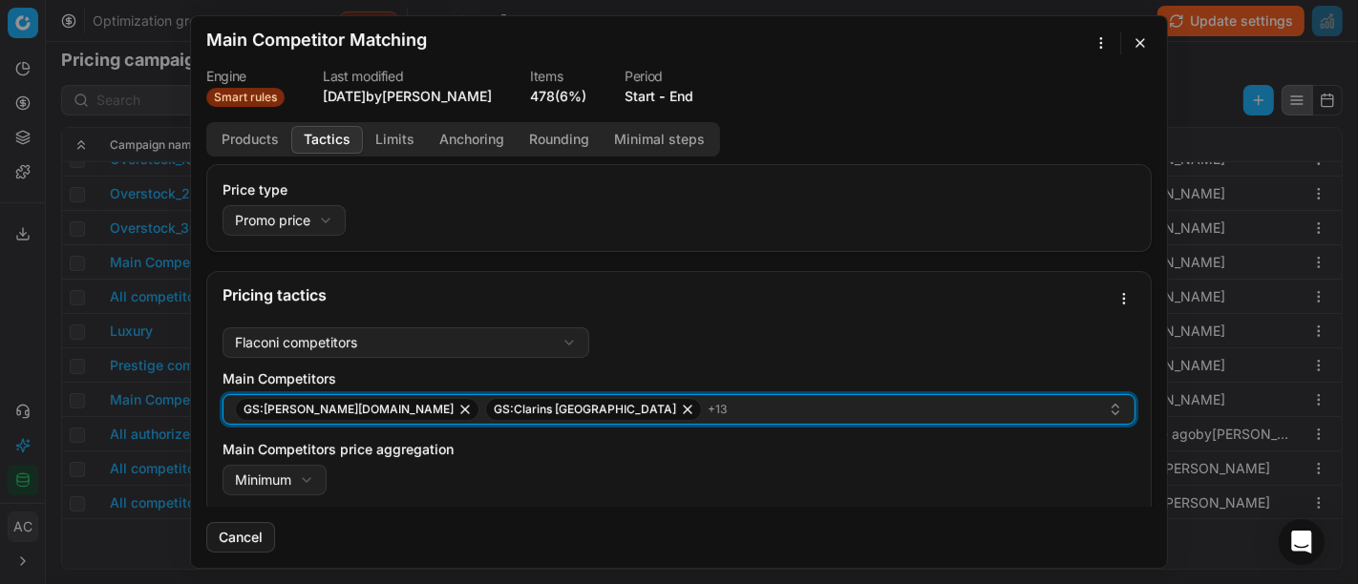
click at [628, 402] on div "GS:[PERSON_NAME][DOMAIN_NAME] GS:Clarins Deutschland + 13" at bounding box center [671, 409] width 873 height 23
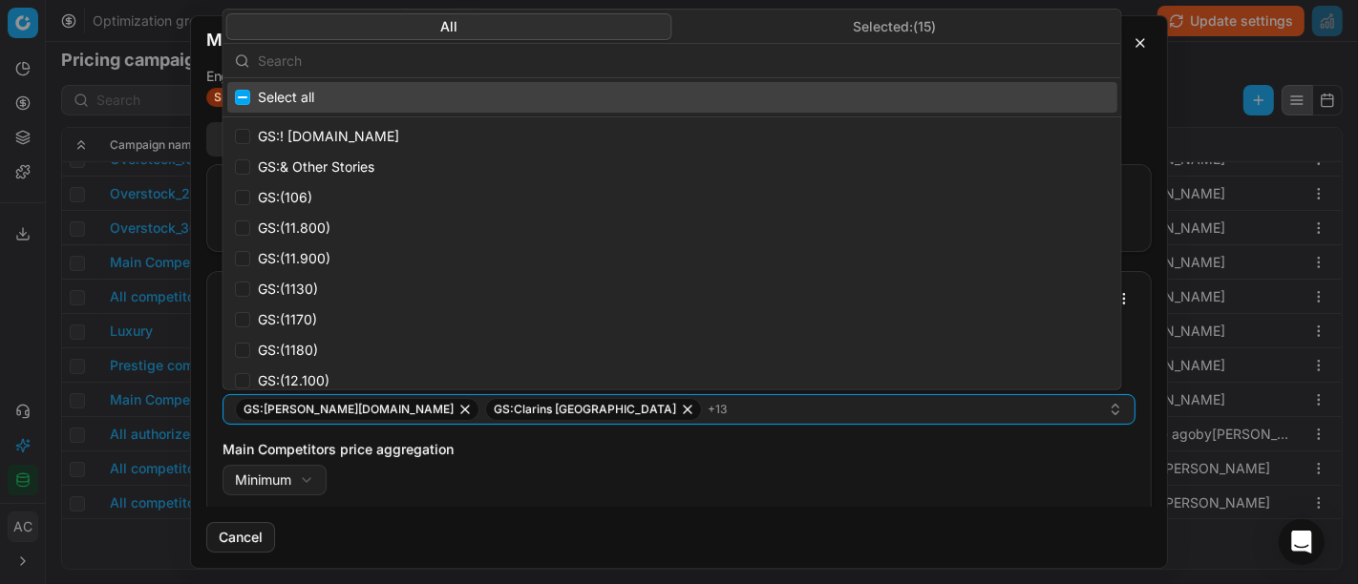
click at [567, 55] on input "text" at bounding box center [684, 60] width 852 height 38
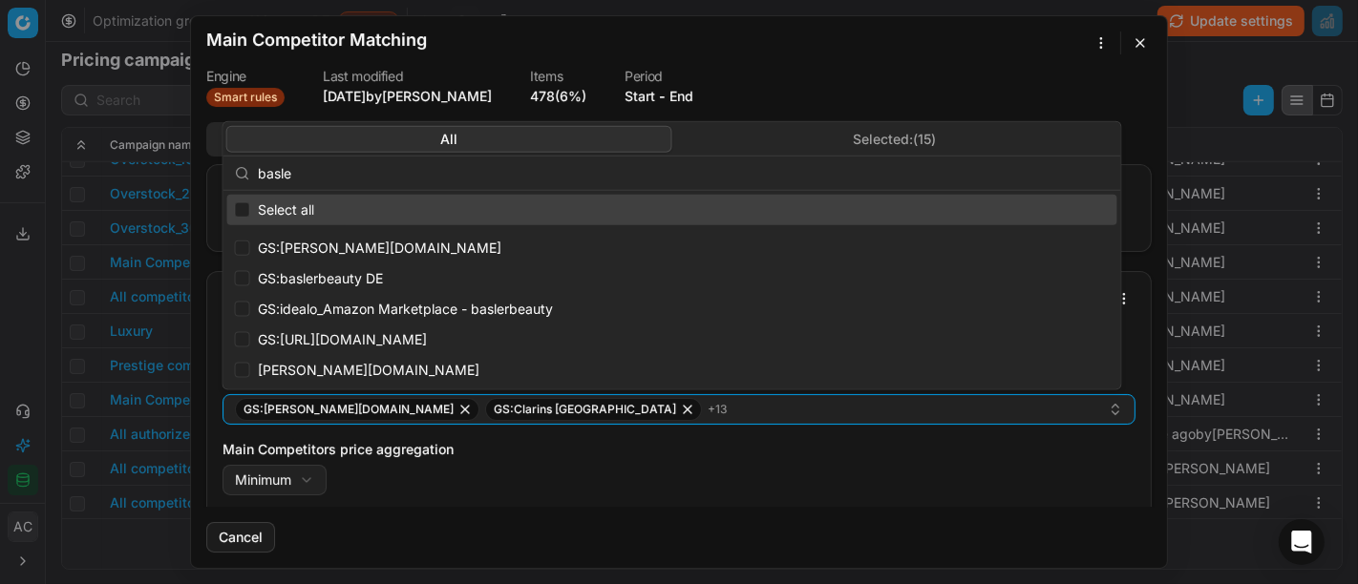
type input "[PERSON_NAME]"
click at [1144, 45] on button "button" at bounding box center [1140, 43] width 23 height 23
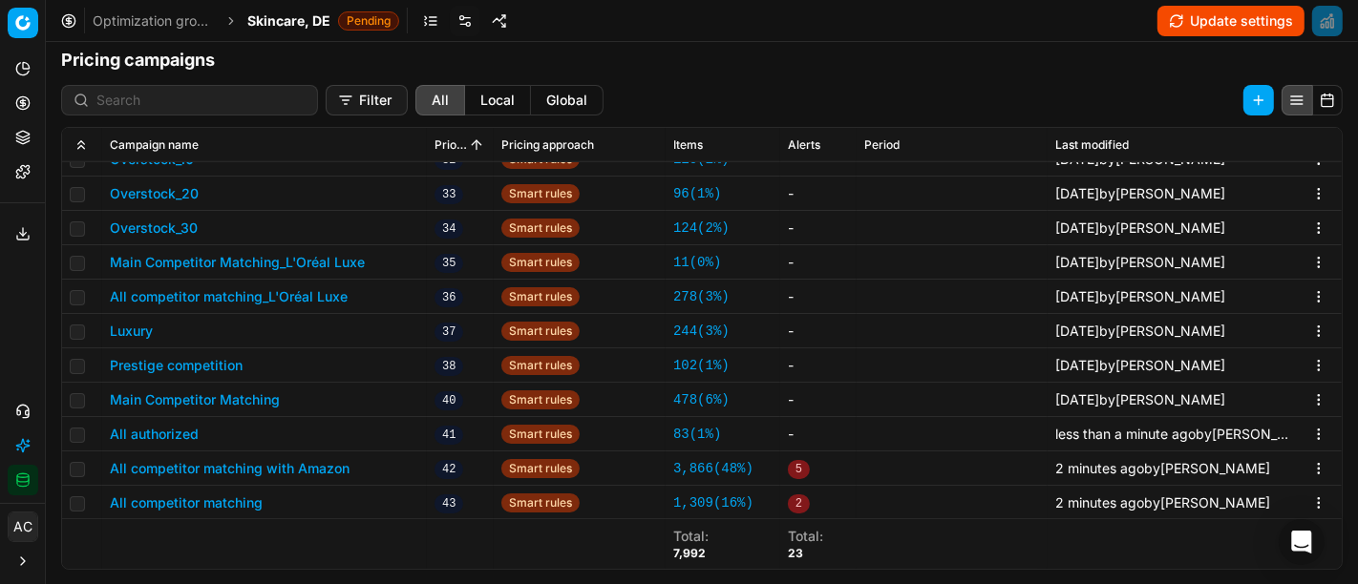
click at [182, 429] on button "All authorized" at bounding box center [154, 434] width 89 height 19
click at [131, 224] on div "We are saving PC settings. Please wait, it should take a few minutes All author…" at bounding box center [679, 292] width 1358 height 584
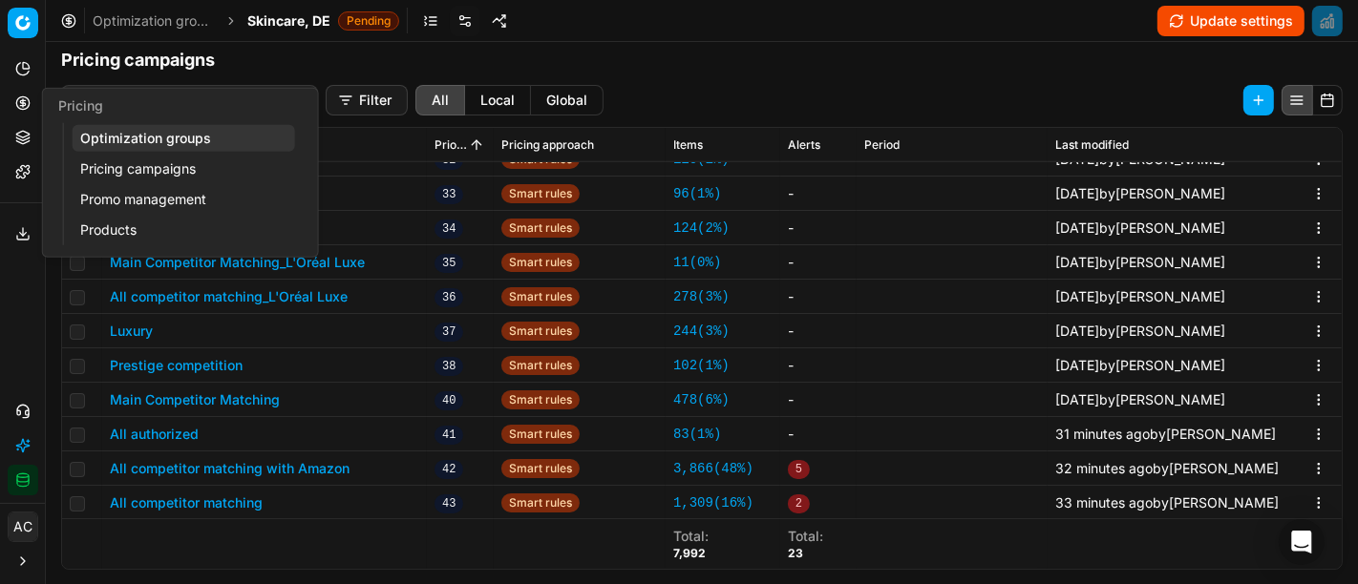
click at [149, 132] on link "Optimization groups" at bounding box center [184, 138] width 222 height 27
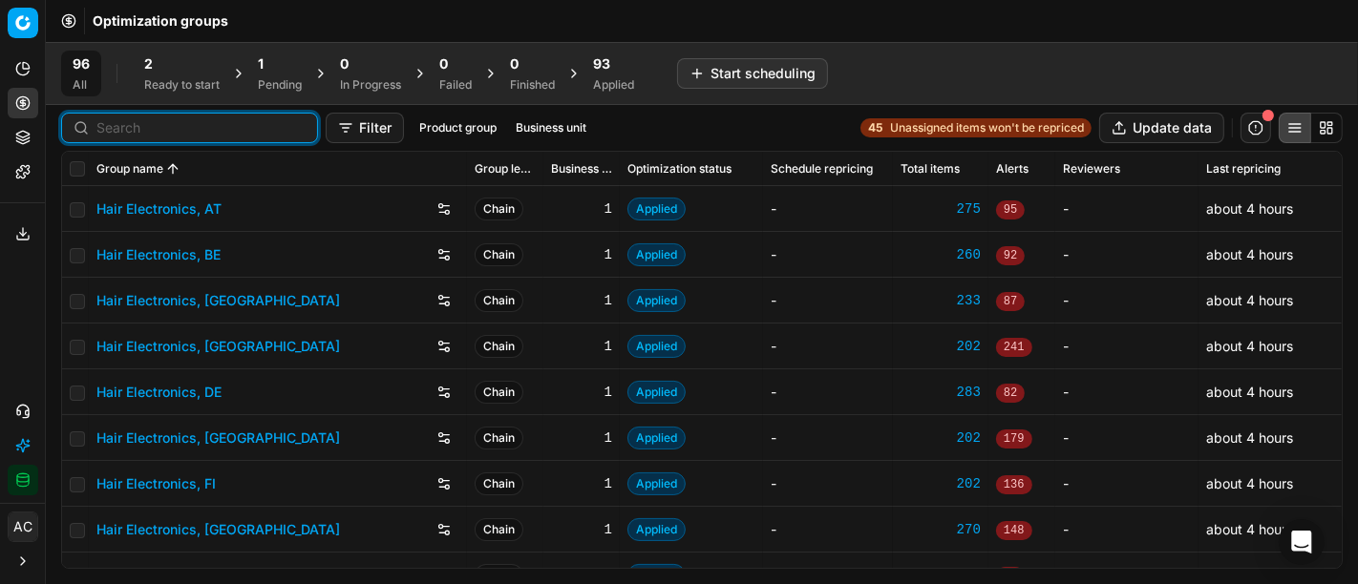
click at [113, 127] on input at bounding box center [200, 127] width 209 height 19
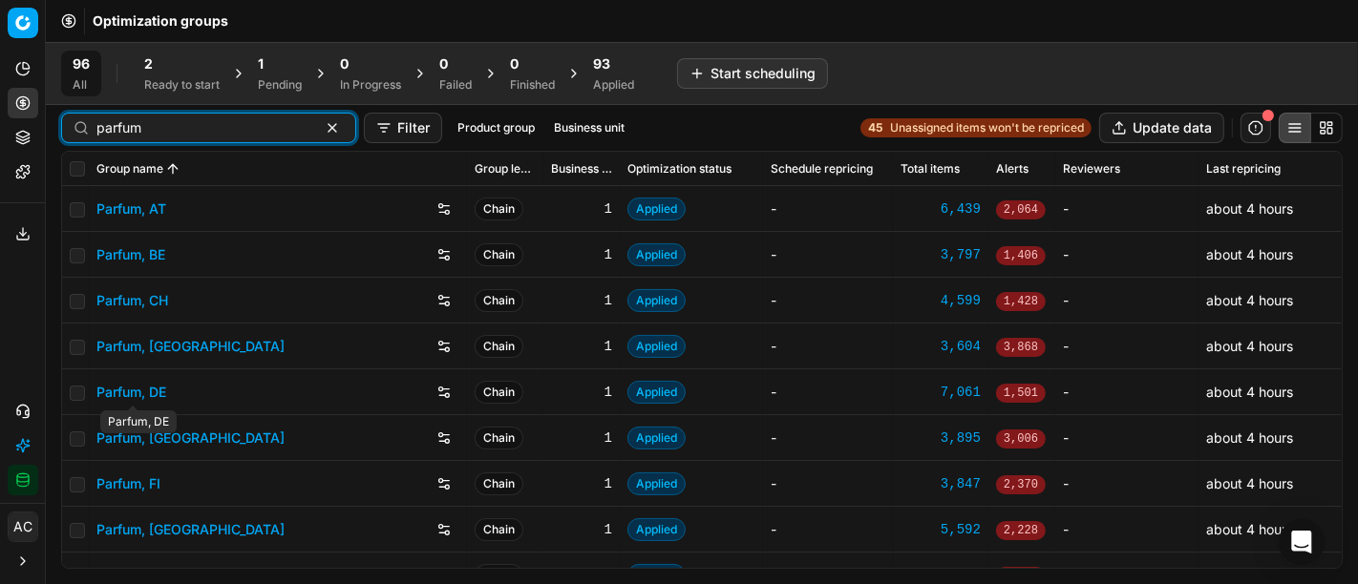
type input "parfum"
click at [139, 392] on link "Parfum, DE" at bounding box center [131, 392] width 70 height 19
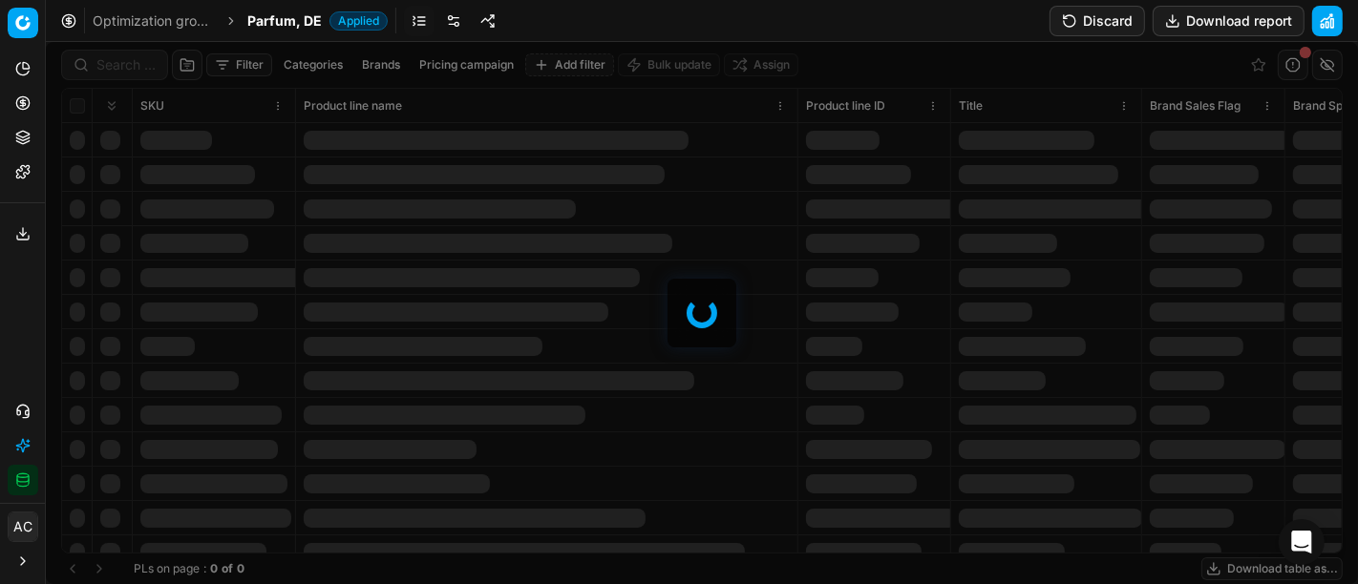
click at [98, 68] on div at bounding box center [702, 313] width 1312 height 542
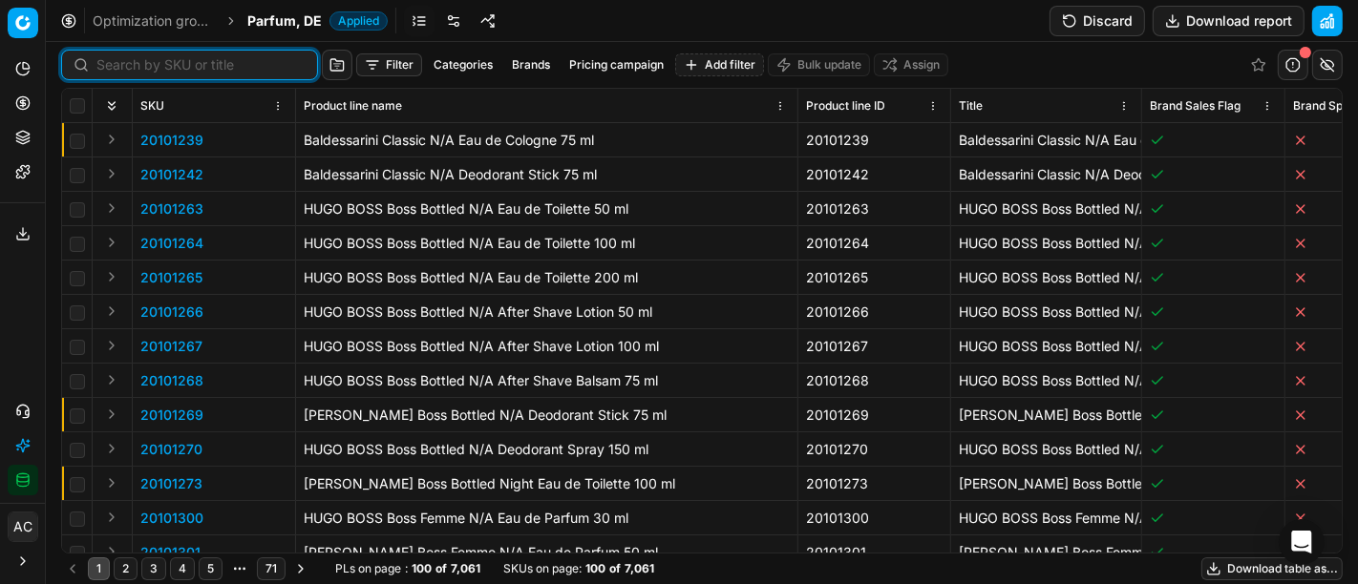
click at [98, 68] on input at bounding box center [200, 64] width 209 height 19
paste input "20160001"
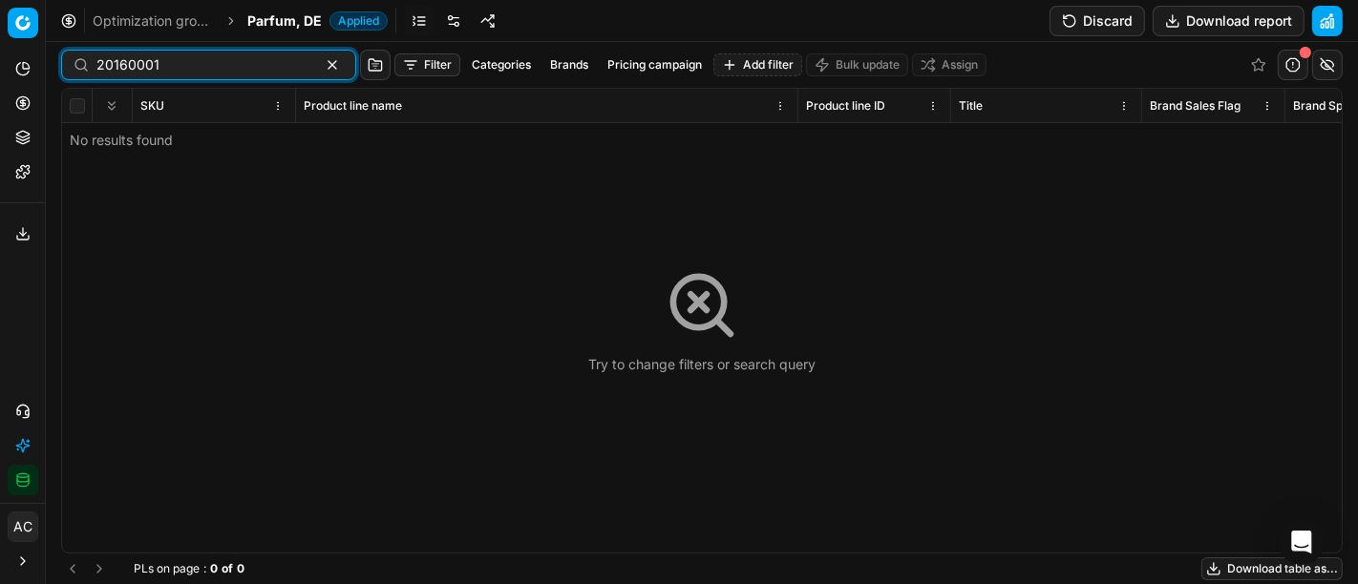
type input "20160001"
click at [810, 171] on div "Try to change filters or search query" at bounding box center [702, 321] width 1280 height 464
click at [1281, 272] on div "Try to change filters or search query" at bounding box center [702, 321] width 1280 height 464
click at [1093, 341] on div "Try to change filters or search query" at bounding box center [702, 321] width 1280 height 464
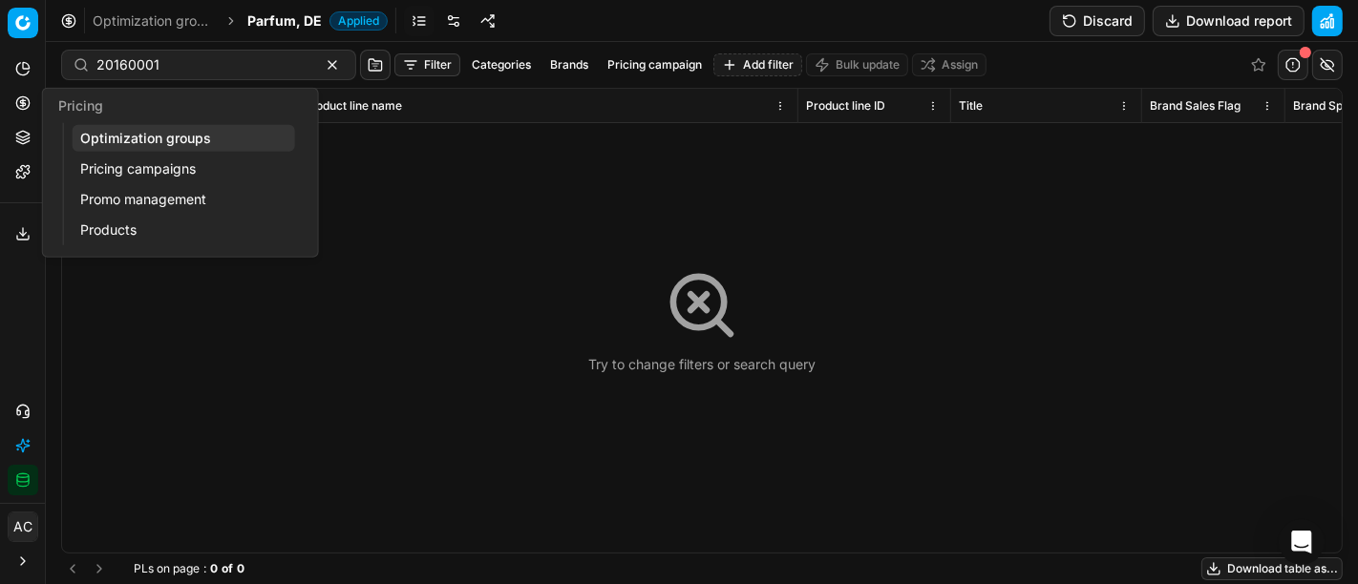
click at [24, 94] on button "Pricing" at bounding box center [23, 103] width 31 height 31
click at [125, 130] on link "Optimization groups" at bounding box center [184, 138] width 222 height 27
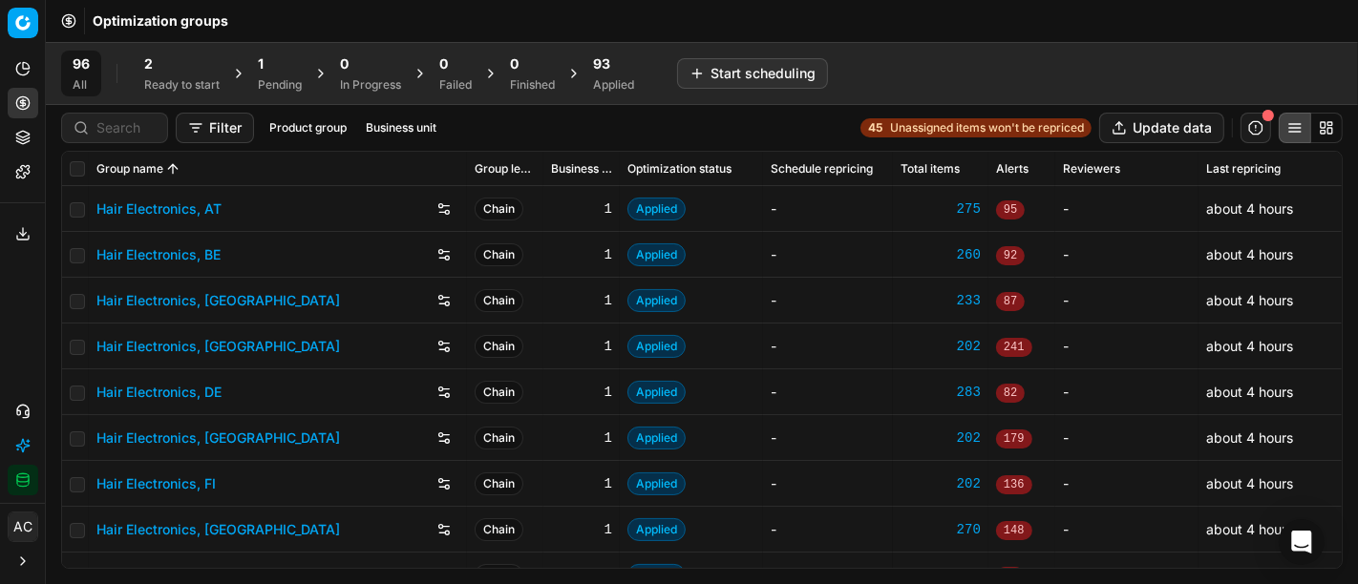
click at [146, 79] on div "Ready to start" at bounding box center [181, 84] width 75 height 15
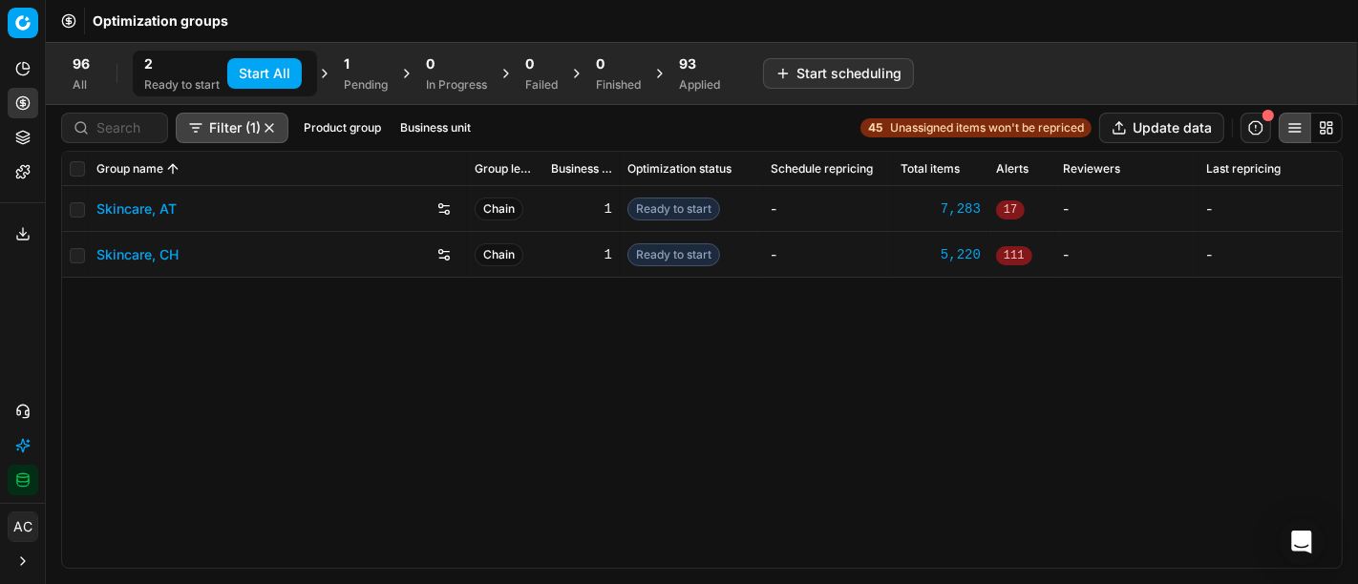
click at [682, 72] on span "93" at bounding box center [687, 63] width 17 height 19
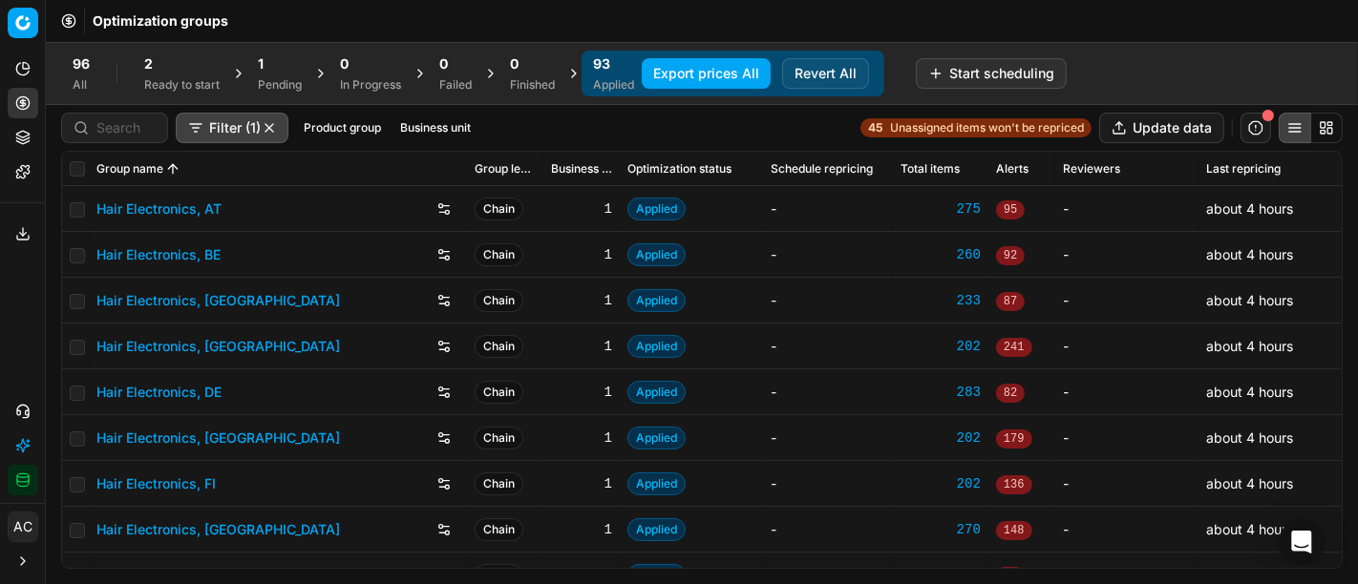
click at [425, 132] on button "Business unit" at bounding box center [435, 127] width 86 height 23
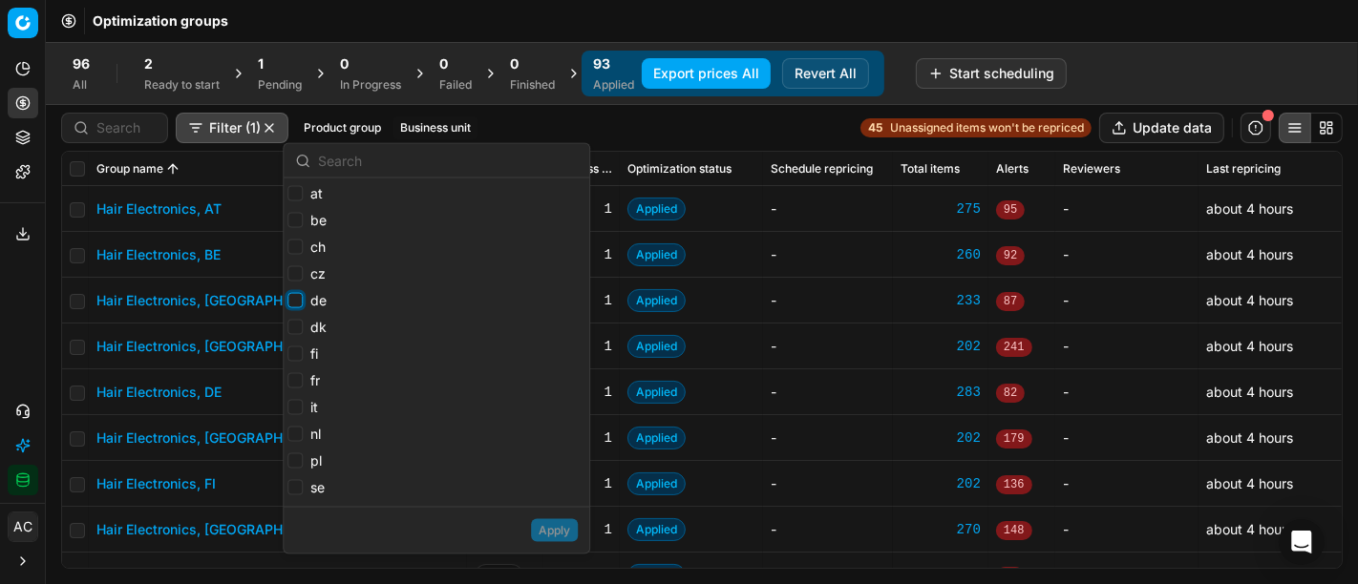
click at [289, 297] on input "de" at bounding box center [294, 300] width 15 height 15
checkbox input "true"
click at [564, 525] on button "Apply" at bounding box center [554, 530] width 47 height 23
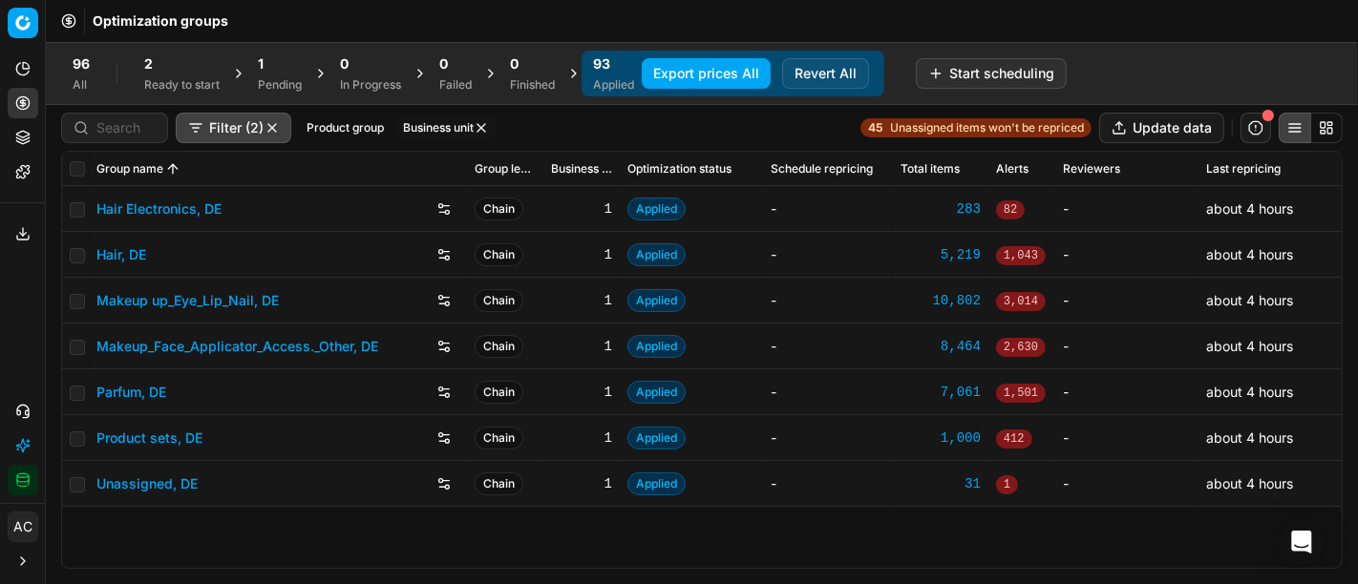
click at [64, 165] on th at bounding box center [75, 169] width 27 height 34
click at [78, 166] on input "checkbox" at bounding box center [77, 168] width 15 height 15
checkbox input "true"
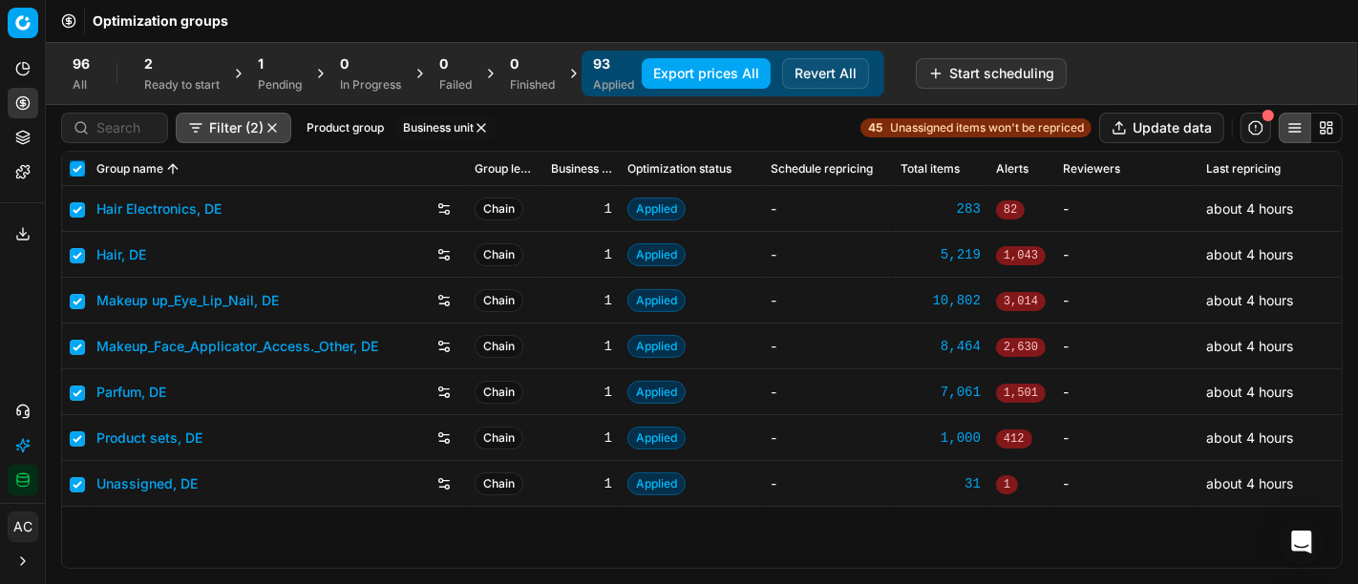
checkbox input "true"
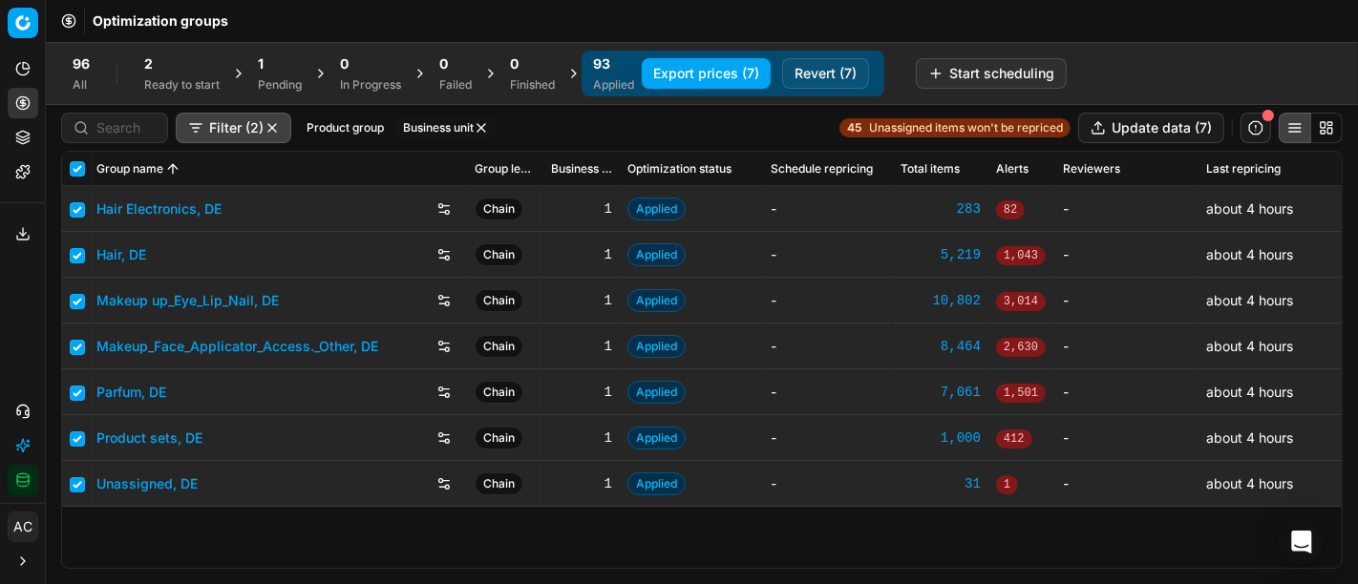
click at [843, 64] on button "Revert (7)" at bounding box center [825, 73] width 87 height 31
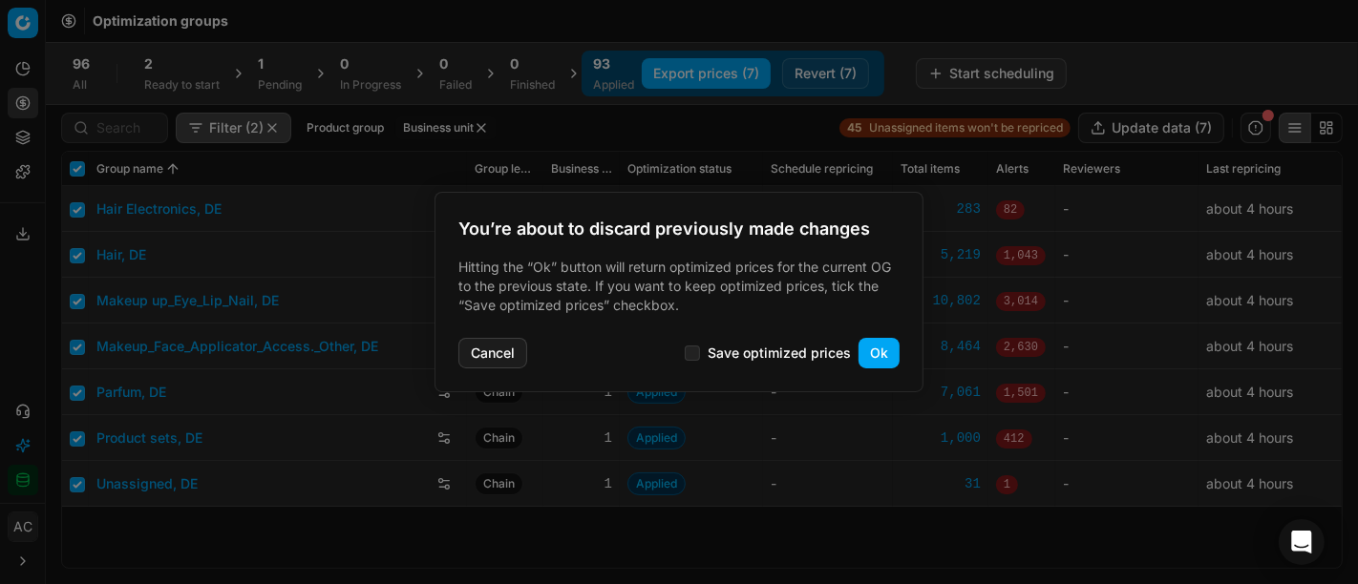
click at [877, 360] on button "Ok" at bounding box center [878, 353] width 41 height 31
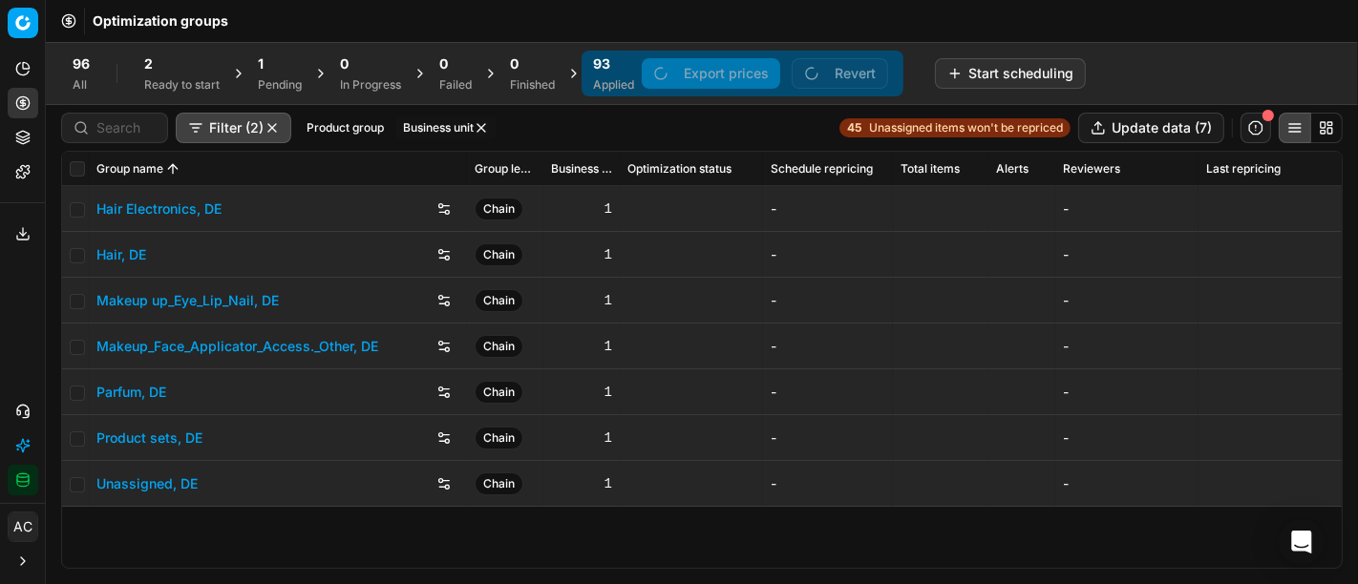
checkbox input "false"
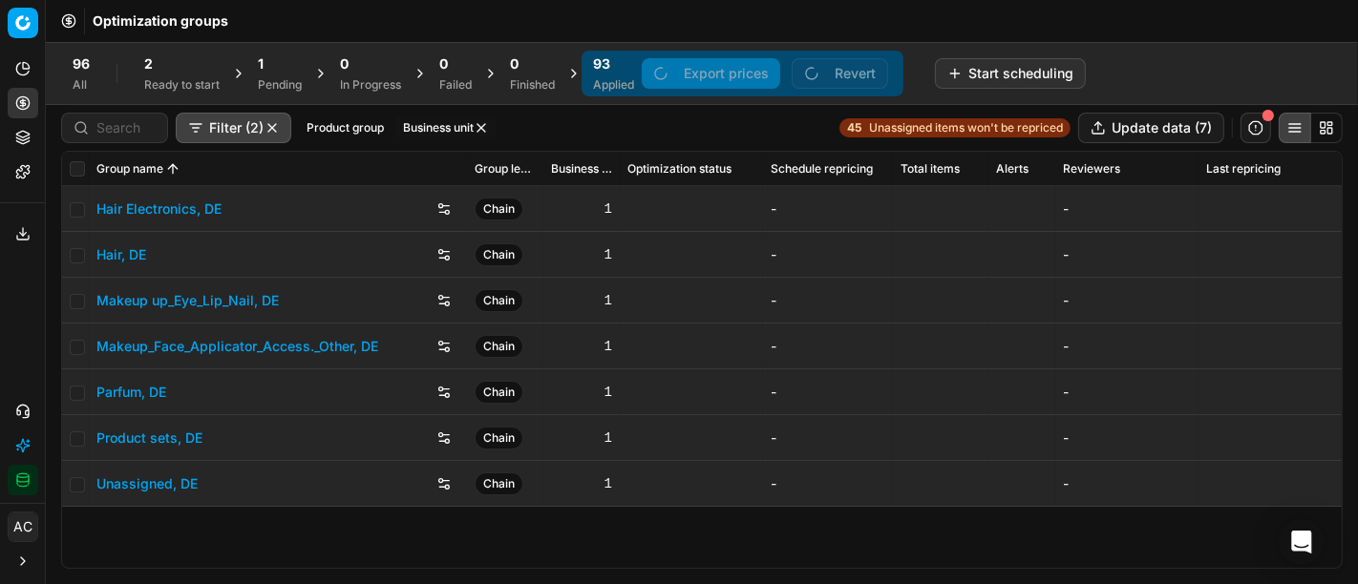
checkbox input "false"
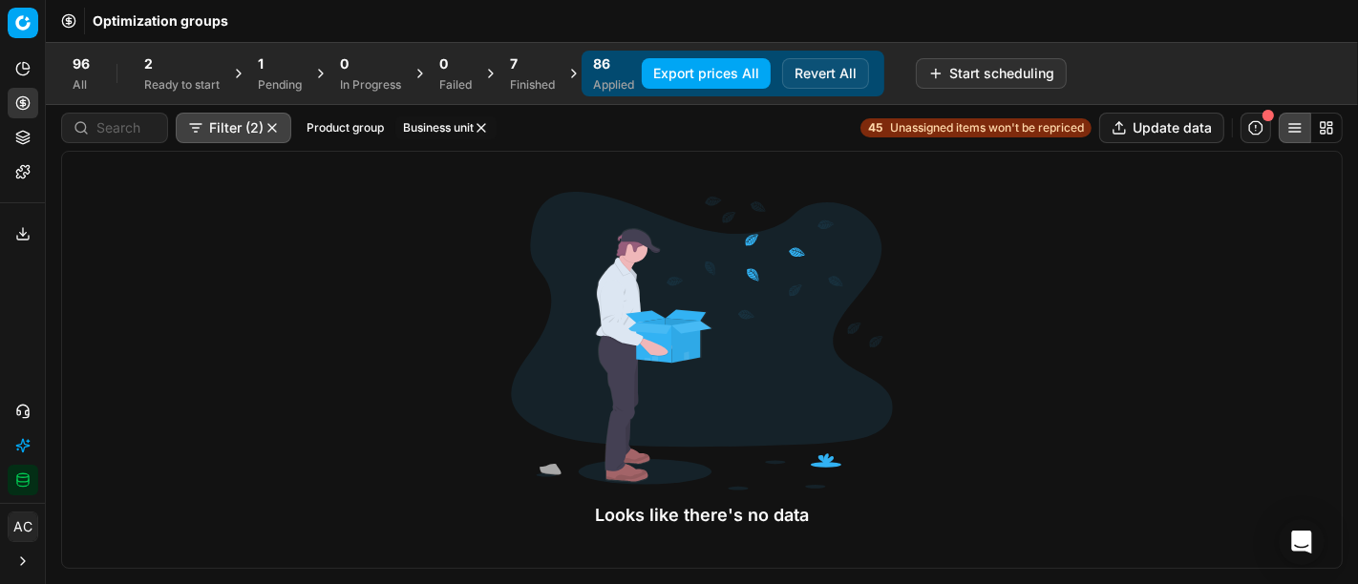
click at [534, 74] on div "7 Finished" at bounding box center [532, 73] width 45 height 38
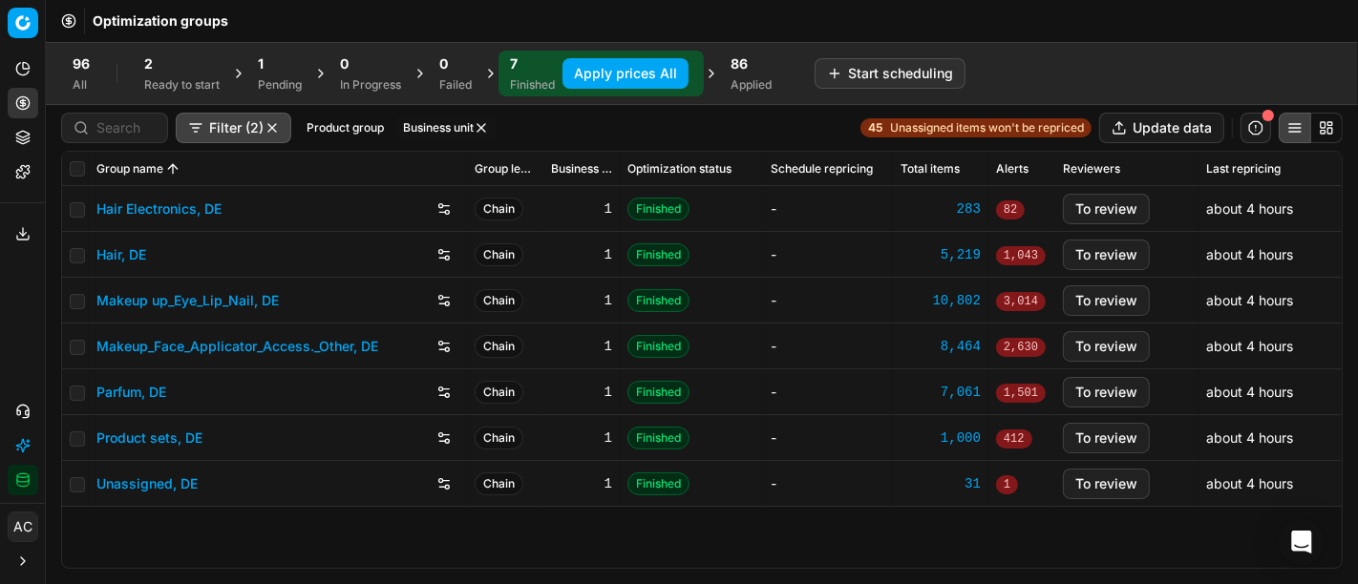
click at [171, 77] on div "Ready to start" at bounding box center [181, 84] width 75 height 15
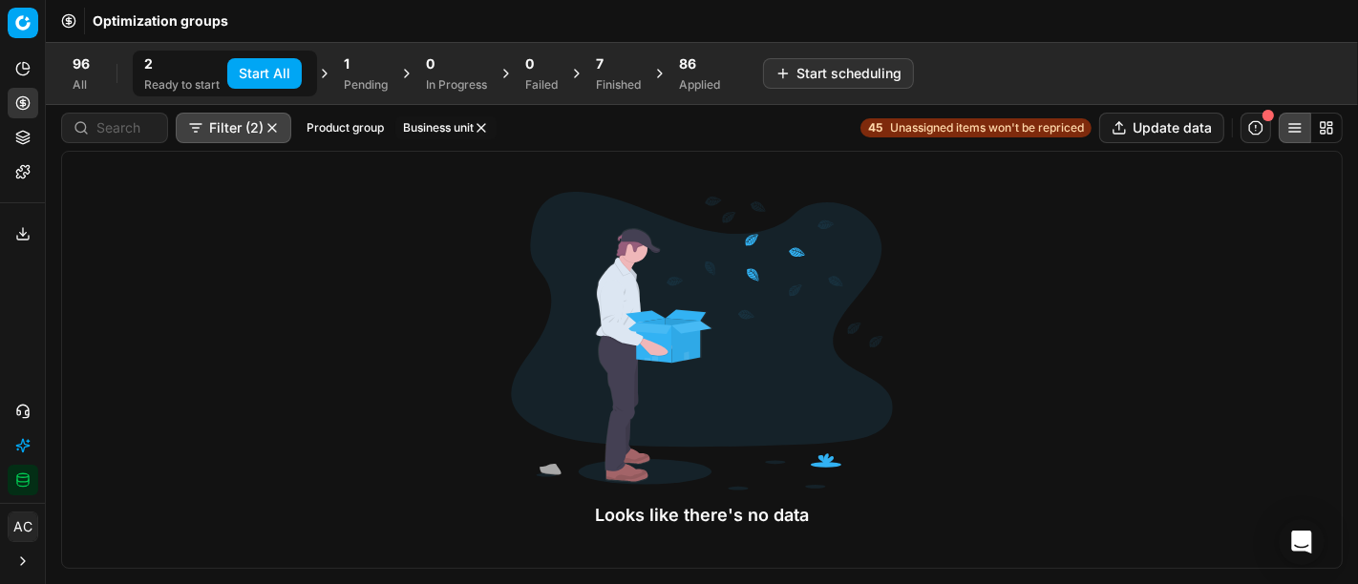
click at [342, 78] on div "1 Pending" at bounding box center [365, 74] width 67 height 46
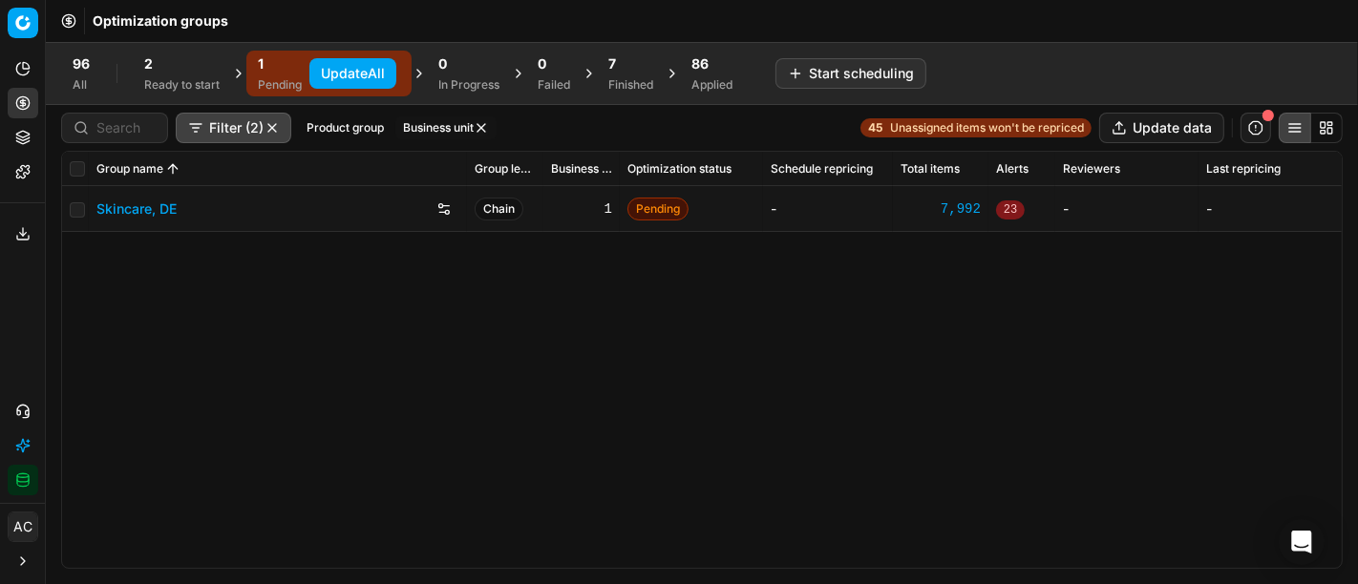
click at [144, 208] on link "Skincare, DE" at bounding box center [136, 209] width 80 height 19
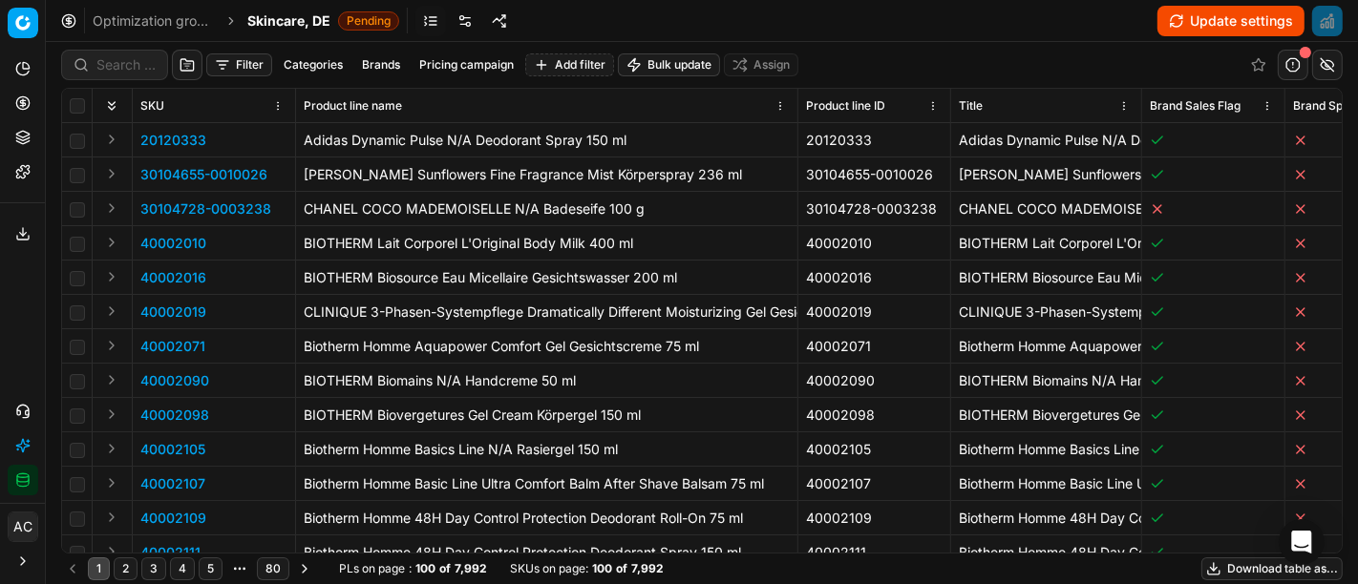
click at [428, 23] on link at bounding box center [430, 21] width 31 height 31
click at [466, 17] on link at bounding box center [465, 21] width 31 height 31
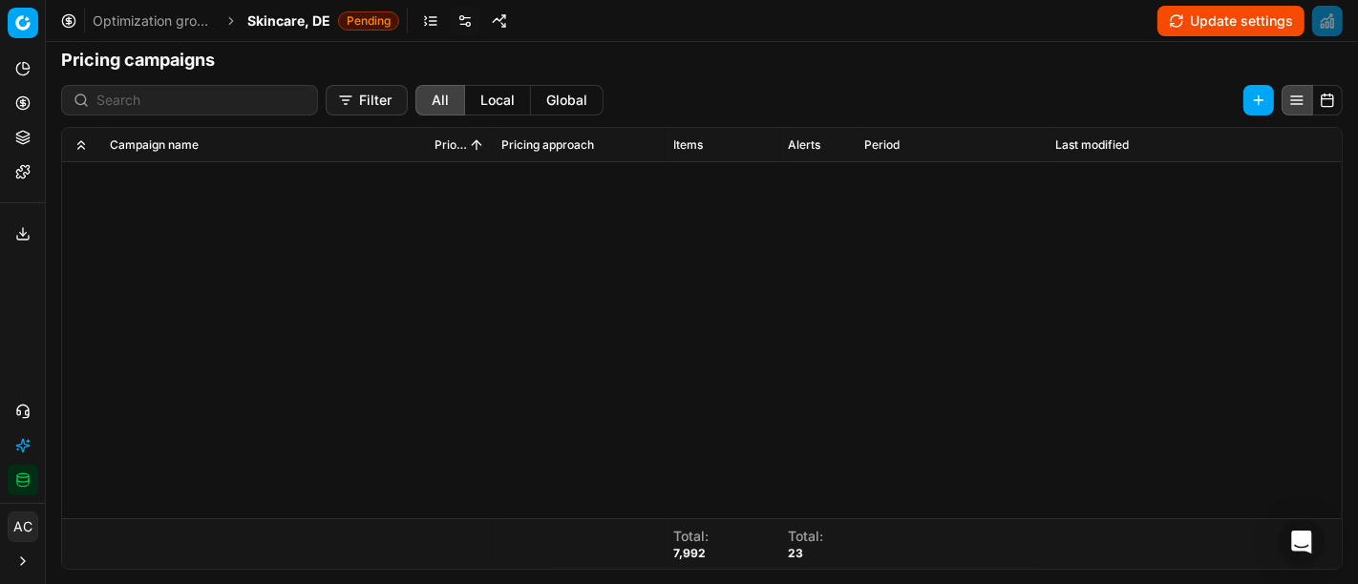
scroll to position [1170, 0]
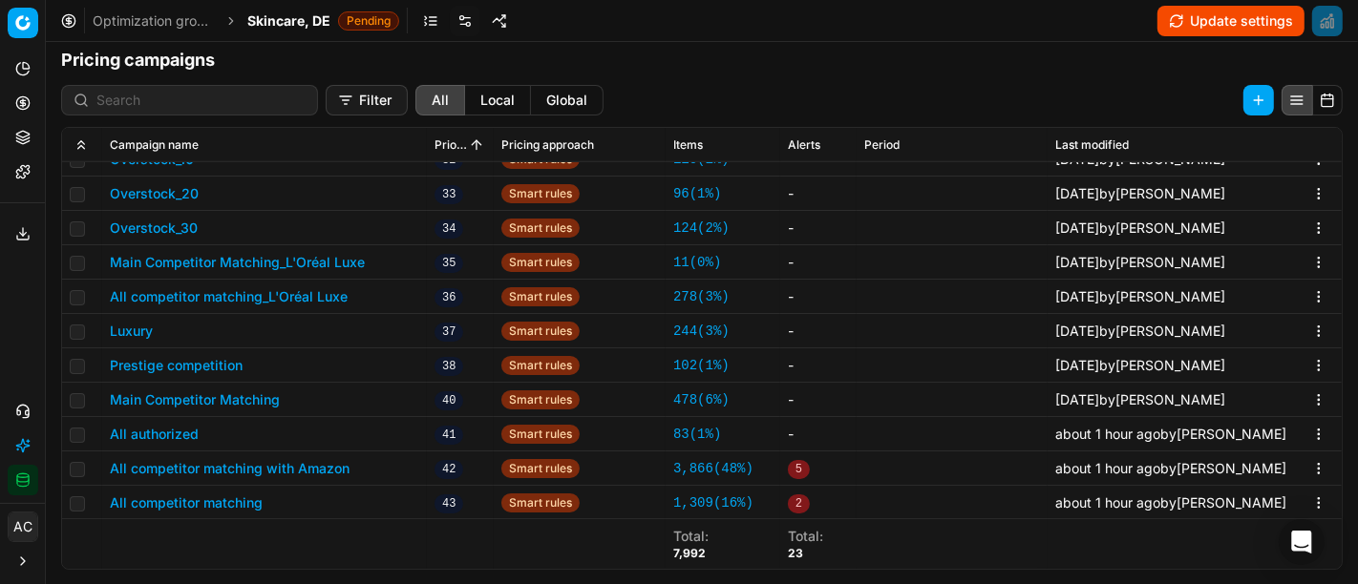
click at [221, 501] on button "All competitor matching" at bounding box center [186, 503] width 153 height 19
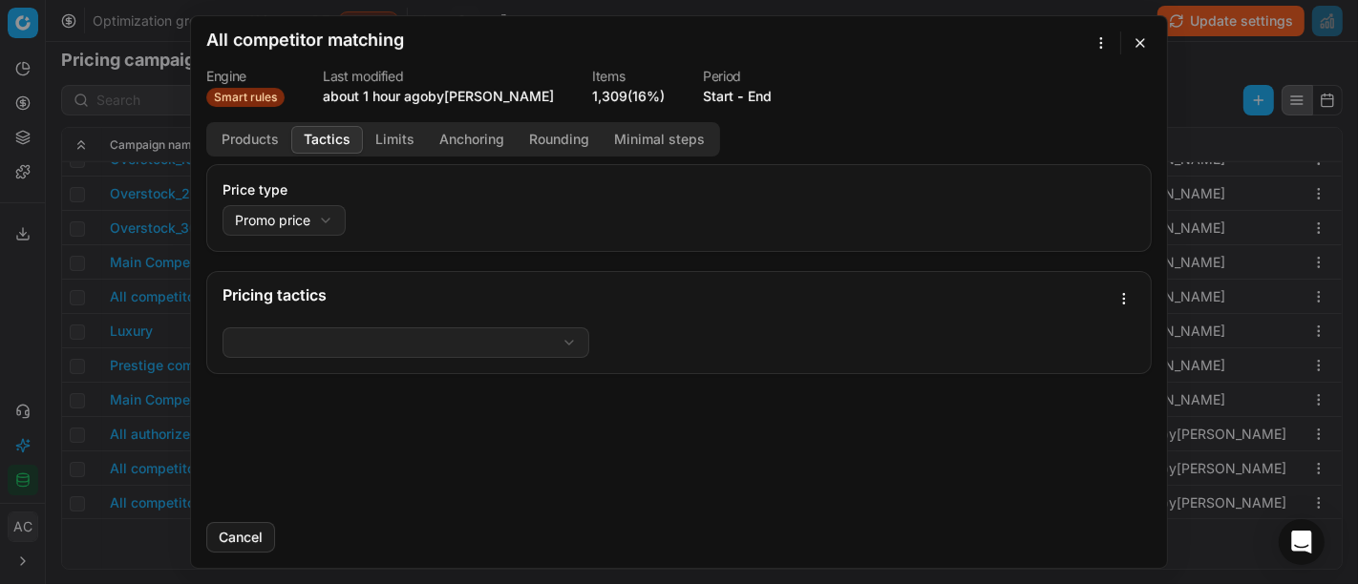
click at [317, 138] on button "Tactics" at bounding box center [327, 140] width 72 height 28
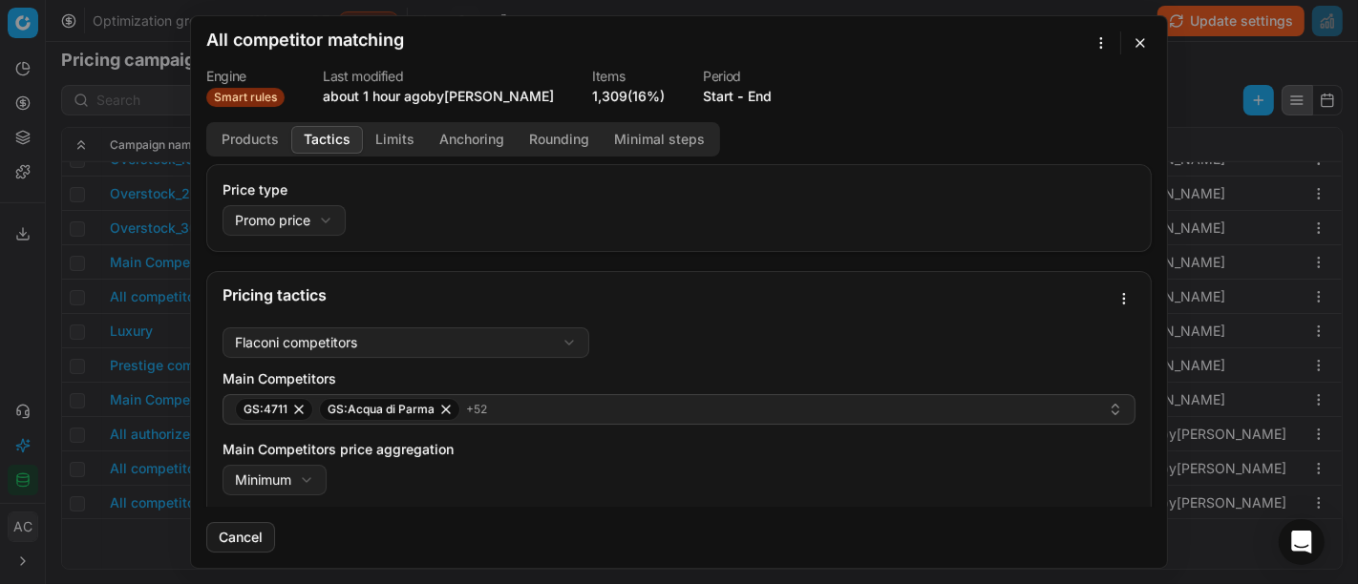
scroll to position [68, 0]
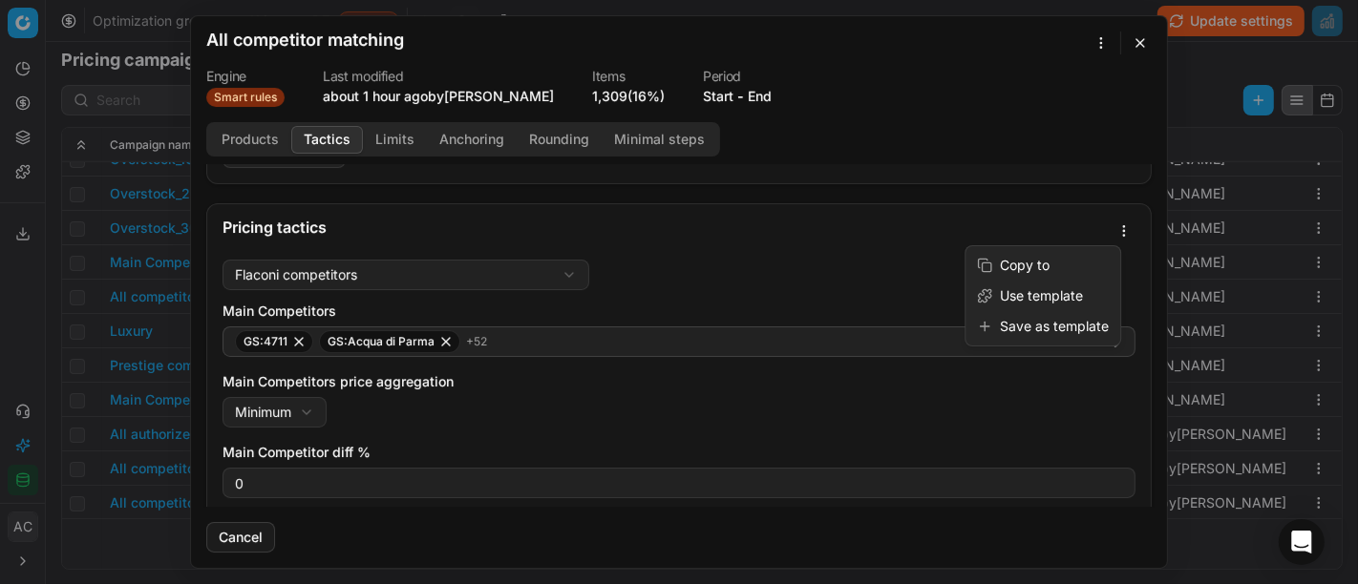
click at [1109, 228] on div "We are saving PC settings. Please wait, it should take a few minutes All compet…" at bounding box center [679, 292] width 1358 height 584
click at [1066, 326] on div "Save as template" at bounding box center [1042, 326] width 147 height 31
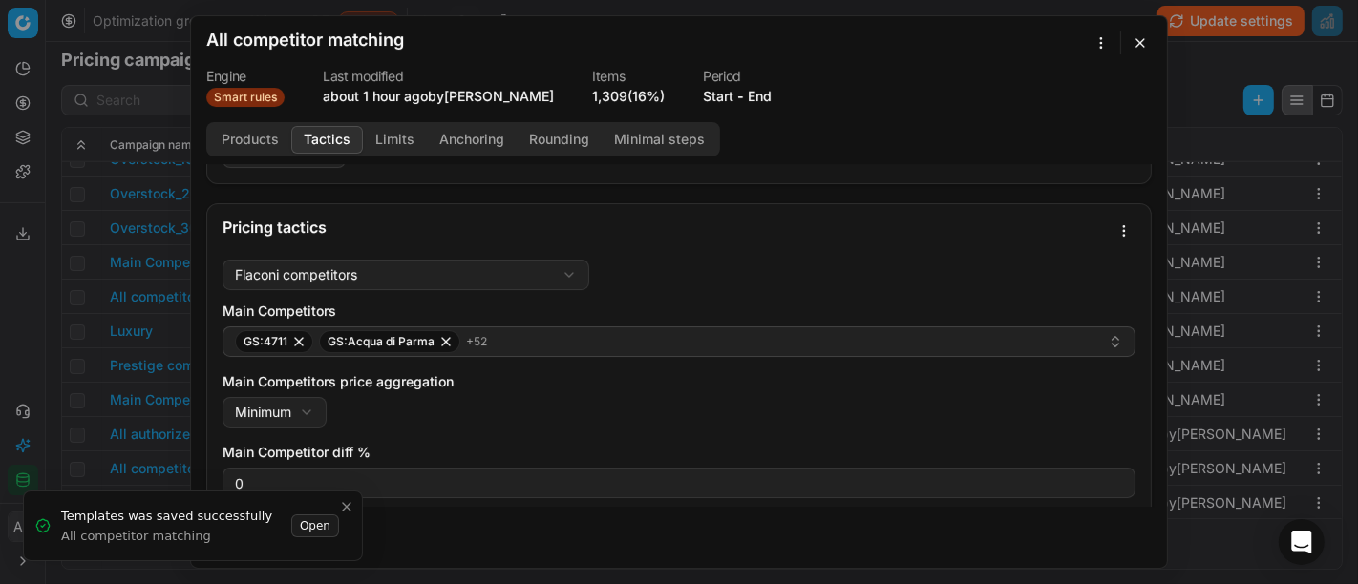
click at [54, 314] on div "We are saving PC settings. Please wait, it should take a few minutes All compet…" at bounding box center [679, 292] width 1358 height 584
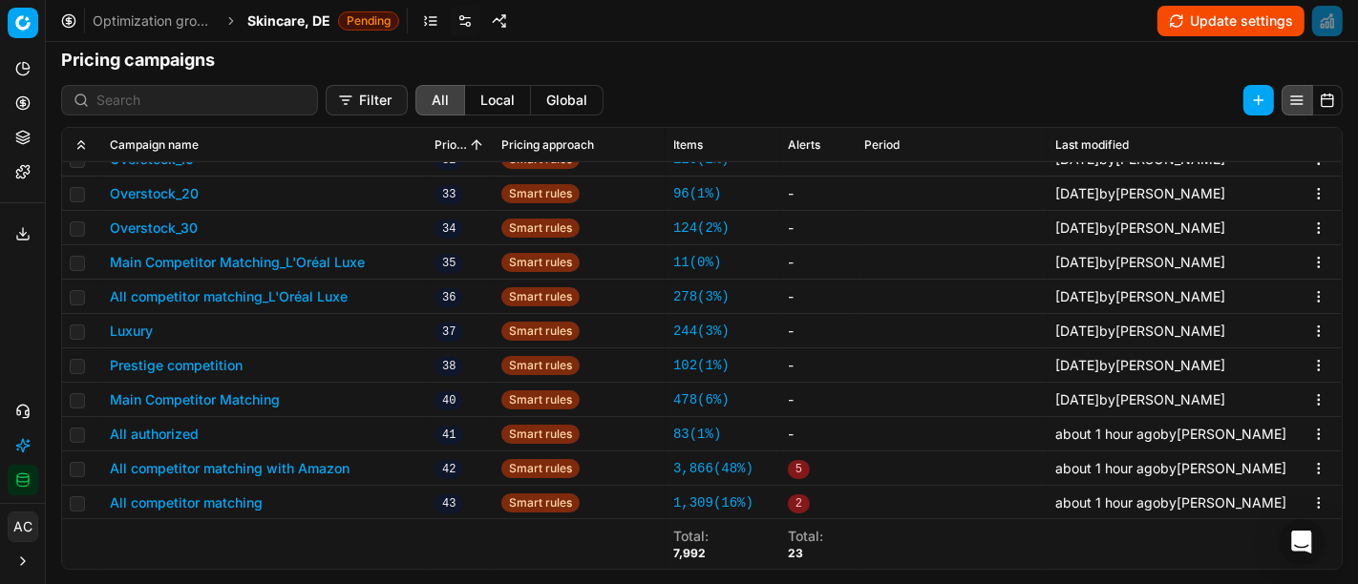
click at [231, 465] on button "All competitor matching with Amazon" at bounding box center [230, 468] width 240 height 19
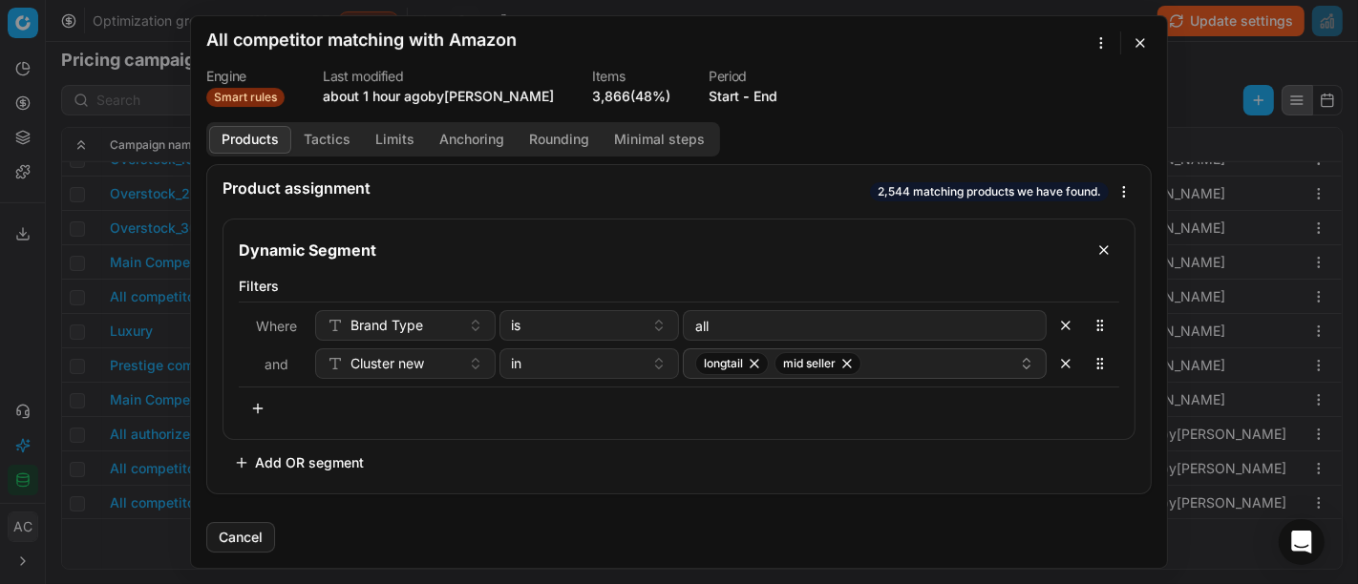
click at [312, 135] on button "Tactics" at bounding box center [327, 140] width 72 height 28
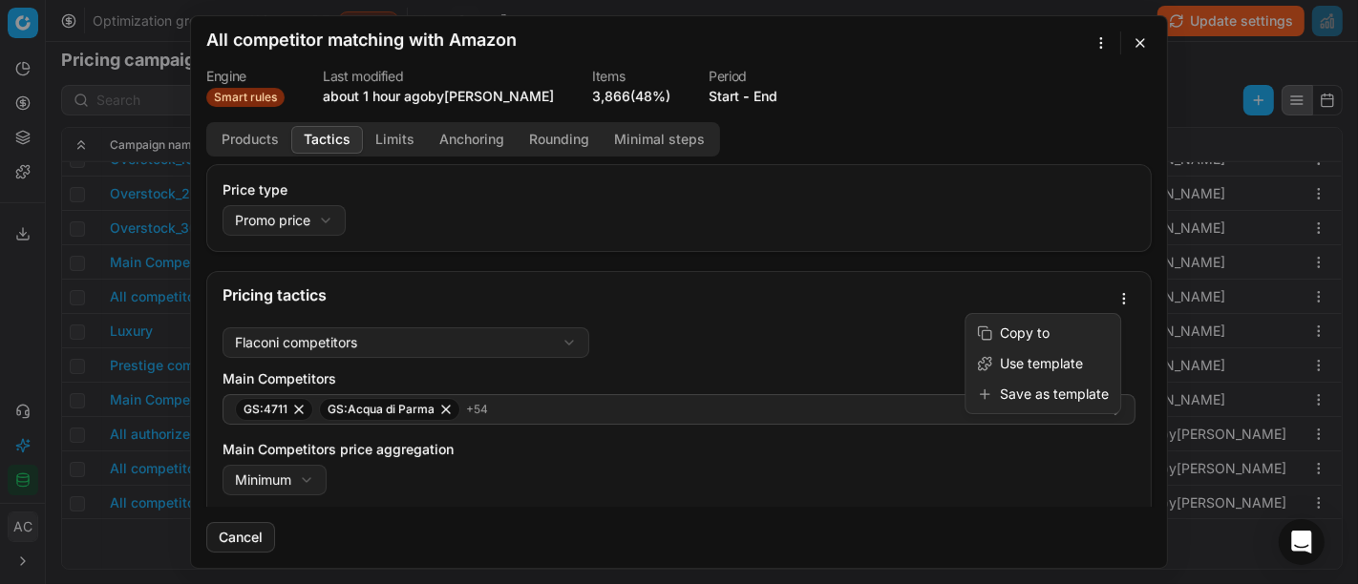
click at [1102, 301] on div "We are saving PC settings. Please wait, it should take a few minutes All compet…" at bounding box center [679, 292] width 1358 height 584
click at [1063, 402] on div "Save as template" at bounding box center [1042, 394] width 147 height 31
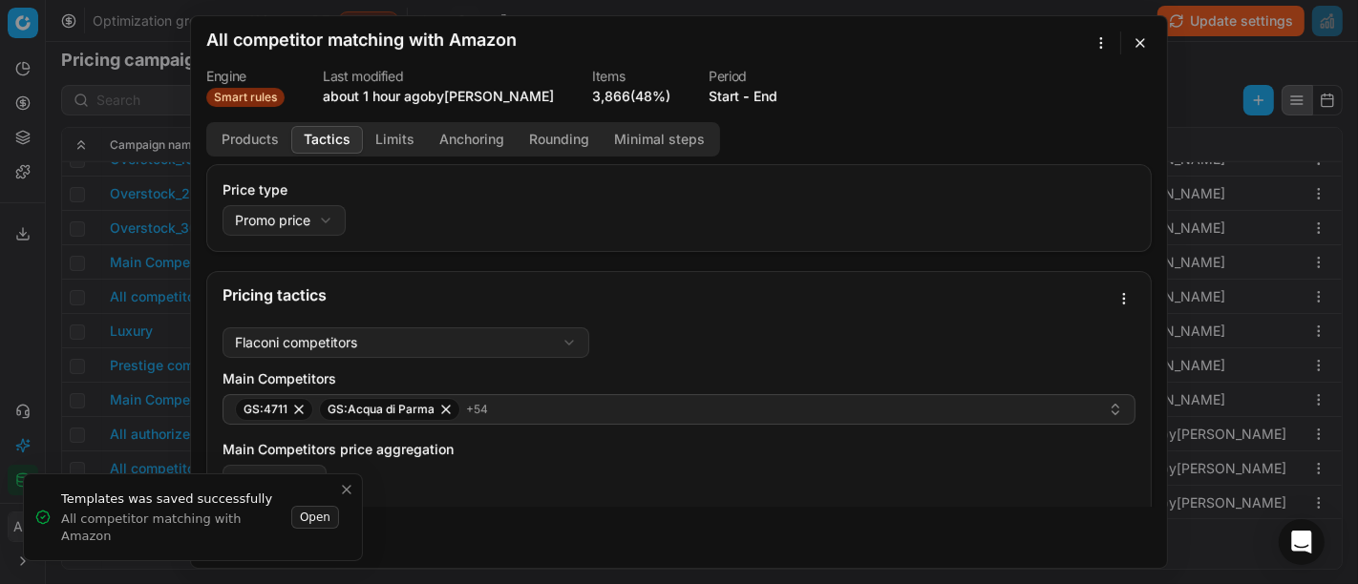
click at [54, 385] on div "We are saving PC settings. Please wait, it should take a few minutes All compet…" at bounding box center [679, 292] width 1358 height 584
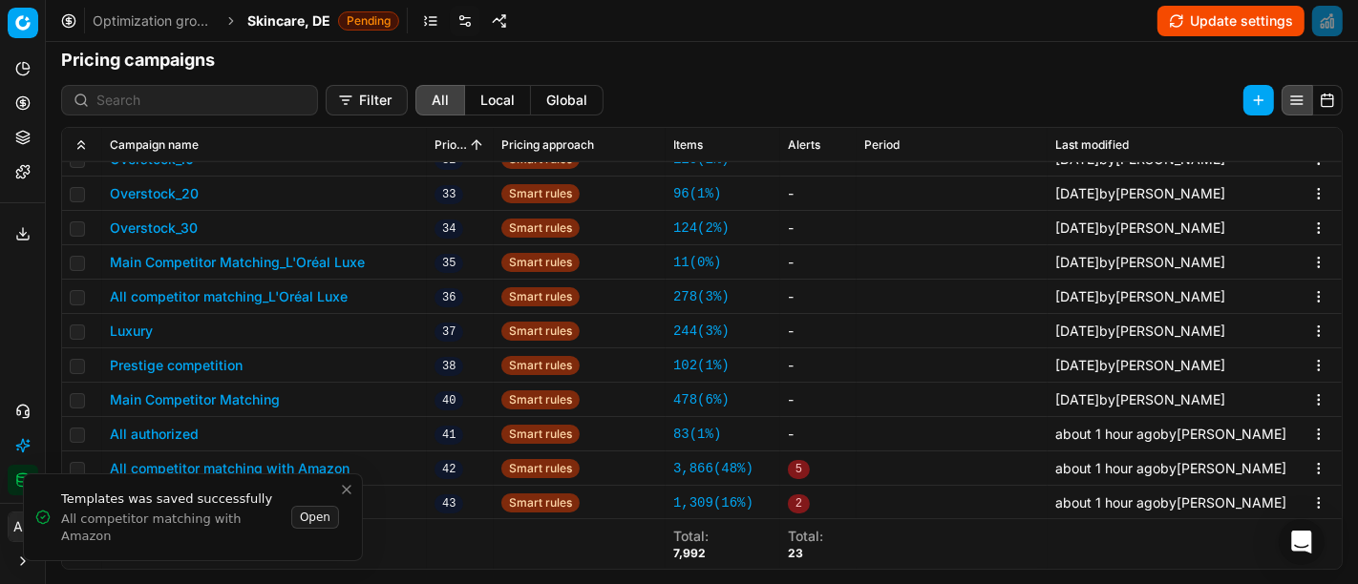
click at [163, 426] on button "All authorized" at bounding box center [154, 434] width 89 height 19
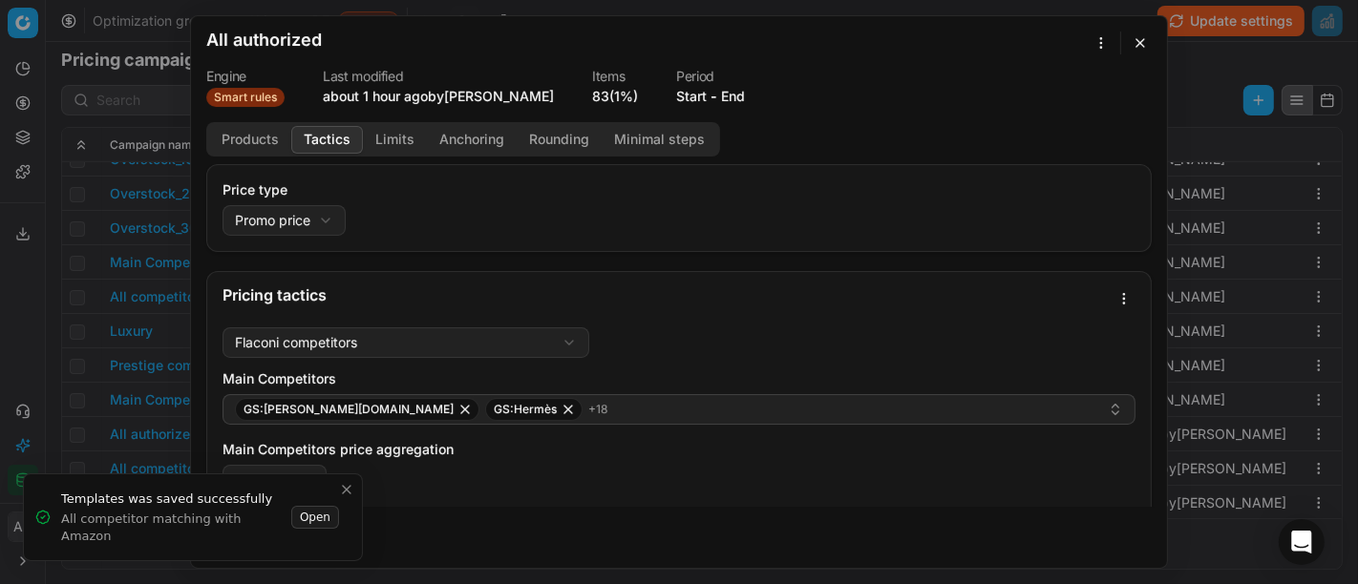
click at [325, 128] on button "Tactics" at bounding box center [327, 140] width 72 height 28
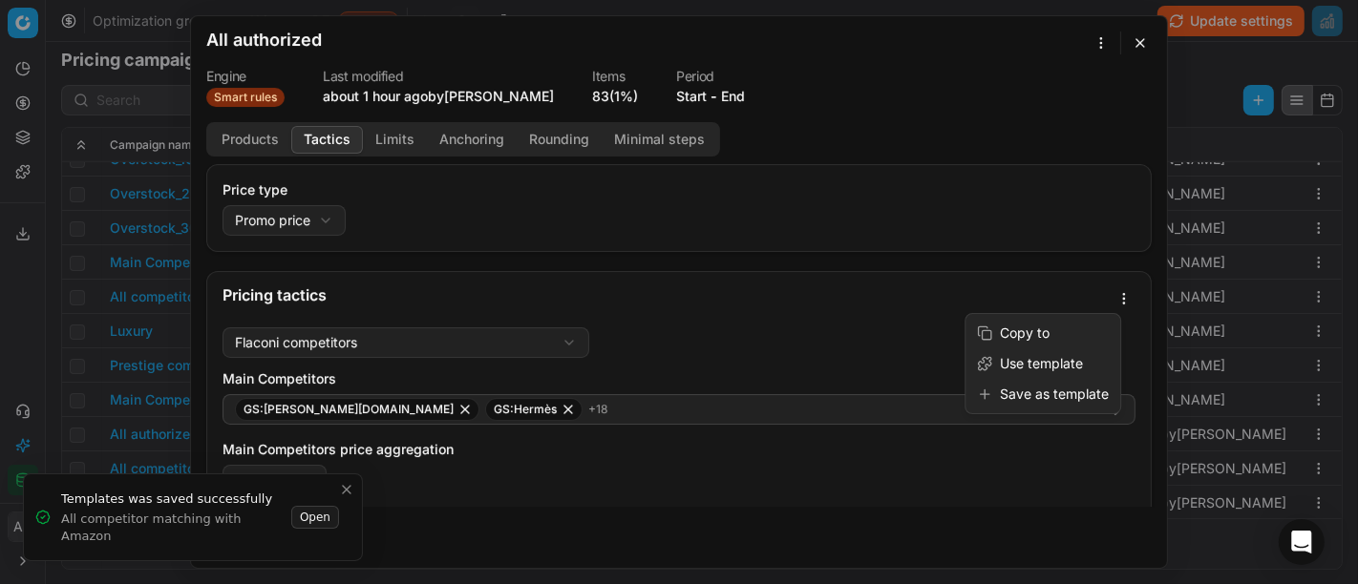
click at [1112, 295] on div "We are saving PC settings. Please wait, it should take a few minutes All author…" at bounding box center [679, 292] width 1358 height 584
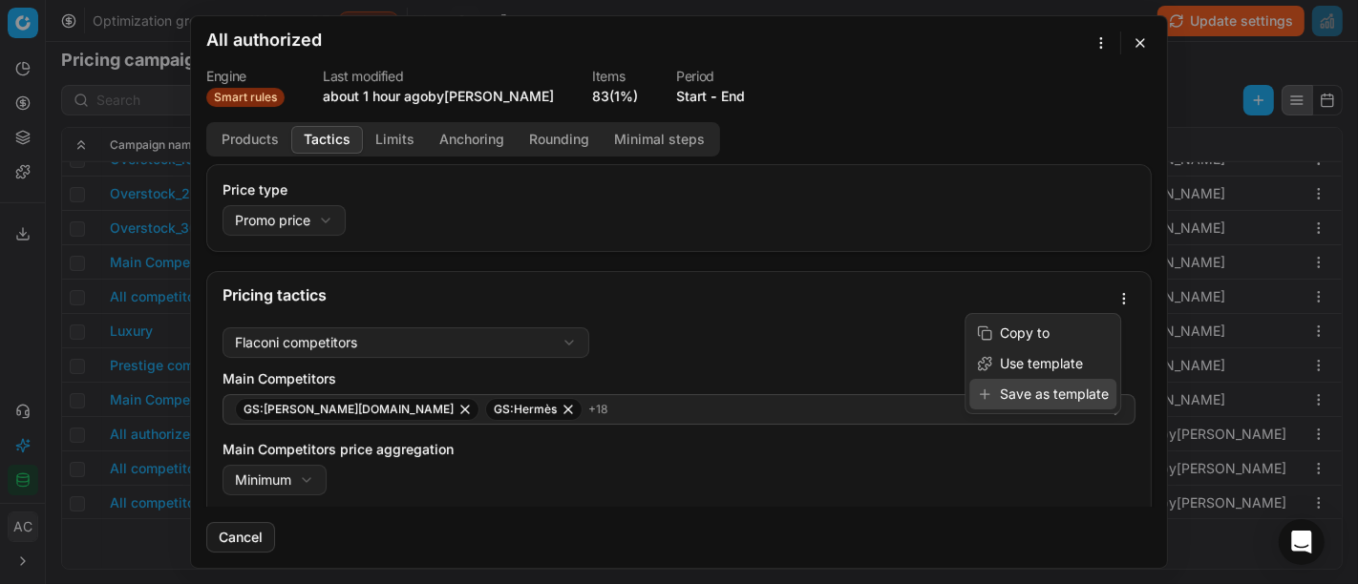
click at [1072, 392] on div "Save as template" at bounding box center [1042, 394] width 147 height 31
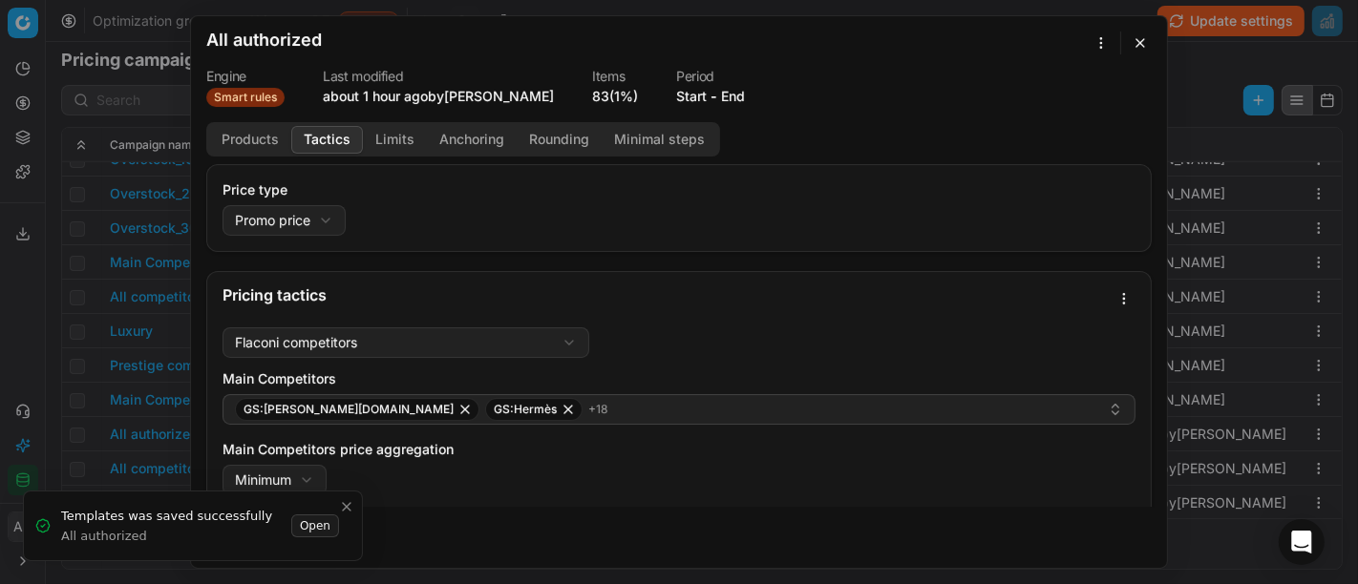
click at [55, 301] on div "We are saving PC settings. Please wait, it should take a few minutes All author…" at bounding box center [679, 292] width 1358 height 584
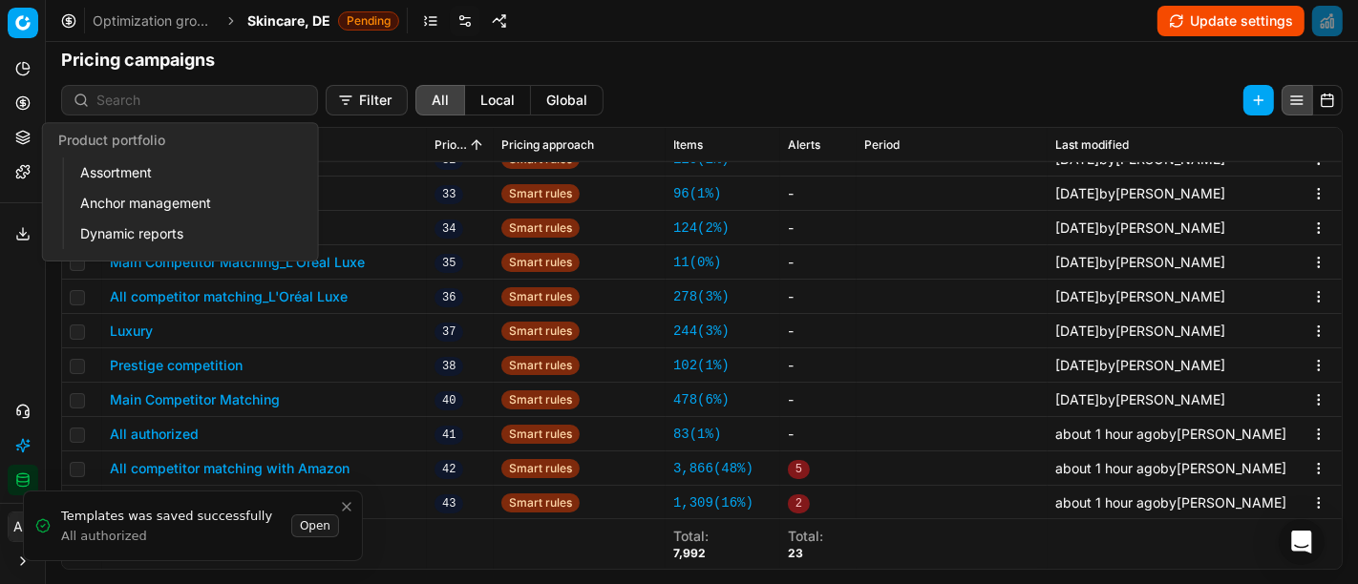
click at [20, 181] on link "Templates" at bounding box center [23, 172] width 31 height 31
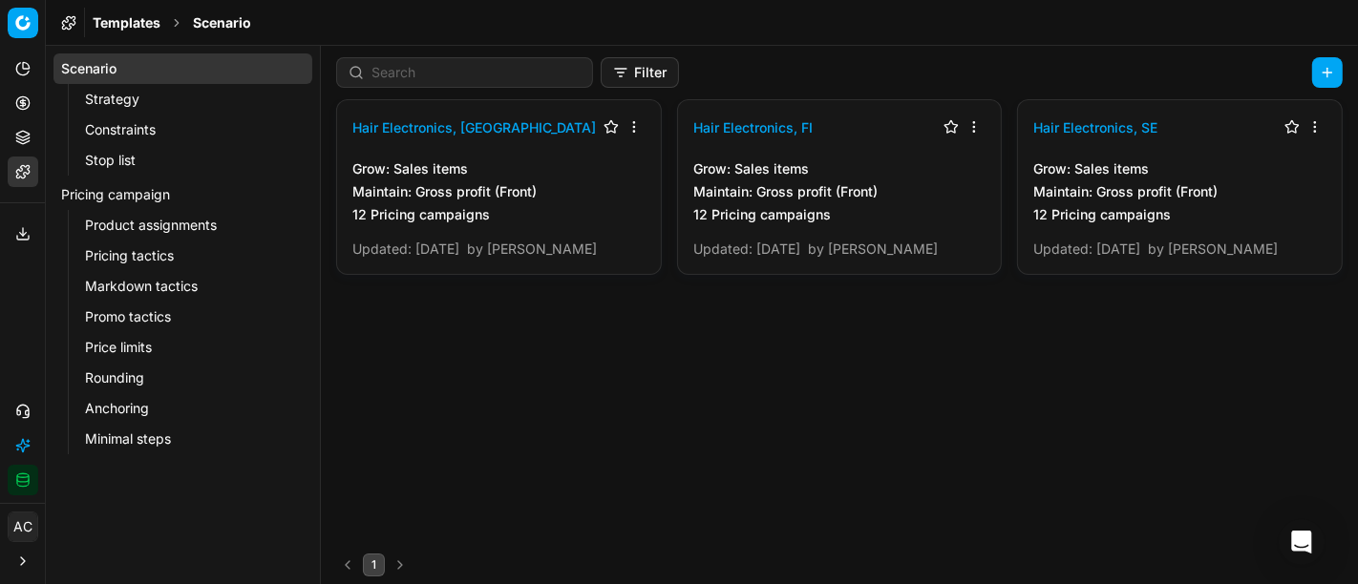
click at [1092, 456] on div "Hair Electronics, DK Grow : Sales items Maintain : Gross profit (Front) 12 Pric…" at bounding box center [839, 322] width 1037 height 447
click at [169, 266] on link "Pricing tactics" at bounding box center [183, 256] width 212 height 27
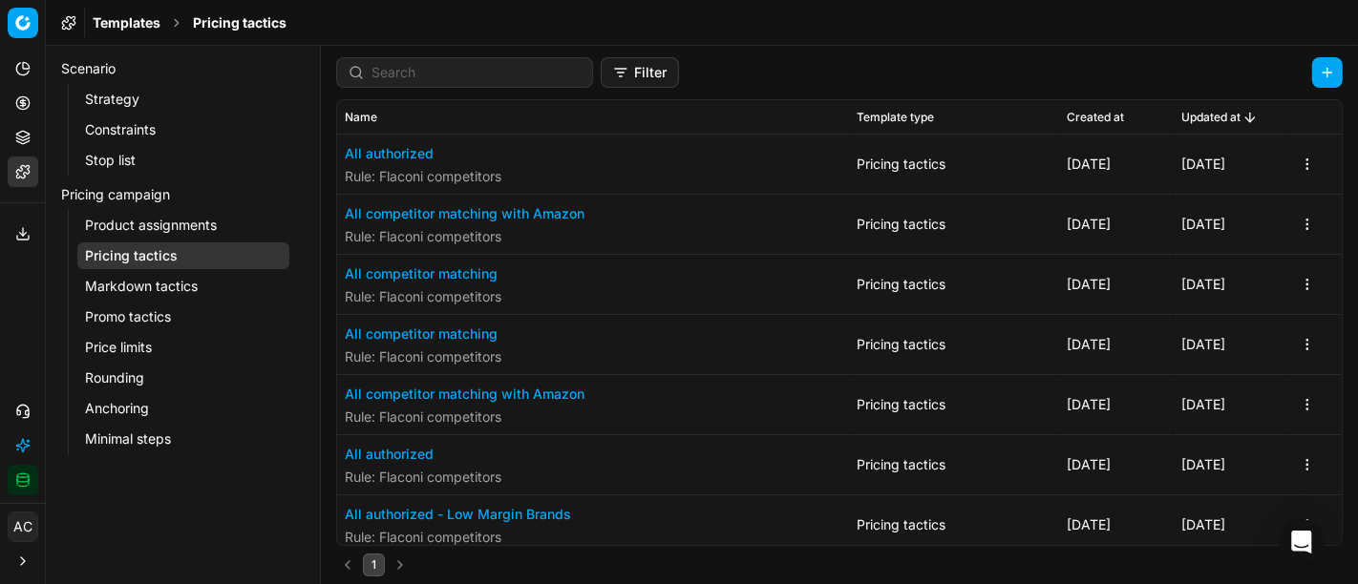
click at [390, 155] on button "All authorized" at bounding box center [423, 153] width 157 height 19
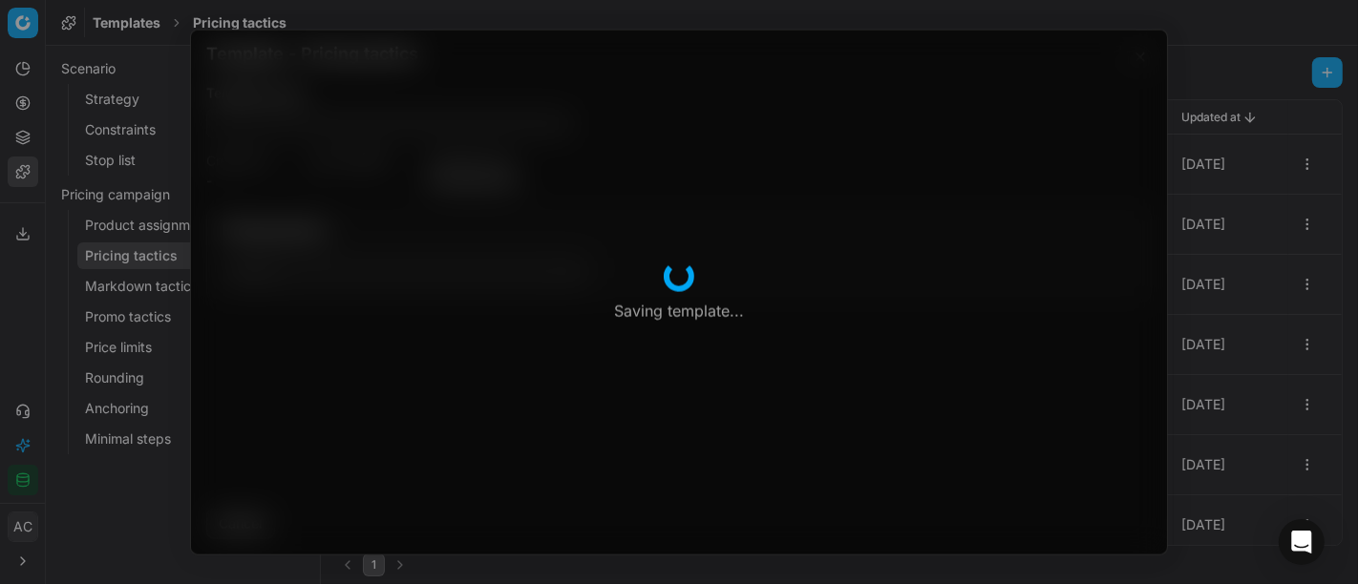
type input "All authorized"
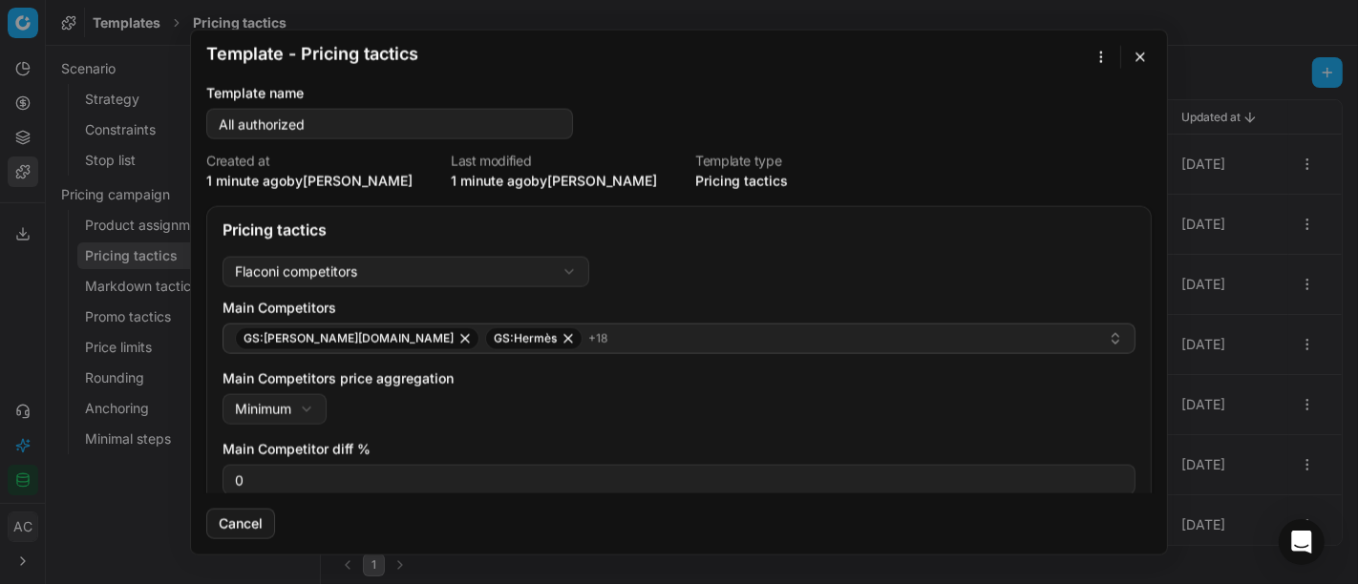
click at [1096, 55] on div "Template - Pricing tactics Saving template... Template name All authorized Crea…" at bounding box center [679, 292] width 1358 height 584
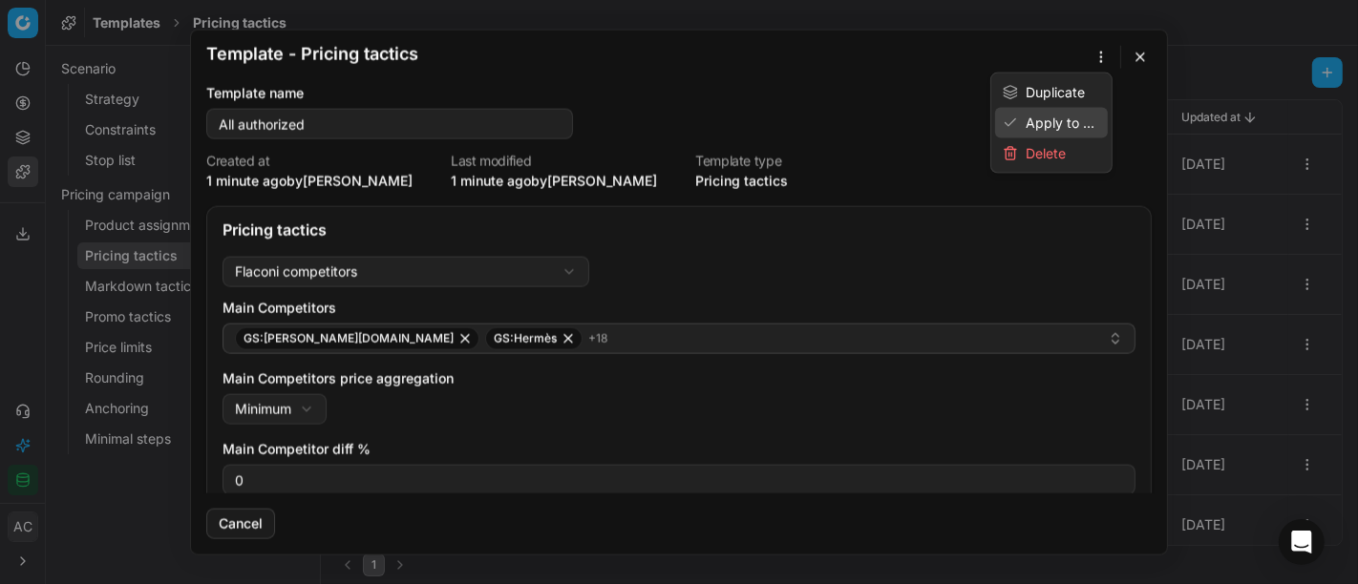
click at [1064, 120] on div "Apply to ..." at bounding box center [1051, 123] width 113 height 31
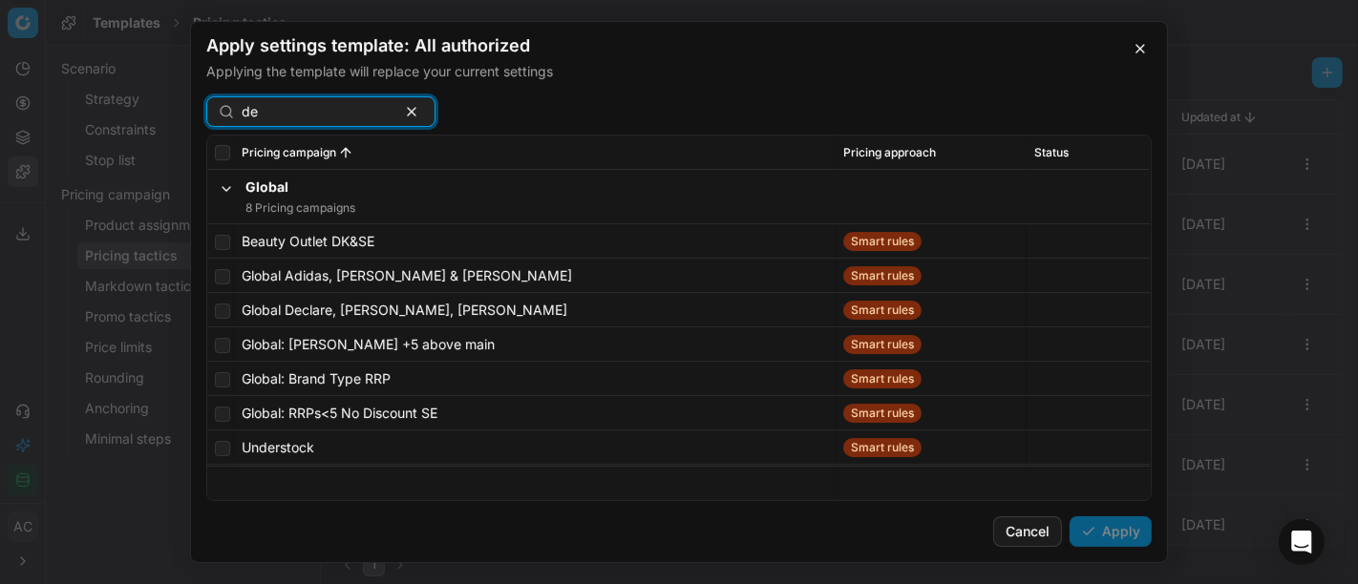
type input "d"
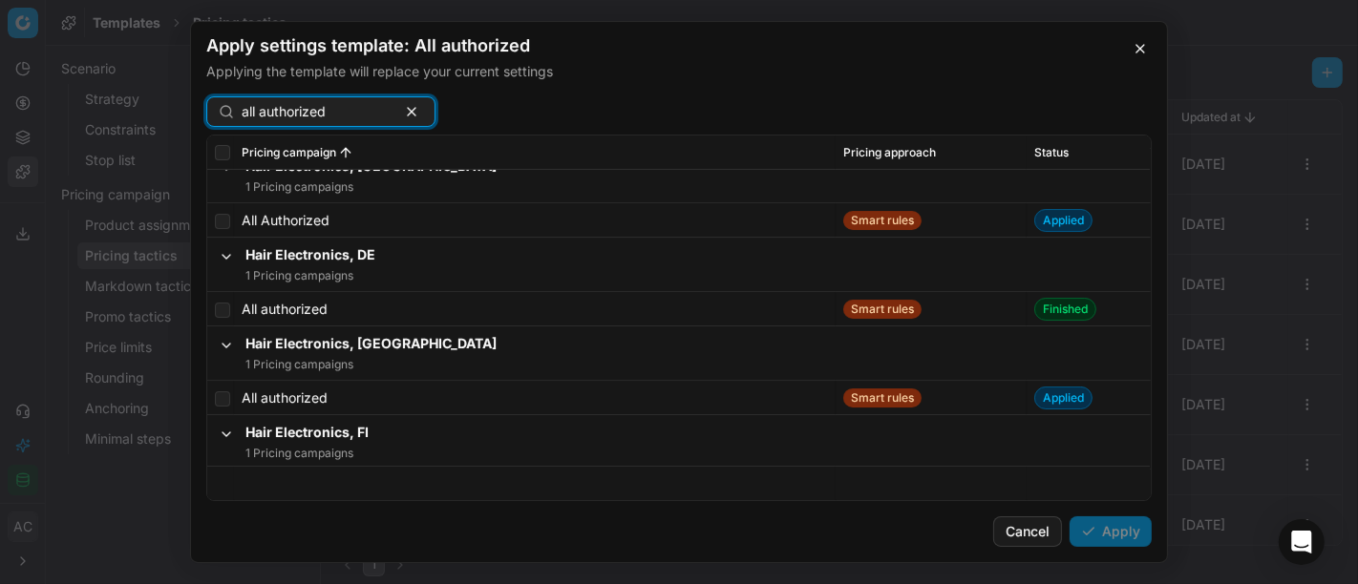
scroll to position [294, 0]
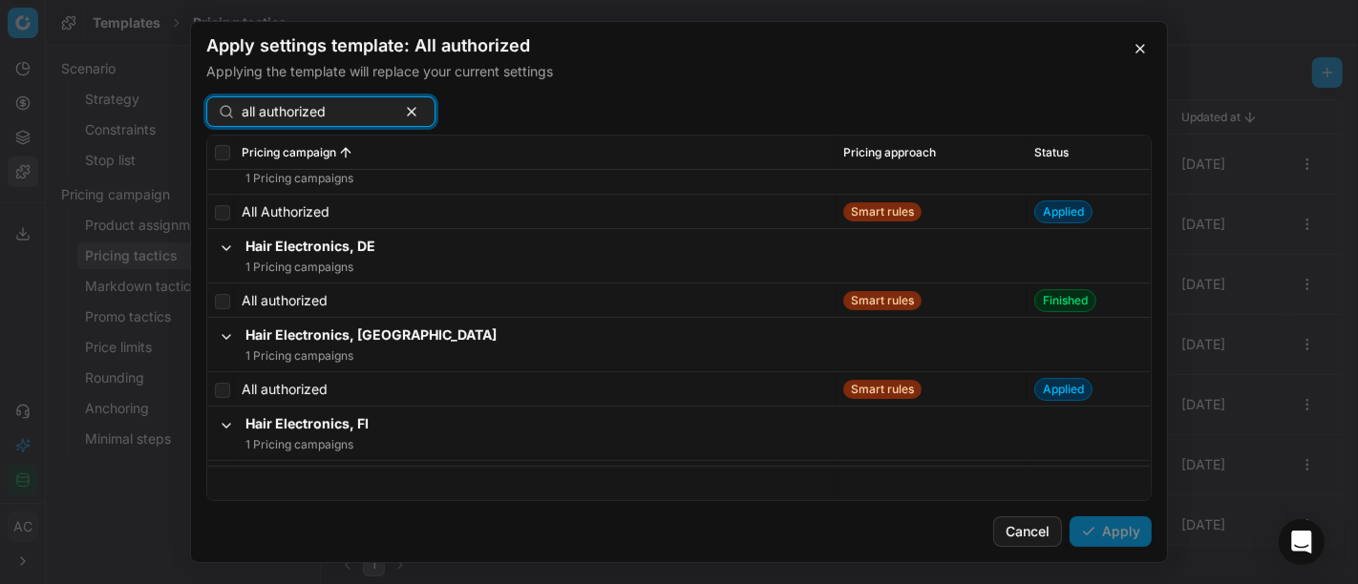
type input "all authorized"
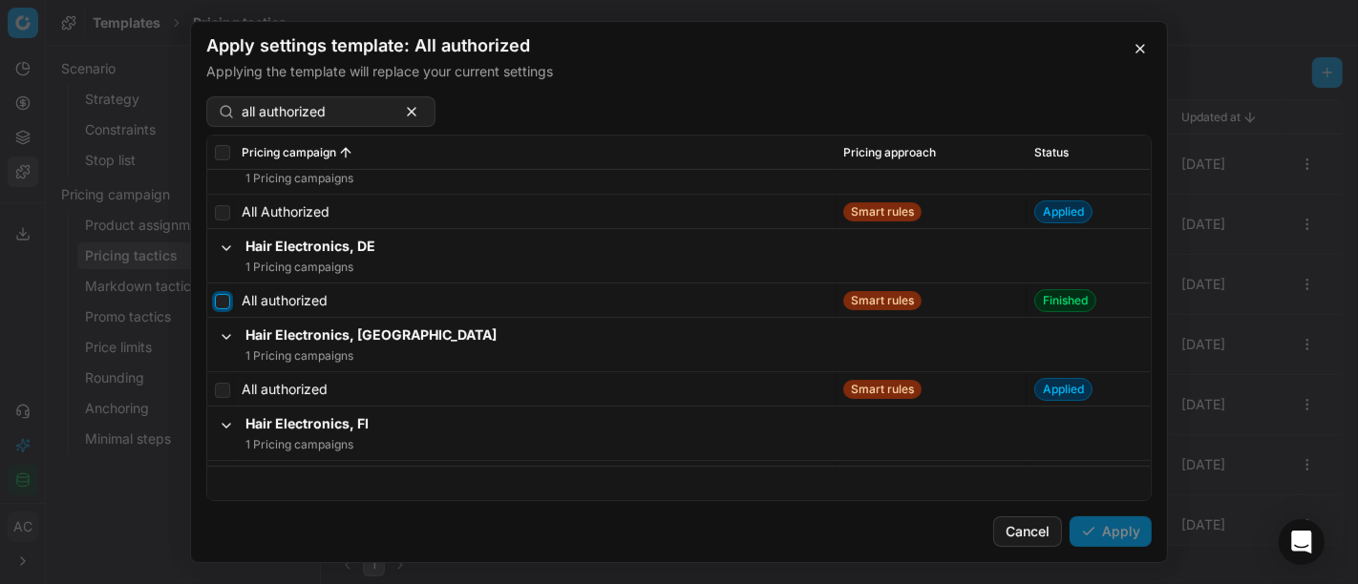
click at [225, 296] on input "checkbox" at bounding box center [222, 301] width 15 height 15
checkbox input "true"
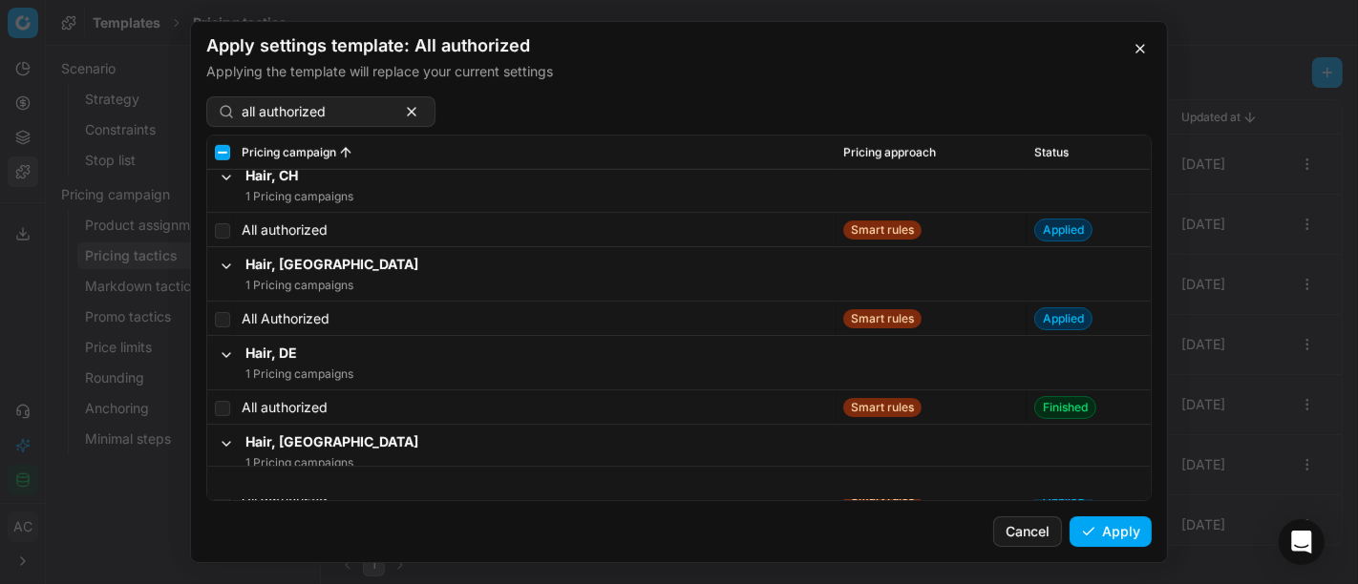
scroll to position [1289, 0]
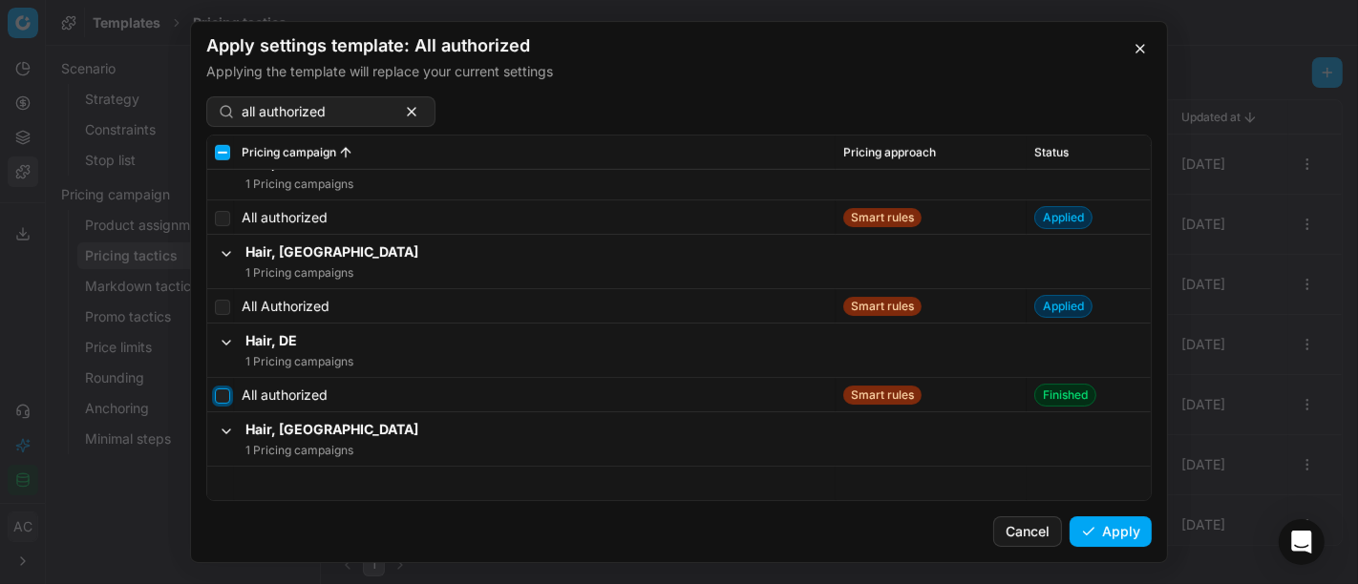
click at [225, 399] on input "checkbox" at bounding box center [222, 396] width 15 height 15
checkbox input "true"
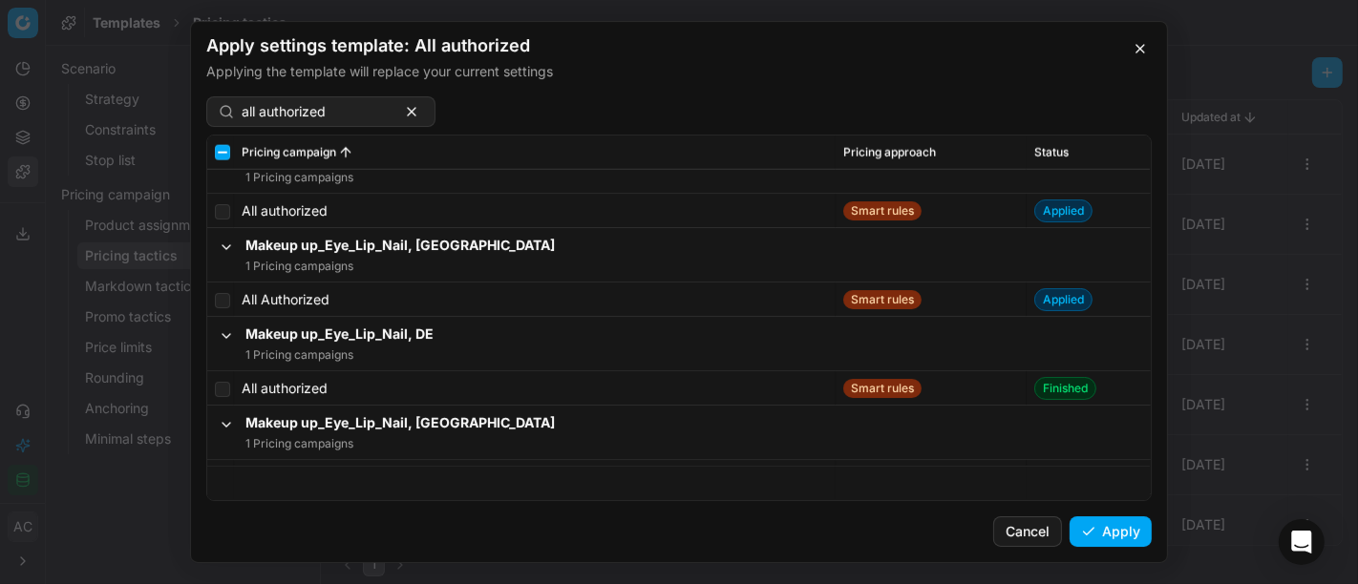
scroll to position [2405, 0]
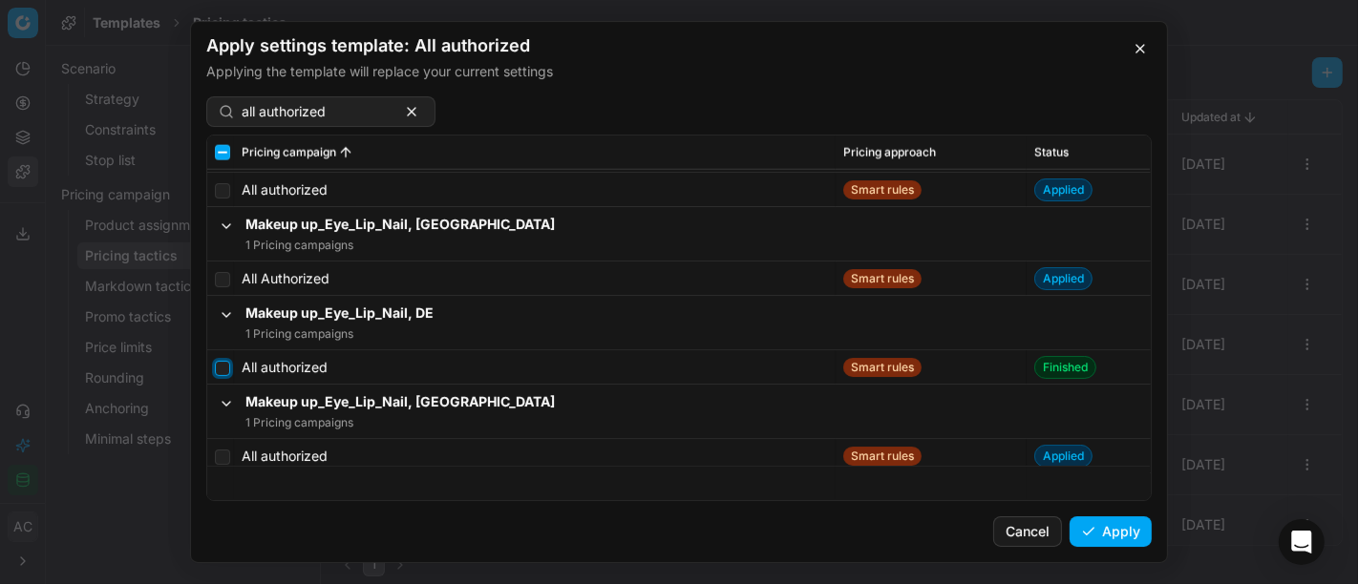
click at [222, 367] on input "checkbox" at bounding box center [222, 368] width 15 height 15
checkbox input "true"
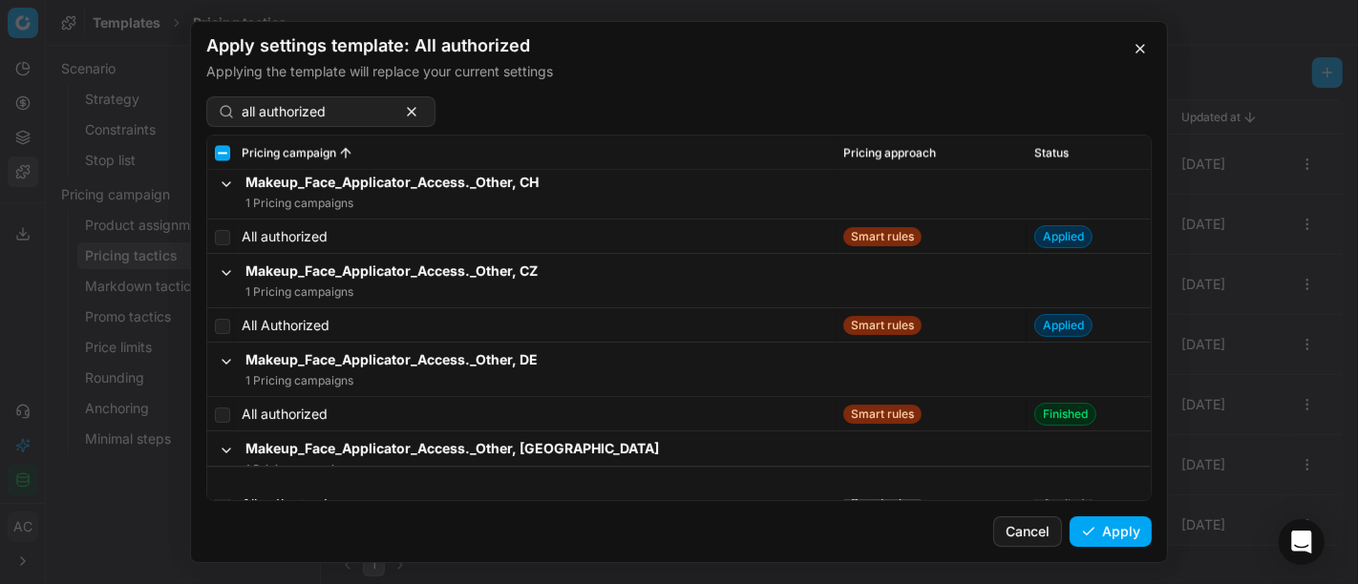
scroll to position [3498, 0]
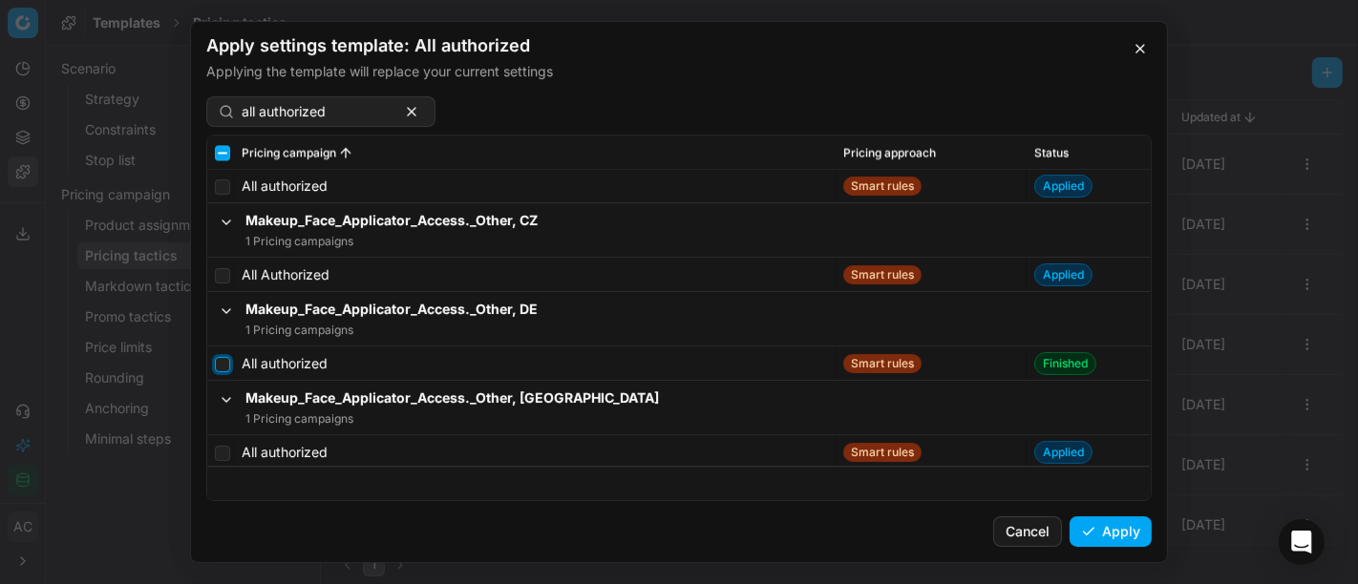
click at [221, 364] on input "checkbox" at bounding box center [222, 364] width 15 height 15
checkbox input "true"
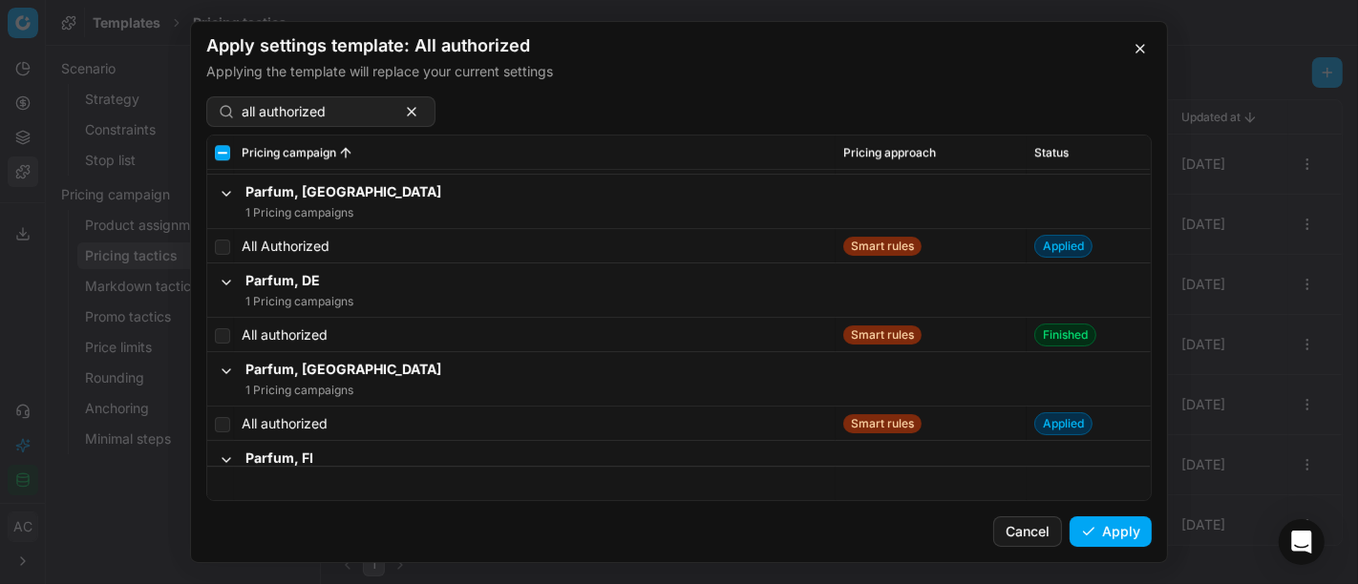
scroll to position [4616, 0]
click at [221, 323] on td at bounding box center [220, 334] width 27 height 34
click at [226, 331] on input "checkbox" at bounding box center [222, 335] width 15 height 15
checkbox input "true"
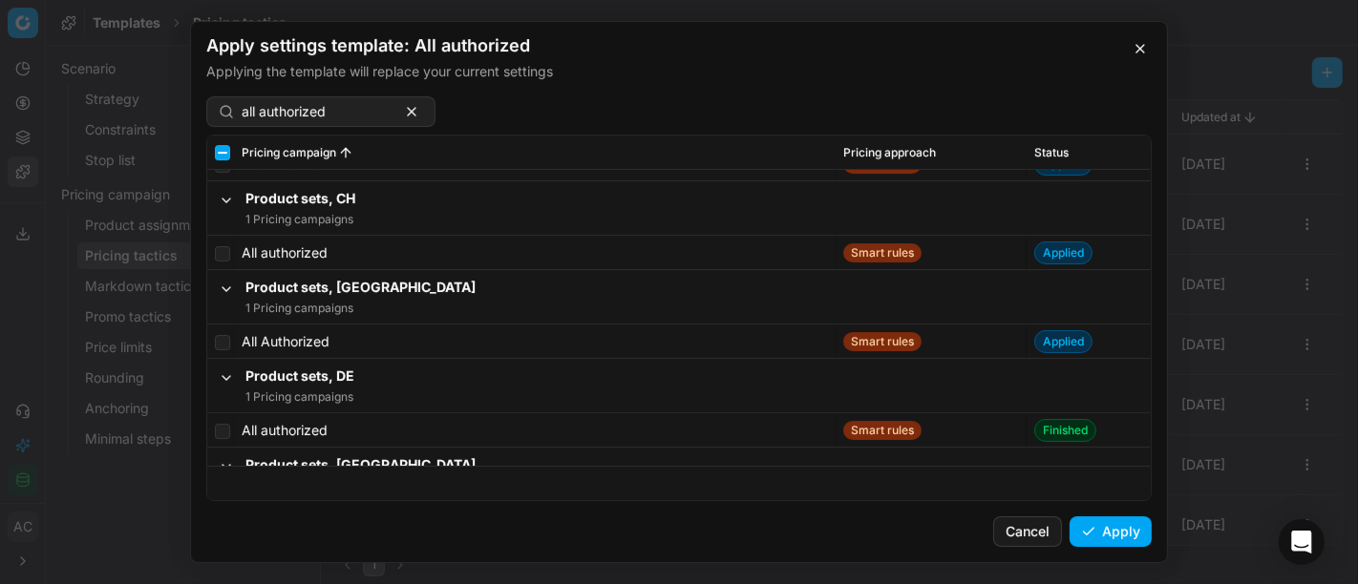
scroll to position [5622, 0]
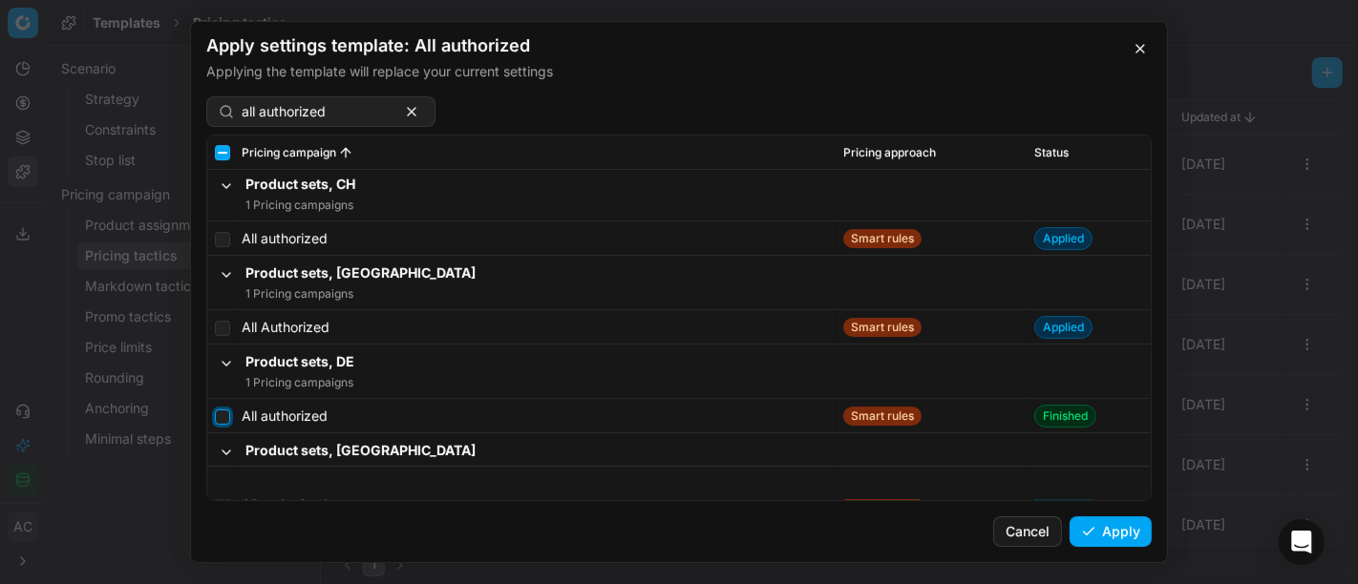
click at [215, 416] on input "checkbox" at bounding box center [222, 417] width 15 height 15
checkbox input "true"
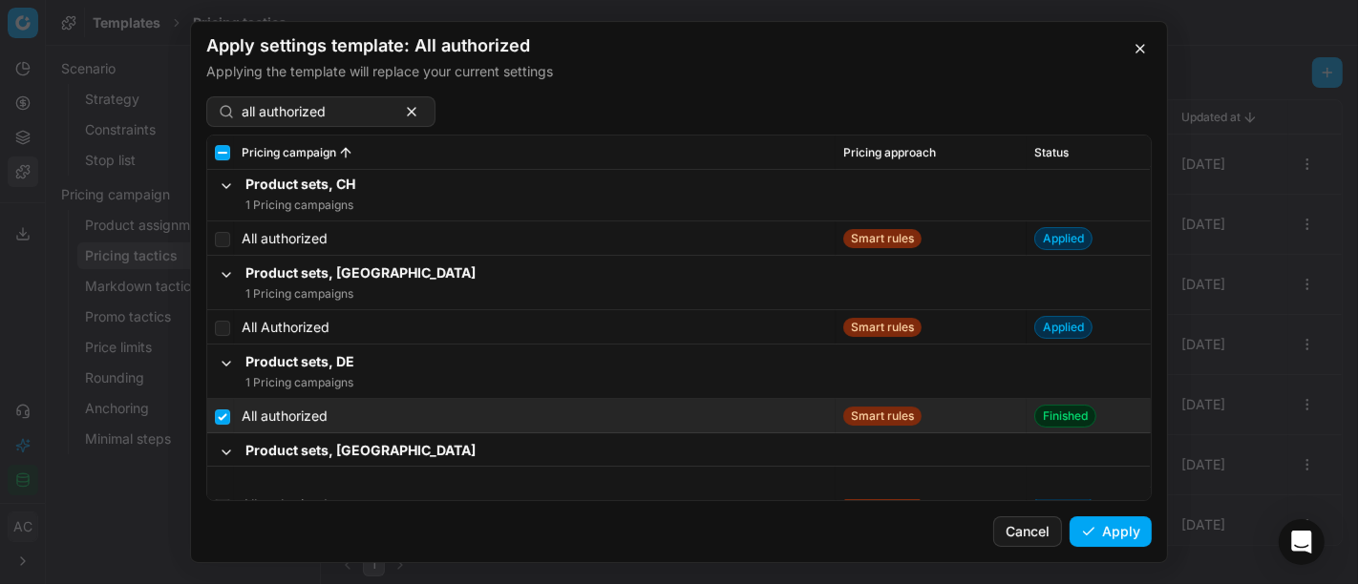
click at [1125, 526] on button "Apply" at bounding box center [1110, 532] width 82 height 31
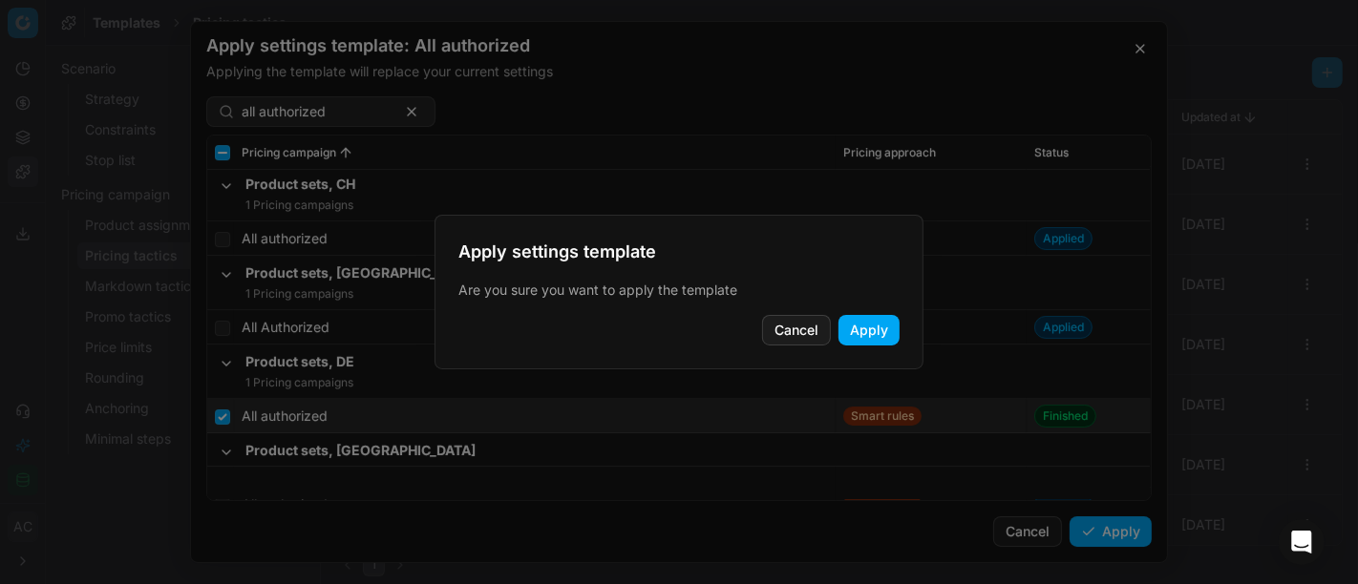
click at [875, 335] on button "Apply" at bounding box center [868, 330] width 61 height 31
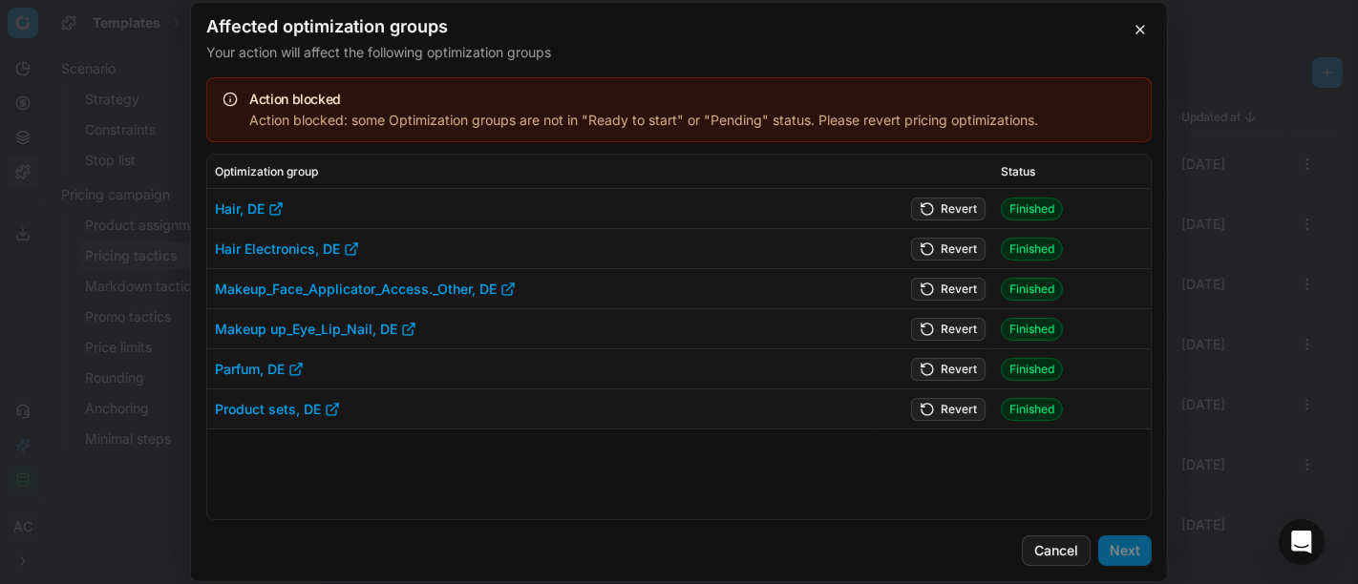
click at [959, 206] on button "Revert" at bounding box center [948, 209] width 74 height 23
click at [951, 252] on button "Revert" at bounding box center [948, 249] width 74 height 23
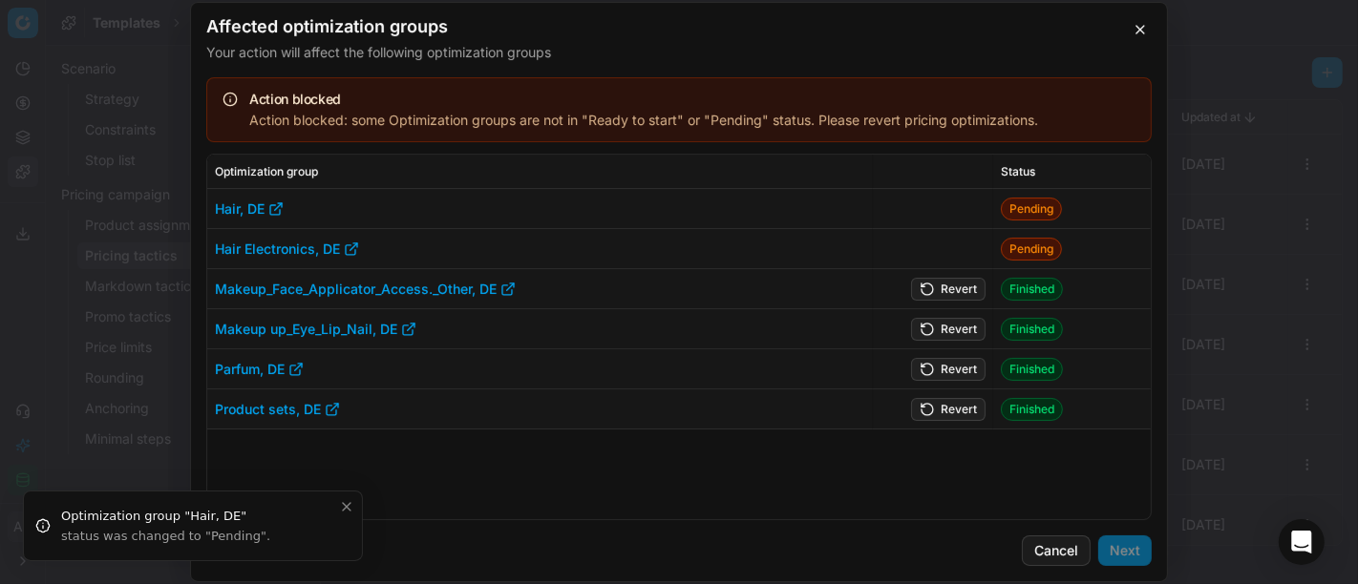
click at [961, 286] on button "Revert" at bounding box center [948, 289] width 74 height 23
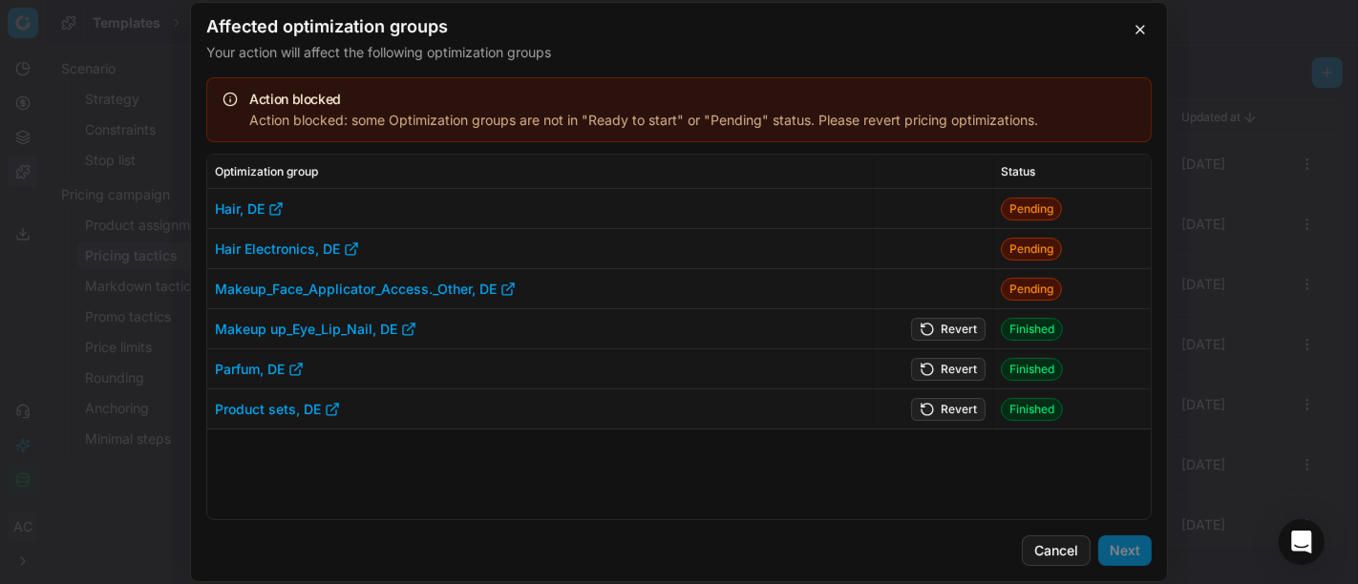
click at [958, 331] on button "Revert" at bounding box center [948, 329] width 74 height 23
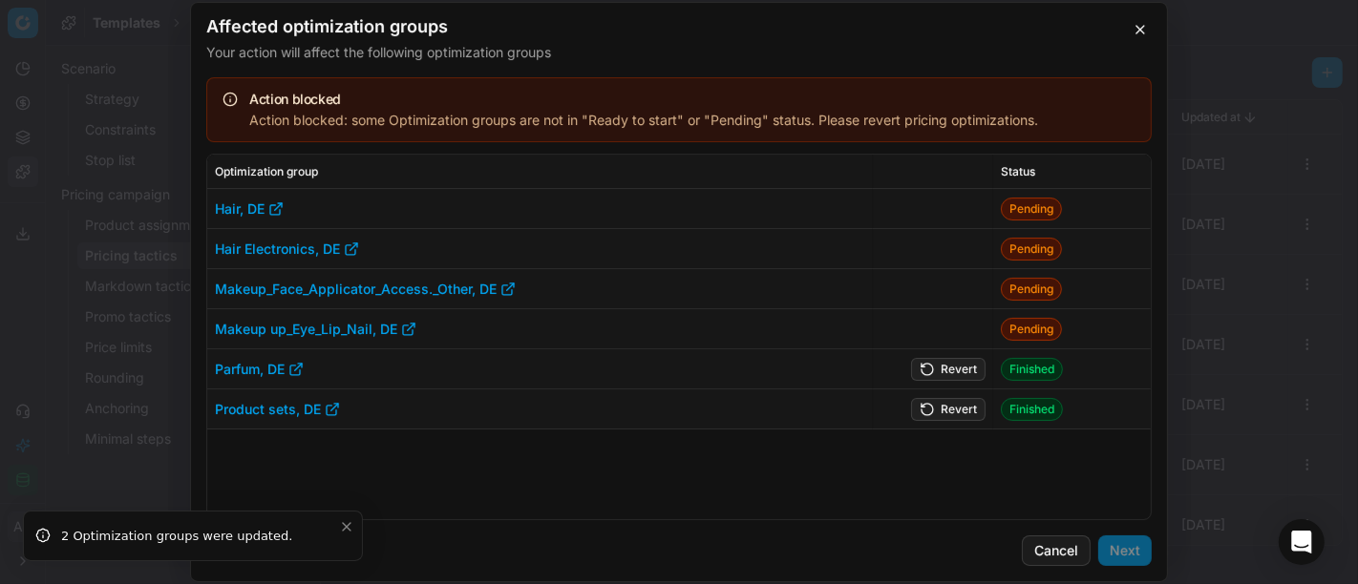
click at [958, 370] on button "Revert" at bounding box center [948, 369] width 74 height 23
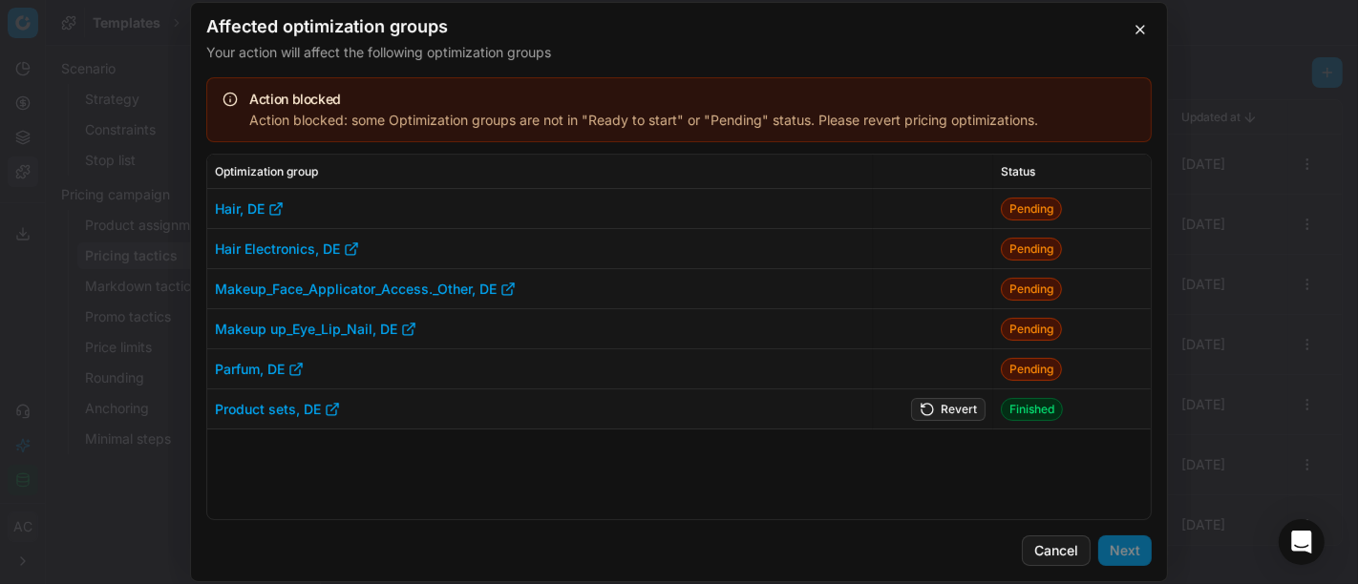
click at [957, 403] on button "Revert" at bounding box center [948, 409] width 74 height 23
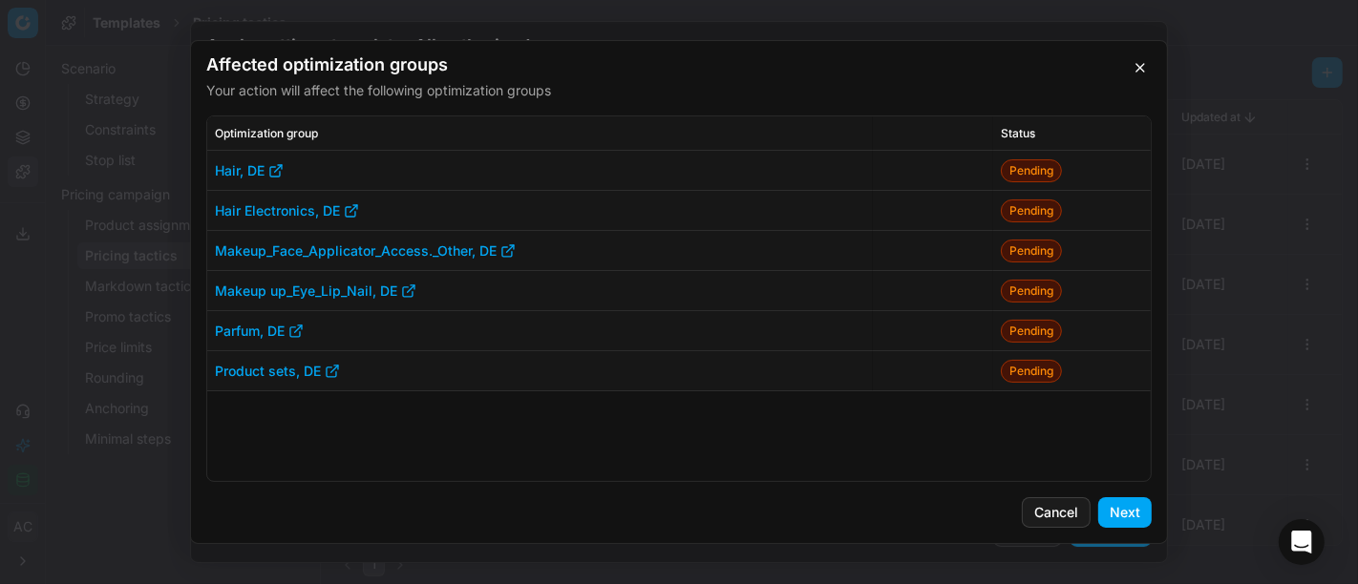
click at [1133, 512] on button "Next" at bounding box center [1124, 513] width 53 height 31
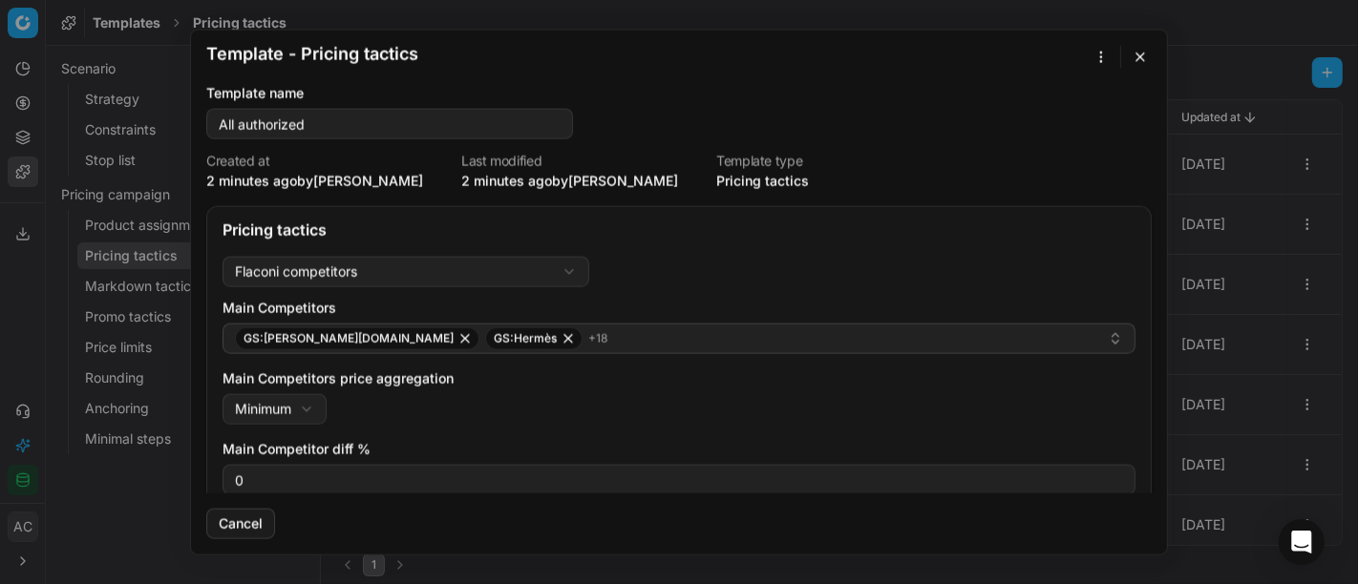
click at [1137, 57] on button "button" at bounding box center [1140, 57] width 23 height 23
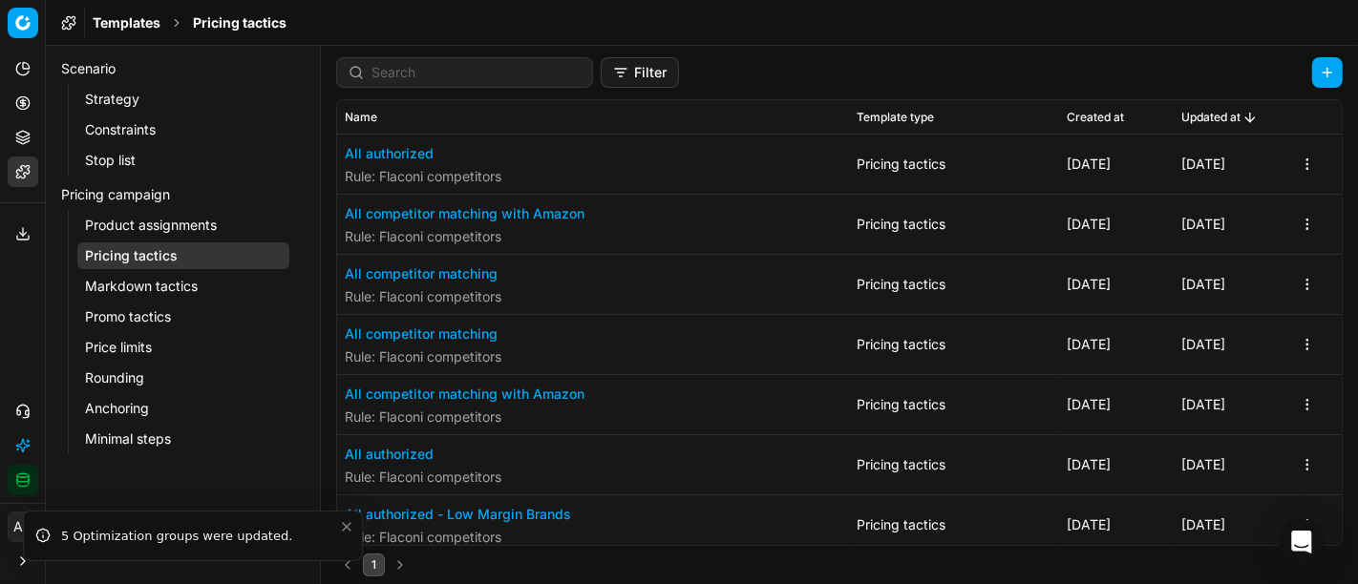
click at [498, 216] on button "All competitor matching with Amazon" at bounding box center [465, 213] width 240 height 19
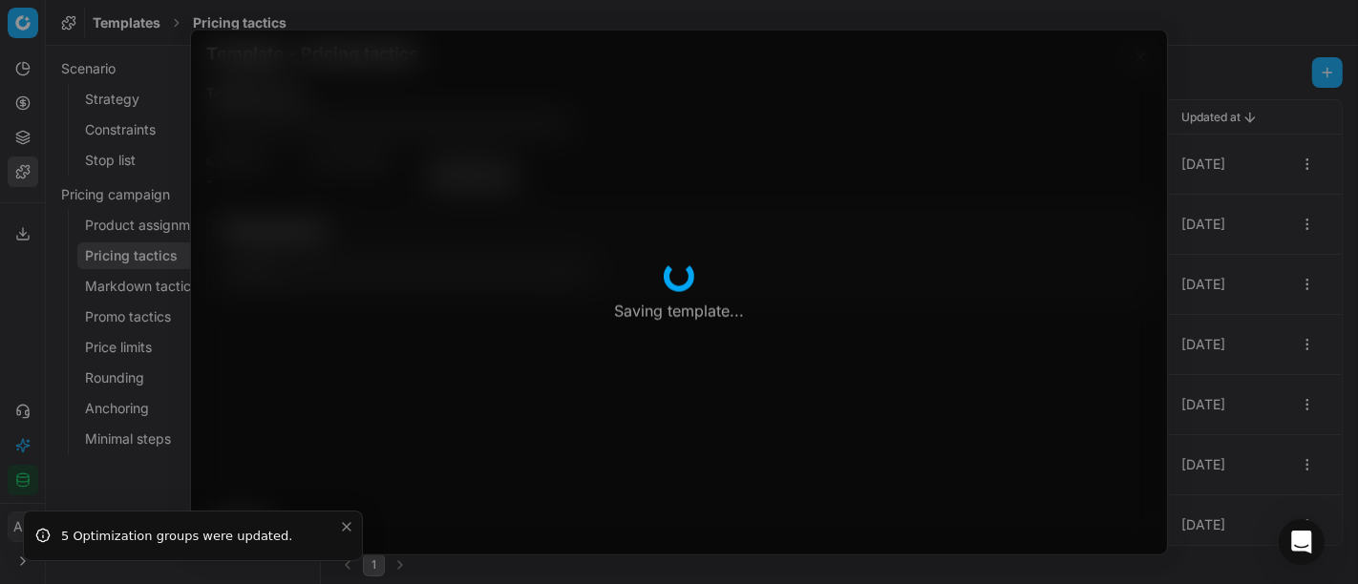
type input "All competitor matching with Amazon"
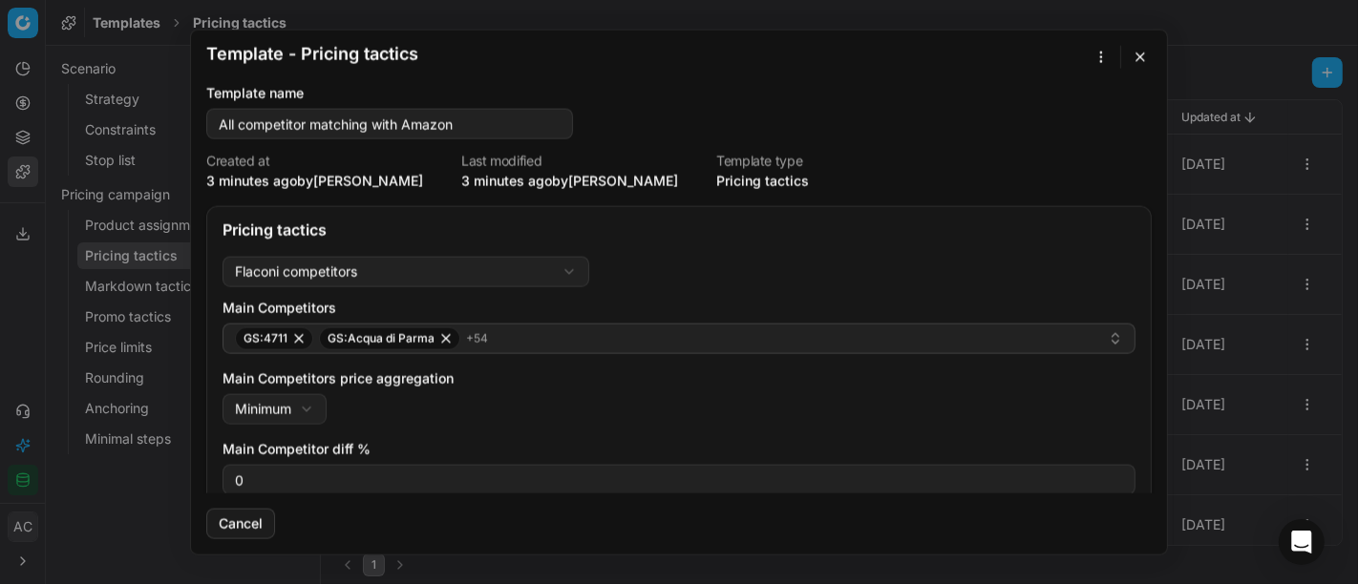
click at [1101, 50] on div "Template - Pricing tactics Saving template... Template name All competitor matc…" at bounding box center [679, 292] width 1358 height 584
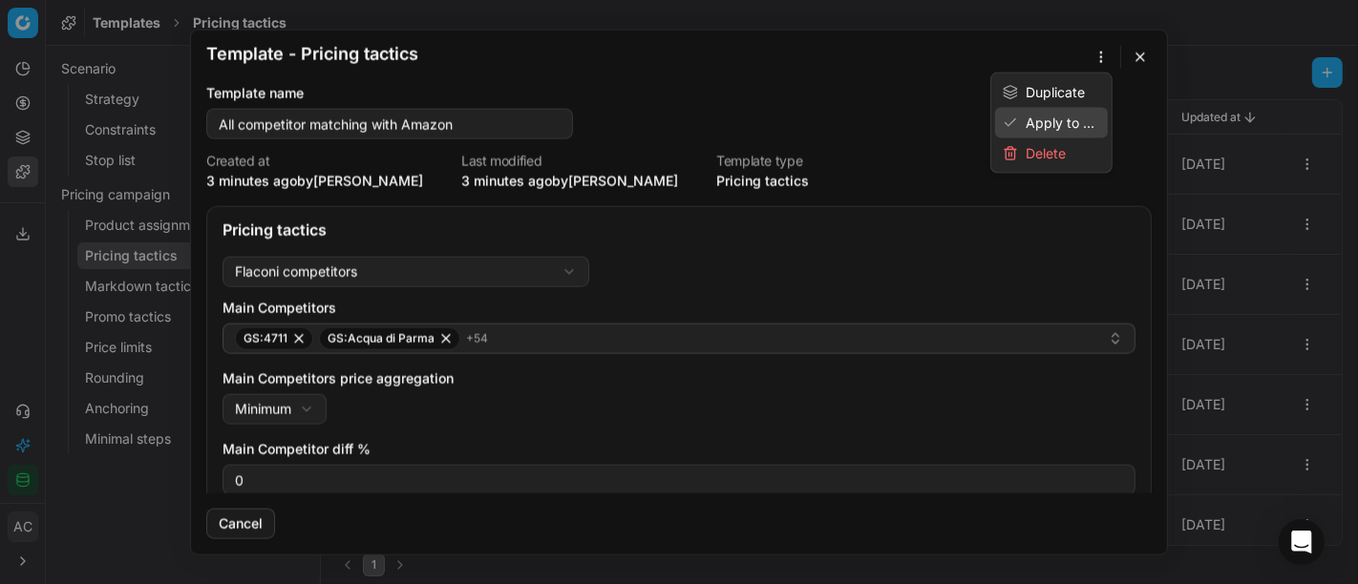
click at [1045, 119] on div "Apply to ..." at bounding box center [1051, 123] width 113 height 31
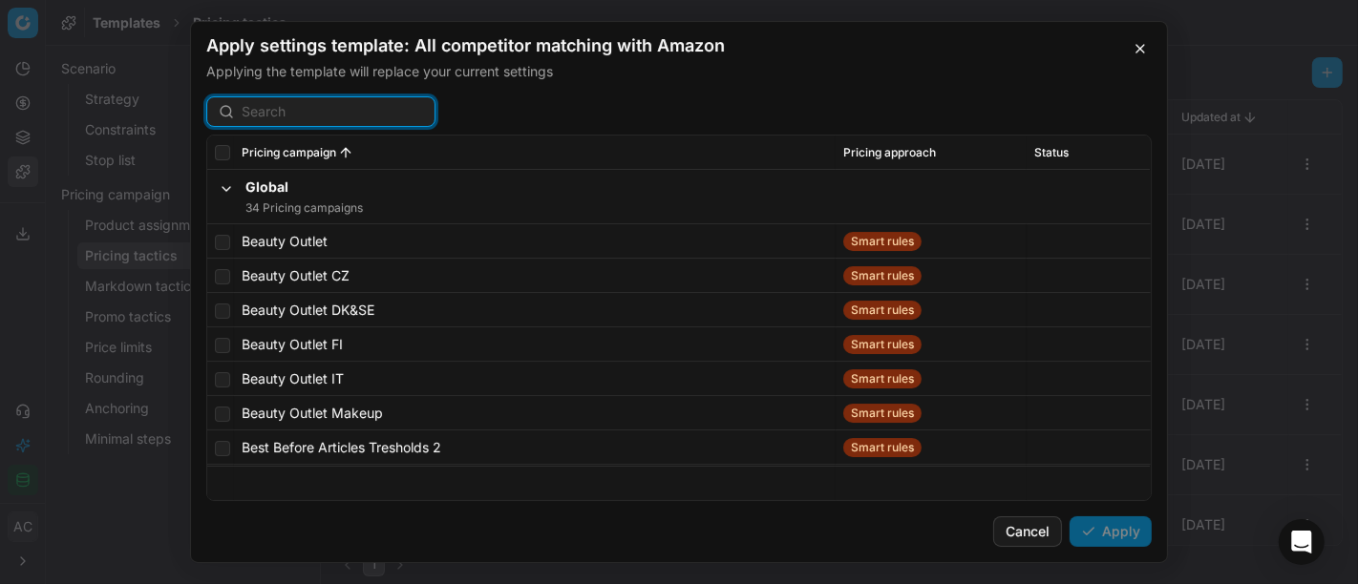
paste input "All competitor matching with Amazon"
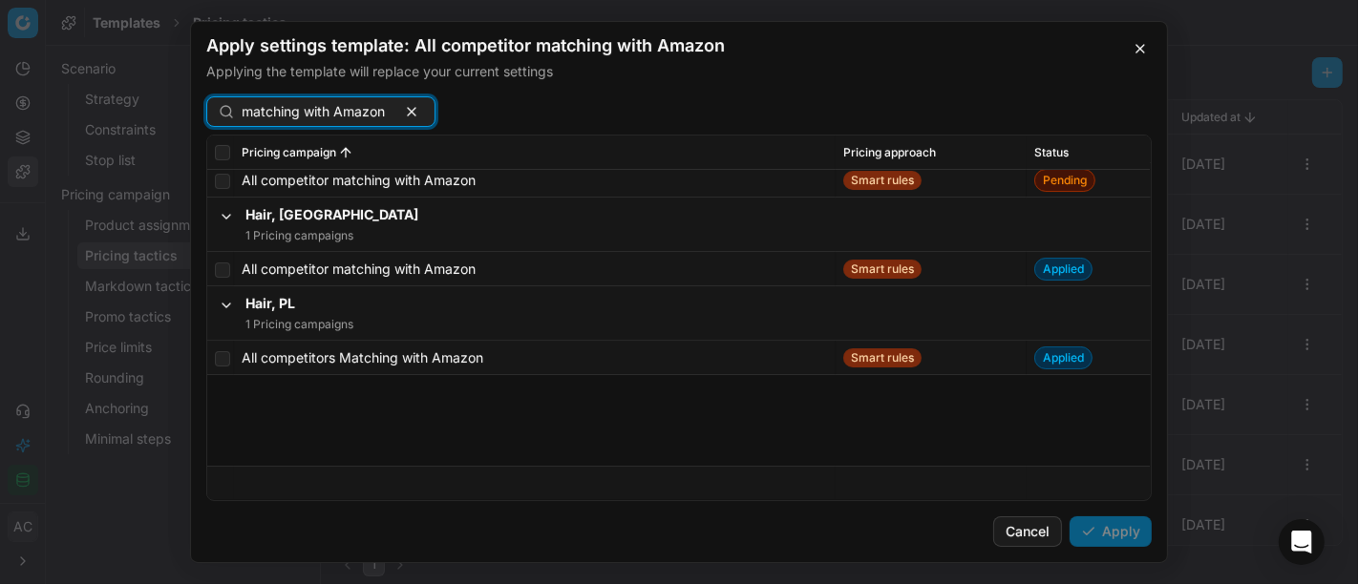
scroll to position [0, 0]
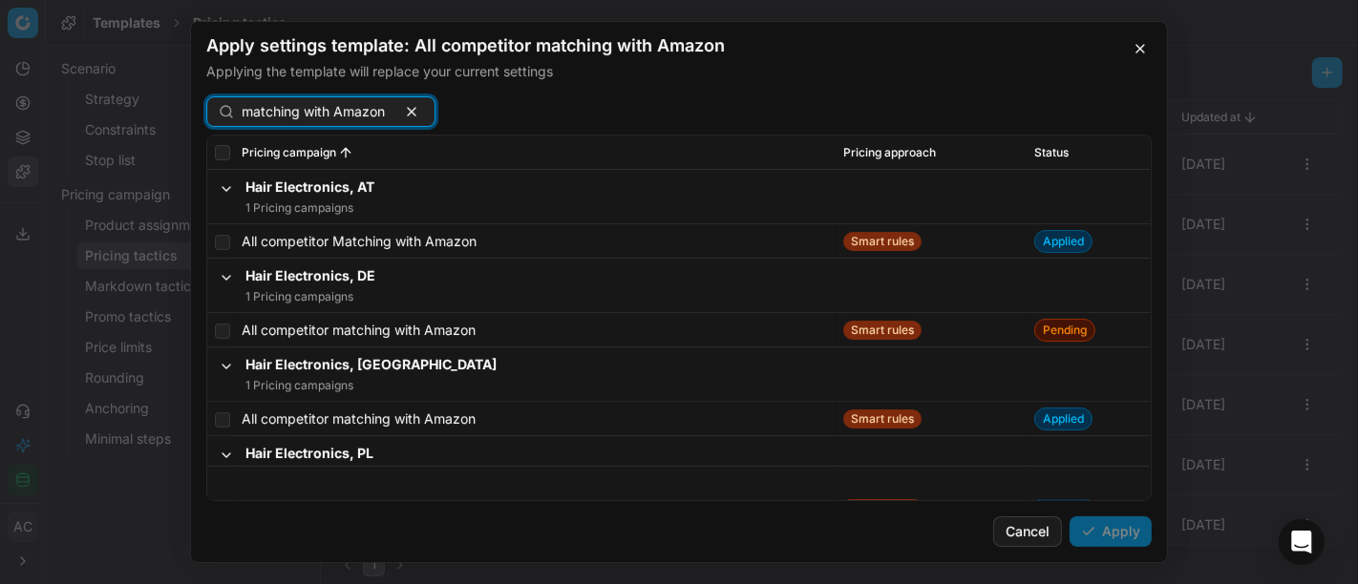
type input "All competitor matching with Amazon"
click at [219, 332] on input "checkbox" at bounding box center [222, 331] width 15 height 15
checkbox input "true"
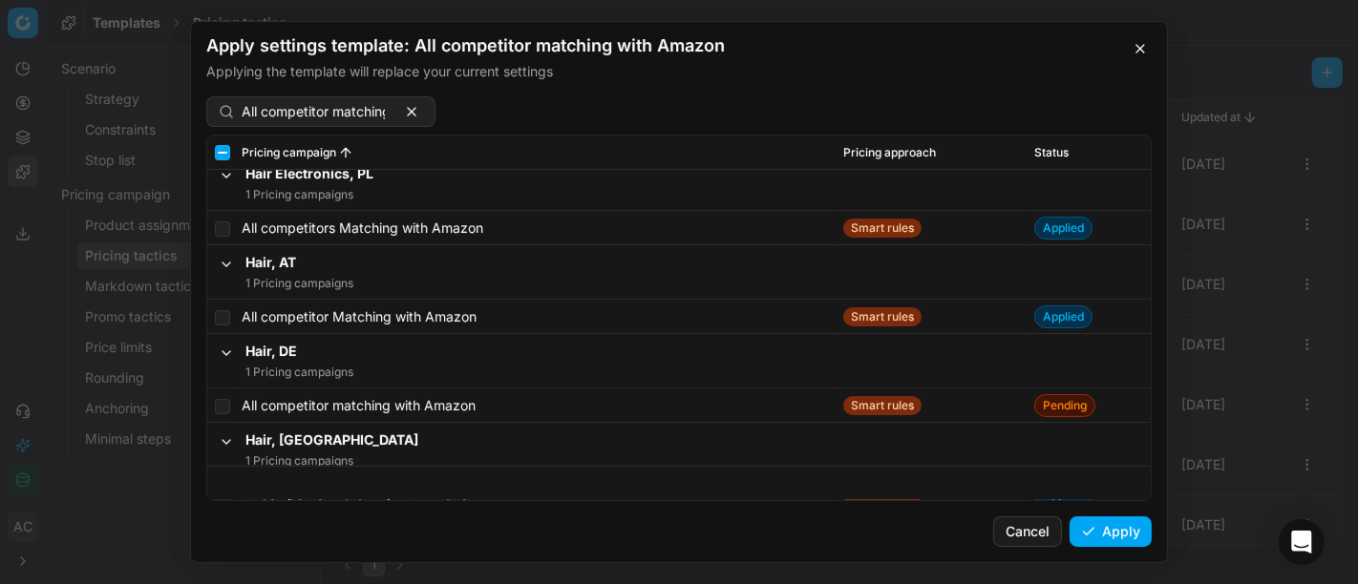
scroll to position [343, 0]
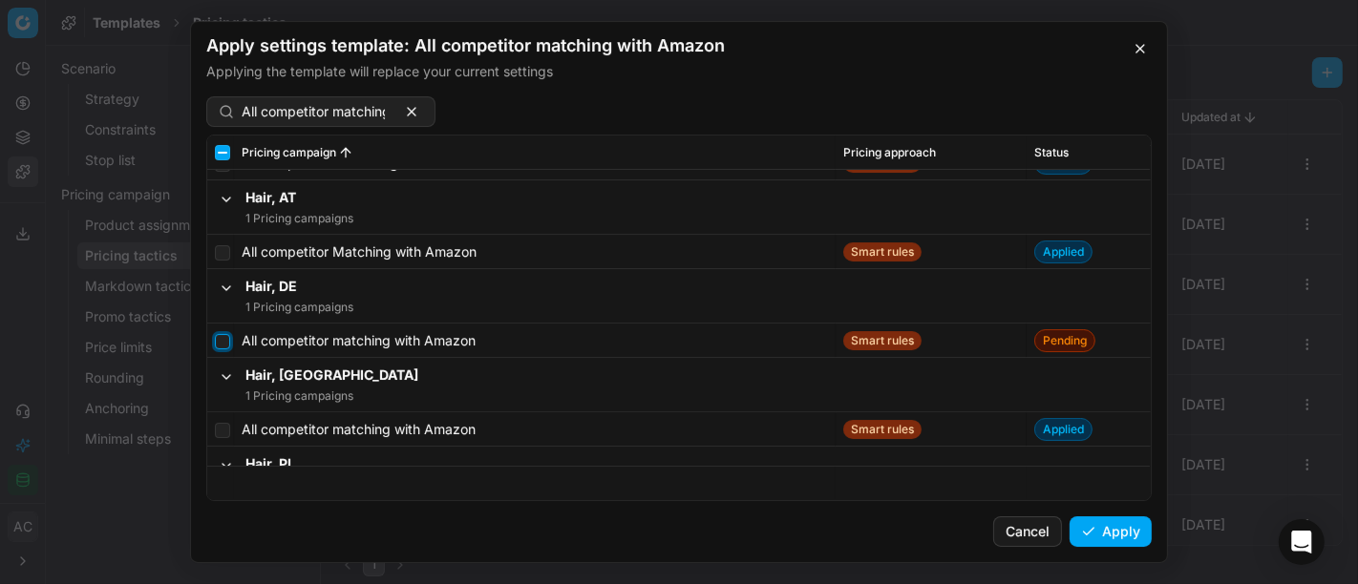
click at [217, 344] on input "checkbox" at bounding box center [222, 341] width 15 height 15
checkbox input "true"
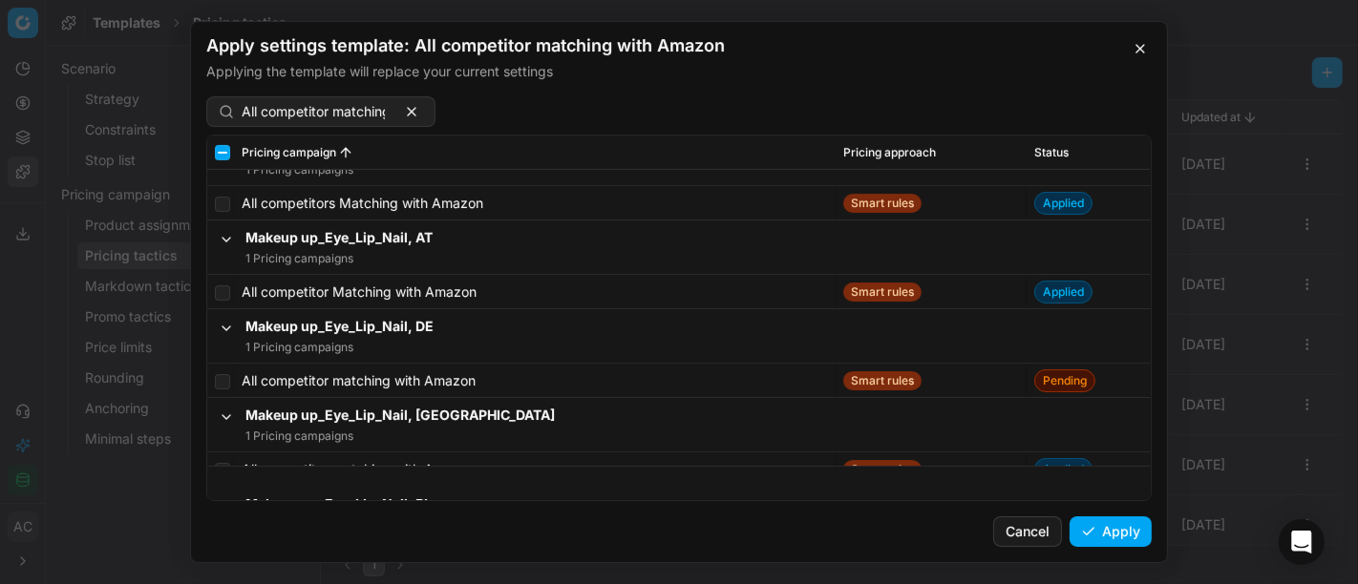
scroll to position [687, 0]
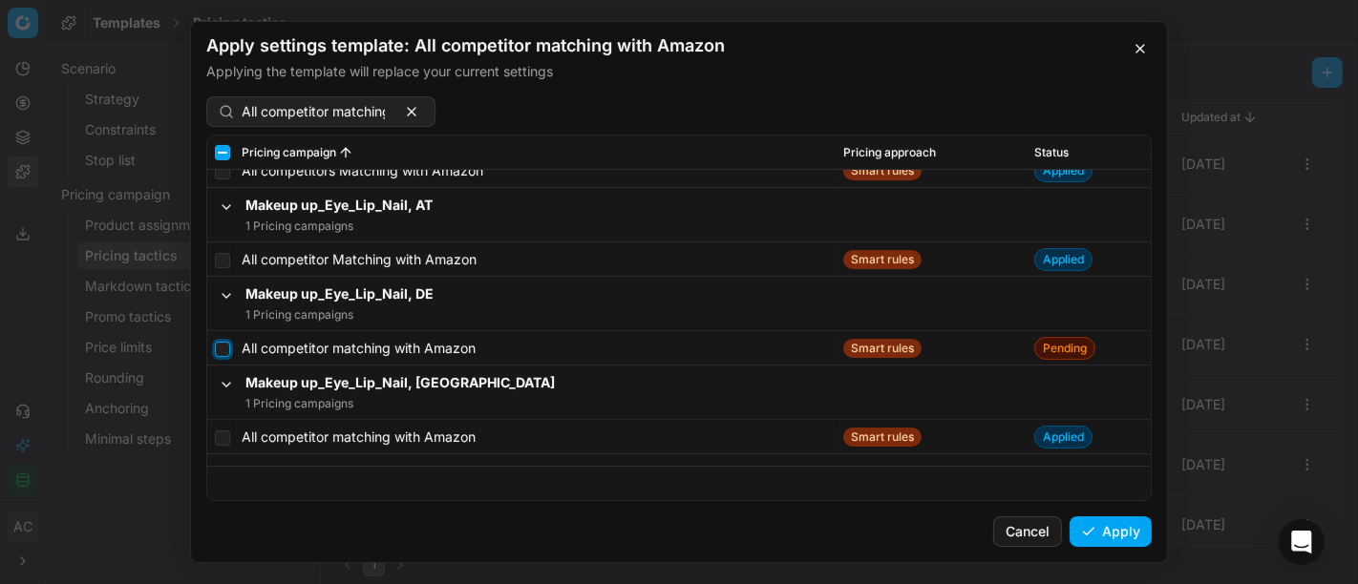
click at [226, 346] on input "checkbox" at bounding box center [222, 349] width 15 height 15
checkbox input "true"
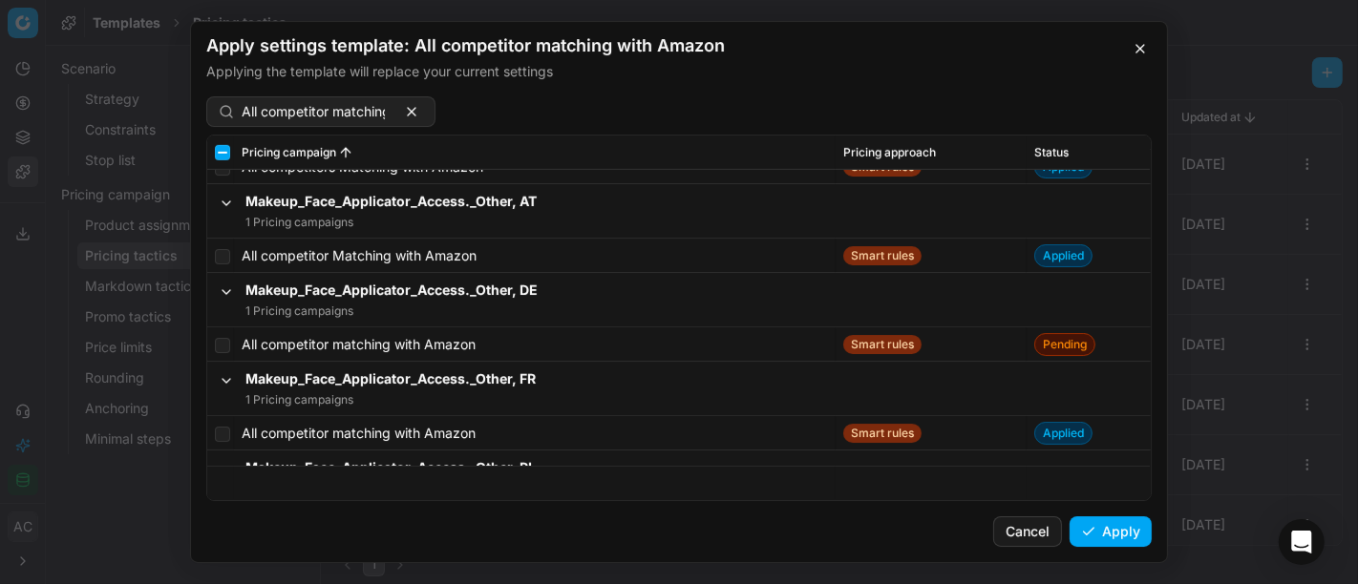
scroll to position [1043, 0]
click at [226, 346] on input "checkbox" at bounding box center [222, 344] width 15 height 15
checkbox input "true"
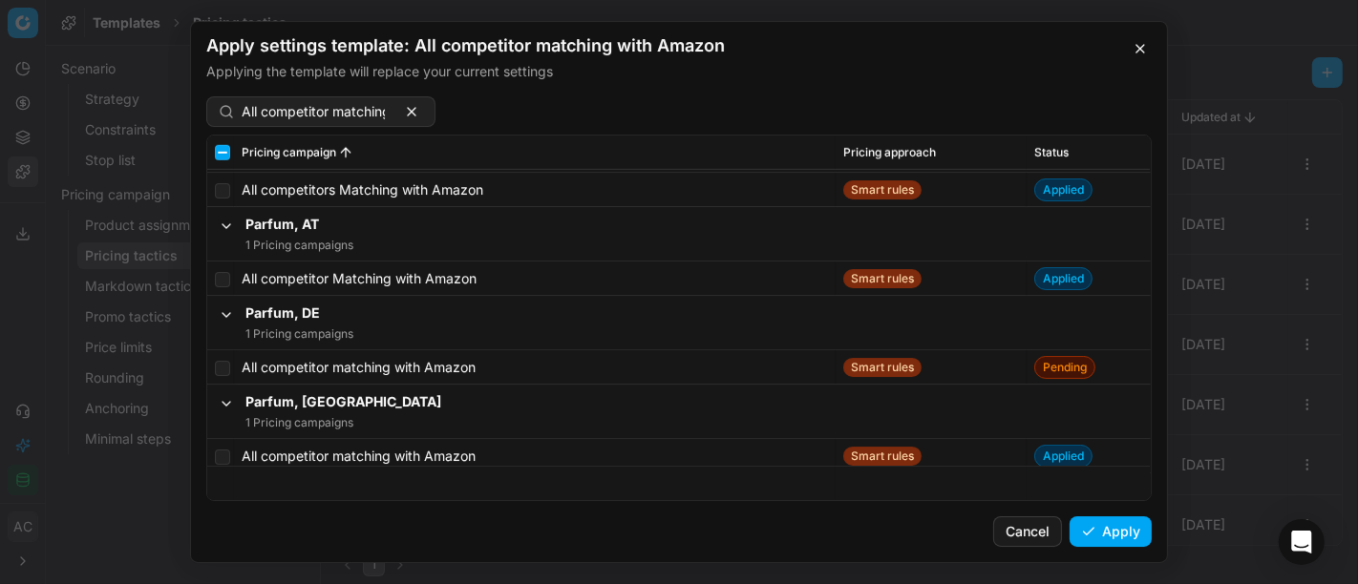
scroll to position [1394, 0]
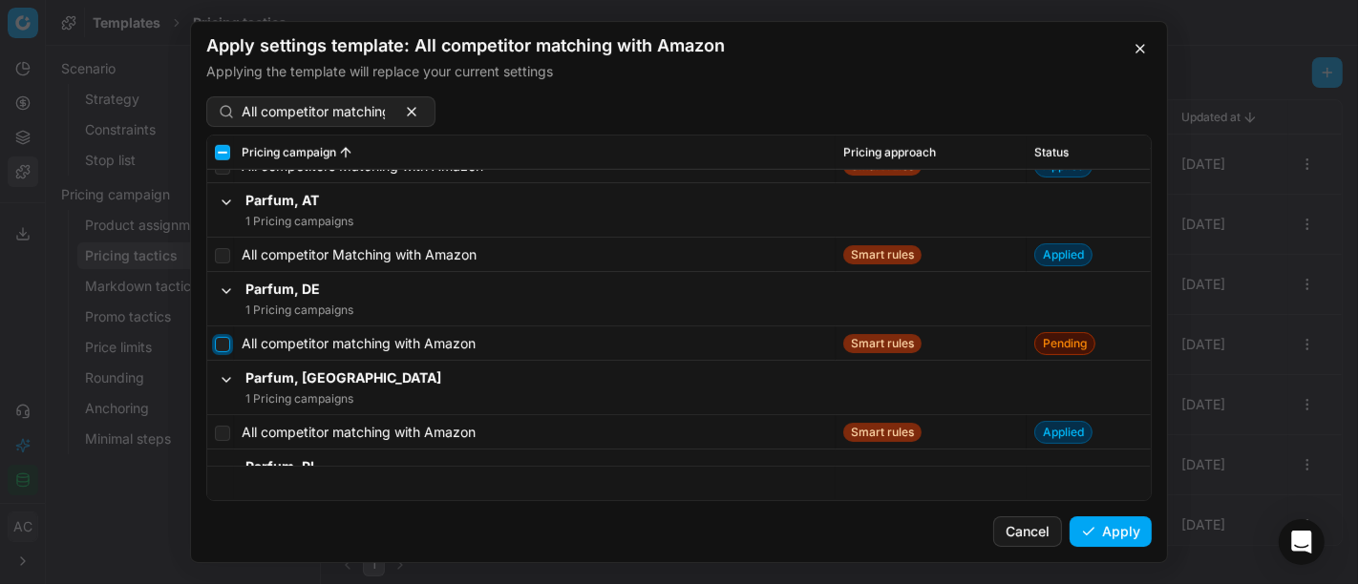
click at [226, 346] on input "checkbox" at bounding box center [222, 344] width 15 height 15
checkbox input "true"
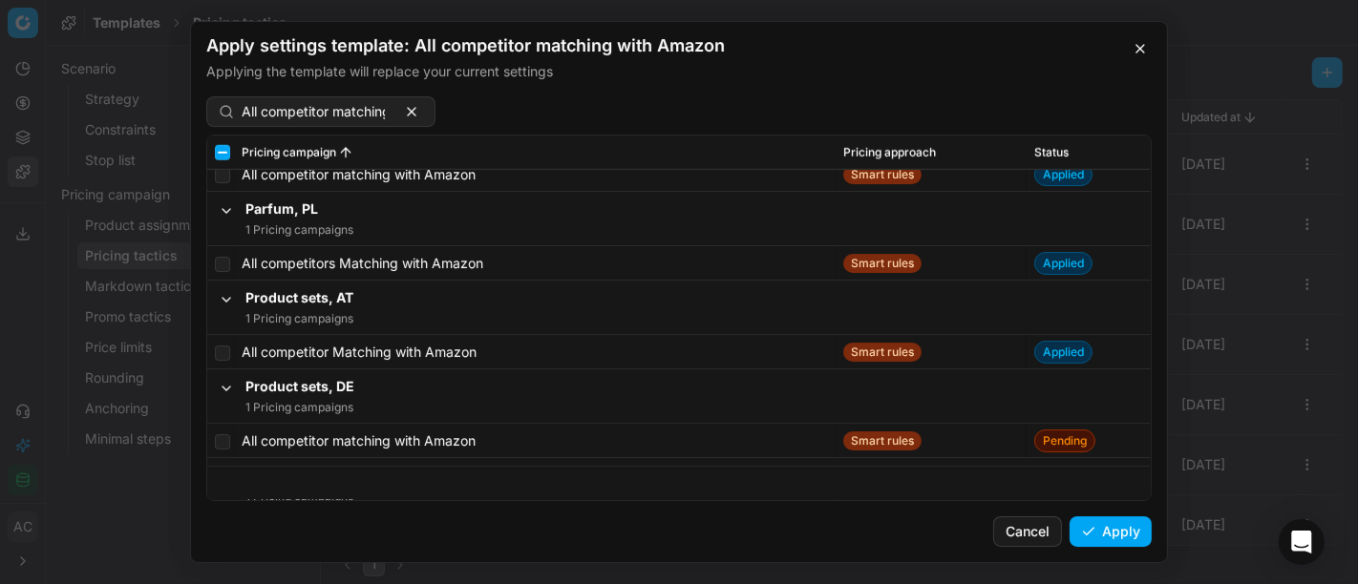
scroll to position [1702, 0]
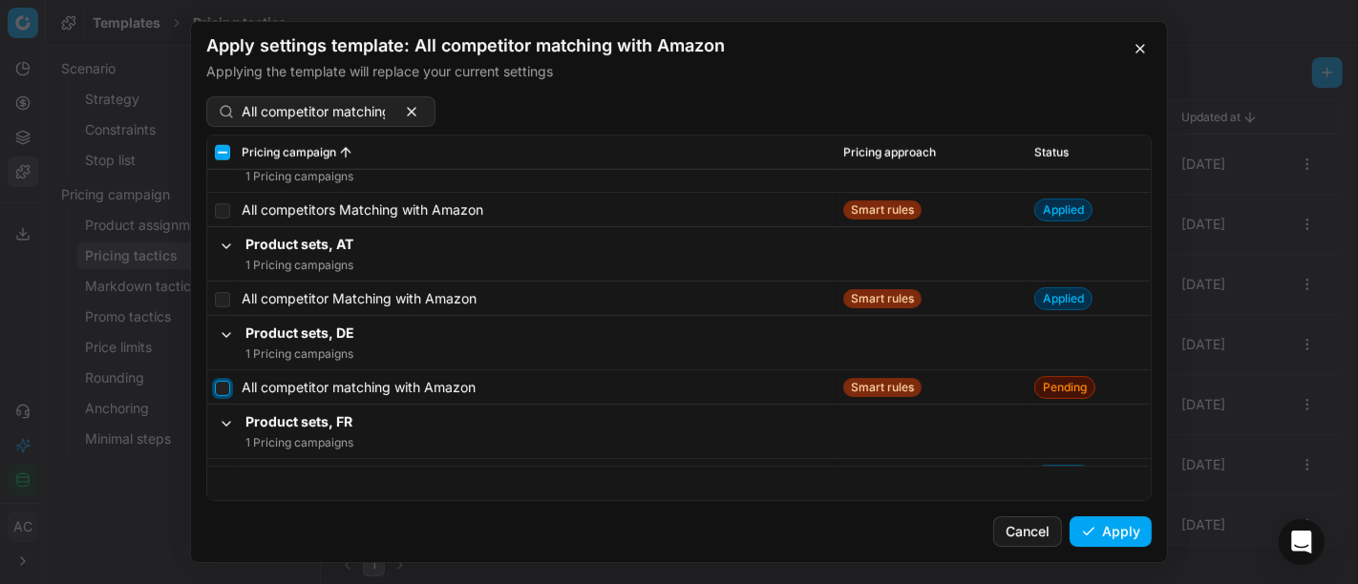
click at [222, 383] on input "checkbox" at bounding box center [222, 388] width 15 height 15
checkbox input "true"
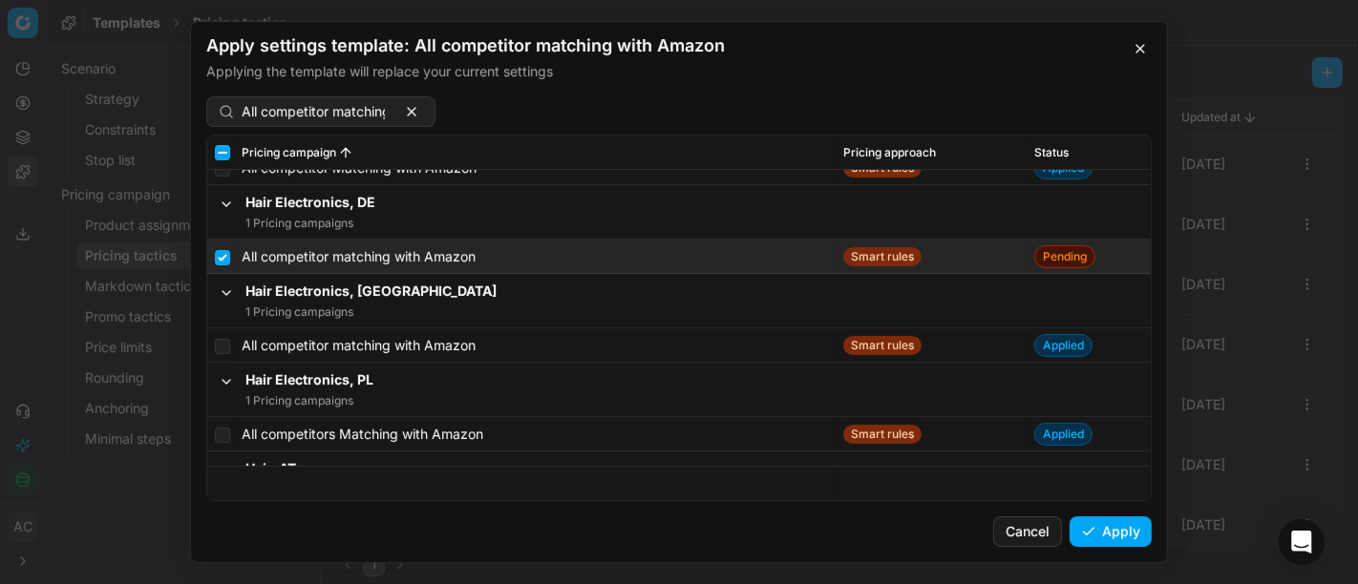
scroll to position [46, 0]
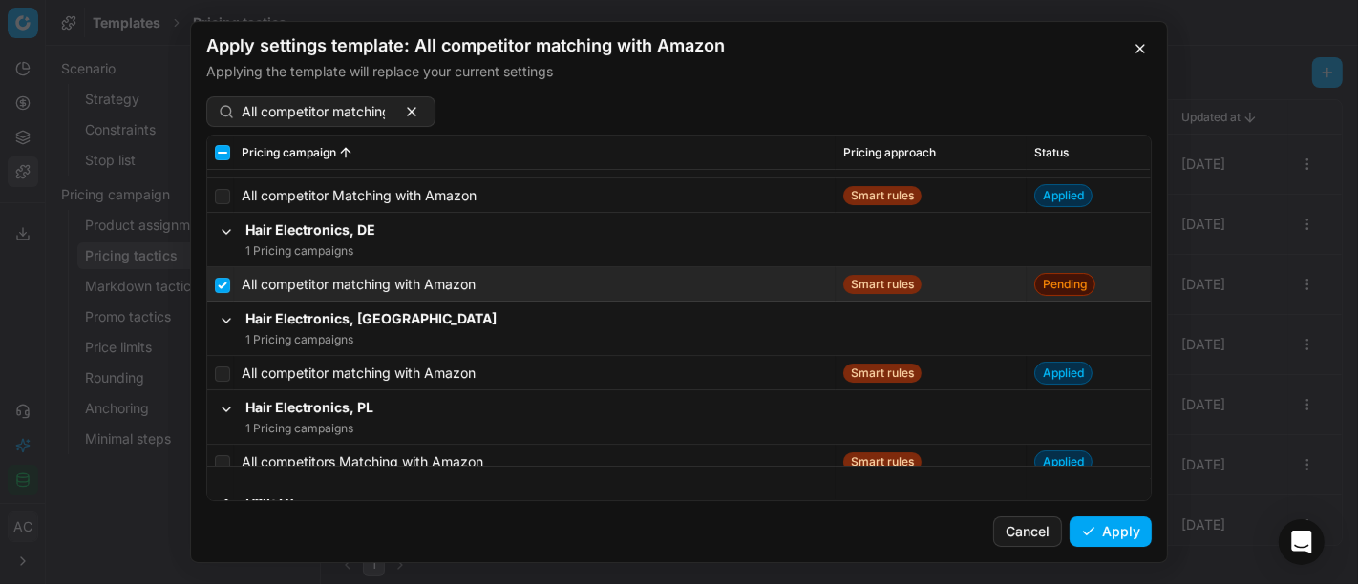
click at [1122, 529] on button "Apply" at bounding box center [1110, 532] width 82 height 31
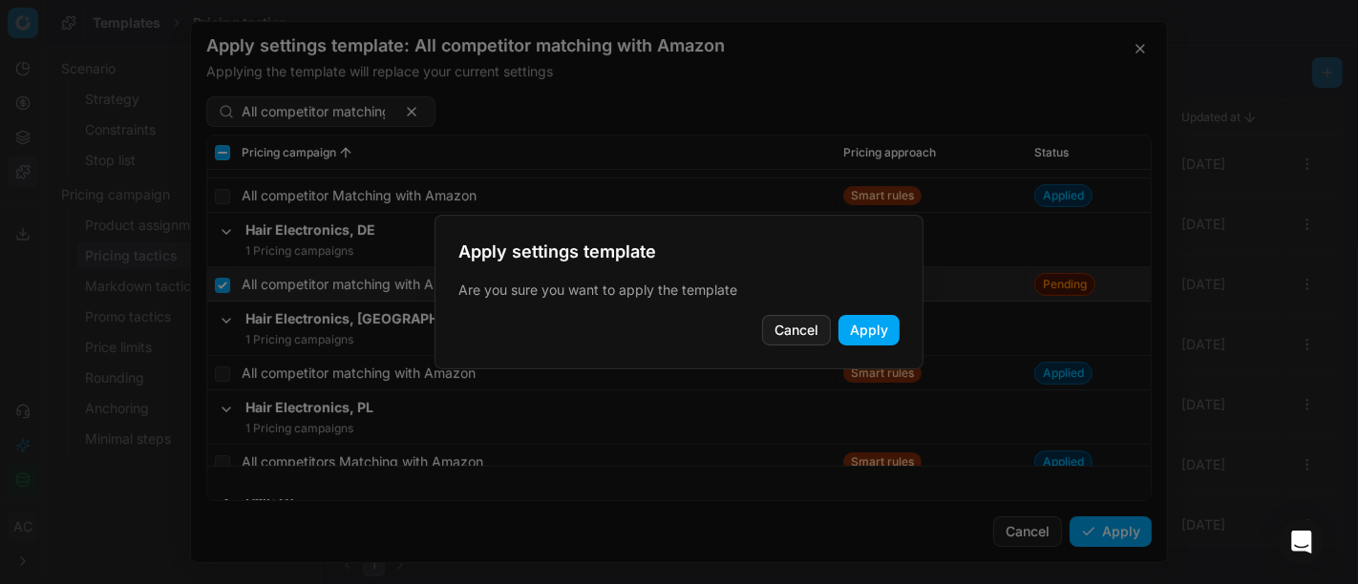
click at [892, 329] on button "Apply" at bounding box center [868, 330] width 61 height 31
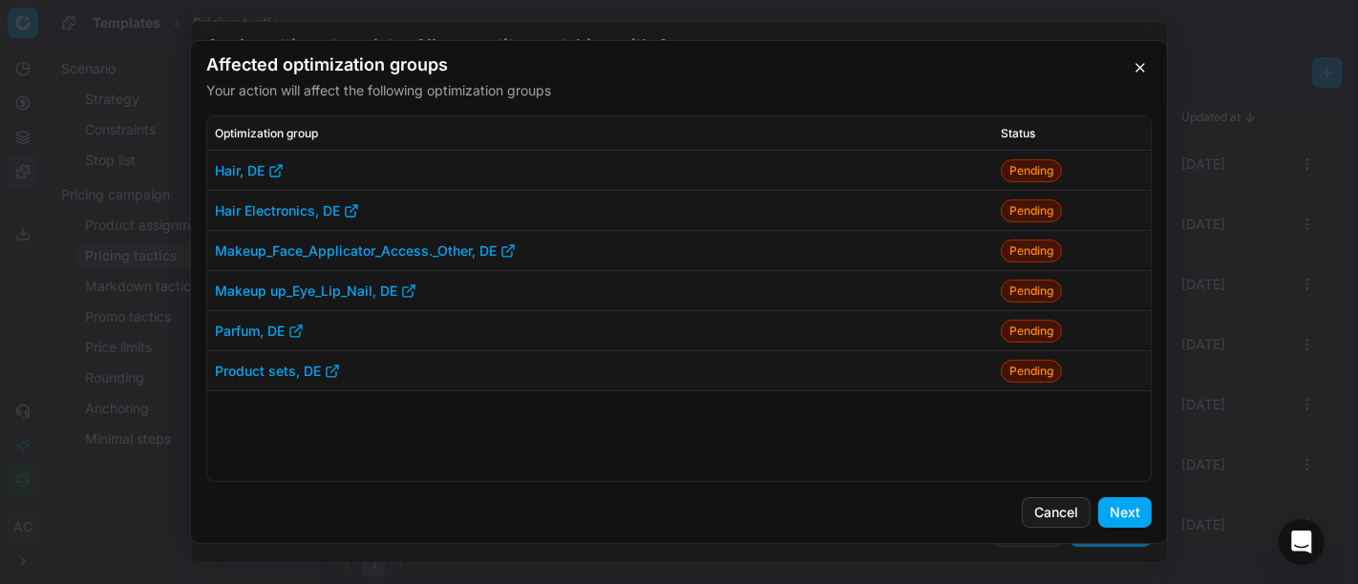
click at [1121, 508] on button "Next" at bounding box center [1124, 513] width 53 height 31
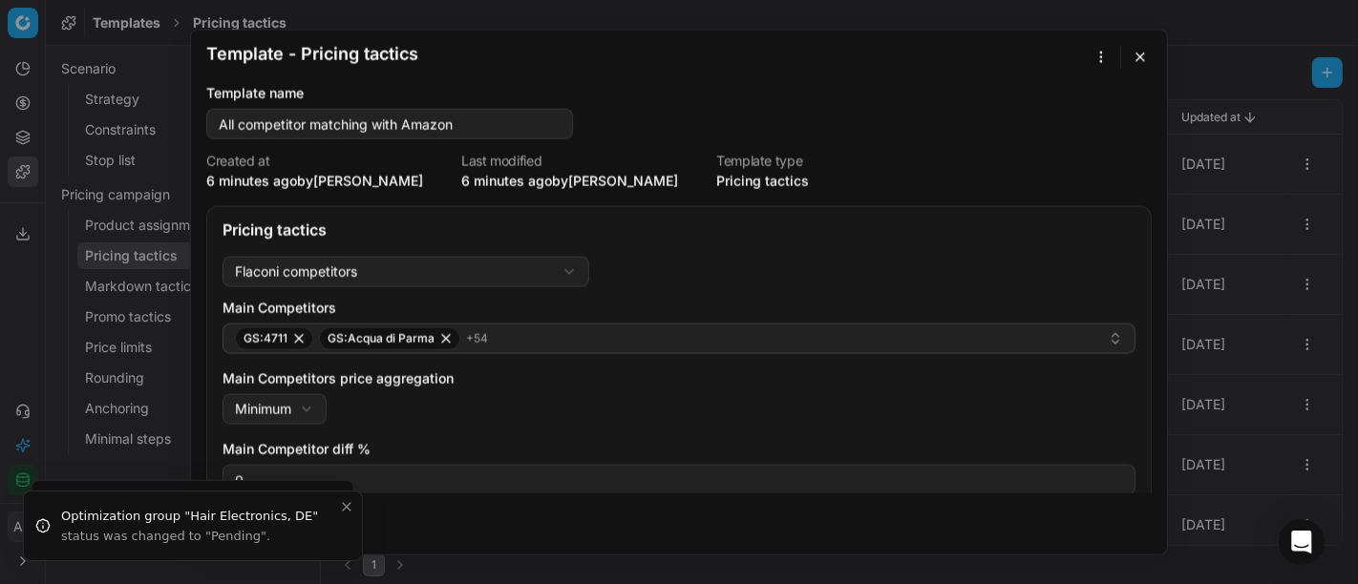
click at [1139, 57] on button "button" at bounding box center [1140, 57] width 23 height 23
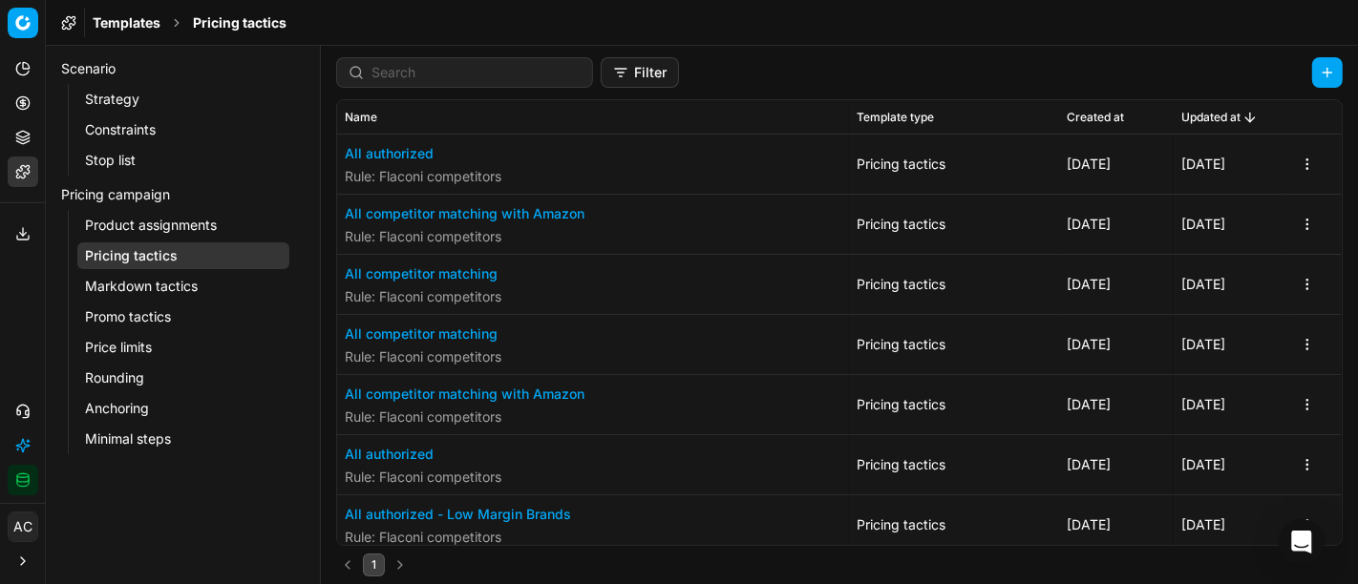
click at [449, 279] on button "All competitor matching" at bounding box center [423, 274] width 157 height 19
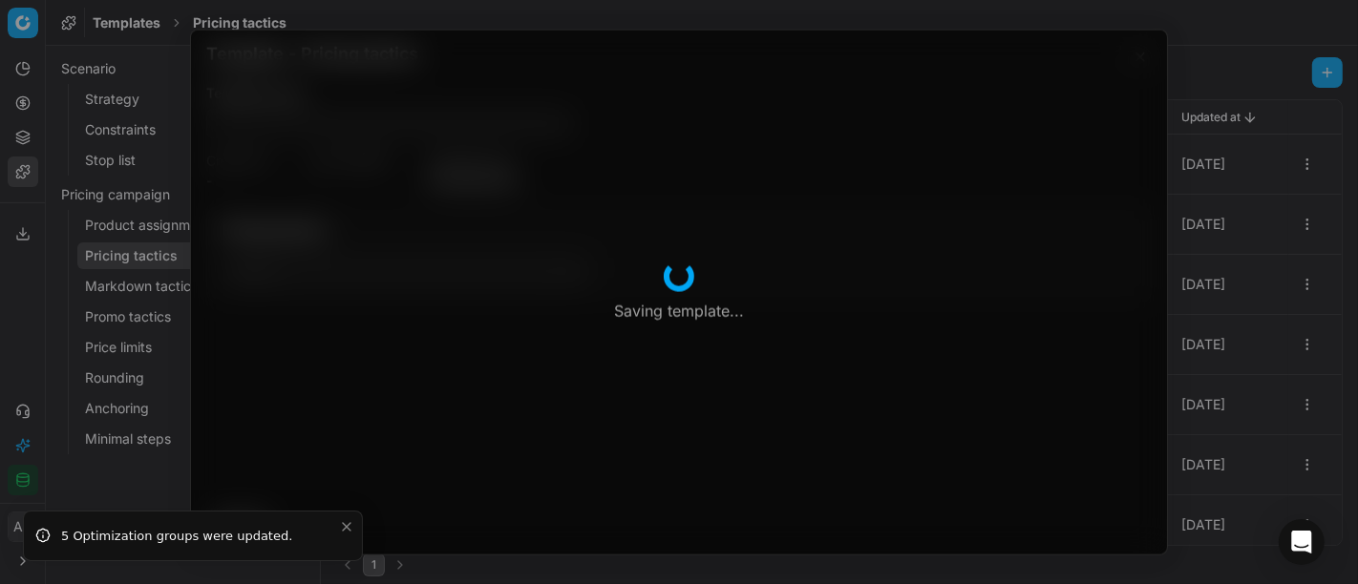
type input "All competitor matching"
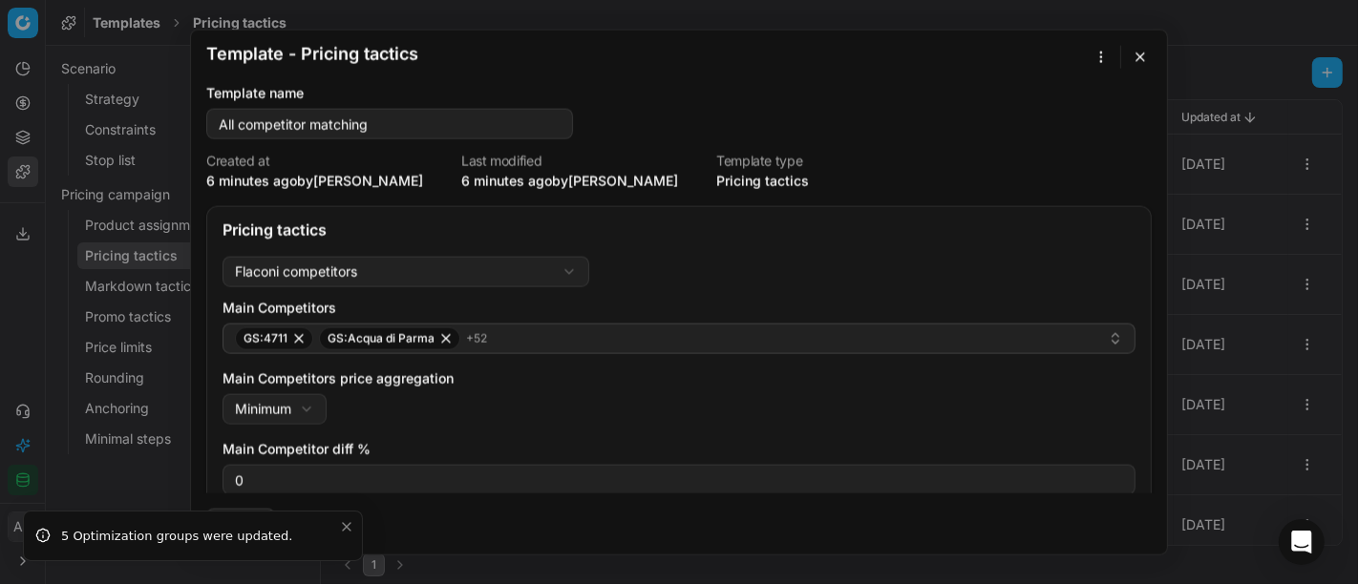
click at [1101, 59] on div "Template - Pricing tactics Saving template... Template name All competitor matc…" at bounding box center [679, 292] width 1358 height 584
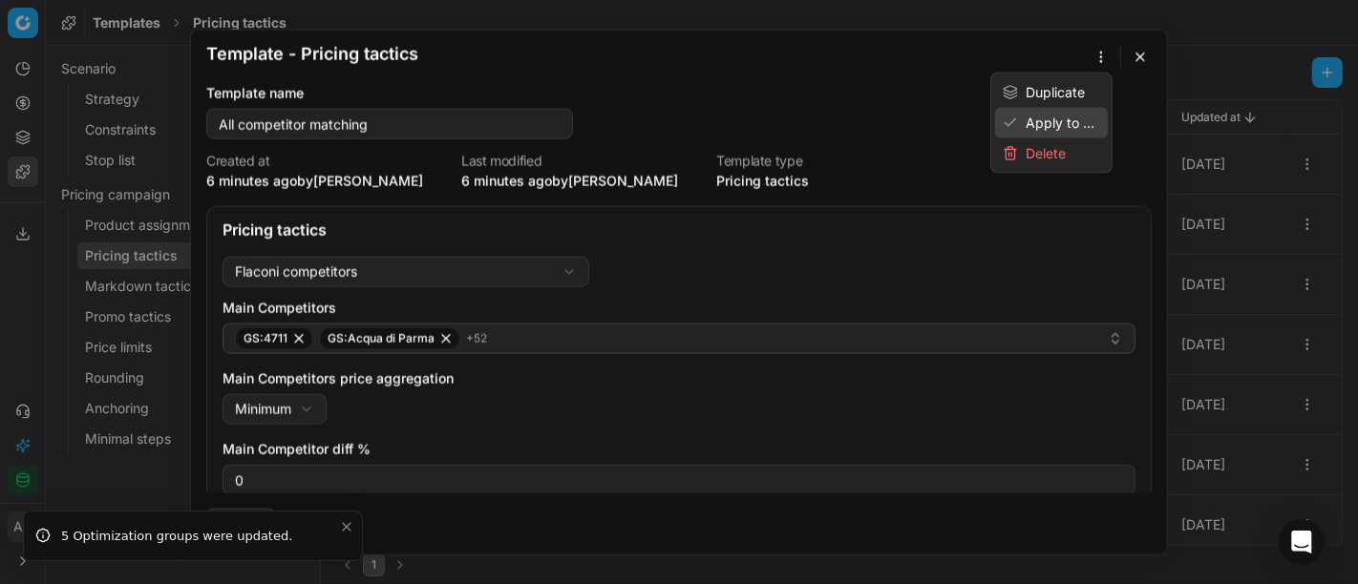
click at [1067, 121] on div "Apply to ..." at bounding box center [1051, 123] width 113 height 31
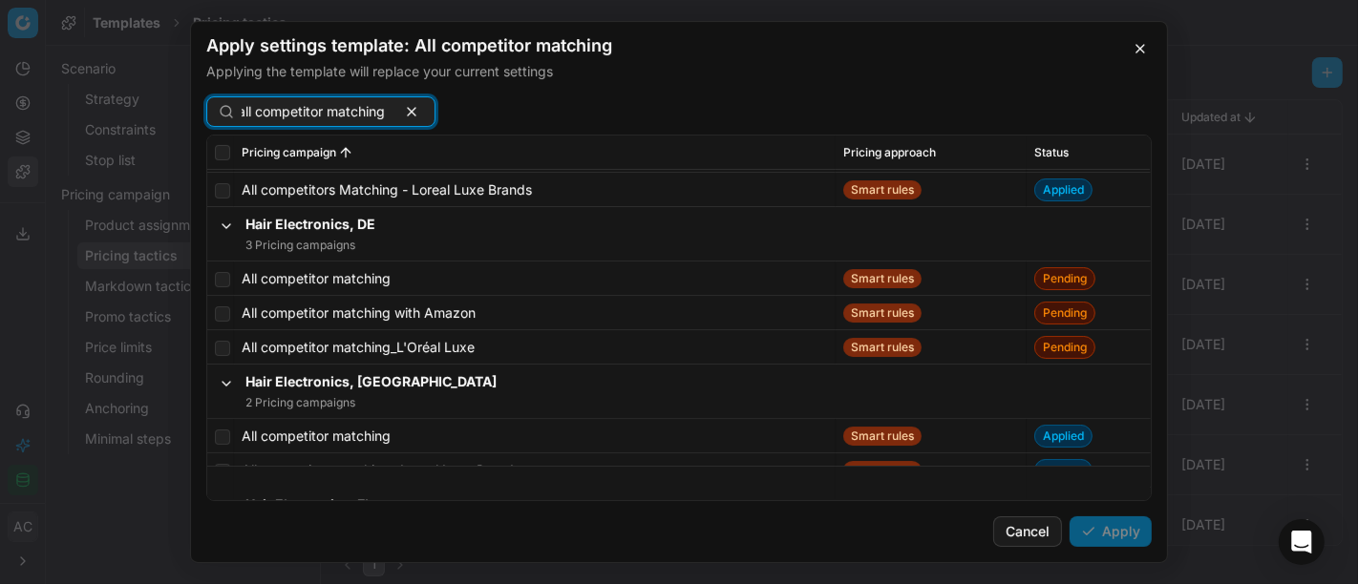
scroll to position [455, 0]
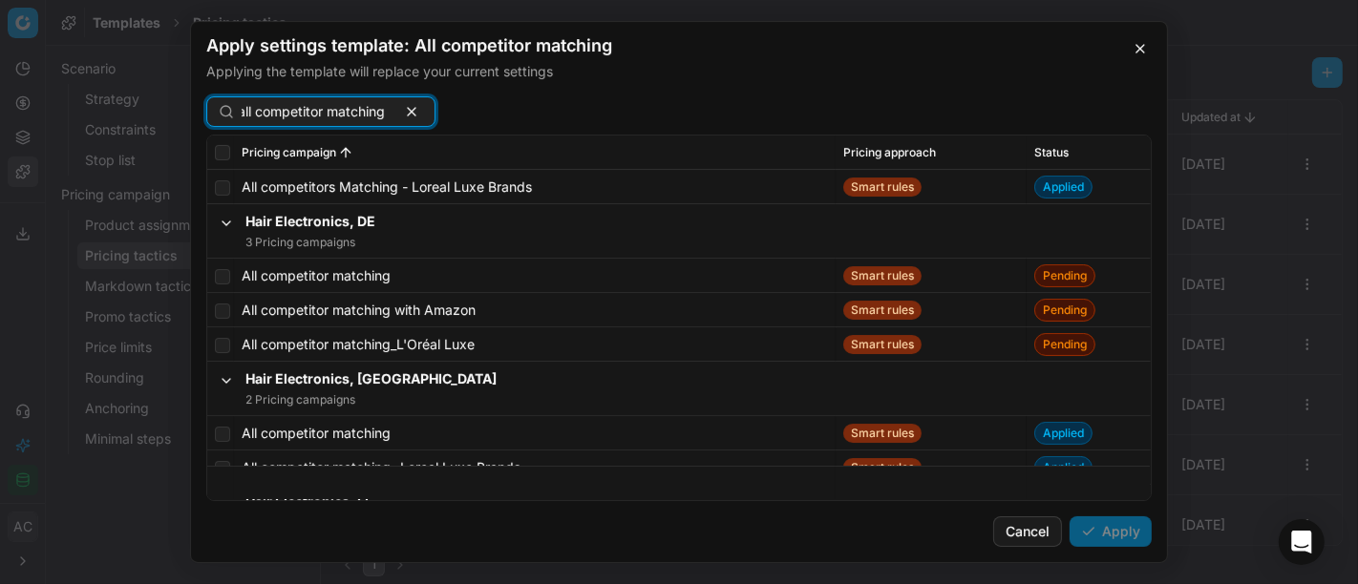
type input "all competitor matching"
click at [220, 271] on input "checkbox" at bounding box center [222, 276] width 15 height 15
checkbox input "true"
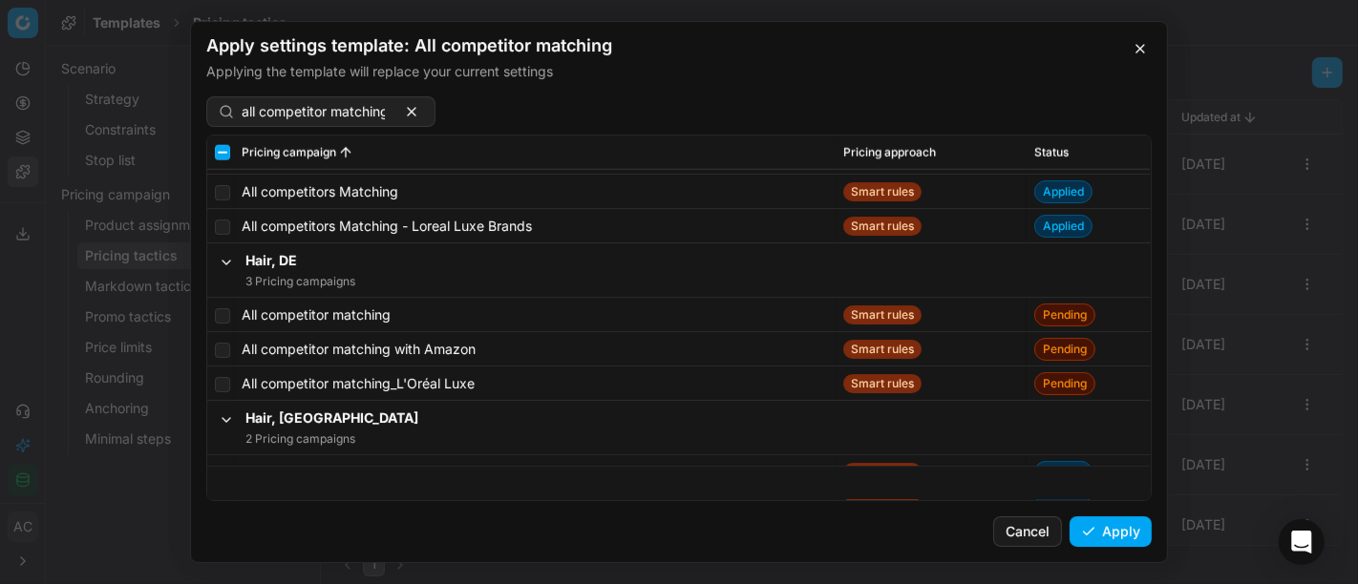
scroll to position [2077, 0]
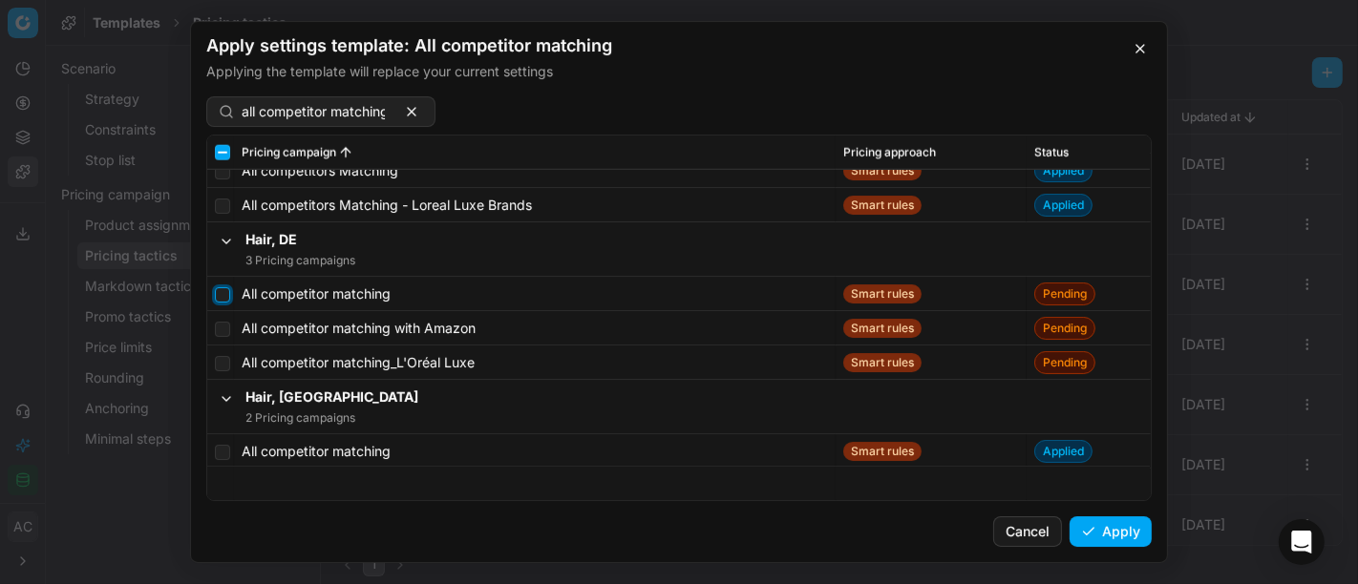
click at [223, 293] on input "checkbox" at bounding box center [222, 294] width 15 height 15
checkbox input "true"
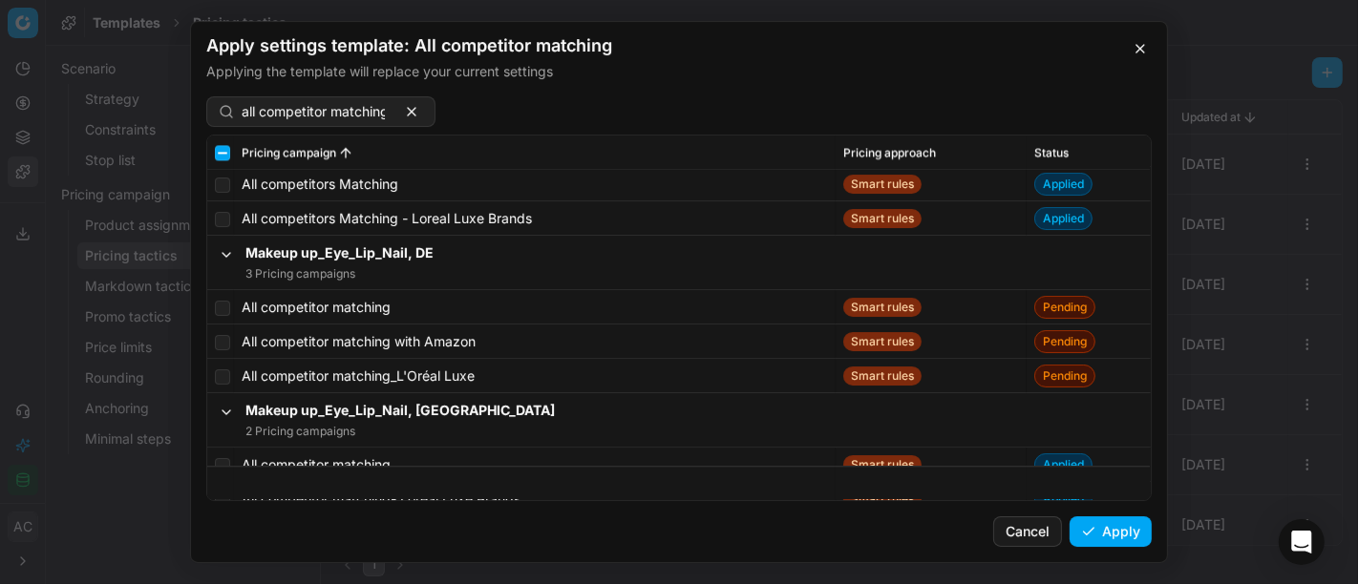
scroll to position [3702, 0]
click at [222, 306] on input "checkbox" at bounding box center [222, 308] width 15 height 15
checkbox input "true"
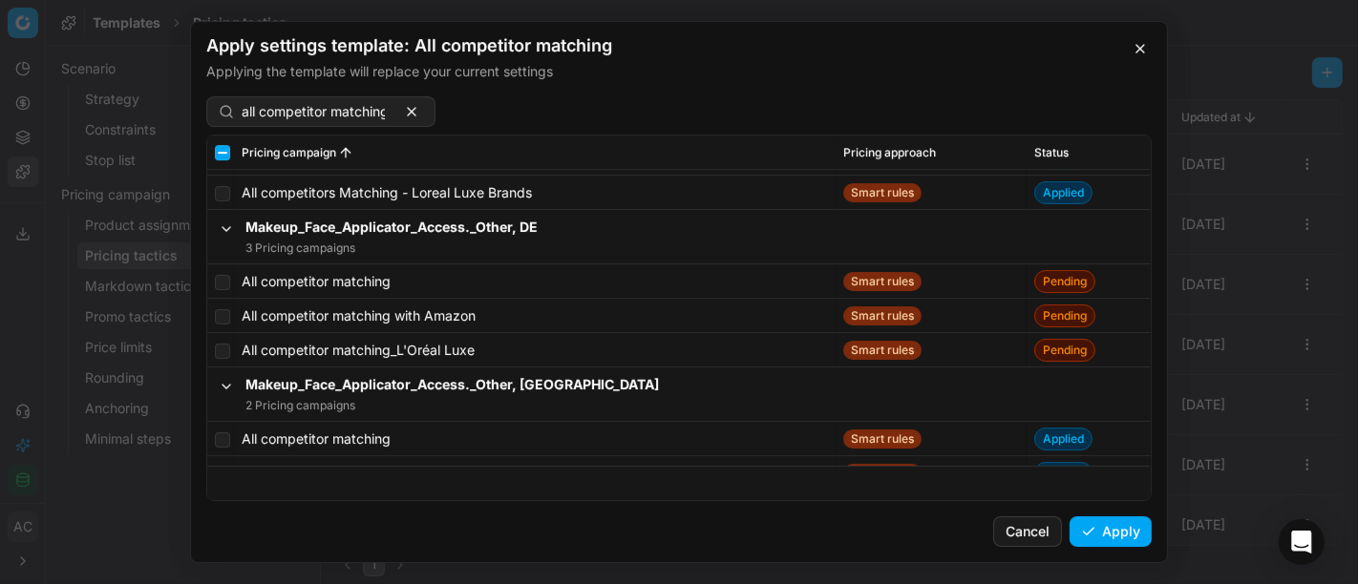
scroll to position [5435, 0]
click at [221, 285] on input "checkbox" at bounding box center [222, 282] width 15 height 15
checkbox input "true"
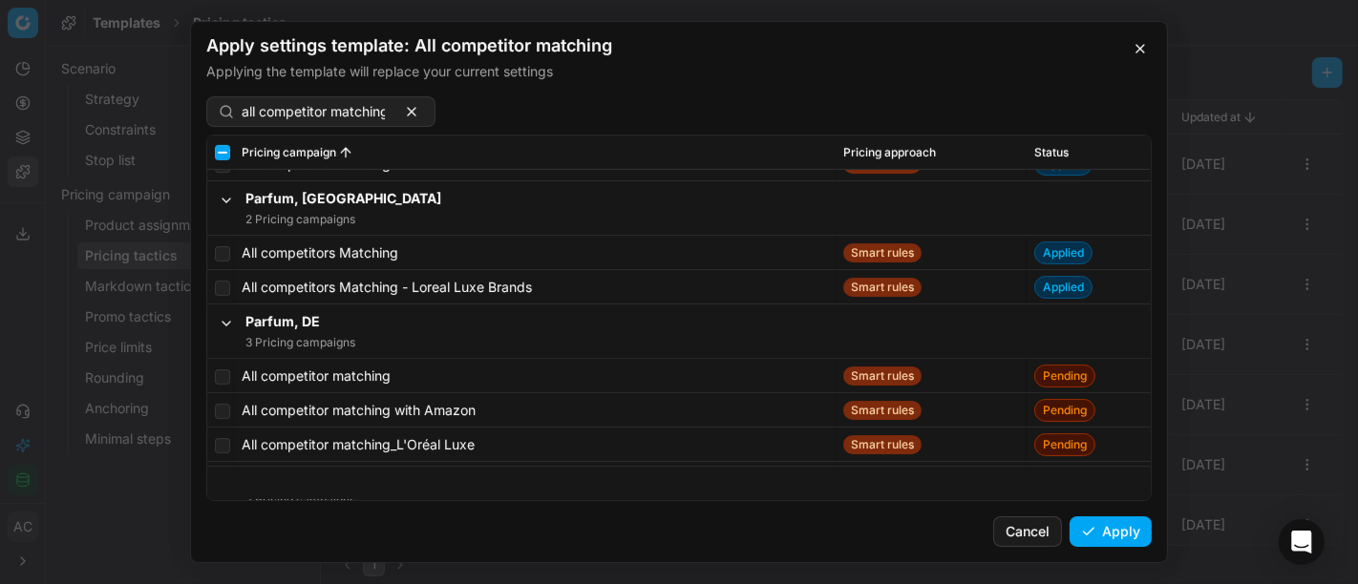
scroll to position [7121, 0]
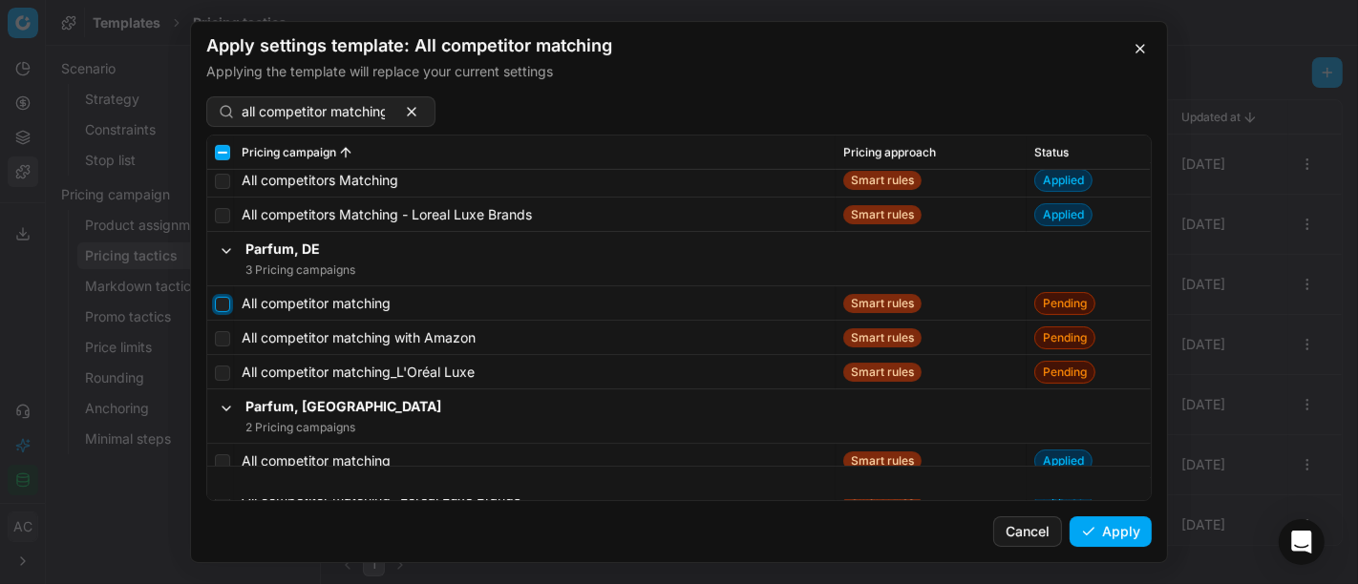
click at [223, 303] on input "checkbox" at bounding box center [222, 304] width 15 height 15
checkbox input "true"
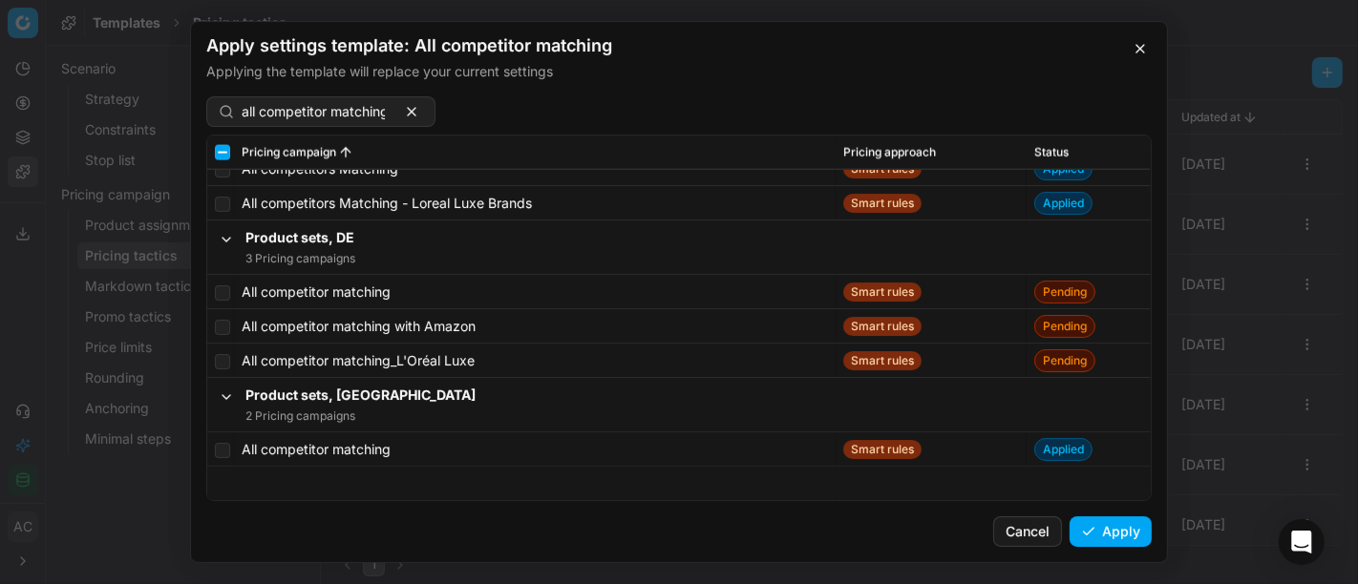
scroll to position [8772, 0]
click at [222, 285] on input "checkbox" at bounding box center [222, 292] width 15 height 15
checkbox input "true"
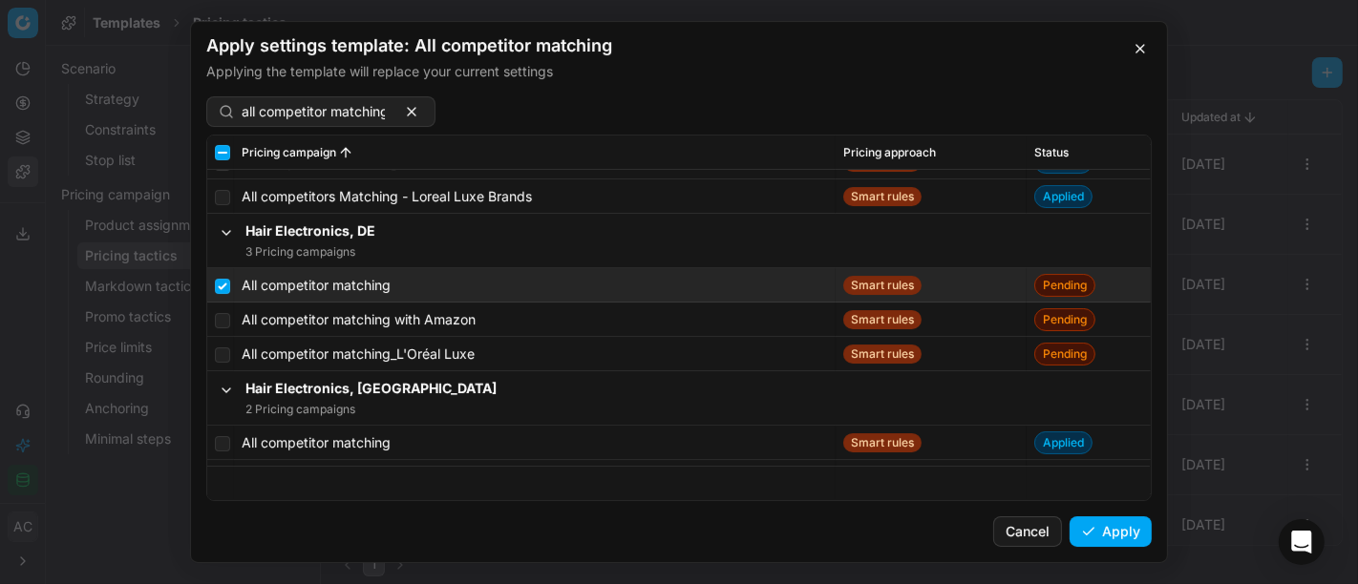
scroll to position [449, 0]
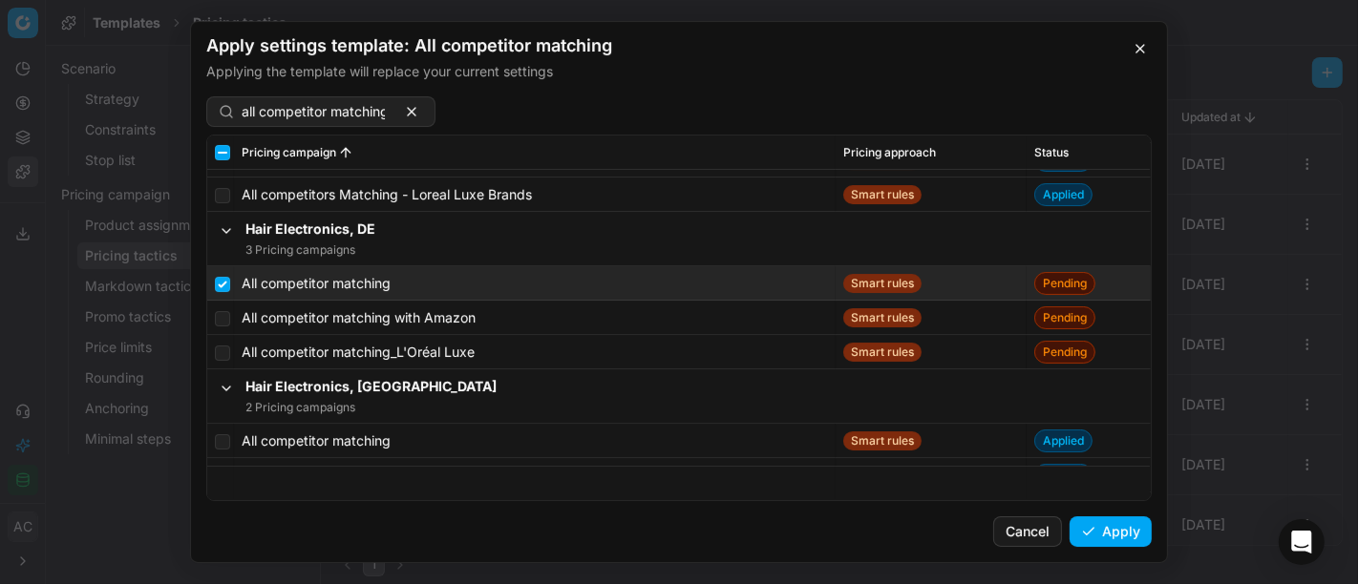
click at [1122, 539] on button "Apply" at bounding box center [1110, 532] width 82 height 31
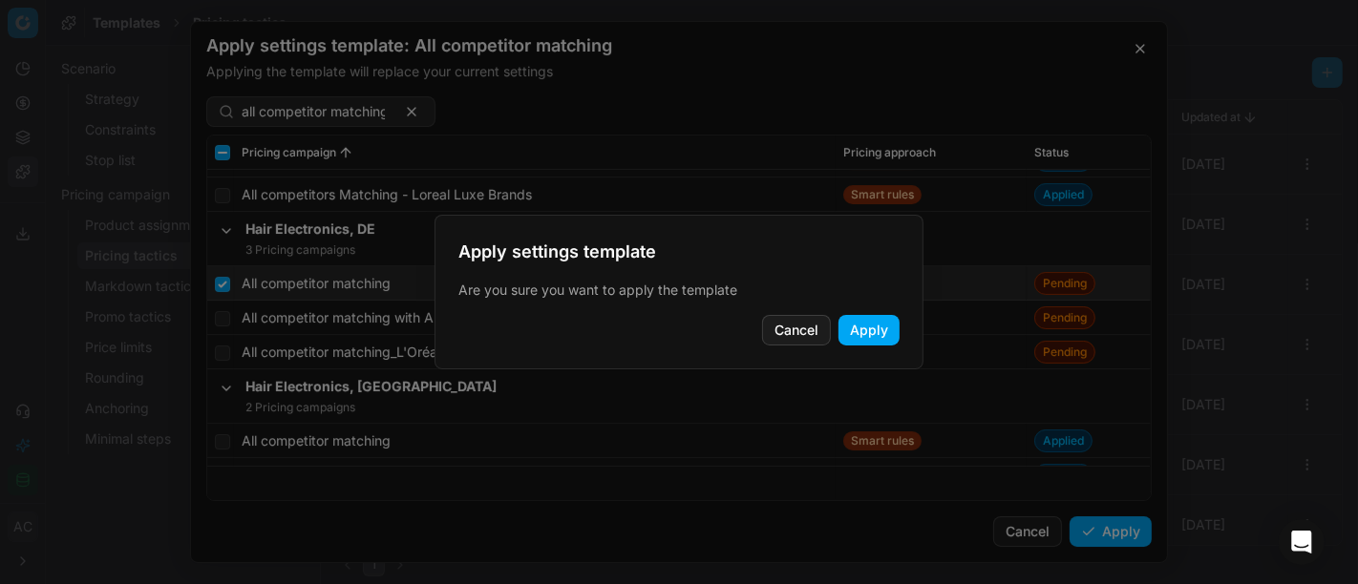
click at [880, 325] on button "Apply" at bounding box center [868, 330] width 61 height 31
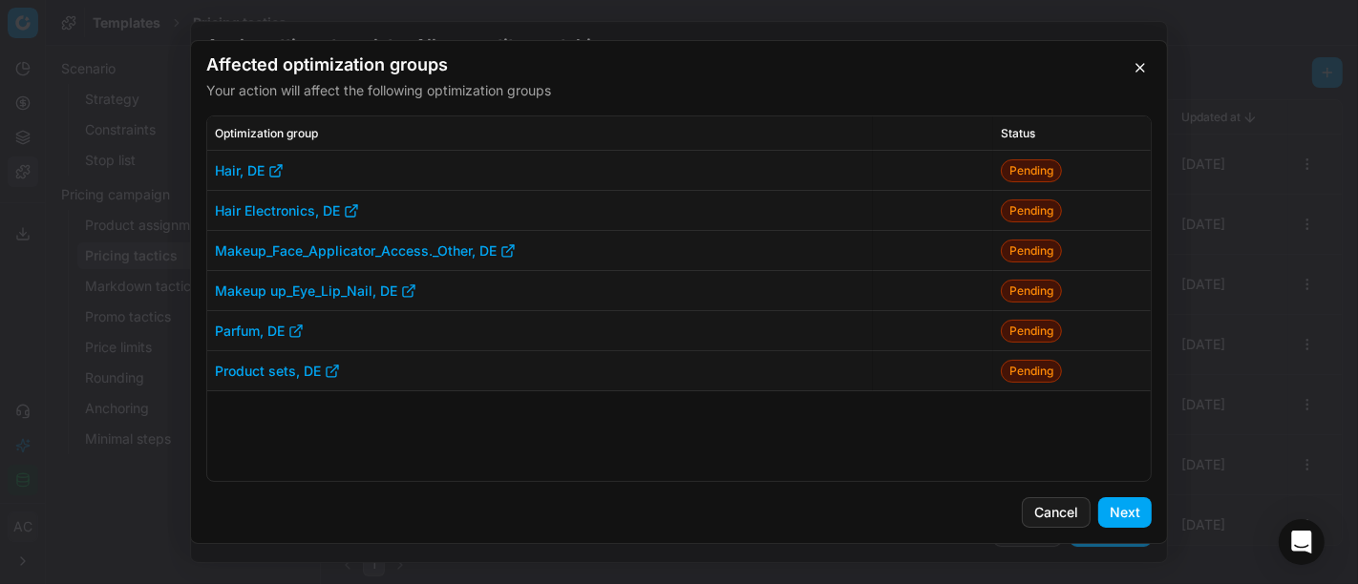
click at [1123, 511] on button "Next" at bounding box center [1124, 513] width 53 height 31
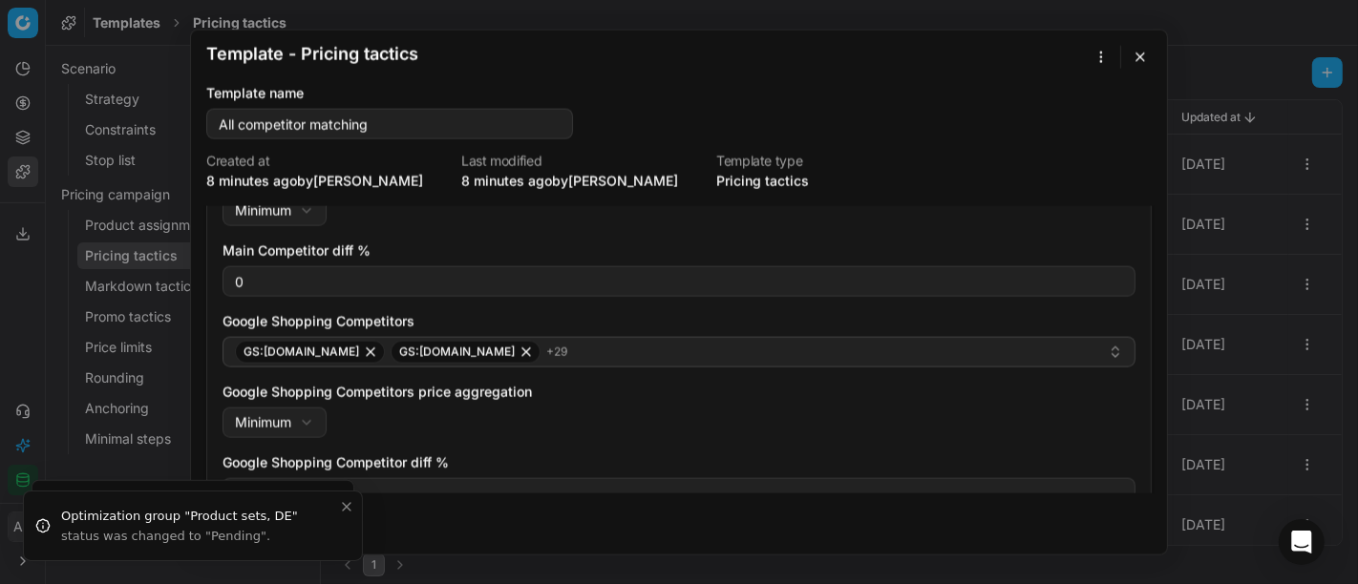
click at [1132, 59] on button "button" at bounding box center [1140, 57] width 23 height 23
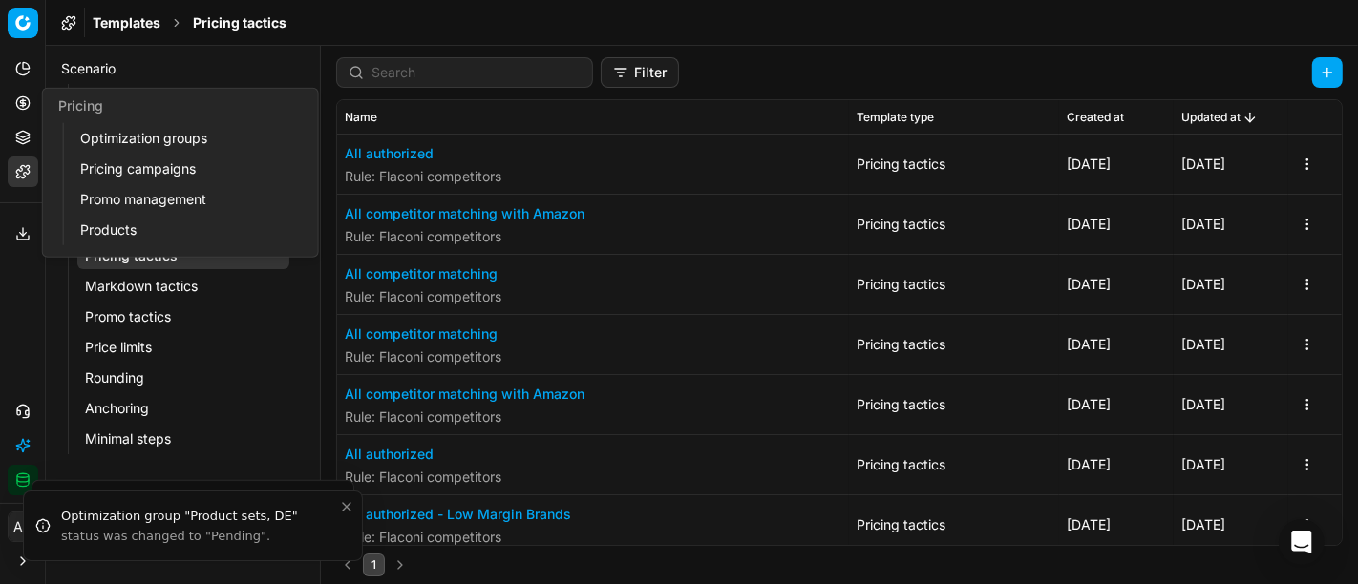
click at [30, 95] on icon at bounding box center [22, 102] width 15 height 15
click at [121, 134] on link "Optimization groups" at bounding box center [184, 138] width 222 height 27
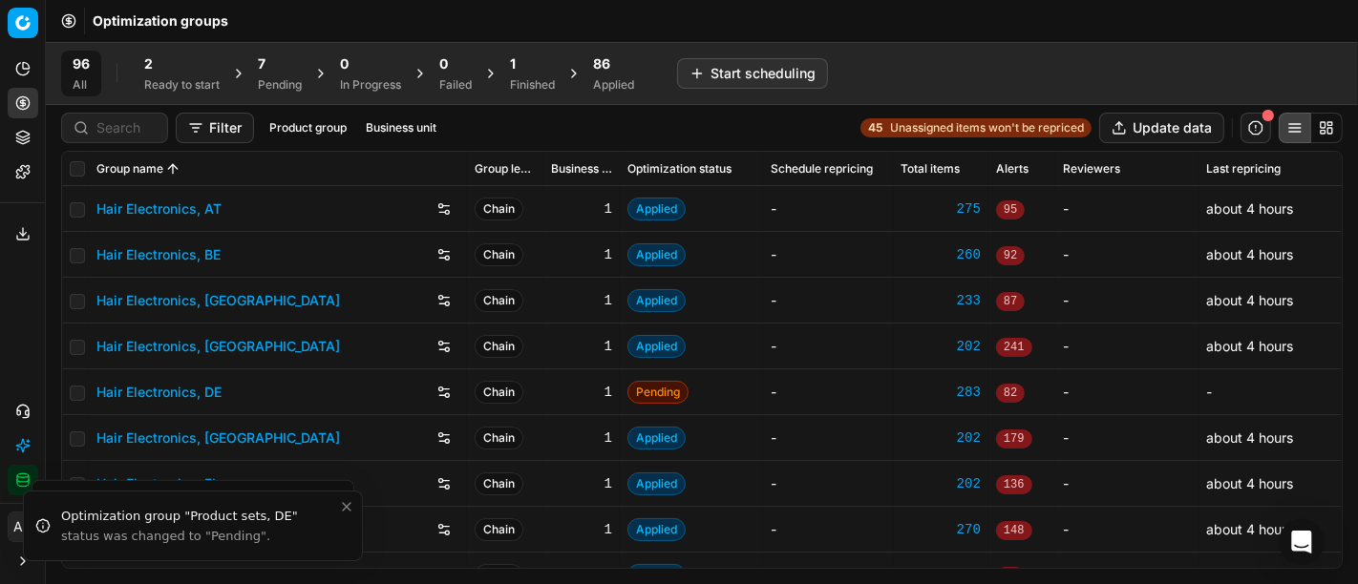
click at [280, 58] on div "7" at bounding box center [280, 63] width 44 height 19
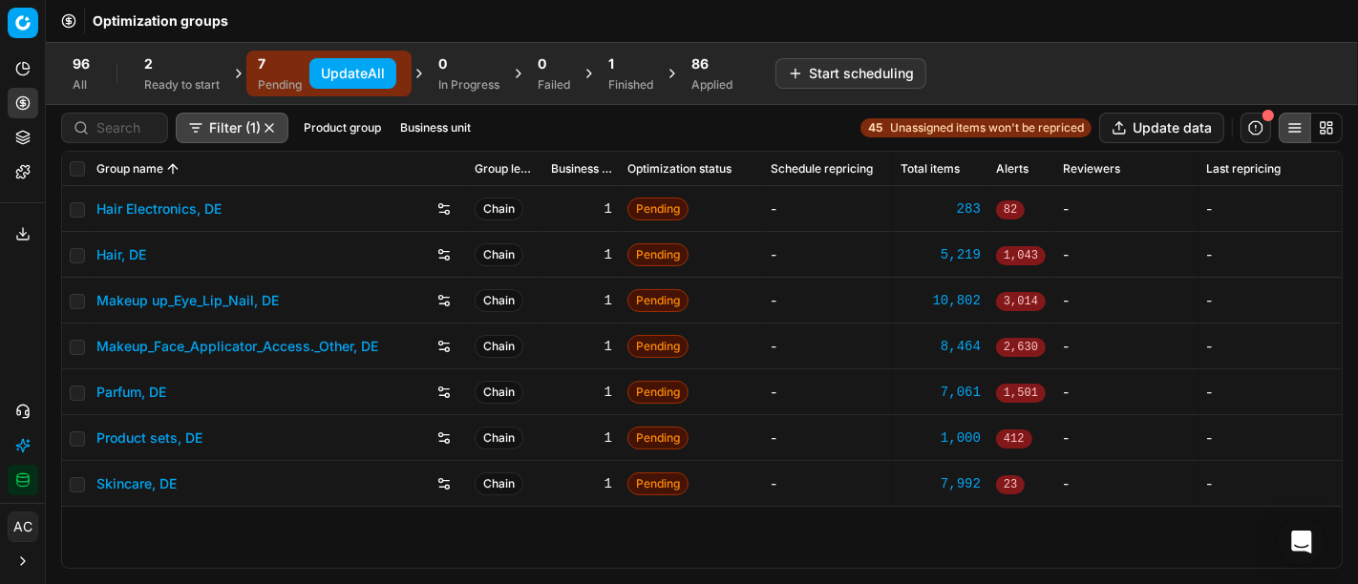
click at [336, 73] on button "Update All" at bounding box center [352, 73] width 87 height 31
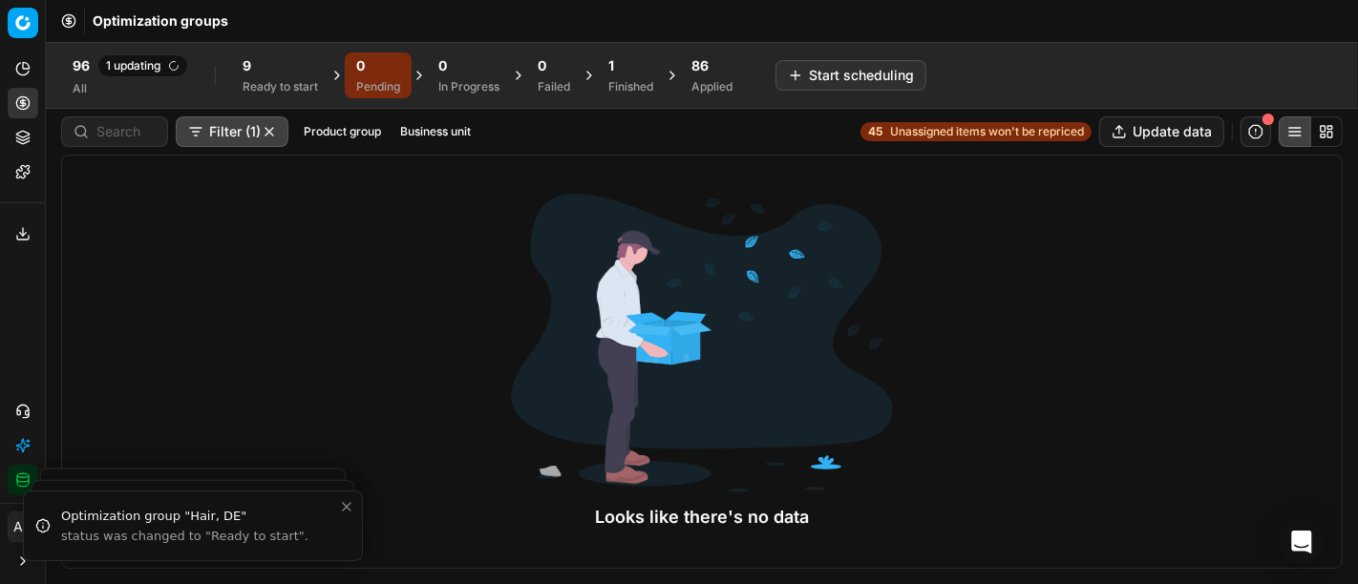
click at [244, 90] on div "Ready to start" at bounding box center [280, 86] width 75 height 15
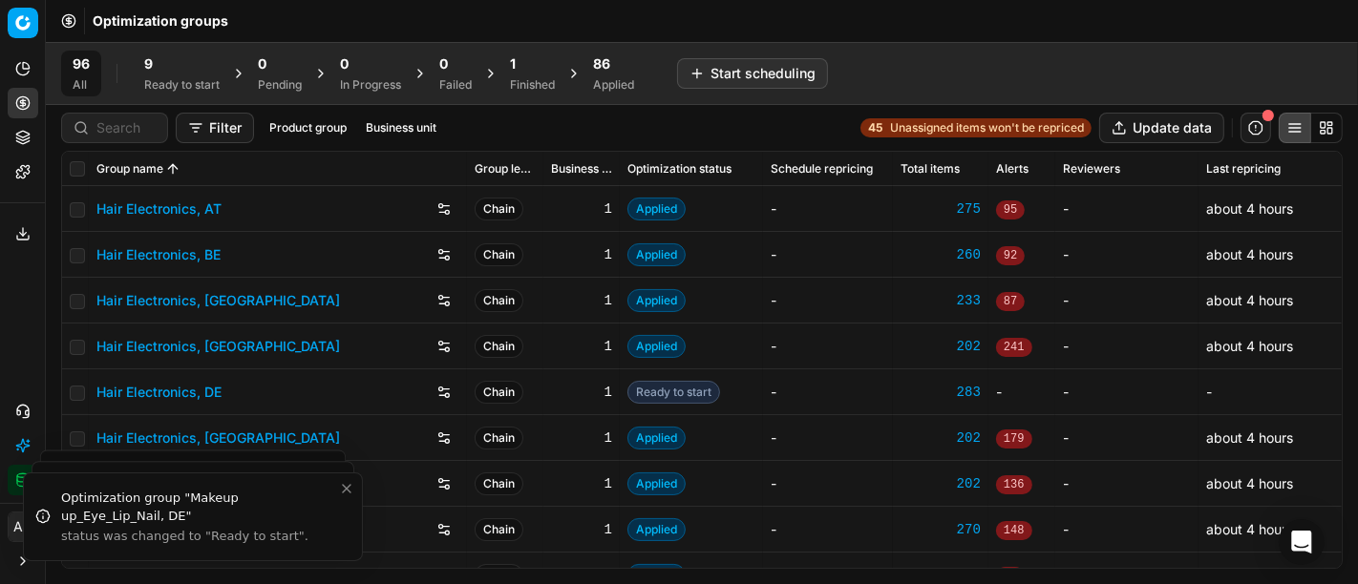
click at [389, 133] on button "Business unit" at bounding box center [401, 127] width 86 height 23
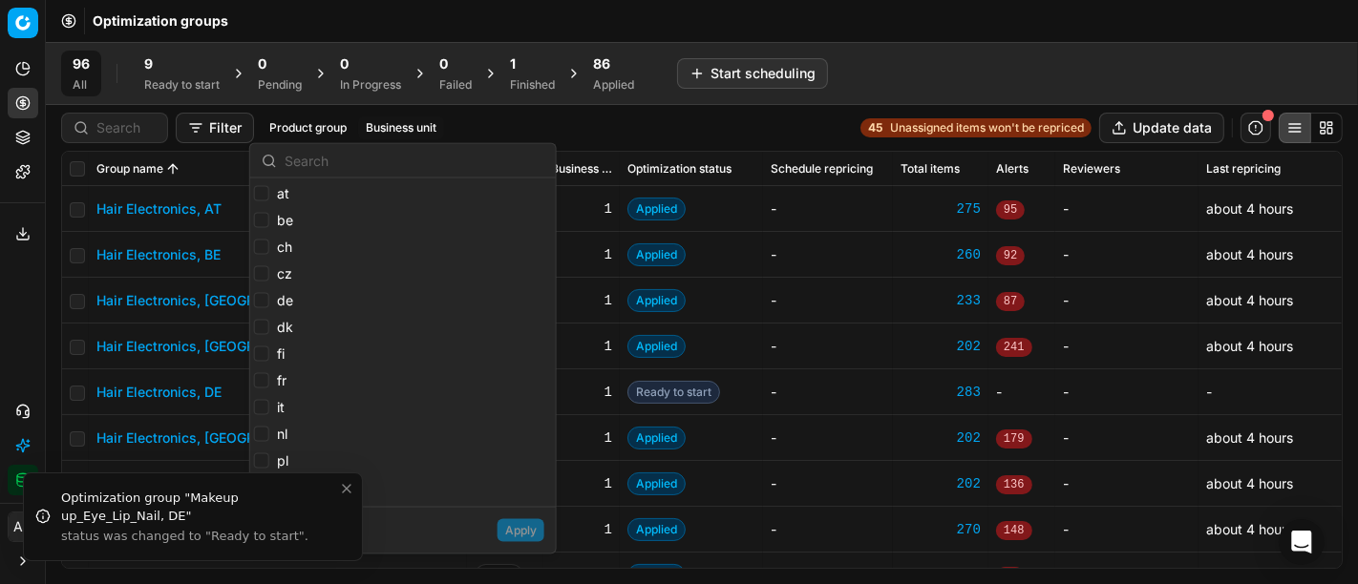
click at [199, 75] on div "9 Ready to start" at bounding box center [181, 73] width 75 height 38
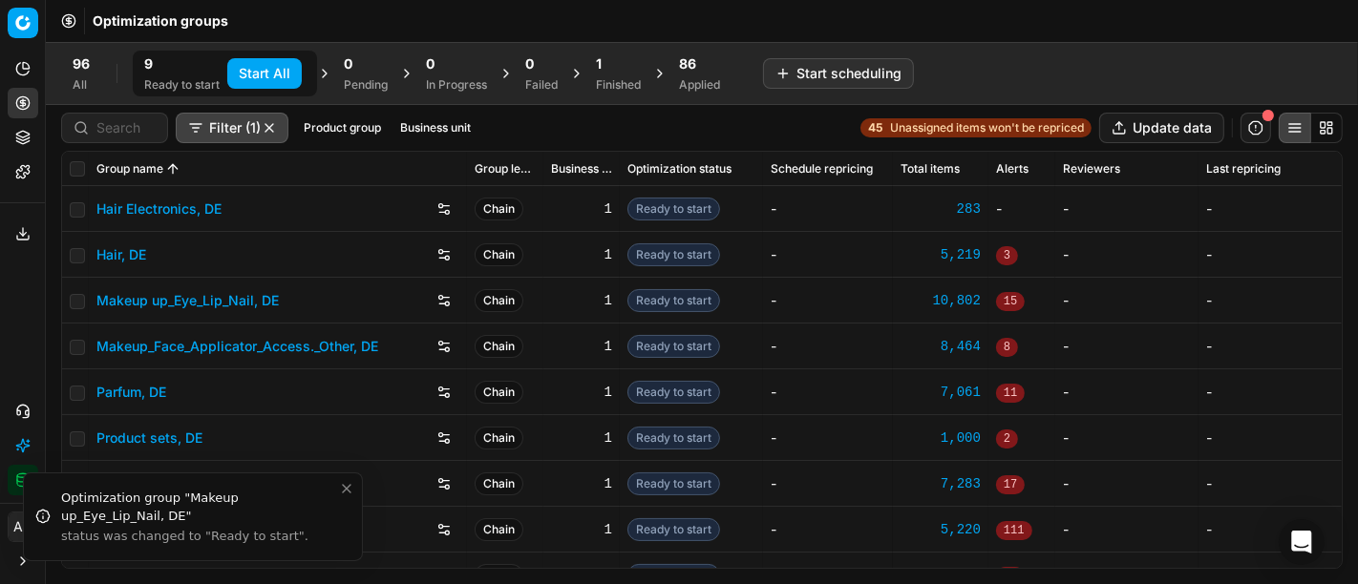
click at [469, 130] on button "Business unit" at bounding box center [435, 127] width 86 height 23
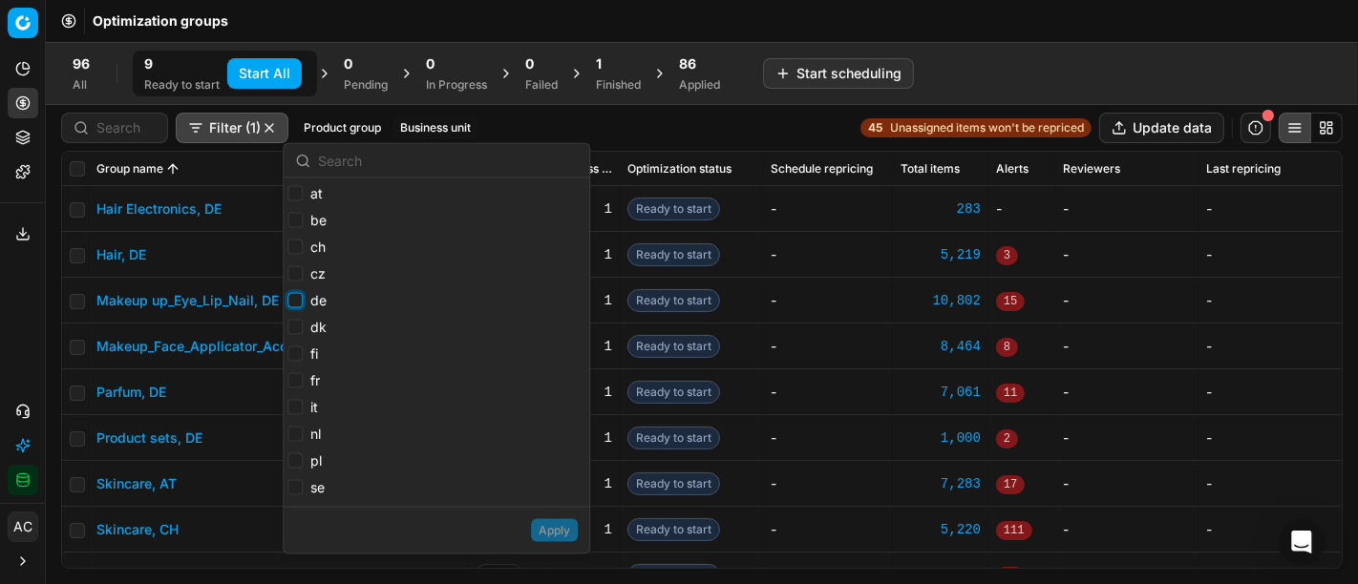
click at [295, 302] on input "de" at bounding box center [294, 300] width 15 height 15
checkbox input "true"
click at [559, 539] on button "Apply" at bounding box center [554, 530] width 47 height 23
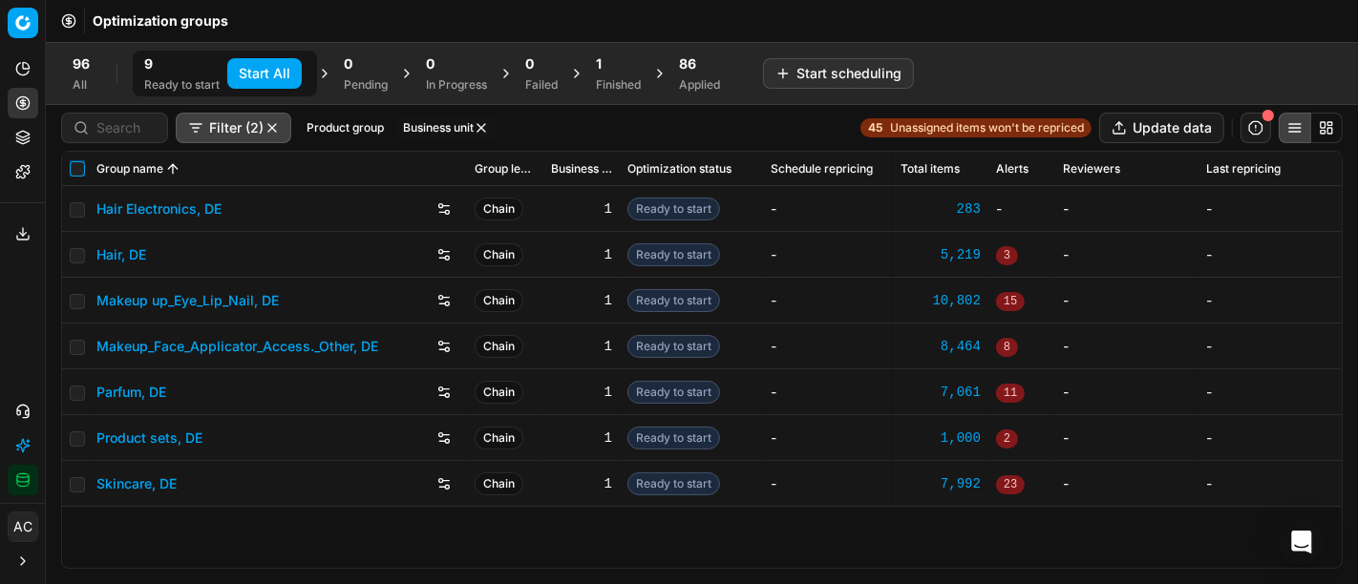
click at [80, 172] on input "checkbox" at bounding box center [77, 168] width 15 height 15
checkbox input "true"
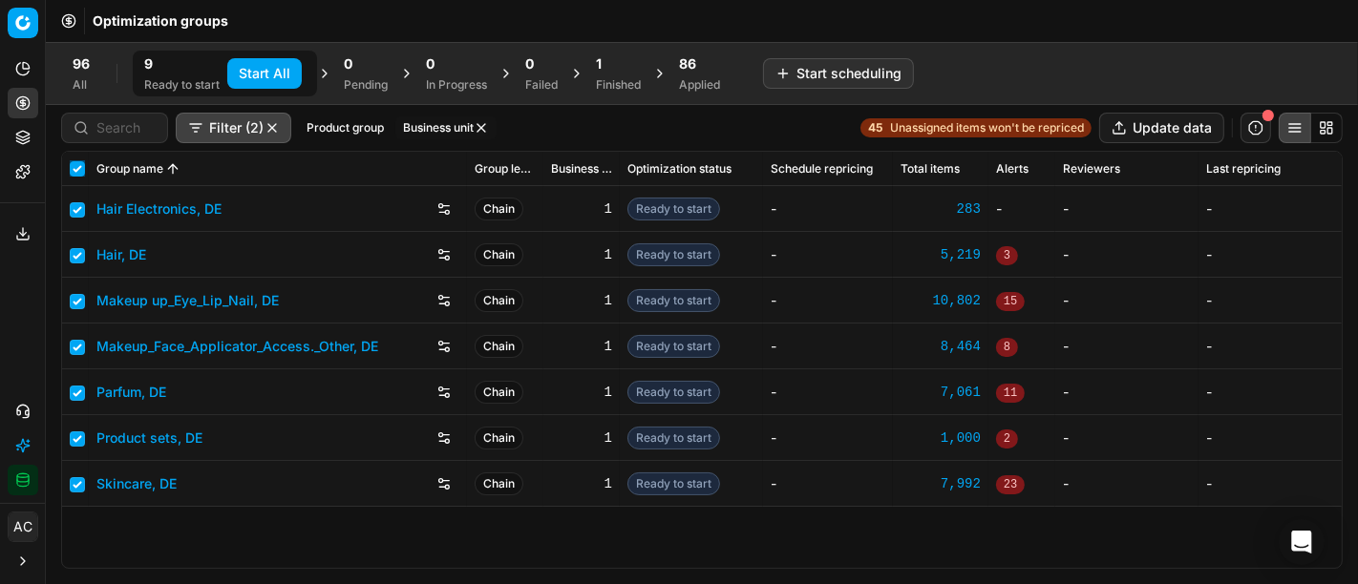
checkbox input "true"
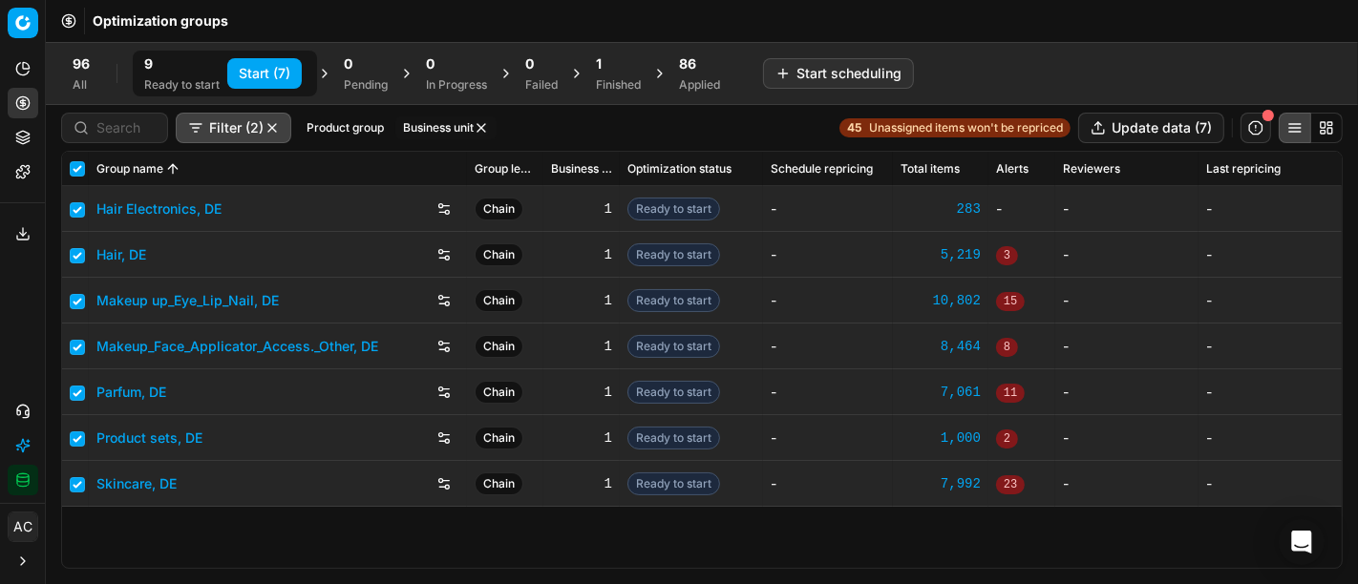
click at [280, 71] on button "Start (7)" at bounding box center [264, 73] width 74 height 31
checkbox input "false"
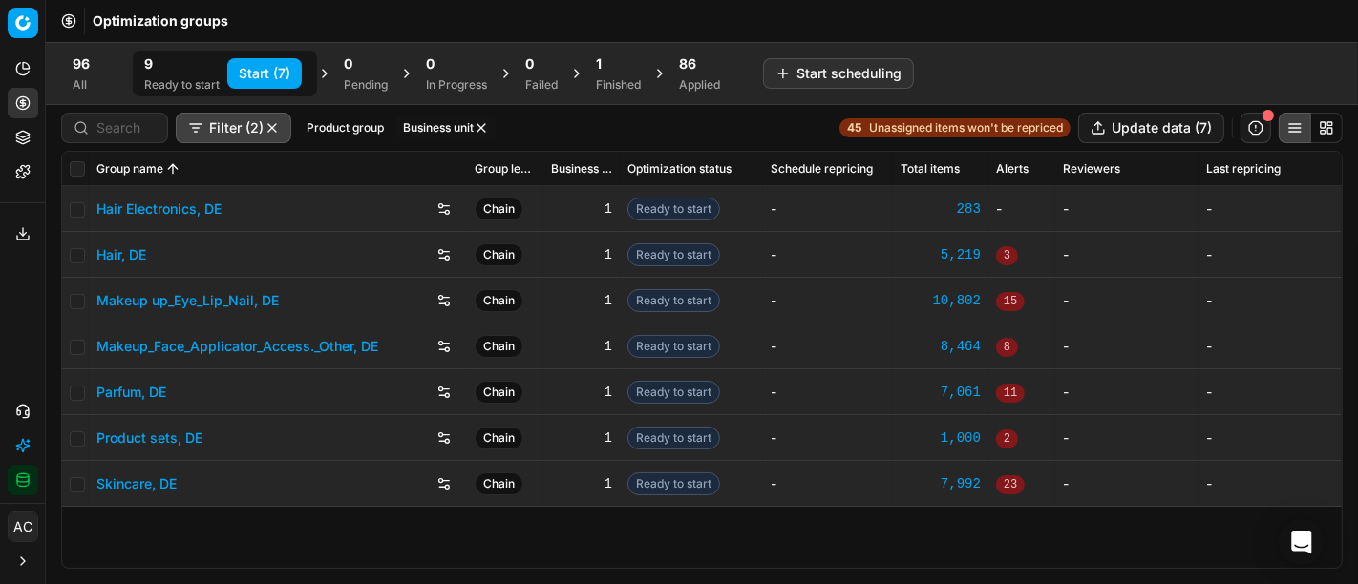
checkbox input "false"
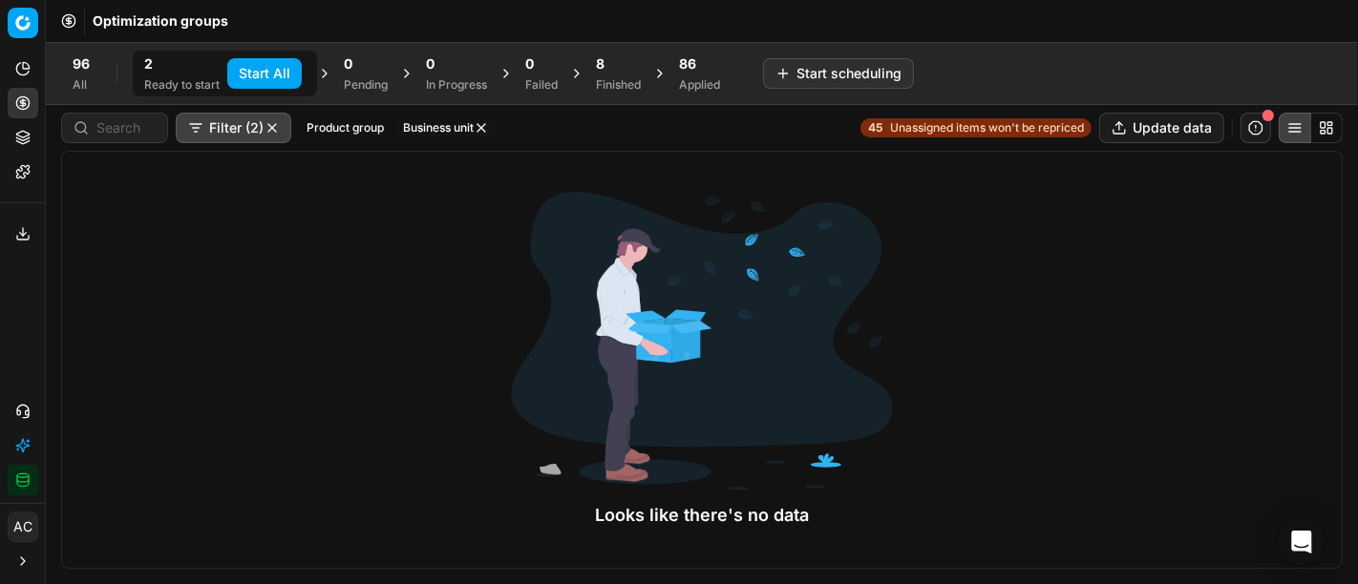
click at [611, 87] on div "Finished" at bounding box center [618, 84] width 45 height 15
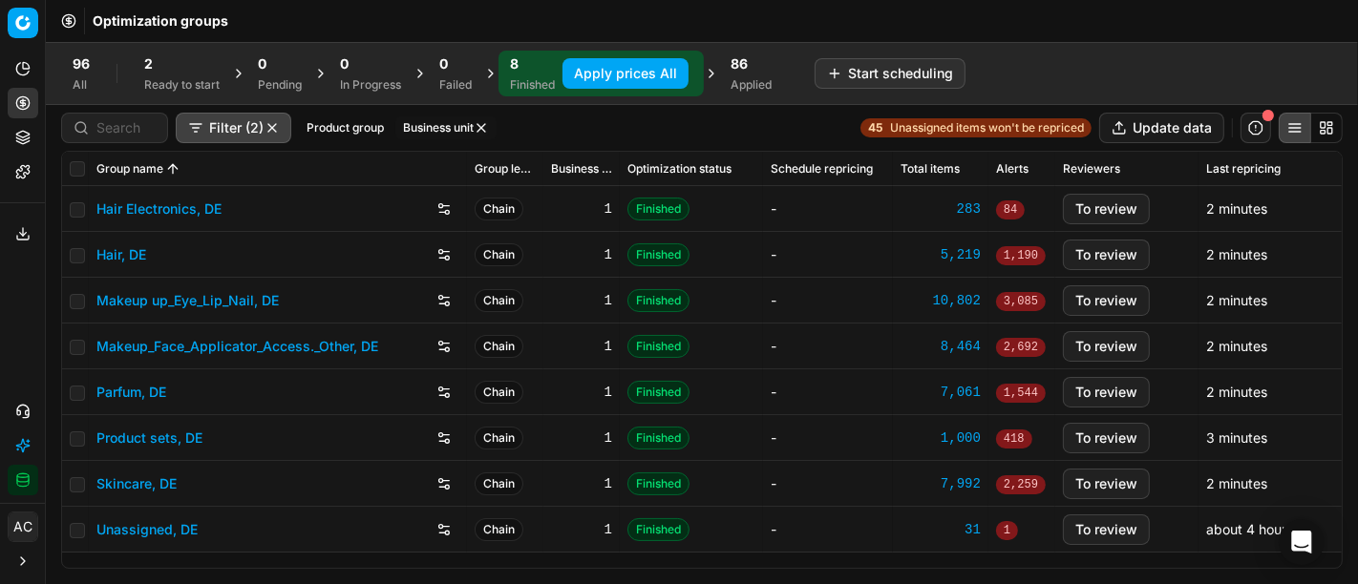
click at [638, 72] on button "Apply prices All" at bounding box center [625, 73] width 126 height 31
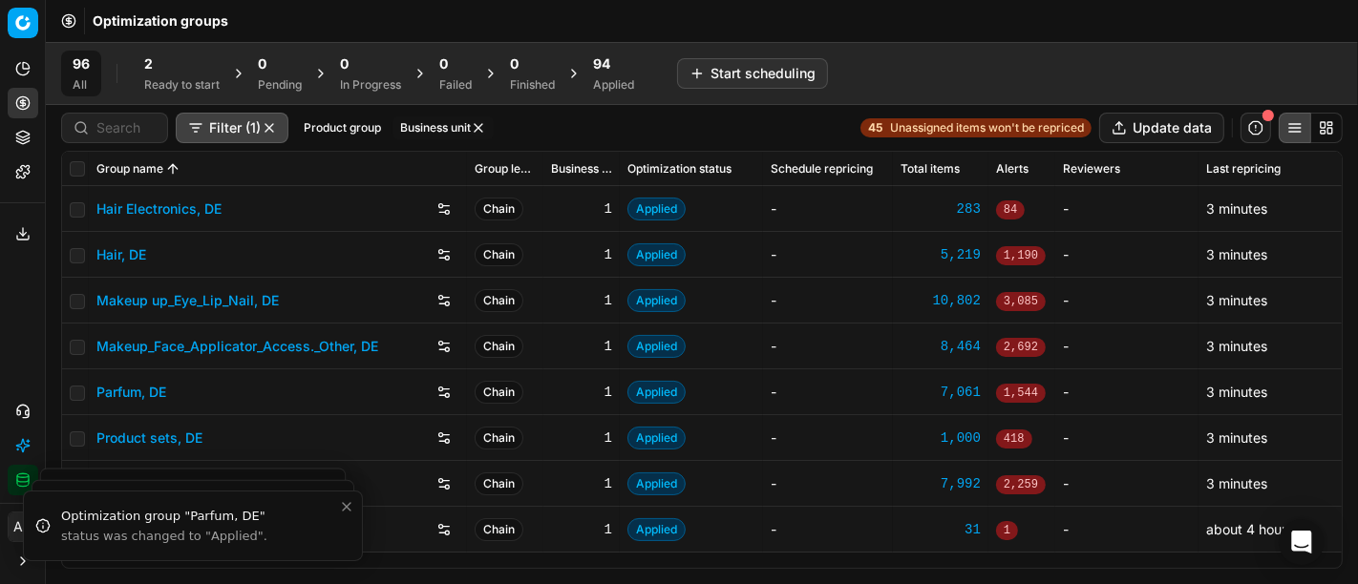
click at [614, 91] on div "Applied" at bounding box center [613, 84] width 41 height 15
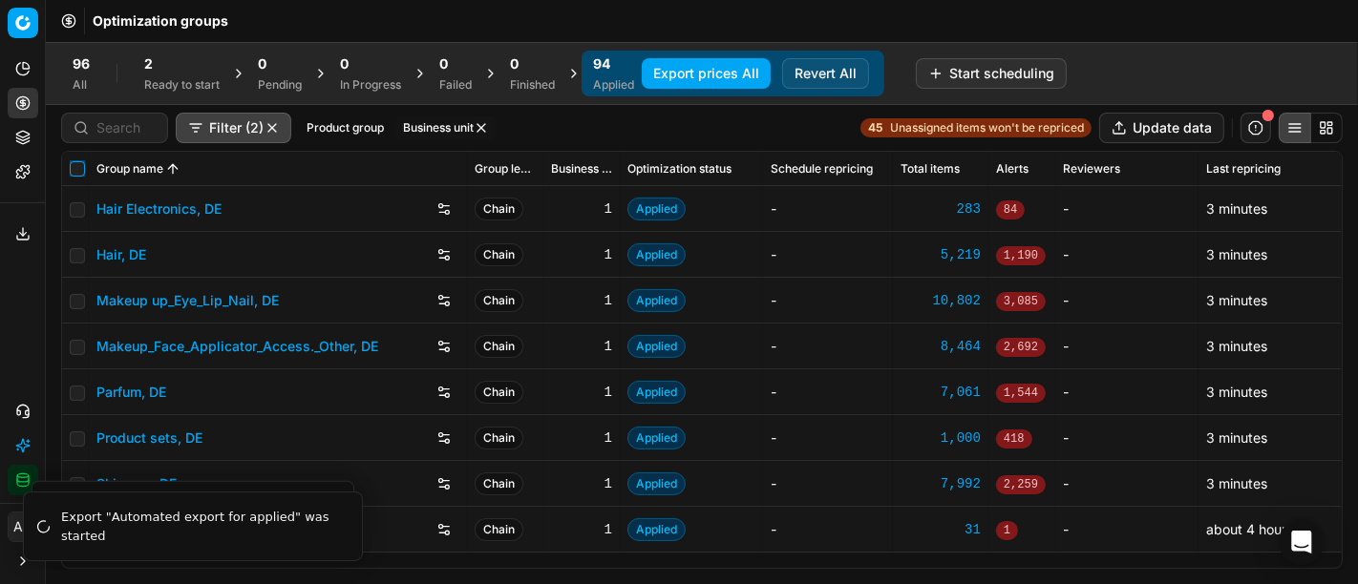
click at [78, 173] on input "checkbox" at bounding box center [77, 168] width 15 height 15
checkbox input "true"
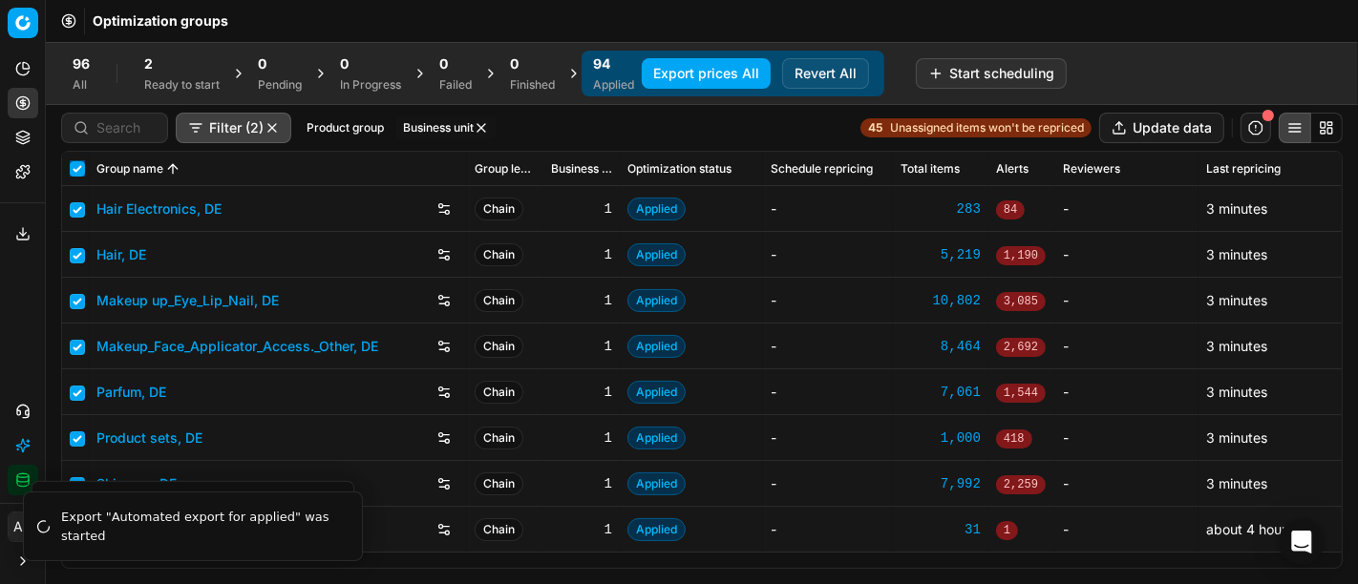
checkbox input "true"
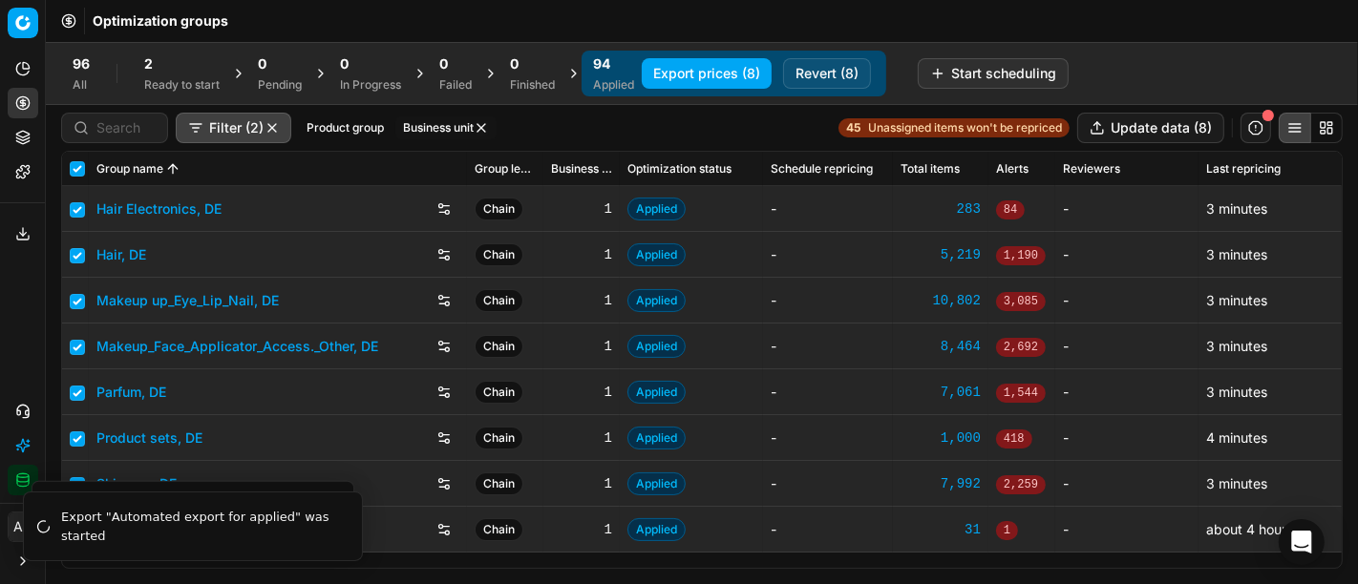
click at [707, 79] on button "Export prices (8)" at bounding box center [707, 73] width 130 height 31
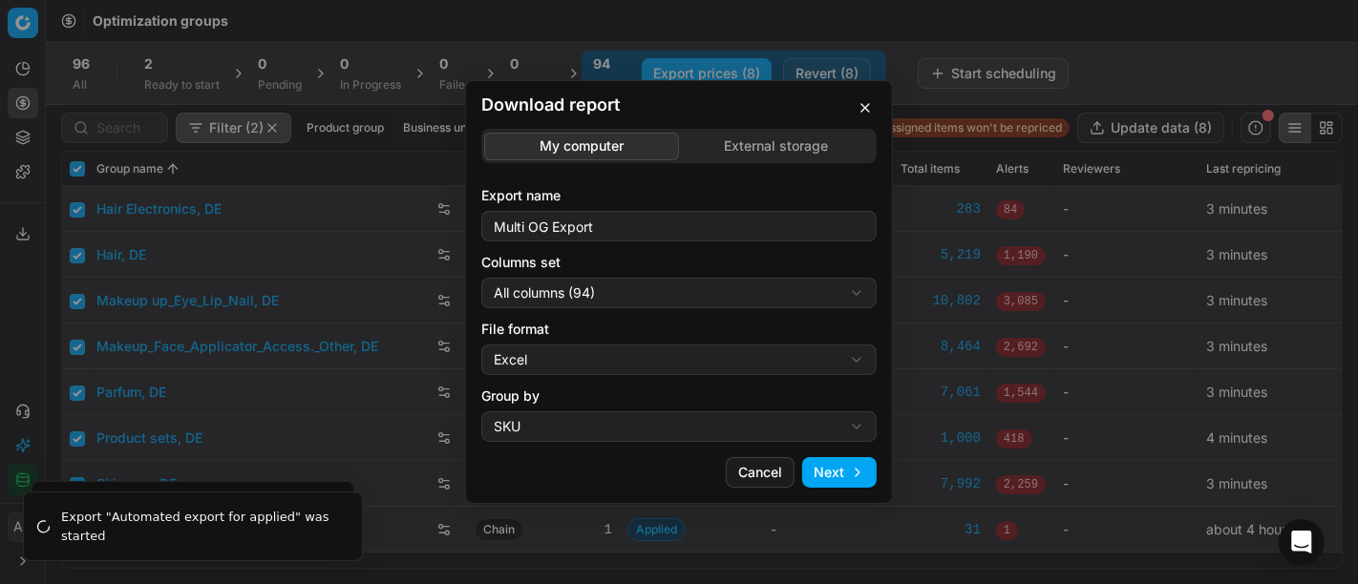
click at [663, 300] on div "Download report My computer External storage Export name Multi OG Export Column…" at bounding box center [679, 292] width 1358 height 584
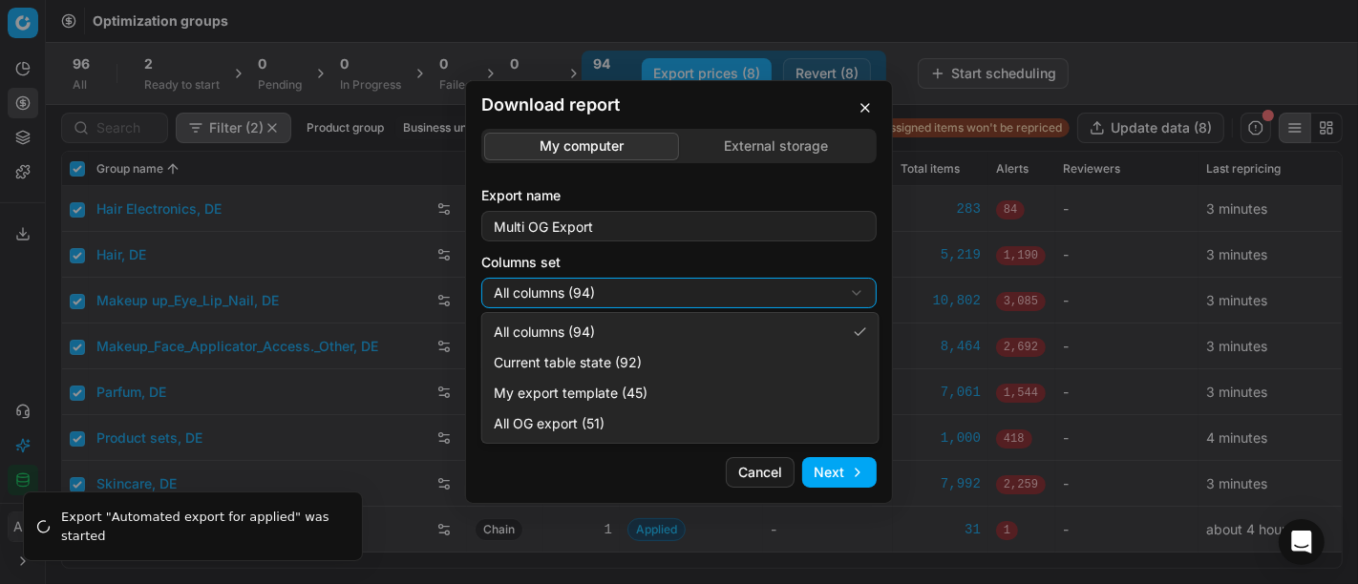
select select "custom"
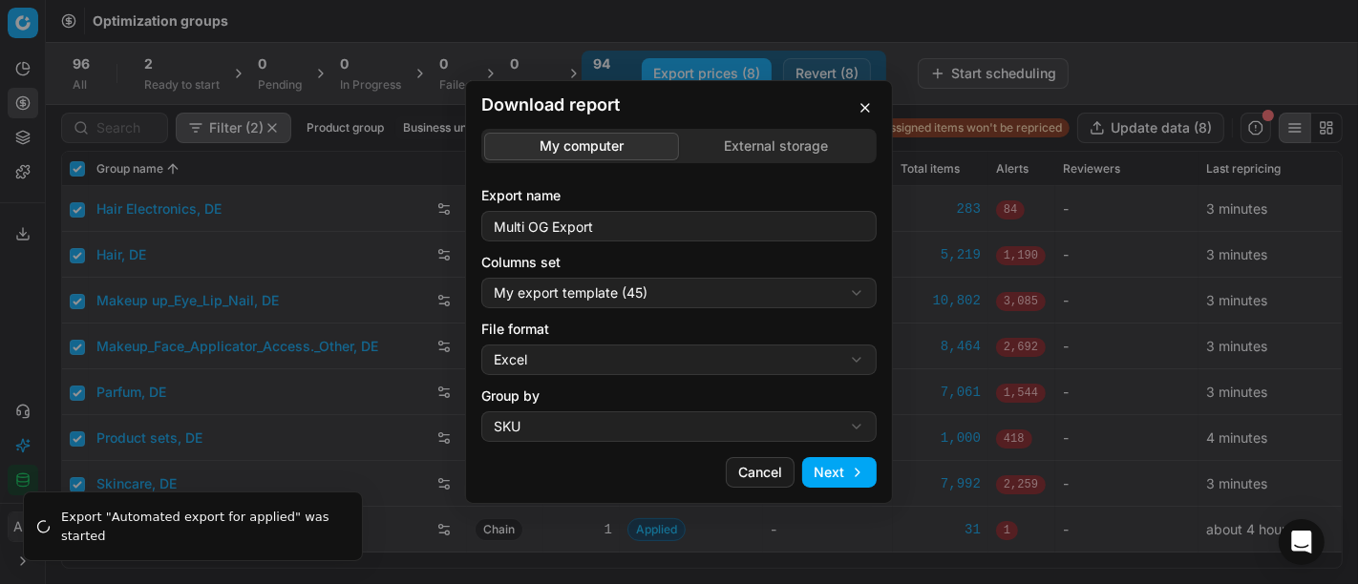
click at [664, 349] on div "Download report My computer External storage Export name Multi OG Export Column…" at bounding box center [679, 292] width 1358 height 584
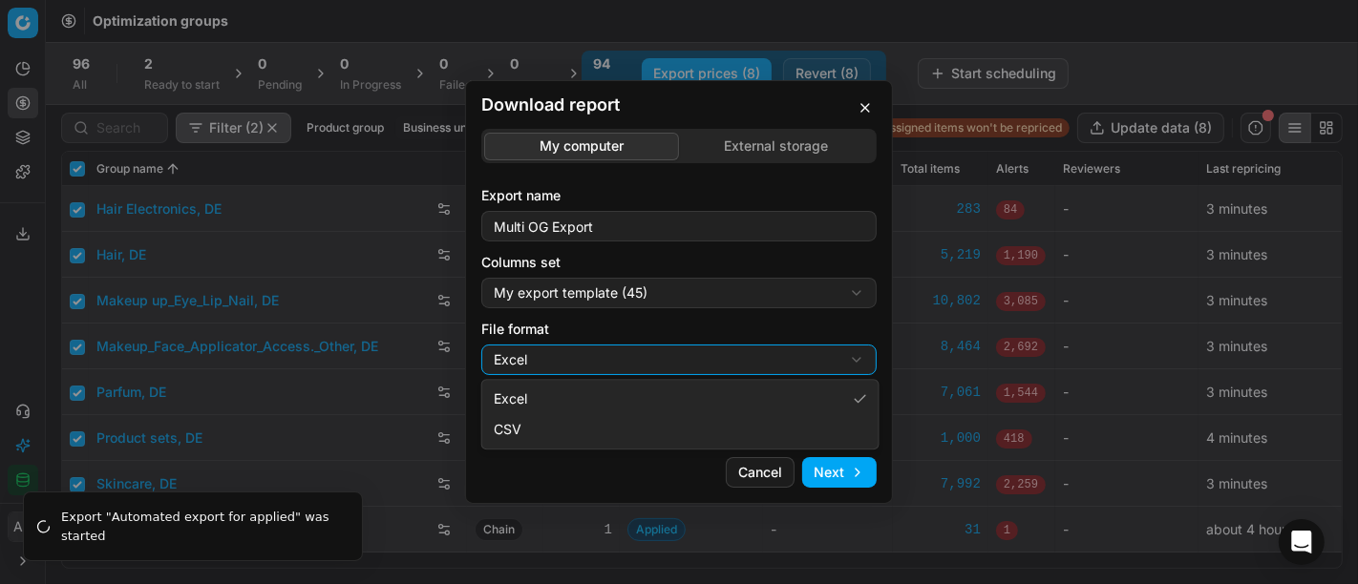
select select "csv"
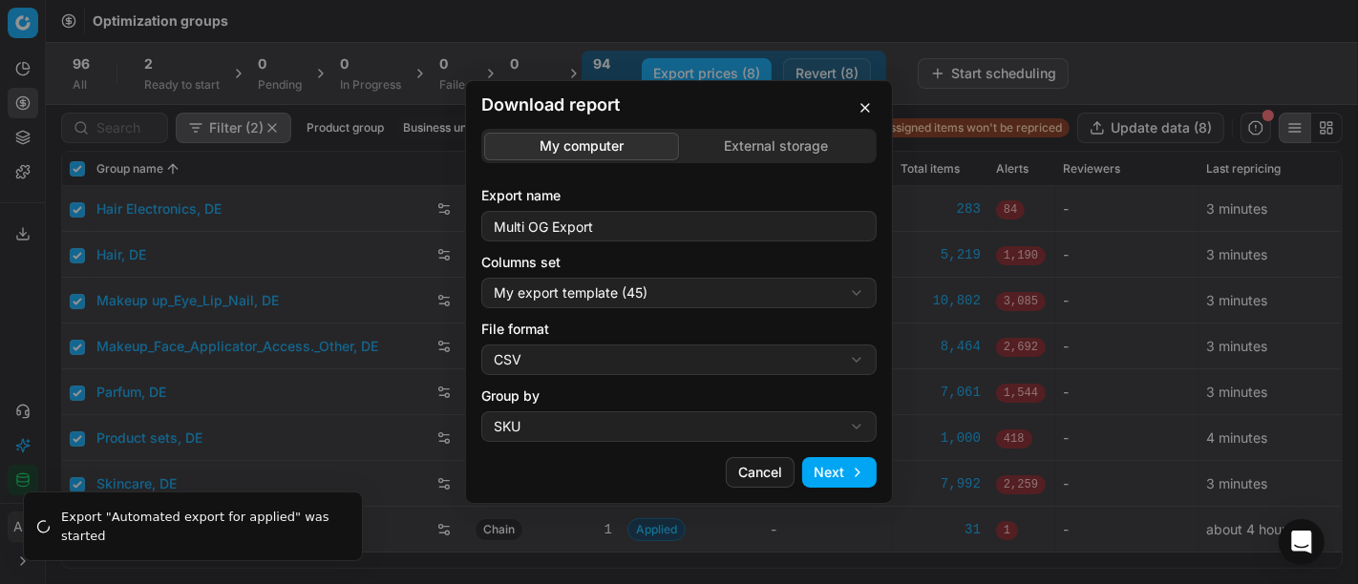
click at [849, 481] on button "Next" at bounding box center [839, 472] width 74 height 31
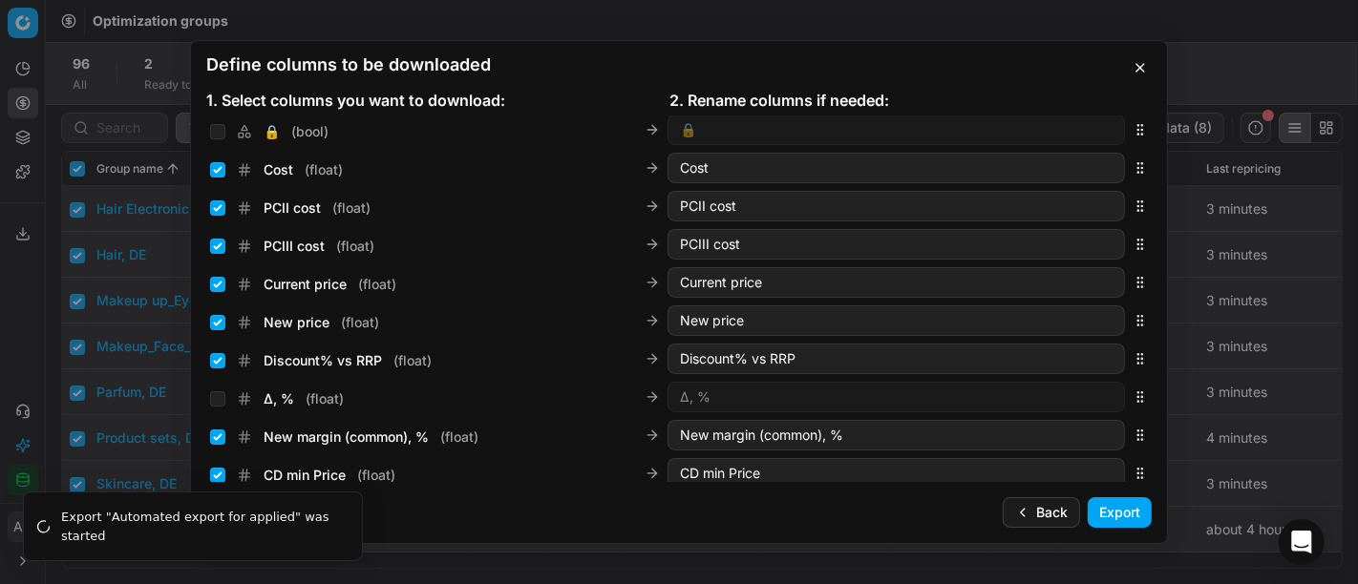
scroll to position [313, 0]
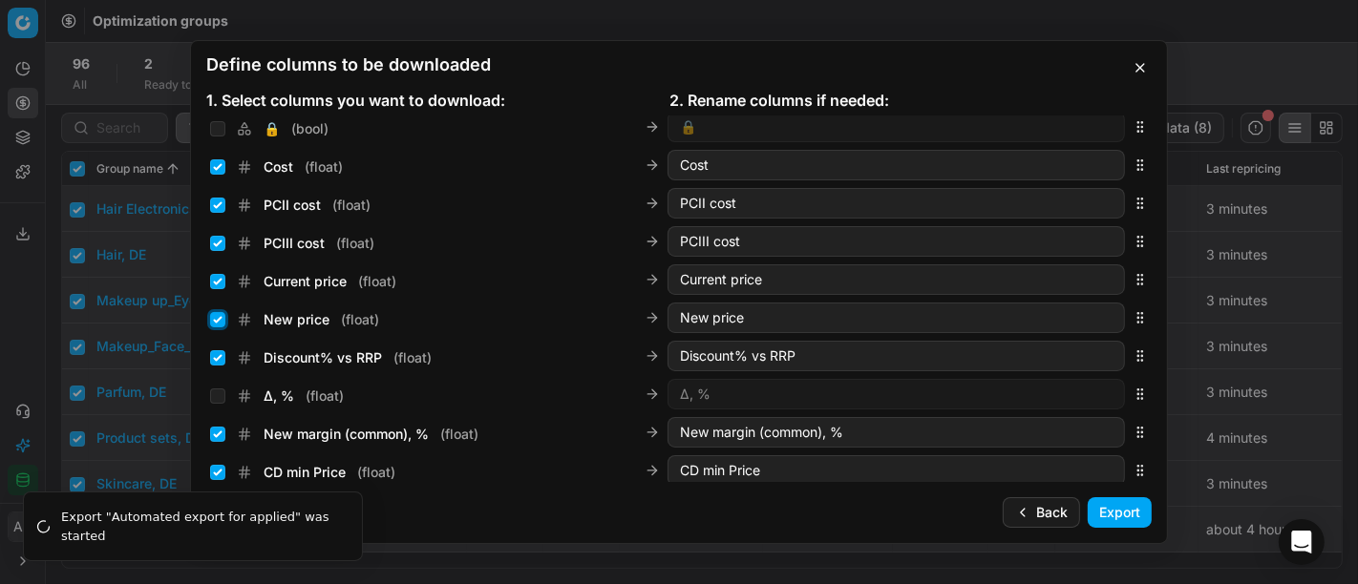
click at [215, 319] on input "New price ( float )" at bounding box center [217, 319] width 15 height 15
checkbox input "false"
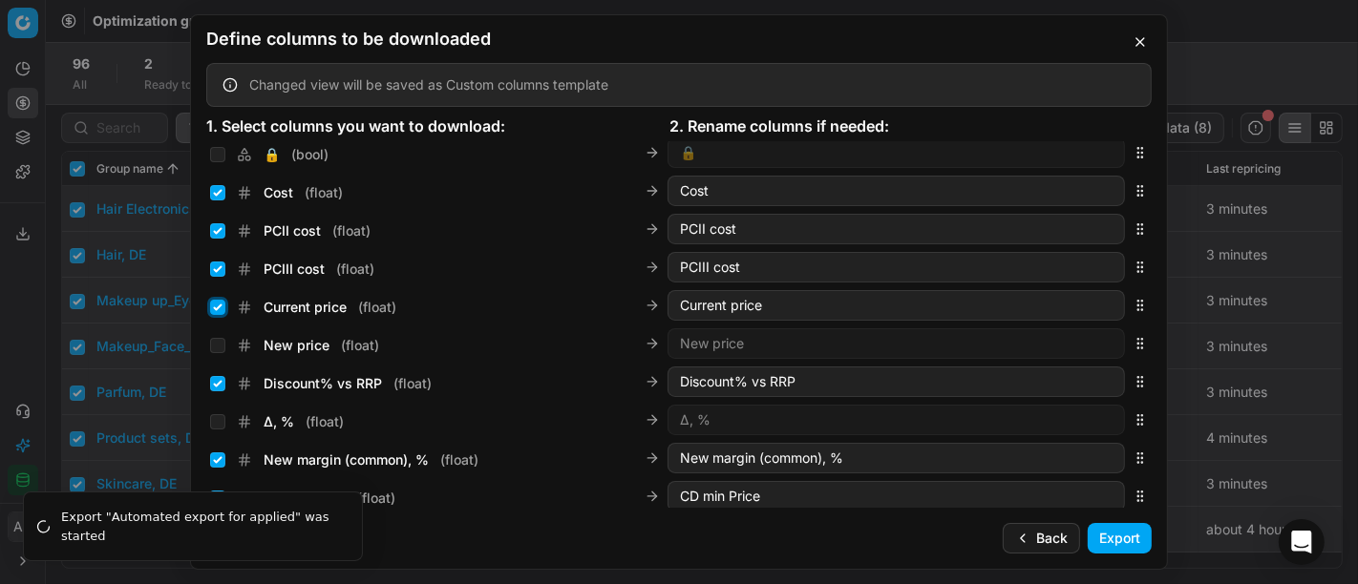
click at [218, 312] on input "Current price ( float )" at bounding box center [217, 307] width 15 height 15
checkbox input "false"
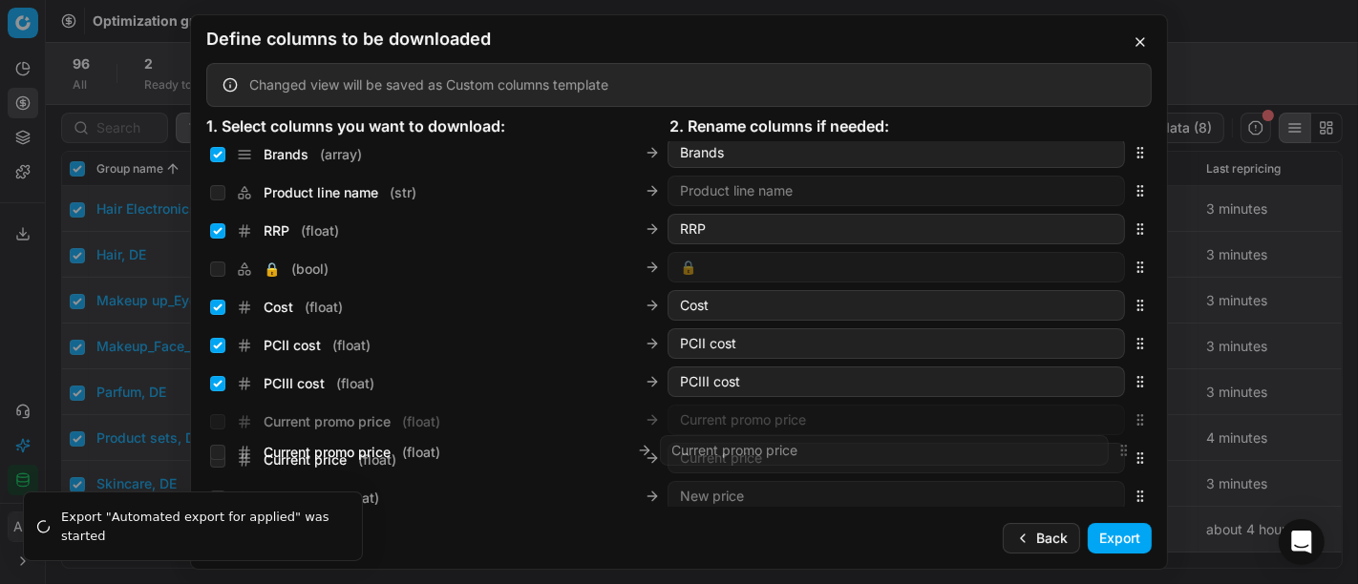
scroll to position [223, 0]
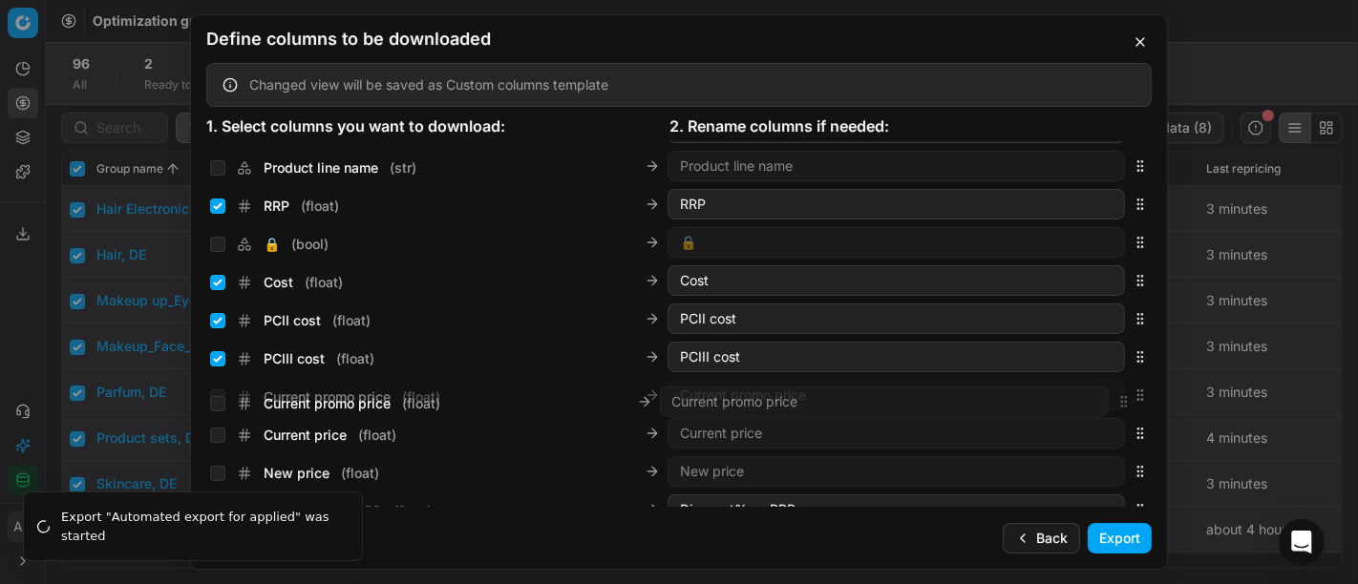
drag, startPoint x: 1127, startPoint y: 328, endPoint x: 1096, endPoint y: 409, distance: 85.8
click at [1096, 409] on div "Current promo price ( float ) Current promo price" at bounding box center [678, 395] width 945 height 38
click at [217, 394] on input "Current promo price ( float )" at bounding box center [217, 397] width 15 height 15
checkbox input "true"
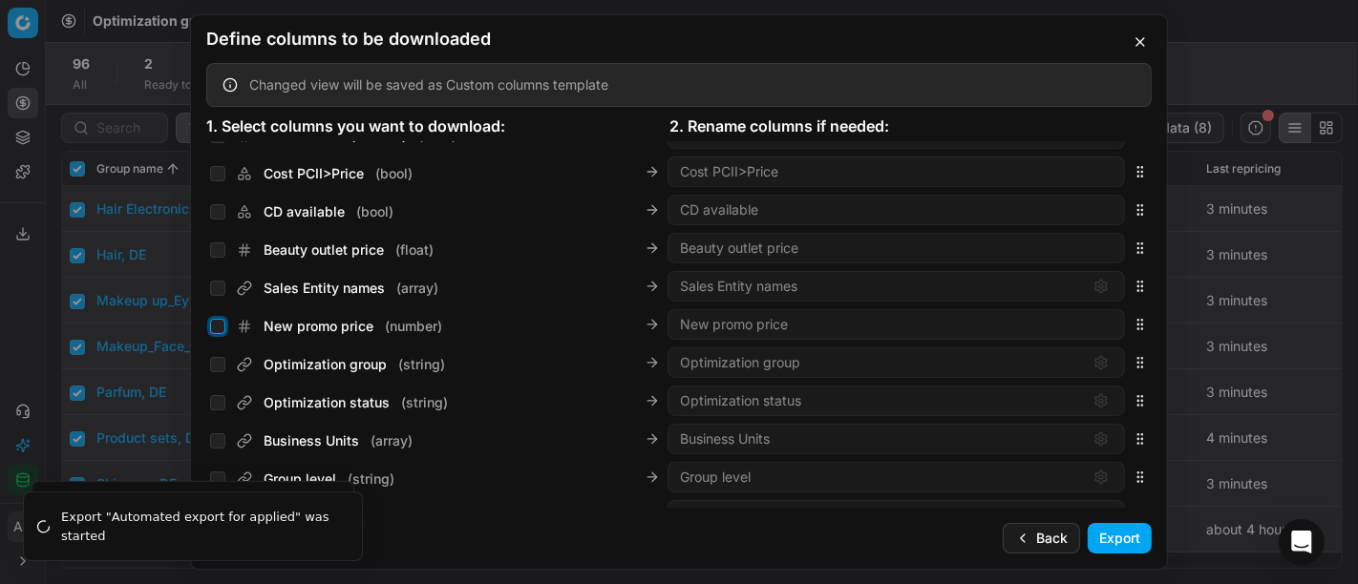
click at [222, 326] on input "New promo price ( number )" at bounding box center [217, 326] width 15 height 15
checkbox input "true"
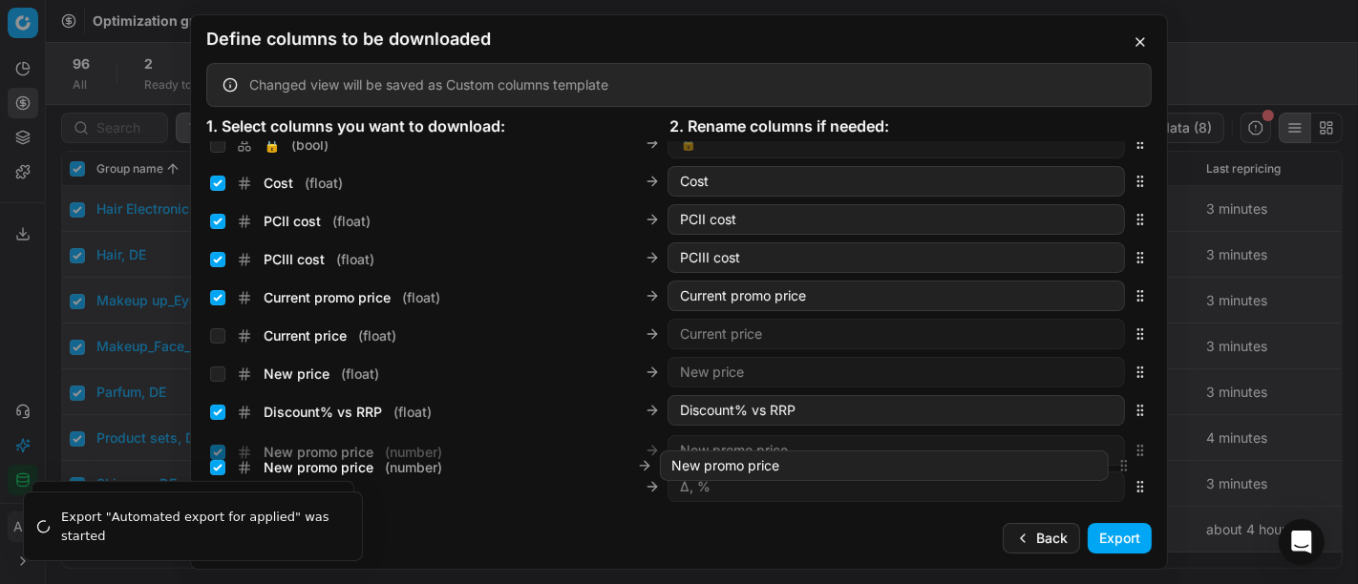
scroll to position [420, 0]
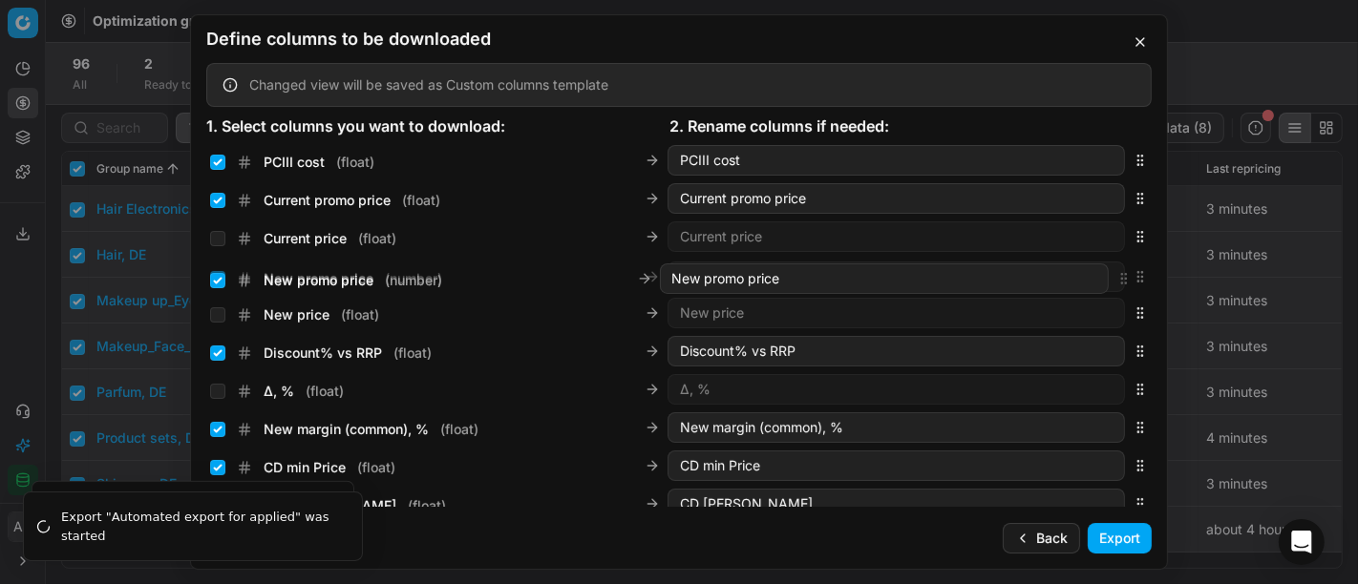
drag, startPoint x: 1120, startPoint y: 319, endPoint x: 1071, endPoint y: 275, distance: 65.6
click at [1071, 275] on div "New promo price ( number ) New promo price" at bounding box center [678, 277] width 945 height 38
click at [1127, 546] on button "Export" at bounding box center [1120, 538] width 64 height 31
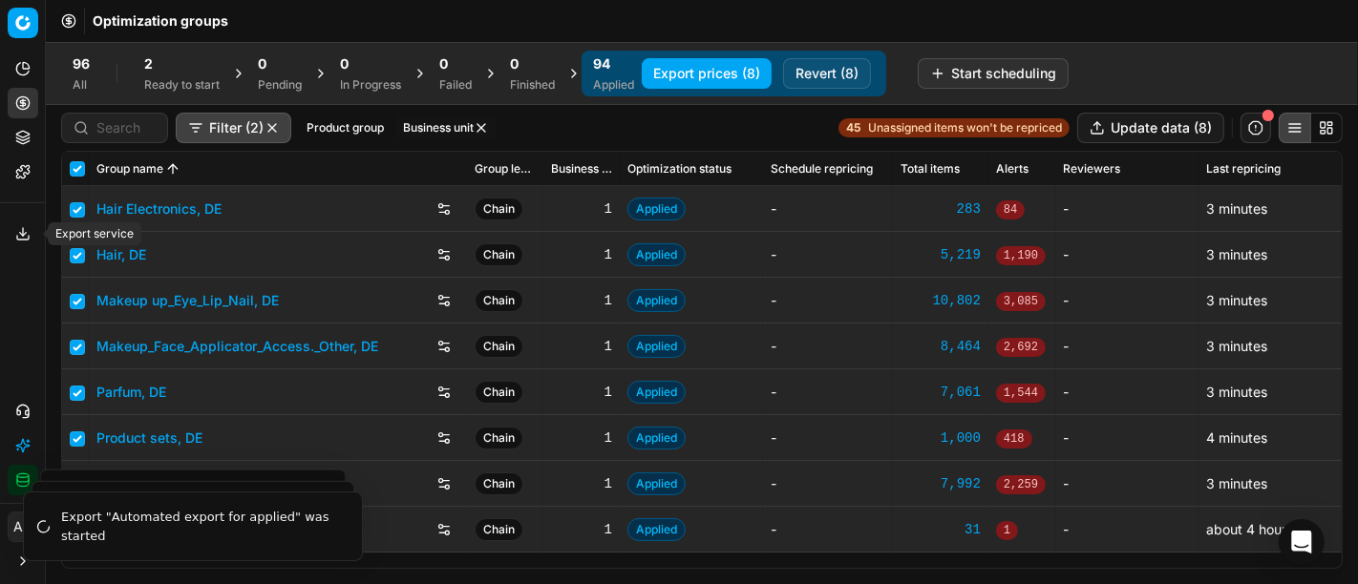
click at [21, 240] on icon at bounding box center [22, 238] width 11 height 4
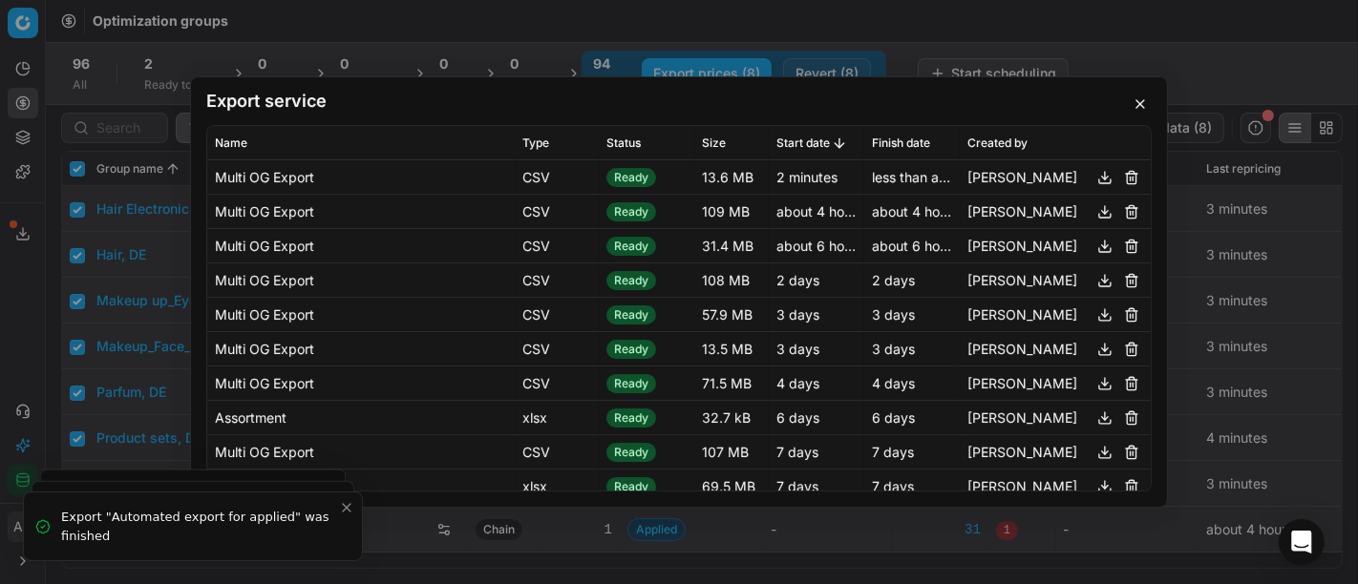
click at [1093, 173] on button "button" at bounding box center [1104, 177] width 23 height 23
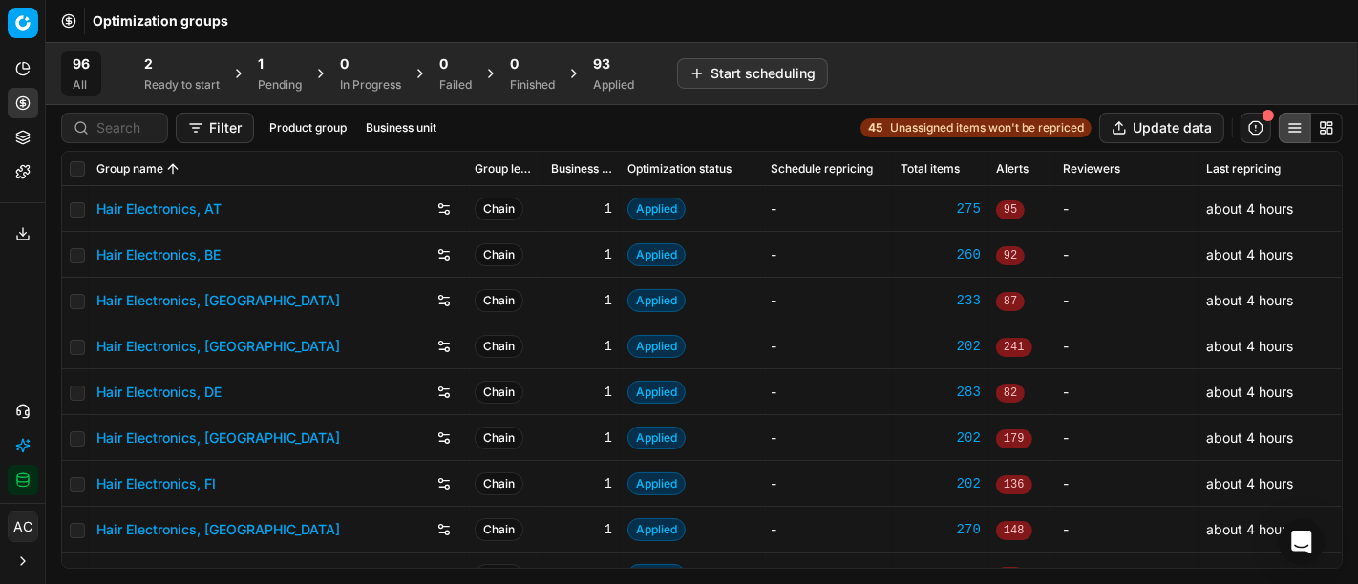
click at [1217, 11] on div "Optimization groups" at bounding box center [702, 21] width 1312 height 42
